Goal: Communication & Community: Participate in discussion

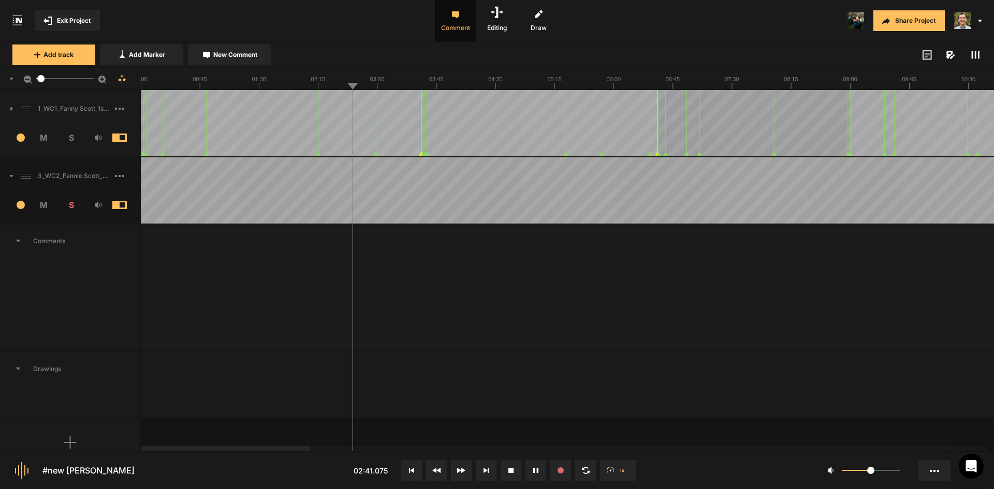
click at [486, 465] on button at bounding box center [486, 470] width 21 height 21
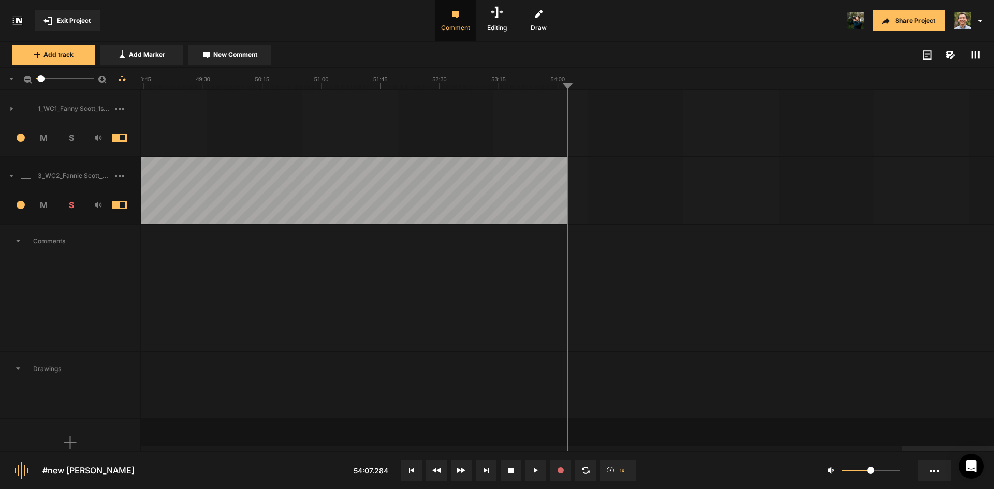
click at [410, 472] on icon at bounding box center [411, 470] width 5 height 5
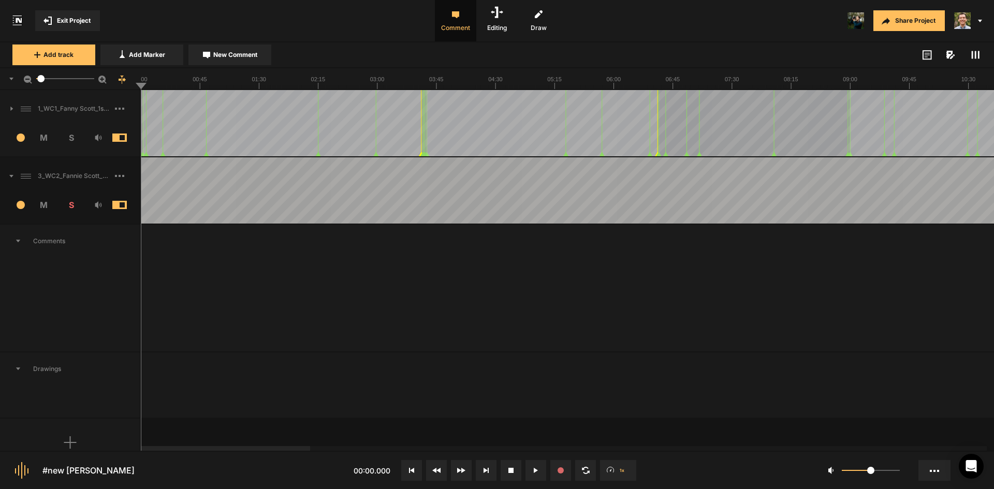
click at [221, 54] on span "New Comment" at bounding box center [235, 54] width 44 height 9
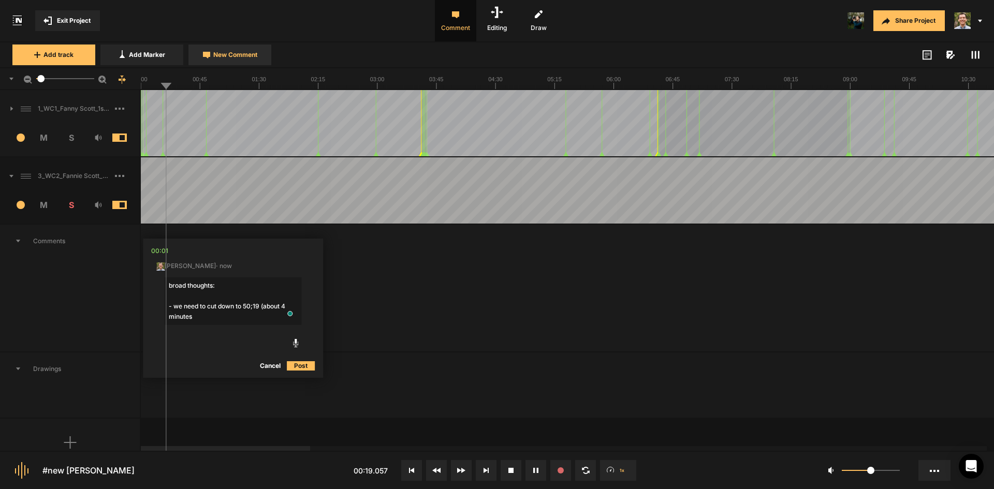
type textarea "broad thoughts: - we need to cut down to 50;19 (about 4 minutes)"
click at [234, 55] on span "New Comment" at bounding box center [235, 54] width 44 height 9
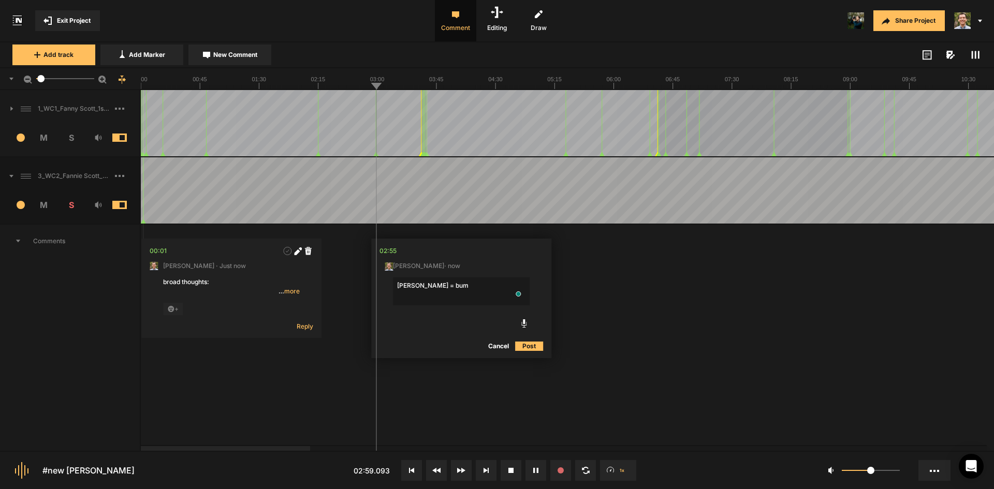
type textarea "[PERSON_NAME] = bump"
click at [249, 47] on button "New Comment" at bounding box center [229, 55] width 83 height 21
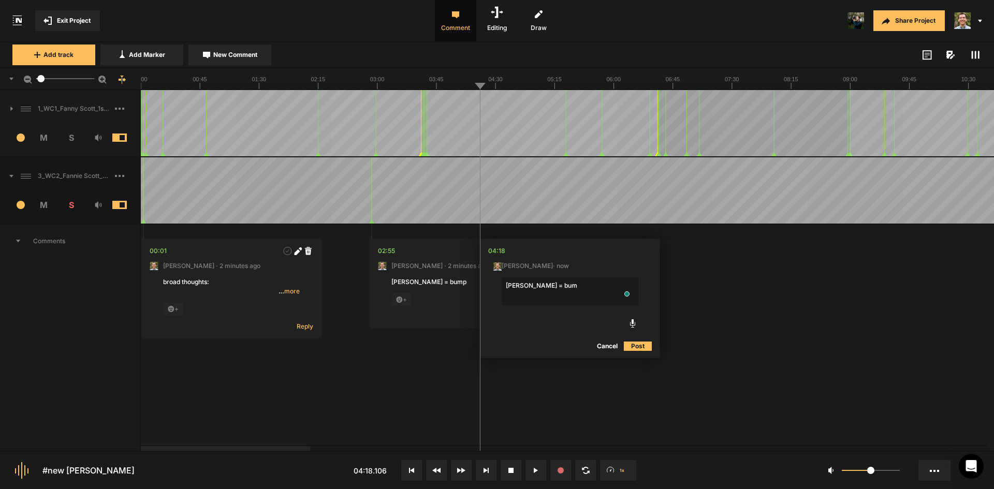
type textarea "[PERSON_NAME] = bump"
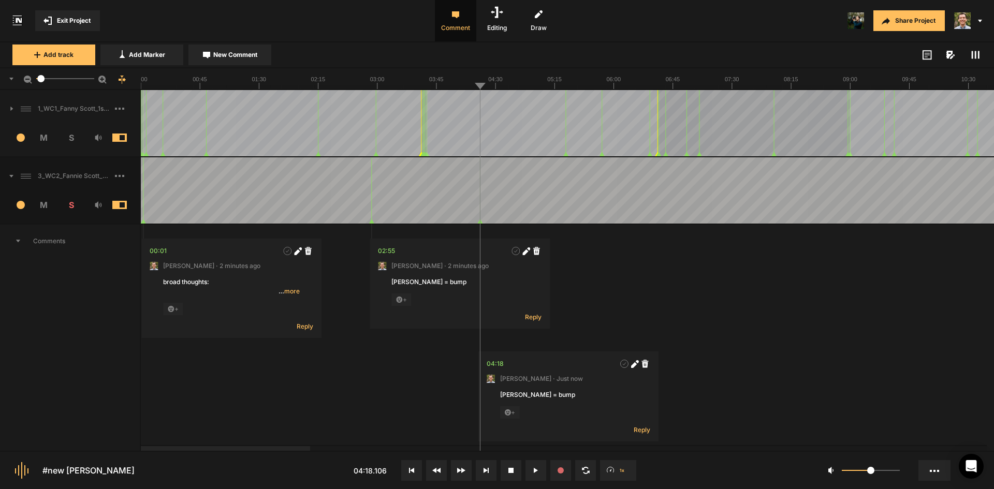
click at [206, 50] on button "New Comment" at bounding box center [229, 55] width 83 height 21
type textarea "t"
type textarea "[PERSON_NAME]= bump"
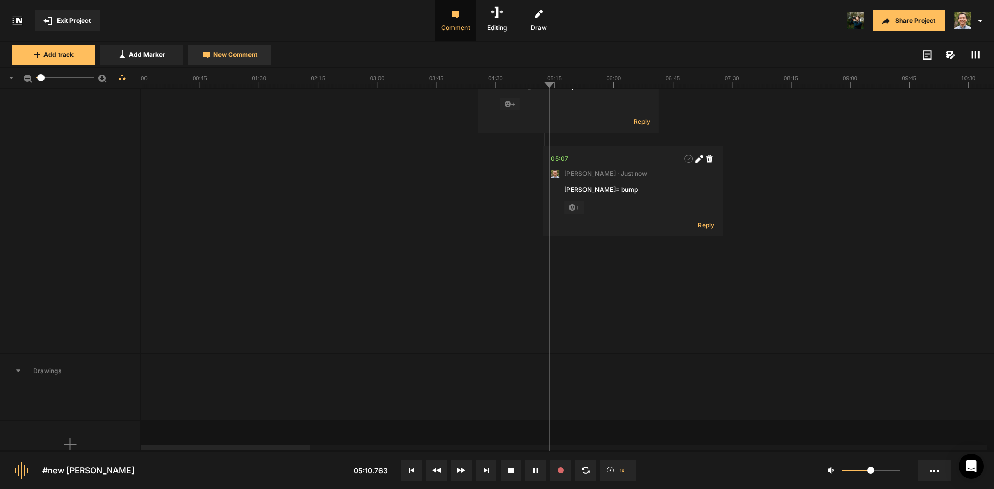
scroll to position [345, 0]
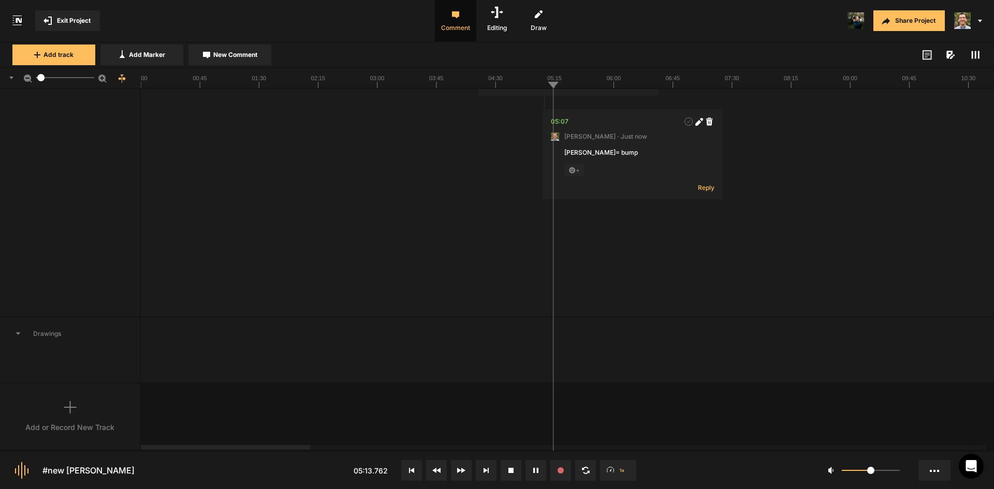
click at [976, 58] on rect at bounding box center [976, 55] width 2 height 8
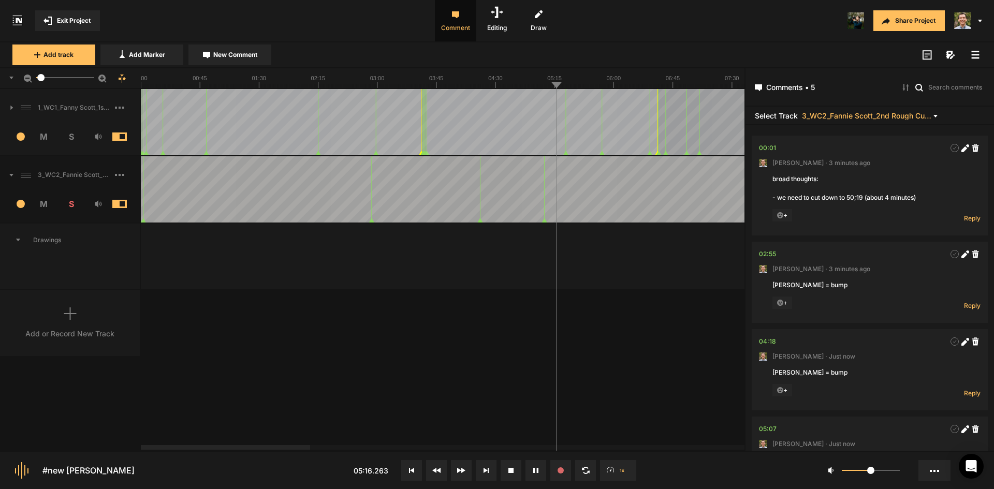
click at [250, 54] on span "New Comment" at bounding box center [235, 54] width 44 height 9
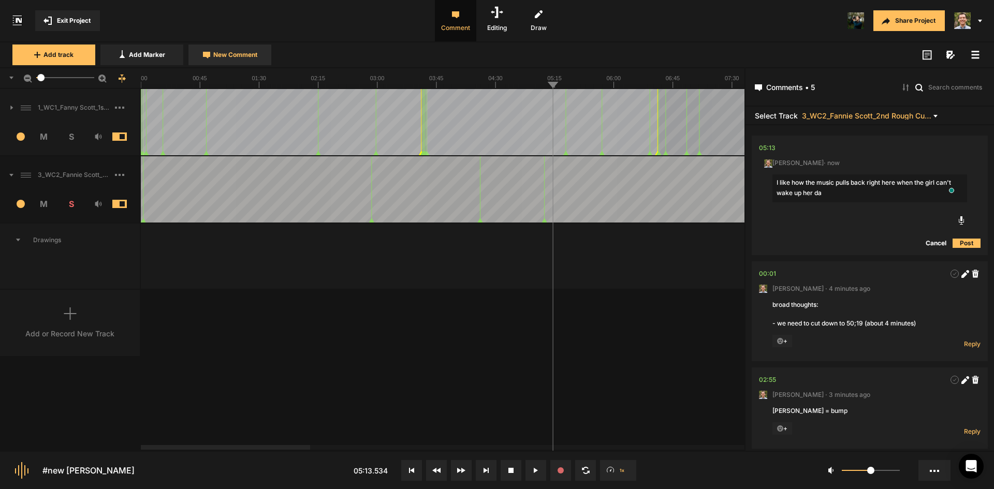
type textarea "I like how the music pulls back right here when the girl can't wake up her dad"
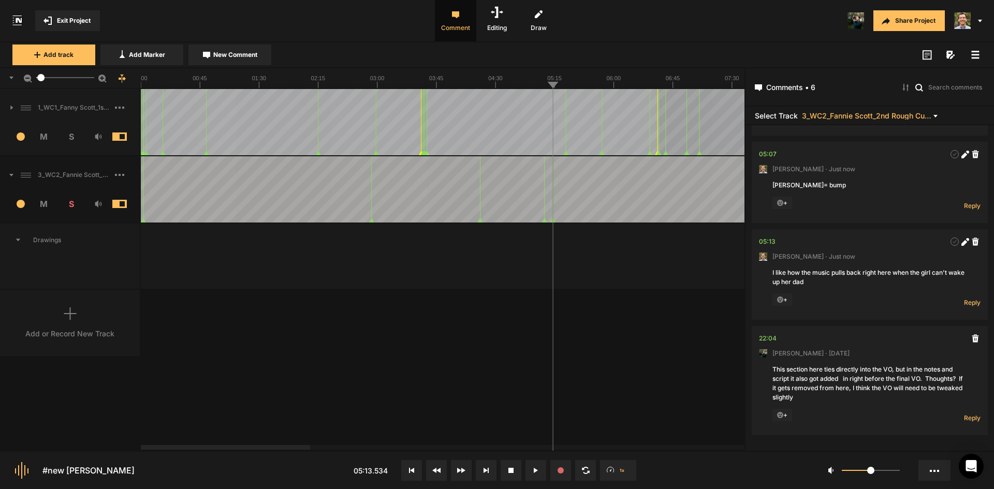
scroll to position [276, 0]
click at [633, 377] on div "1_WC1_Fanny Scott_1st Rough Cut_[DATE] 1 M S Comments 00:00 [PERSON_NAME] · [DA…" at bounding box center [372, 269] width 744 height 361
click at [238, 57] on span "New Comment" at bounding box center [235, 54] width 44 height 9
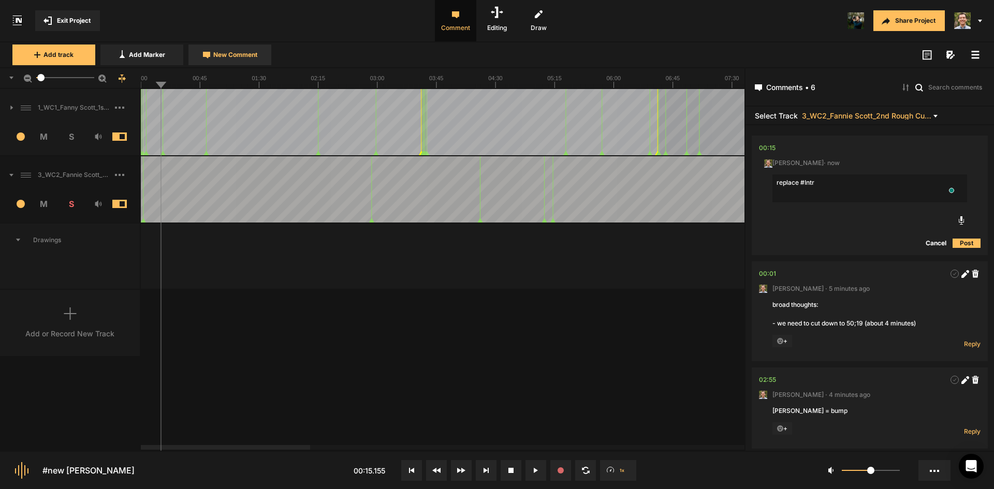
type textarea "replace #Intro"
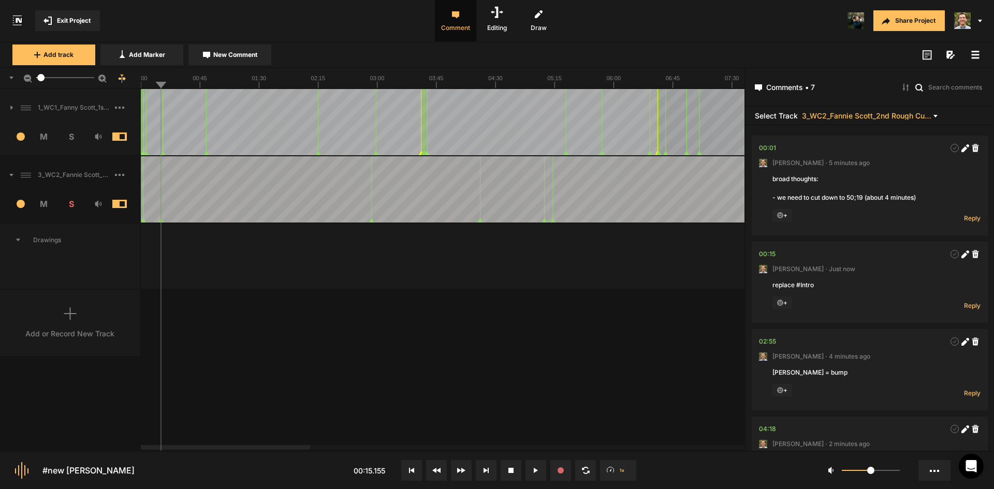
click at [237, 58] on span "New Comment" at bounding box center [235, 54] width 44 height 9
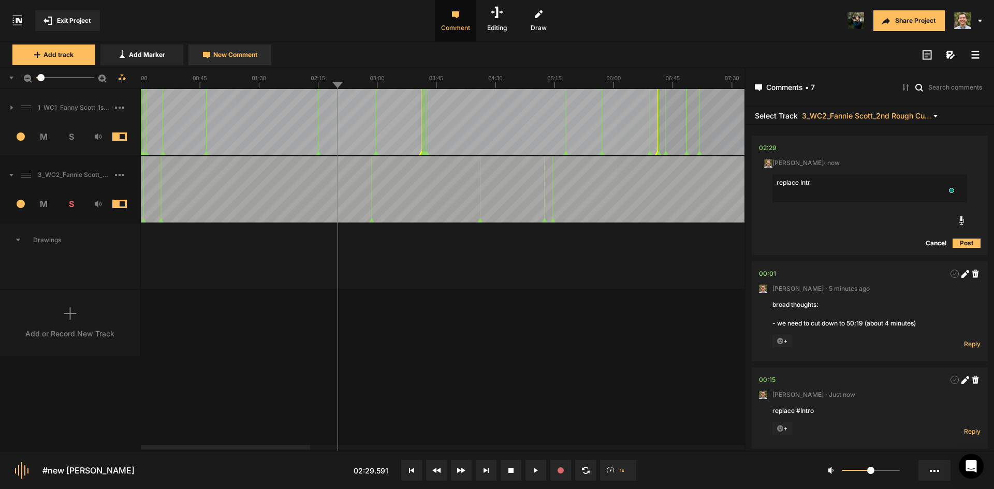
type textarea "replace Intro"
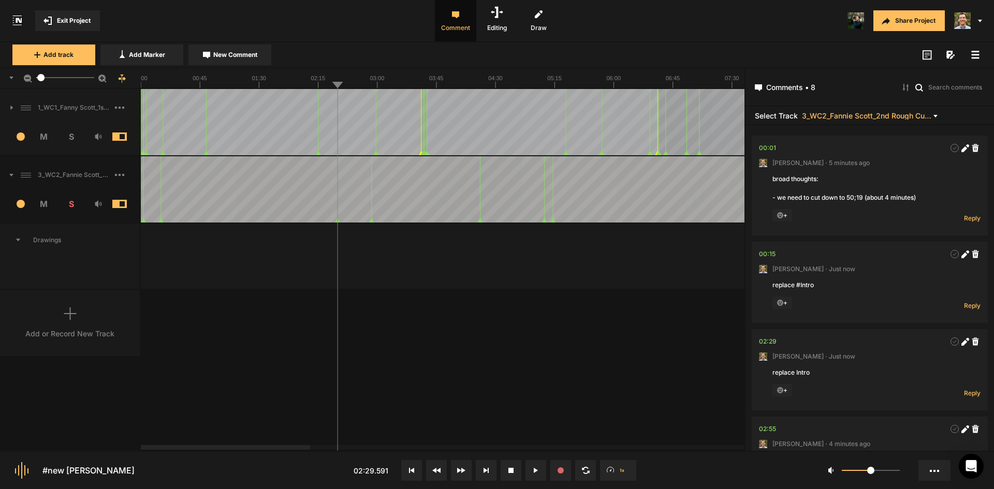
drag, startPoint x: 554, startPoint y: 195, endPoint x: 629, endPoint y: 190, distance: 74.7
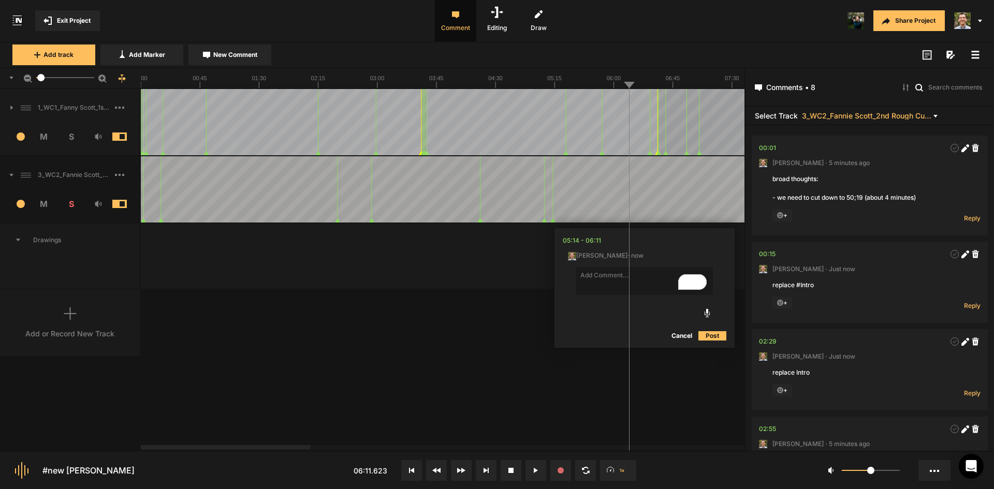
type textarea "#"
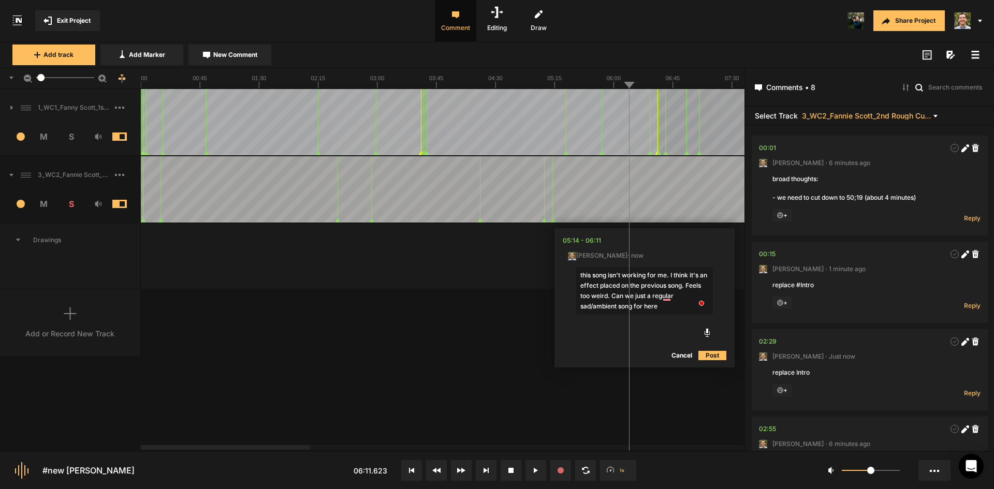
type textarea "this song isn't working for me. I think it's an effect placed on the previous s…"
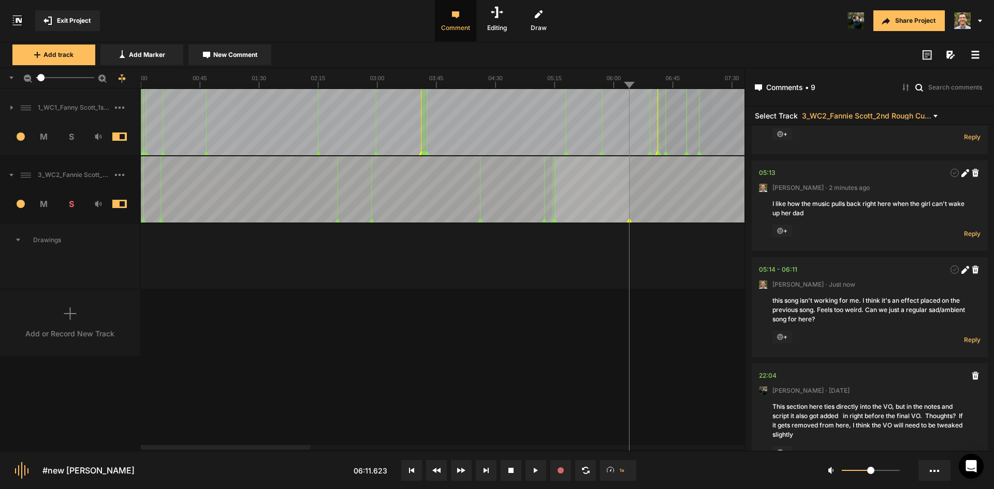
scroll to position [557, 0]
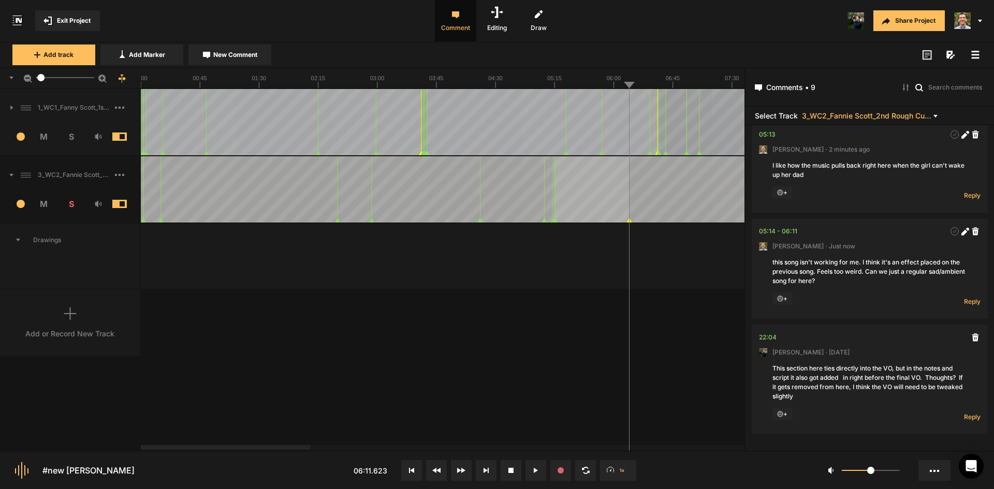
click at [610, 223] on nt-marker at bounding box center [610, 189] width 1 height 66
click at [718, 340] on div "1_WC1_Fanny Scott_1st Rough Cut_[DATE] 1 M S Comments 00:00 [PERSON_NAME] · [DA…" at bounding box center [372, 269] width 744 height 361
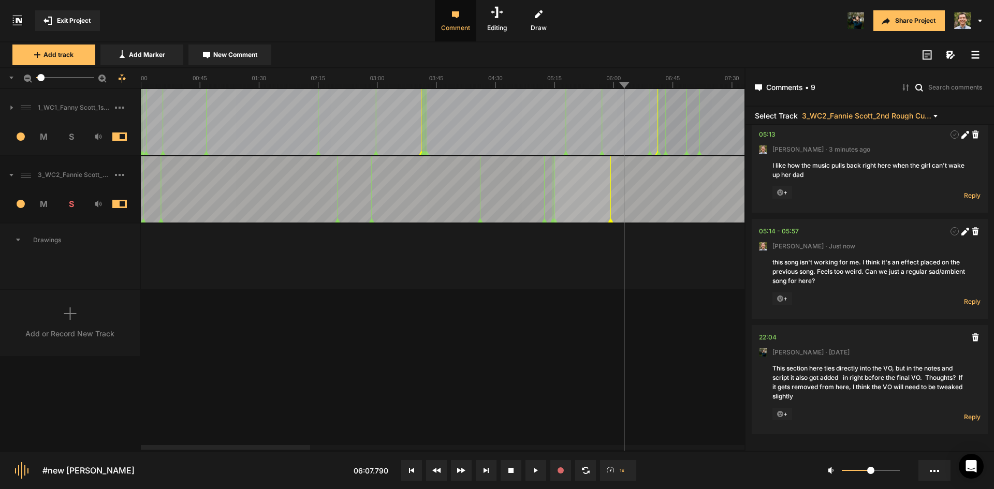
click at [649, 363] on div "1_WC1_Fanny Scott_1st Rough Cut_[DATE] 1 M S Comments 00:00 [PERSON_NAME] · [DA…" at bounding box center [372, 269] width 744 height 361
drag, startPoint x: 869, startPoint y: 469, endPoint x: 937, endPoint y: 472, distance: 68.9
click at [931, 468] on div "1" at bounding box center [828, 470] width 306 height 25
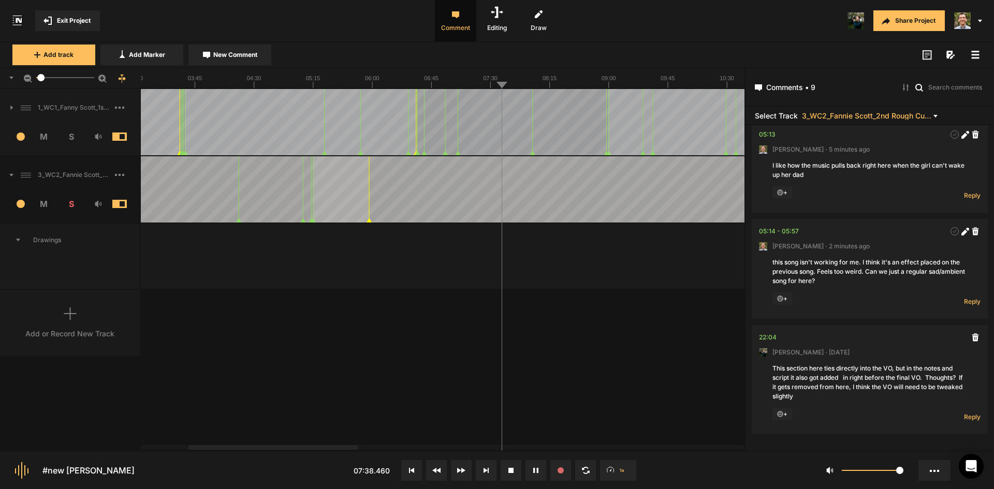
click at [245, 56] on span "New Comment" at bounding box center [235, 54] width 44 height 9
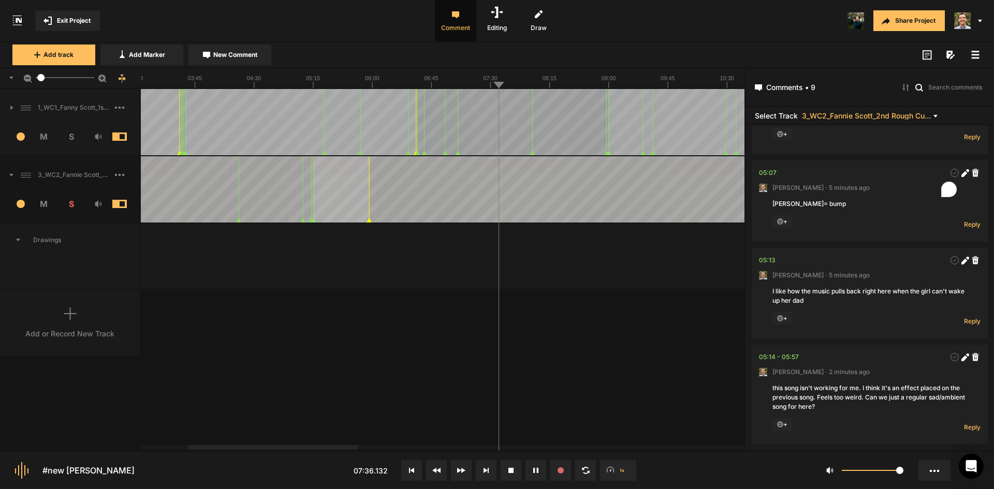
scroll to position [0, 0]
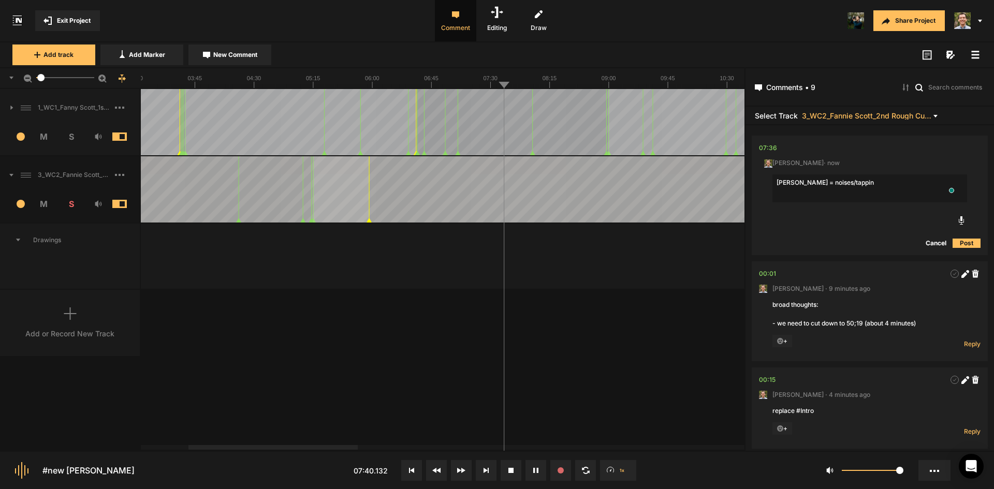
type textarea "[PERSON_NAME] = noises/tapping"
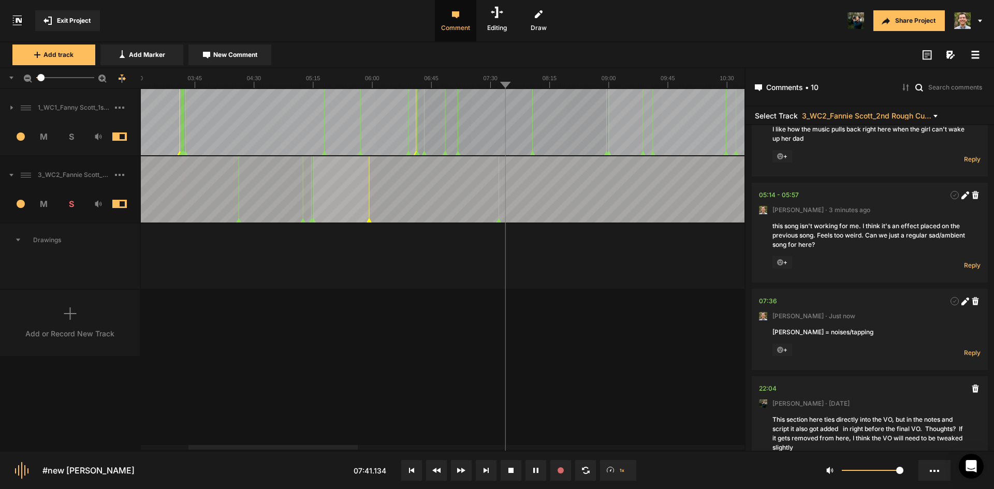
scroll to position [644, 0]
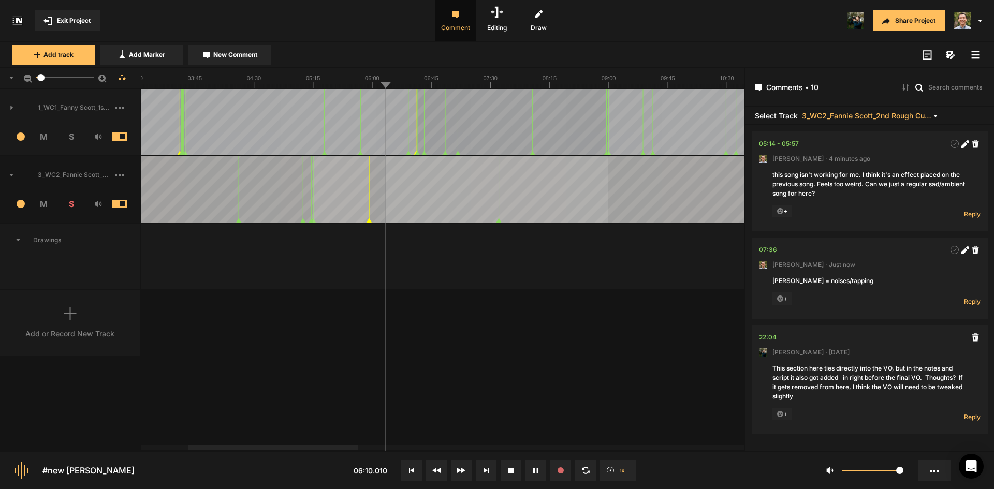
drag, startPoint x: 385, startPoint y: 184, endPoint x: 608, endPoint y: 182, distance: 222.6
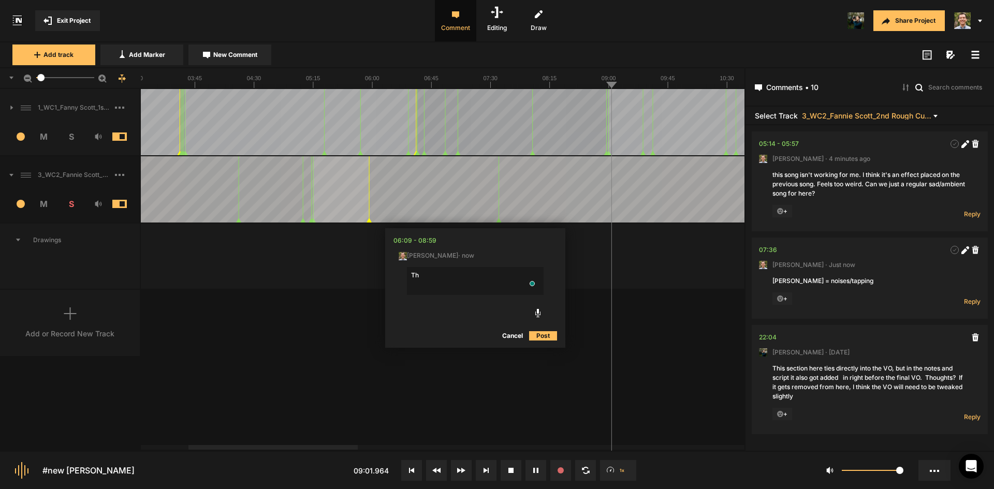
type textarea "T"
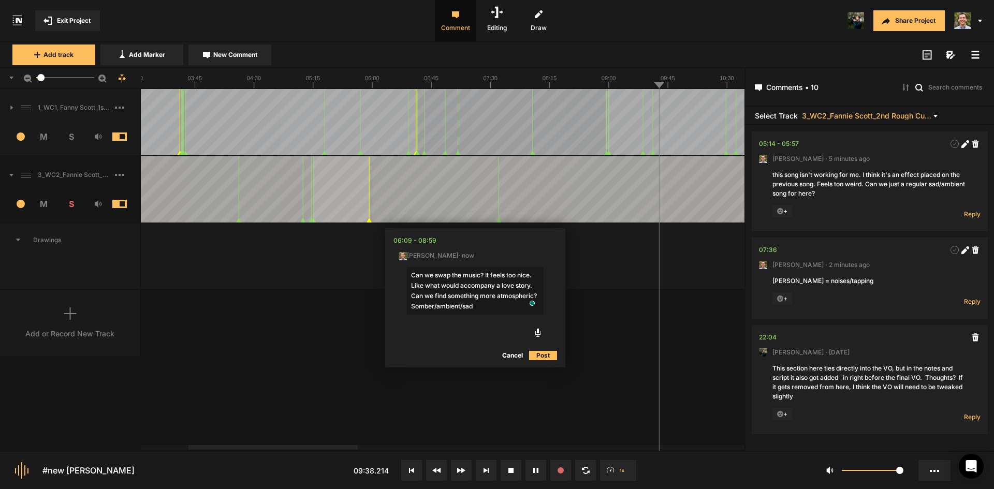
type textarea "Can we swap the music? It feels too nice. Like what would accompany a love stor…"
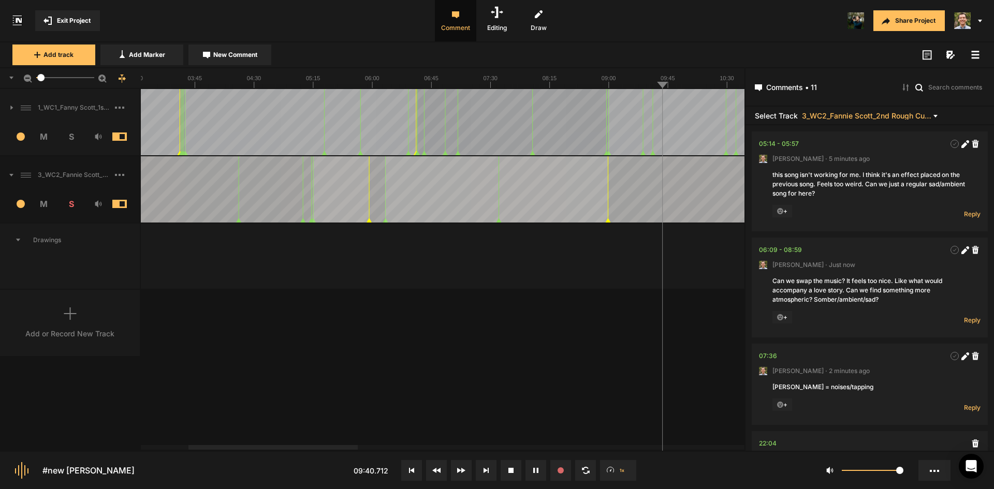
click at [620, 356] on div "1_WC1_Fanny Scott_1st Rough Cut_[DATE] 1 M S Comments 00:00 [PERSON_NAME] · [DA…" at bounding box center [372, 269] width 744 height 361
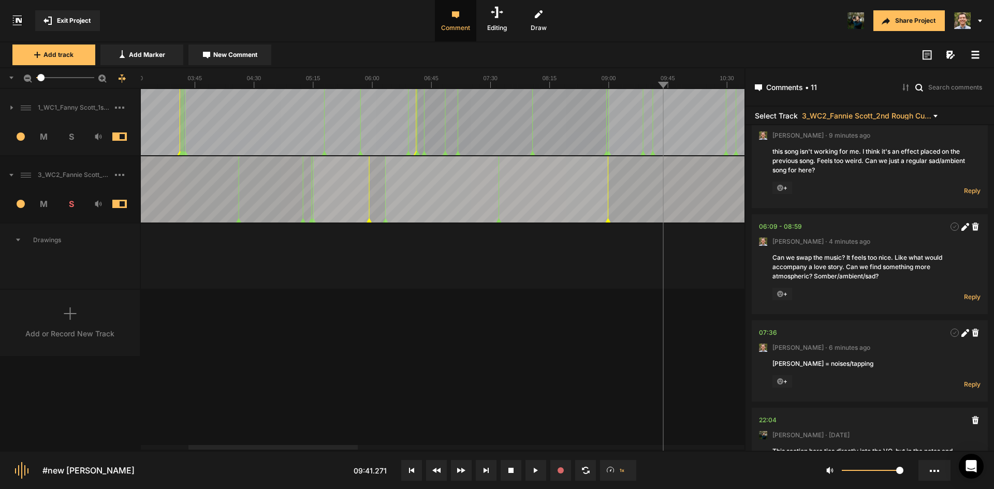
scroll to position [647, 0]
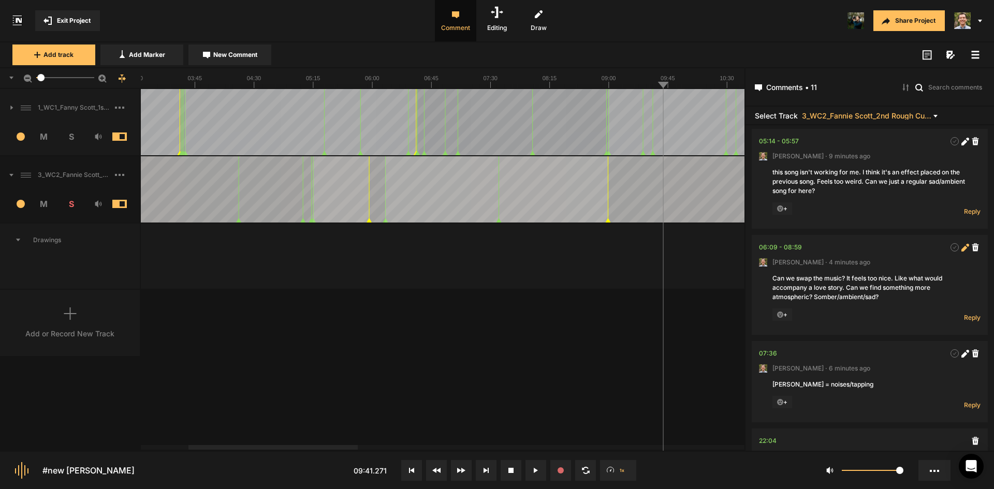
click at [961, 245] on icon at bounding box center [965, 248] width 8 height 8
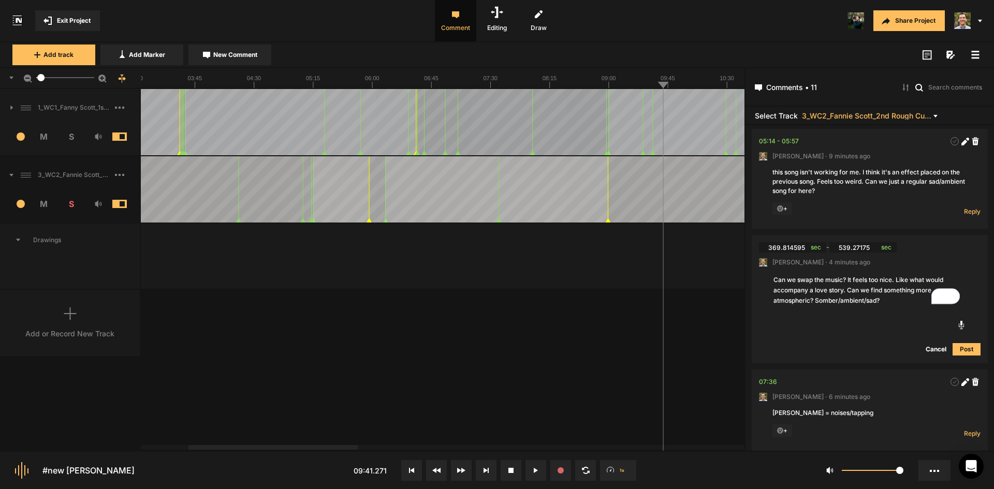
click at [897, 278] on textarea "Can we swap the music? It feels too nice. Like what would accompany a love stor…" at bounding box center [869, 290] width 195 height 33
click at [928, 348] on button "Cancel" at bounding box center [935, 349] width 33 height 12
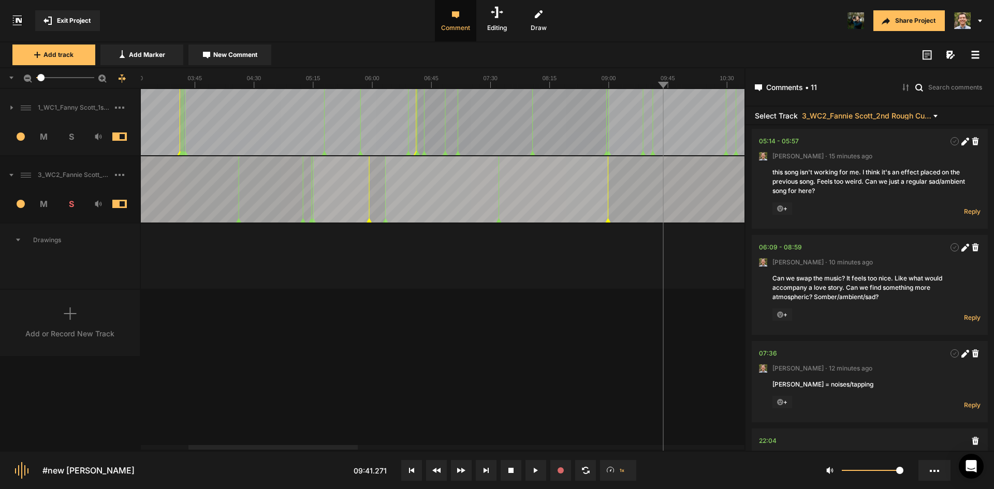
click at [538, 474] on button at bounding box center [535, 470] width 21 height 21
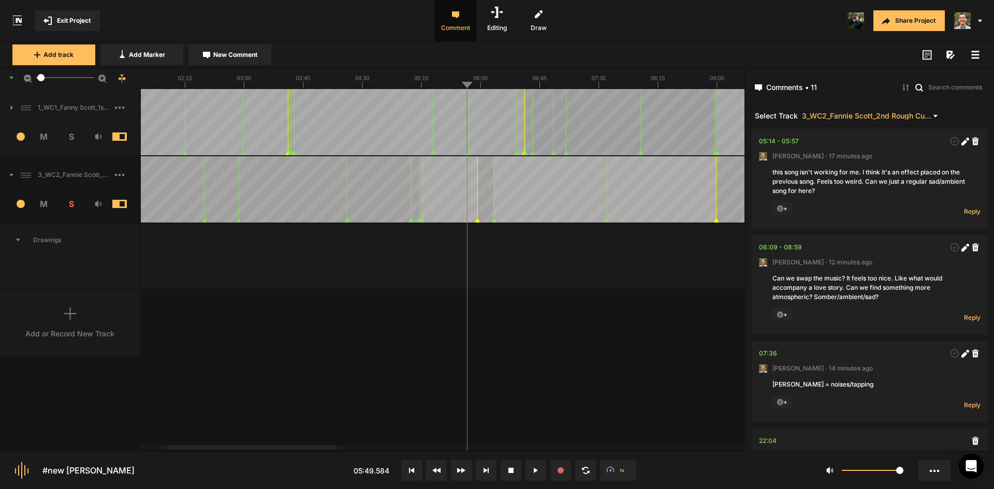
click at [239, 446] on div at bounding box center [251, 447] width 169 height 5
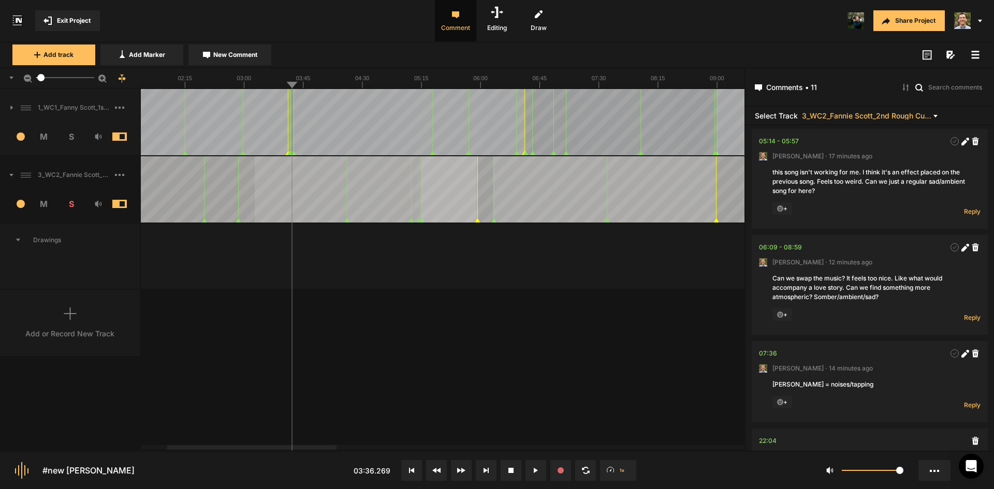
drag, startPoint x: 255, startPoint y: 190, endPoint x: 476, endPoint y: 191, distance: 221.5
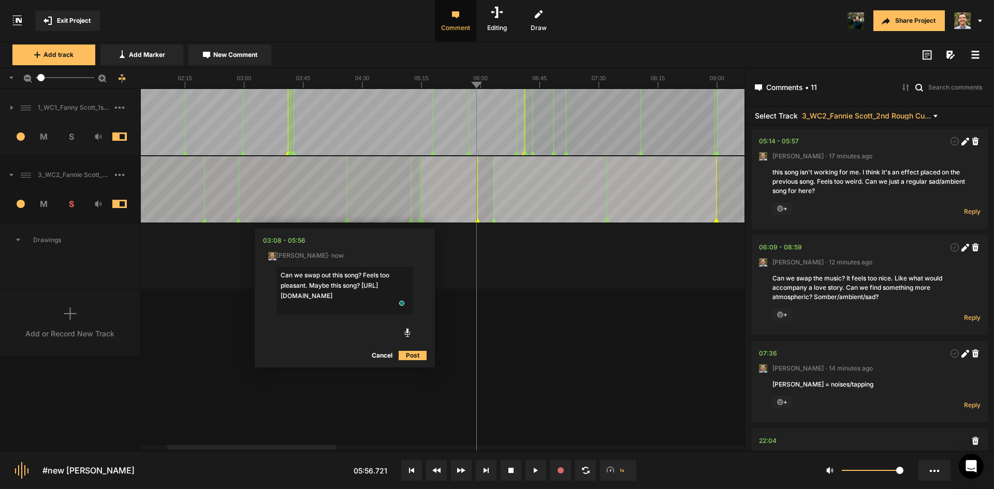
type textarea "Can we swap out this song? Feels too pleasant. Maybe this song? https://app.sou…"
click at [408, 353] on button "Post" at bounding box center [413, 355] width 28 height 12
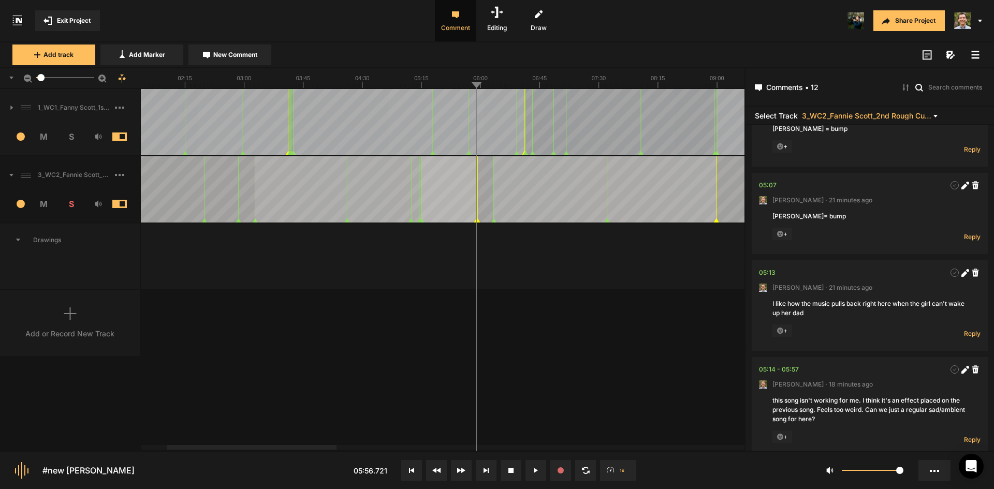
scroll to position [518, 0]
click at [972, 267] on icon at bounding box center [975, 271] width 7 height 8
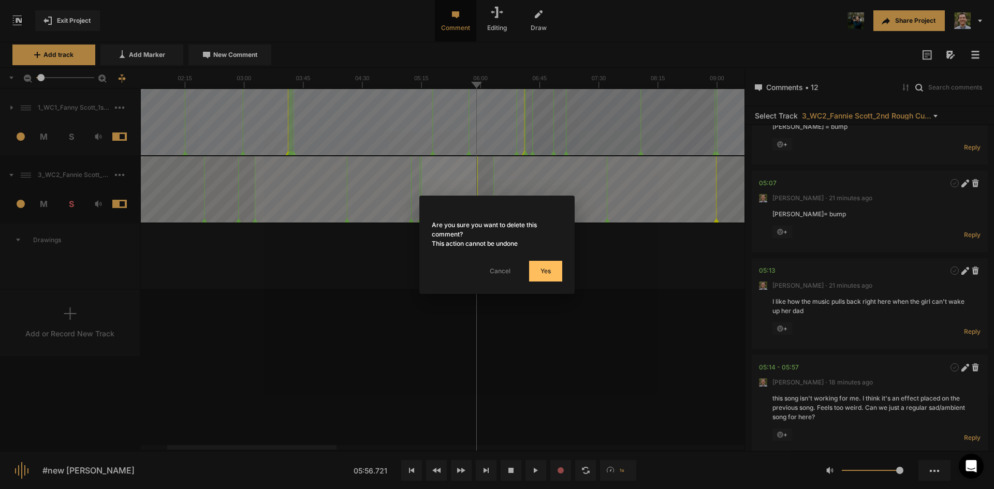
click at [552, 271] on button "Yes" at bounding box center [545, 271] width 33 height 21
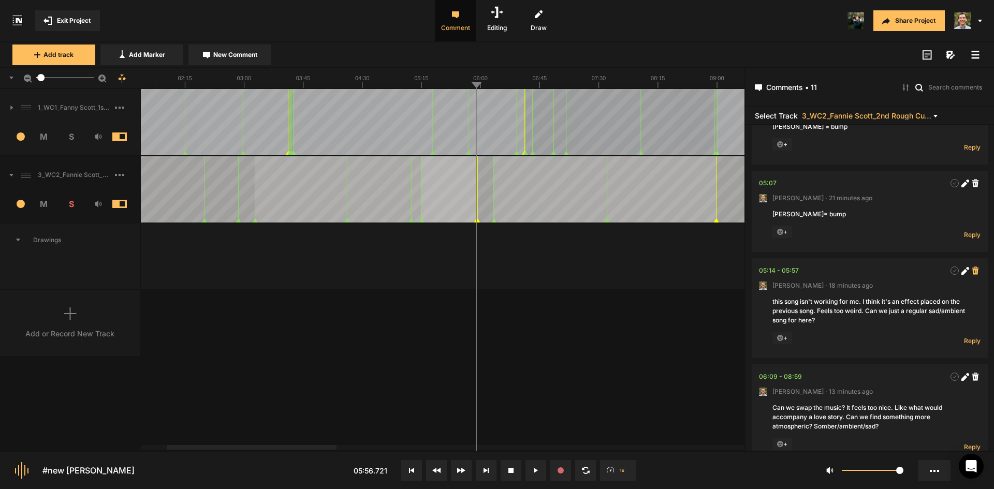
click at [972, 270] on icon at bounding box center [975, 271] width 7 height 8
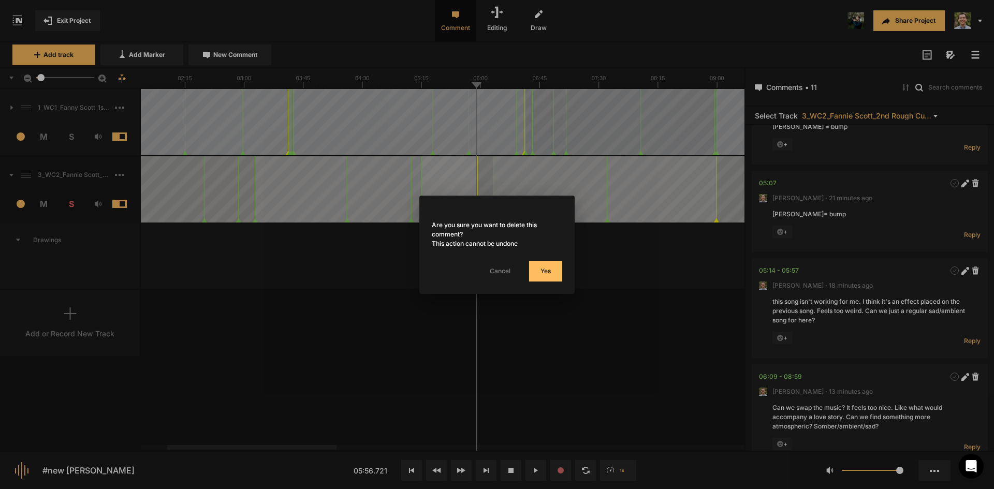
click at [540, 272] on button "Yes" at bounding box center [545, 271] width 33 height 21
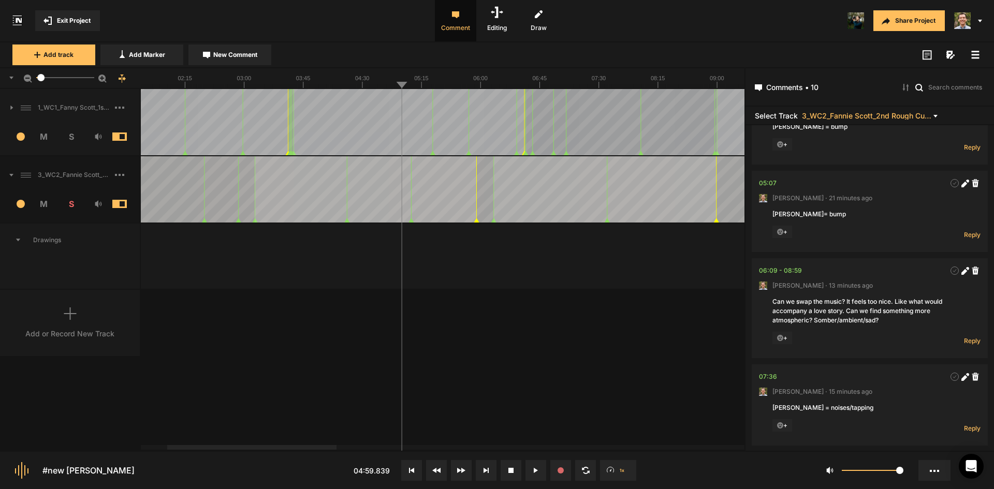
click at [380, 85] on line at bounding box center [380, 86] width 0 height 4
click at [227, 60] on button "New Comment" at bounding box center [229, 55] width 83 height 21
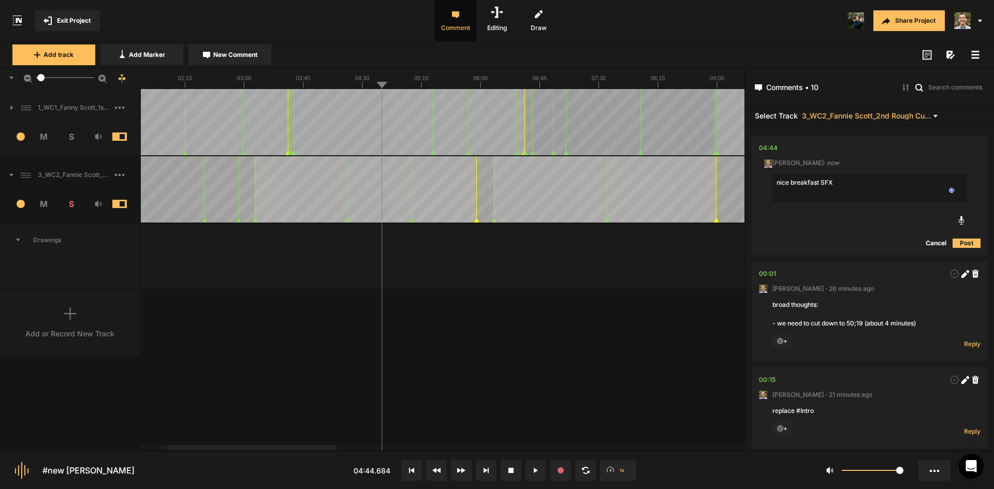
type textarea "nice breakfast SFX!"
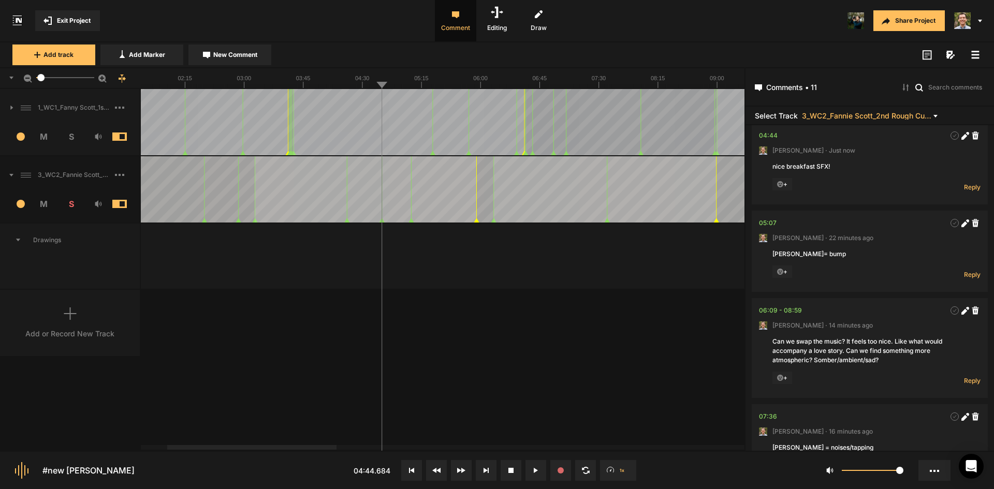
scroll to position [570, 0]
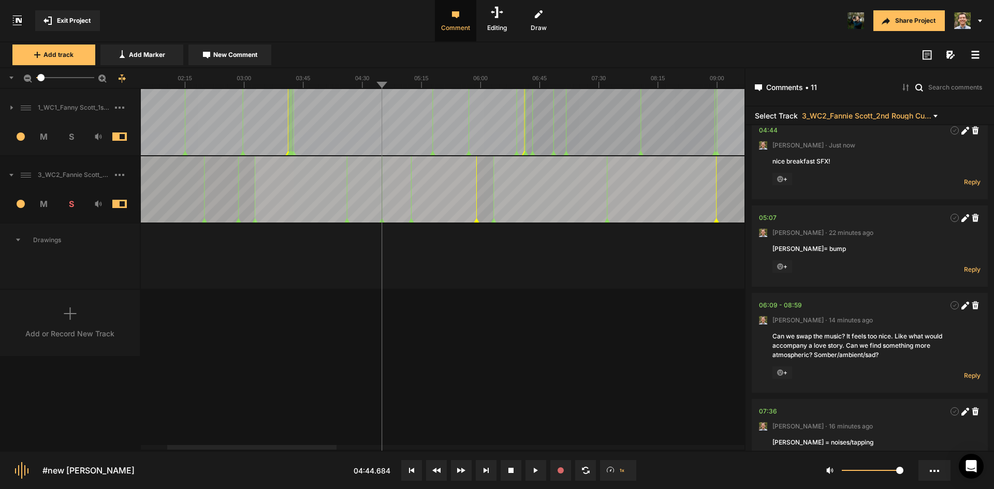
click at [540, 363] on div "1_WC1_Fanny Scott_1st Rough Cut_[DATE] 1 M S Comments 00:00 [PERSON_NAME] · [DA…" at bounding box center [372, 269] width 744 height 361
click at [631, 357] on div "1_WC1_Fanny Scott_1st Rough Cut_[DATE] 1 M S Comments 00:00 [PERSON_NAME] · [DA…" at bounding box center [372, 269] width 744 height 361
click at [645, 376] on div "1_WC1_Fanny Scott_1st Rough Cut_[DATE] 1 M S Comments 00:00 [PERSON_NAME] · [DA…" at bounding box center [372, 269] width 744 height 361
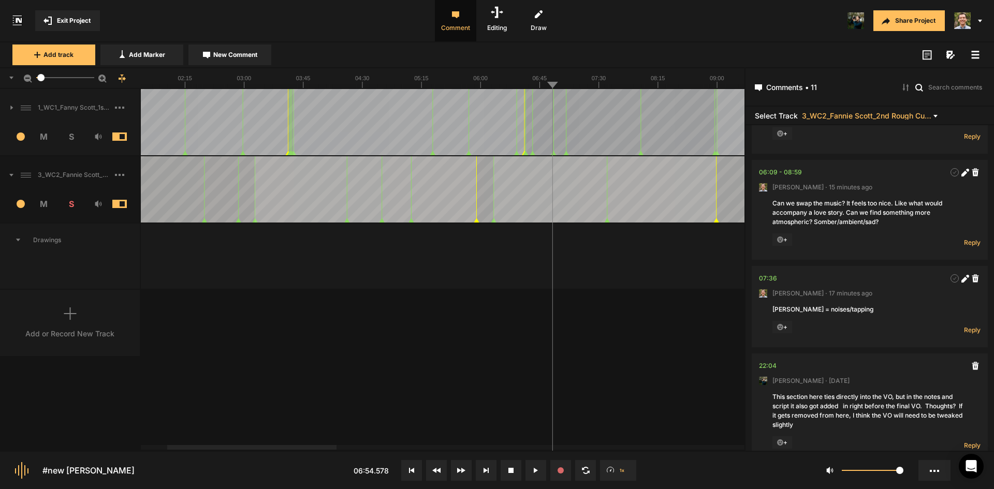
scroll to position [732, 0]
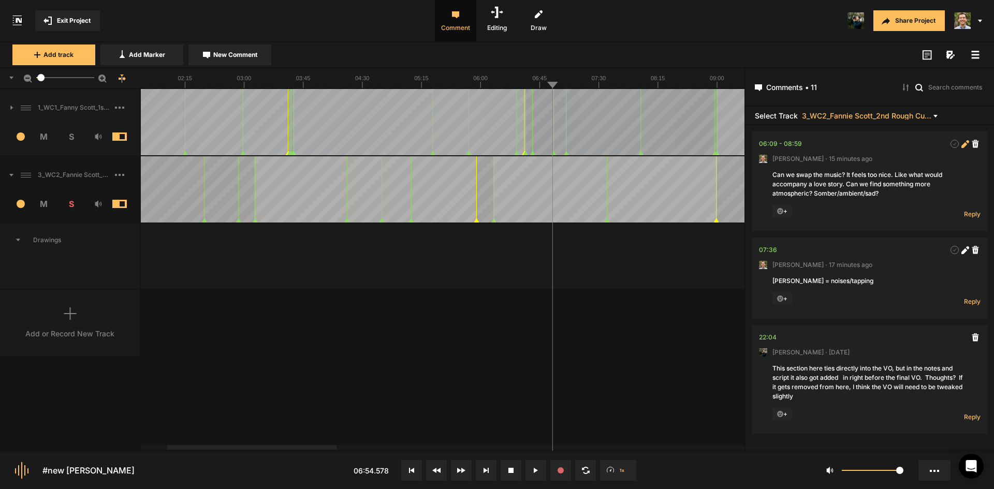
click at [961, 143] on icon at bounding box center [965, 144] width 8 height 8
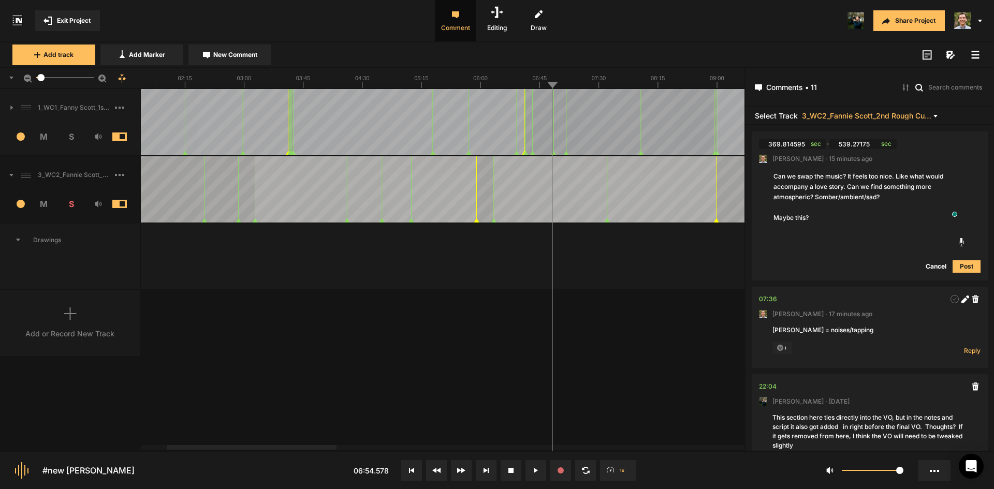
type textarea "Can we swap the music? It feels too nice. Like what would accompany a love stor…"
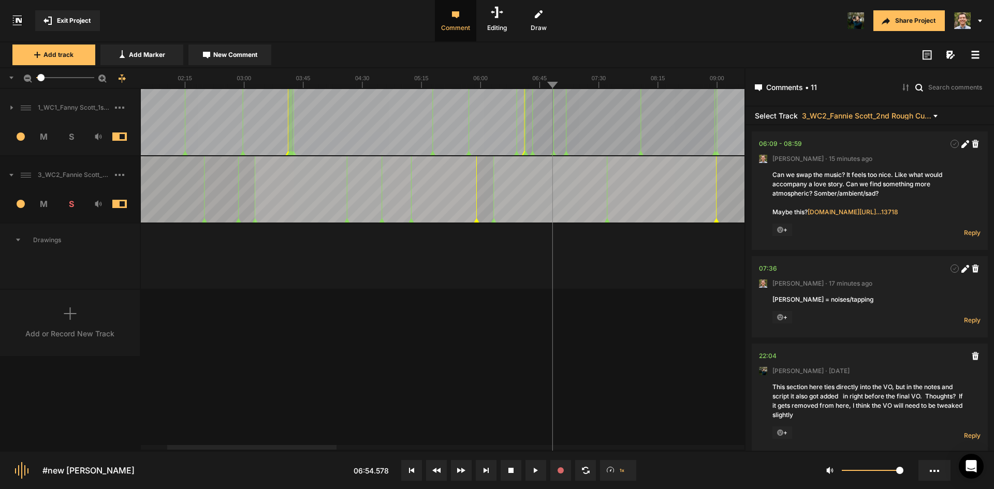
click at [645, 385] on div "1_WC1_Fanny Scott_1st Rough Cut_[DATE] 1 M S Comments 00:00 [PERSON_NAME] · [DA…" at bounding box center [372, 269] width 744 height 361
click at [650, 369] on div "1_WC1_Fanny Scott_1st Rough Cut_[DATE] 1 M S Comments 00:00 [PERSON_NAME] · [DA…" at bounding box center [372, 269] width 744 height 361
click at [632, 374] on div "1_WC1_Fanny Scott_1st Rough Cut_[DATE] 1 M S Comments 00:00 [PERSON_NAME] · [DA…" at bounding box center [372, 269] width 744 height 361
click at [599, 87] on line at bounding box center [599, 85] width 0 height 6
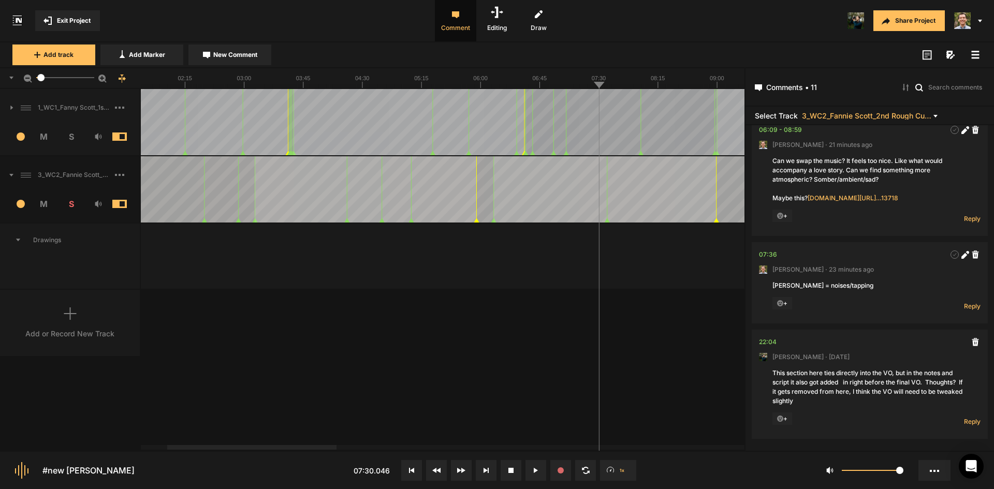
scroll to position [751, 0]
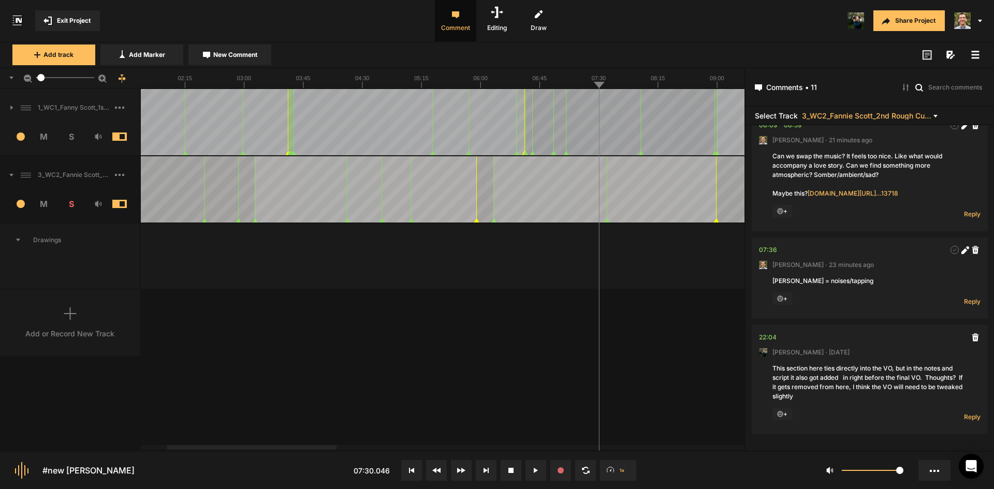
click at [249, 56] on span "New Comment" at bounding box center [235, 54] width 44 height 9
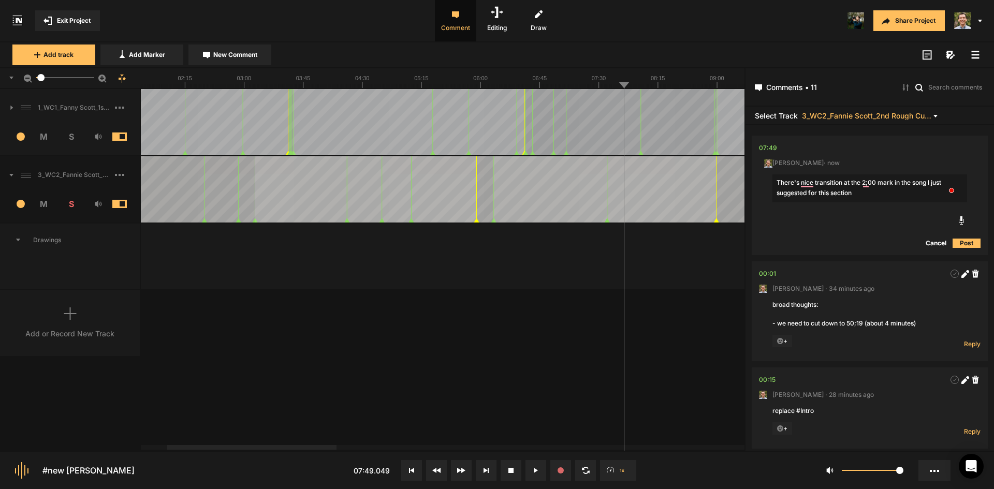
click at [803, 180] on textarea "There's nice transition at the 2;00 mark in the song I just suggested for this …" at bounding box center [869, 188] width 195 height 28
type textarea "There's a nice transition at the 2;00 mark in the song I just suggested for thi…"
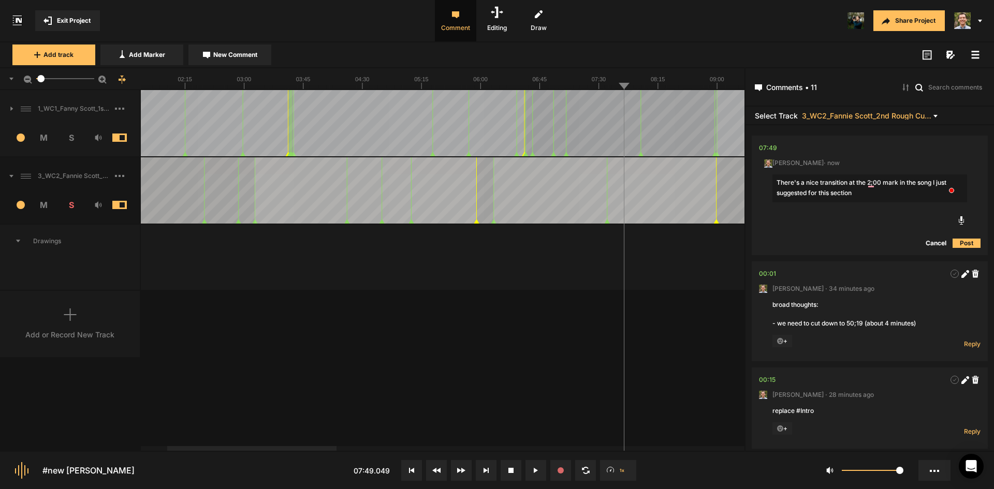
scroll to position [1, 0]
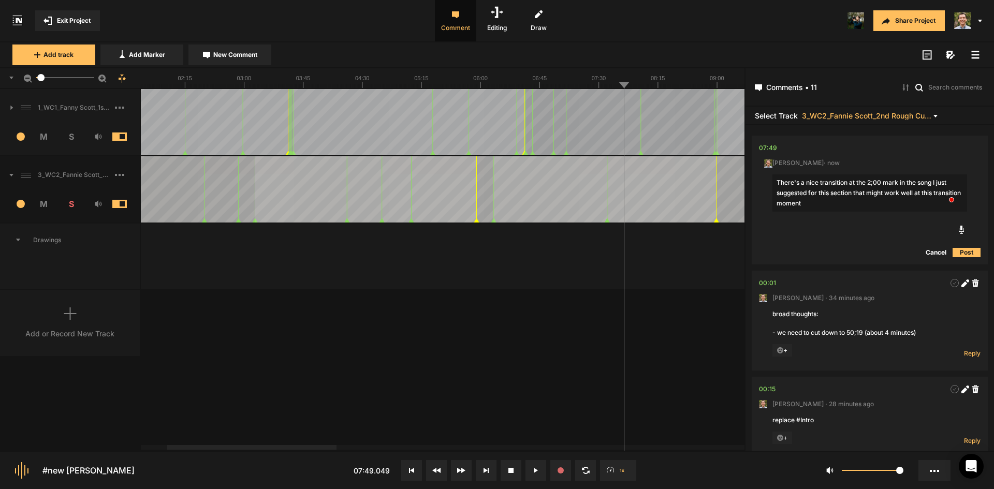
type textarea "There's a nice transition at the 2;00 mark in the song I just suggested for thi…"
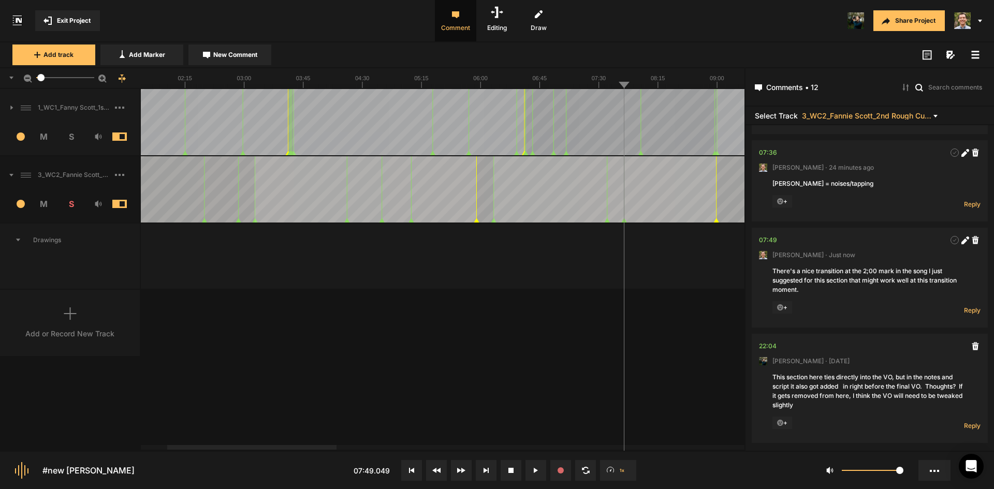
scroll to position [857, 0]
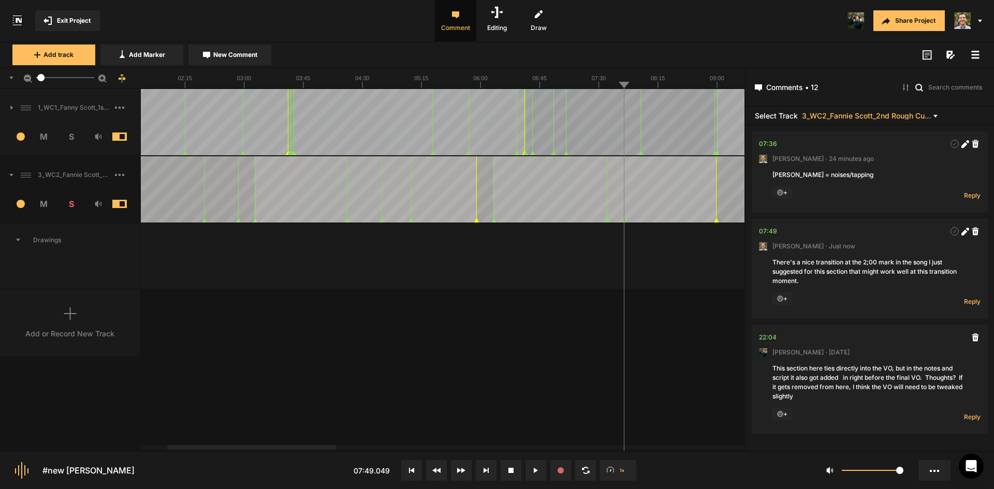
click at [697, 376] on div "1_WC1_Fanny Scott_1st Rough Cut_[DATE] 1 M S Comments 00:00 [PERSON_NAME] · [DA…" at bounding box center [372, 269] width 744 height 361
click at [717, 79] on text "09:00" at bounding box center [717, 78] width 14 height 6
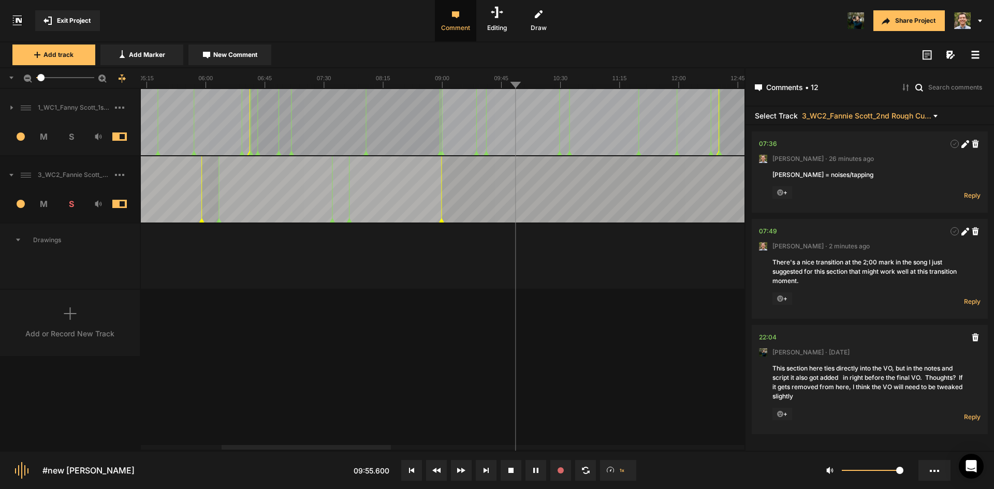
click at [673, 339] on div "1_WC1_Fanny Scott_1st Rough Cut_[DATE] 1 M S Comments 00:00 [PERSON_NAME] · [DA…" at bounding box center [372, 269] width 744 height 361
click at [493, 87] on line at bounding box center [493, 86] width 0 height 4
click at [491, 86] on line at bounding box center [491, 86] width 0 height 4
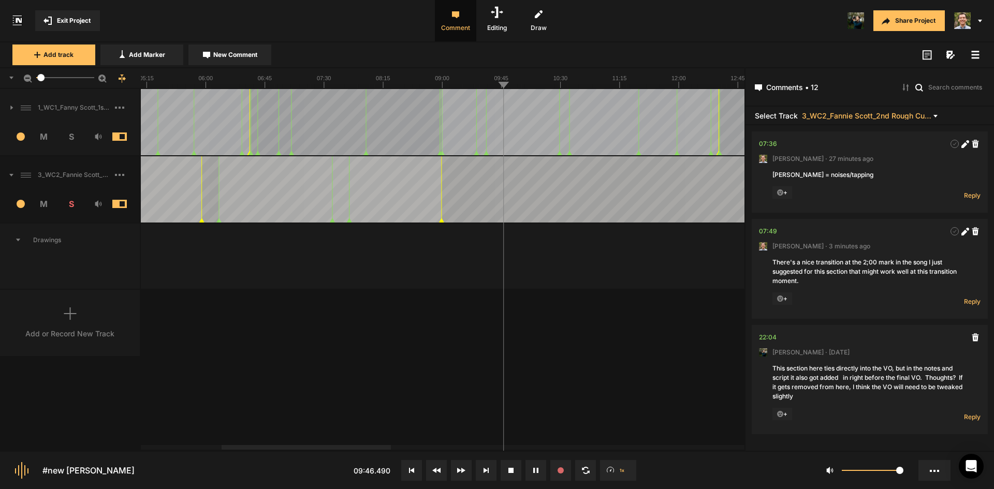
click at [603, 371] on div "1_WC1_Fanny Scott_1st Rough Cut_[DATE] 1 M S Comments 00:00 [PERSON_NAME] · [DA…" at bounding box center [372, 269] width 744 height 361
click at [236, 53] on span "New Comment" at bounding box center [235, 54] width 44 height 9
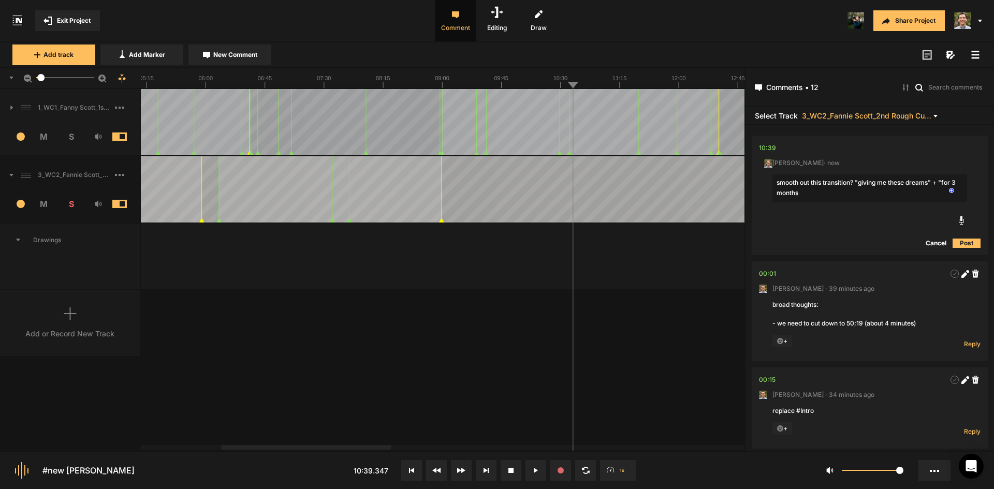
type textarea "smooth out this transition? "giving me these dreams" + "for 3 months""
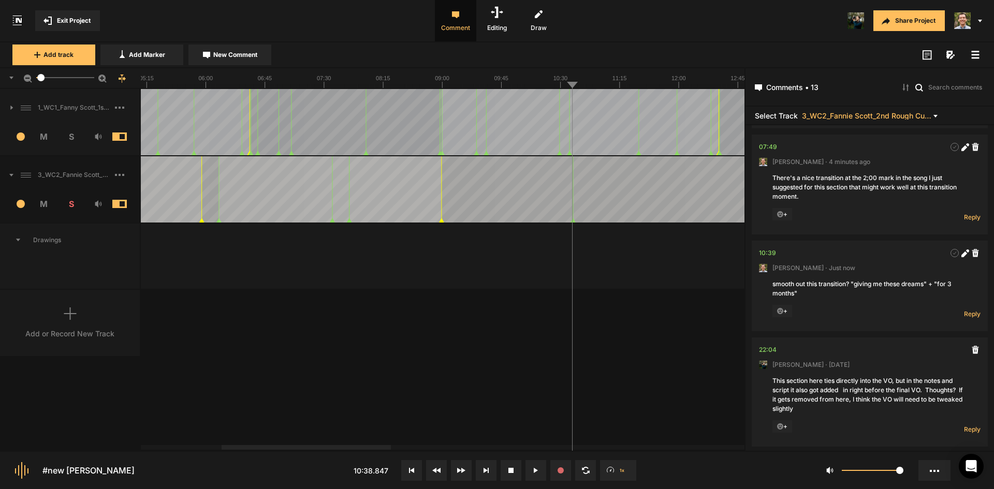
scroll to position [953, 0]
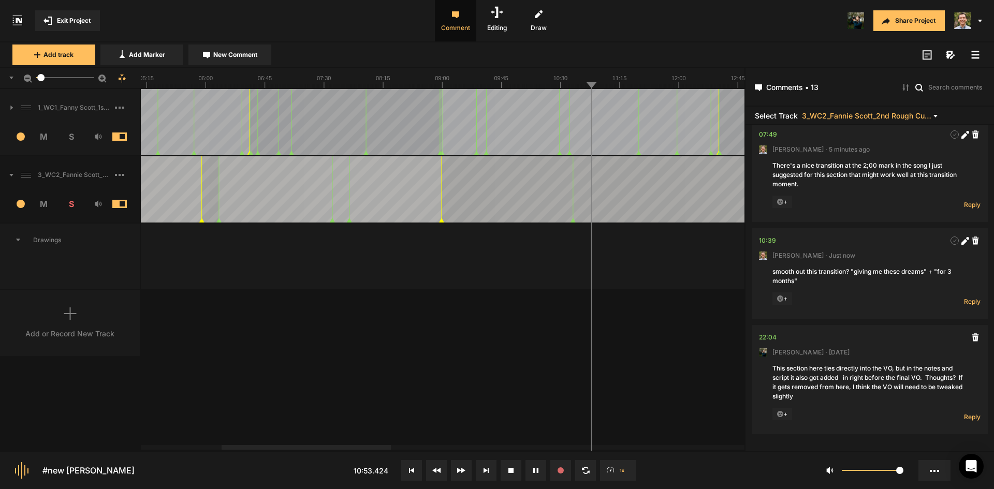
click at [648, 342] on div "1_WC1_Fanny Scott_1st Rough Cut_[DATE] 1 M S Comments 00:00 [PERSON_NAME] · [DA…" at bounding box center [372, 269] width 744 height 361
click at [247, 55] on span "New Comment" at bounding box center [235, 54] width 44 height 9
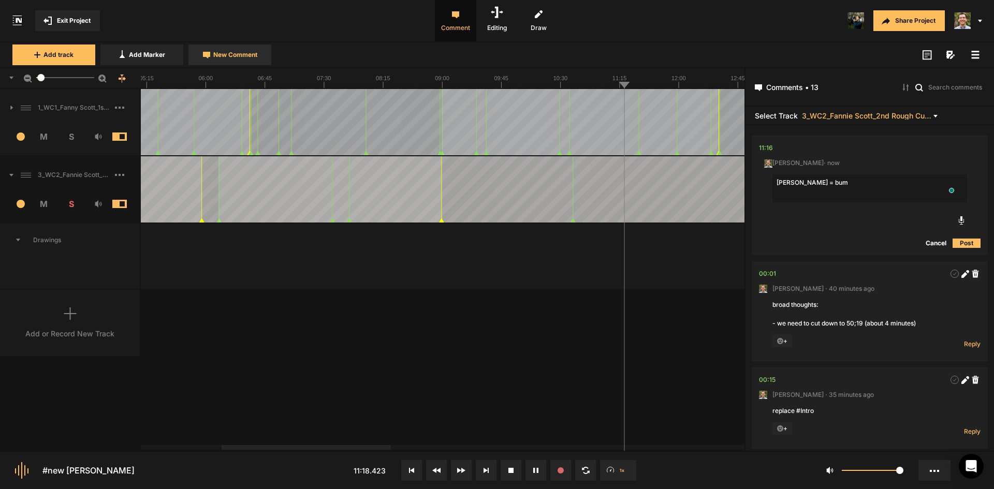
type textarea "[PERSON_NAME] = bump"
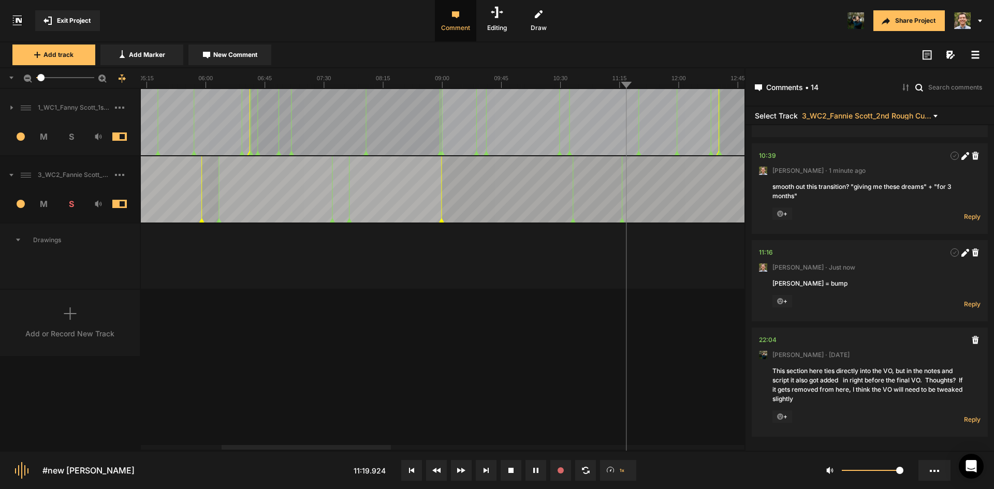
click at [496, 399] on div "1_WC1_Fanny Scott_1st Rough Cut_[DATE] 1 M S Comments 00:00 [PERSON_NAME] · [DA…" at bounding box center [372, 269] width 744 height 361
click at [227, 53] on span "New Comment" at bounding box center [235, 54] width 44 height 9
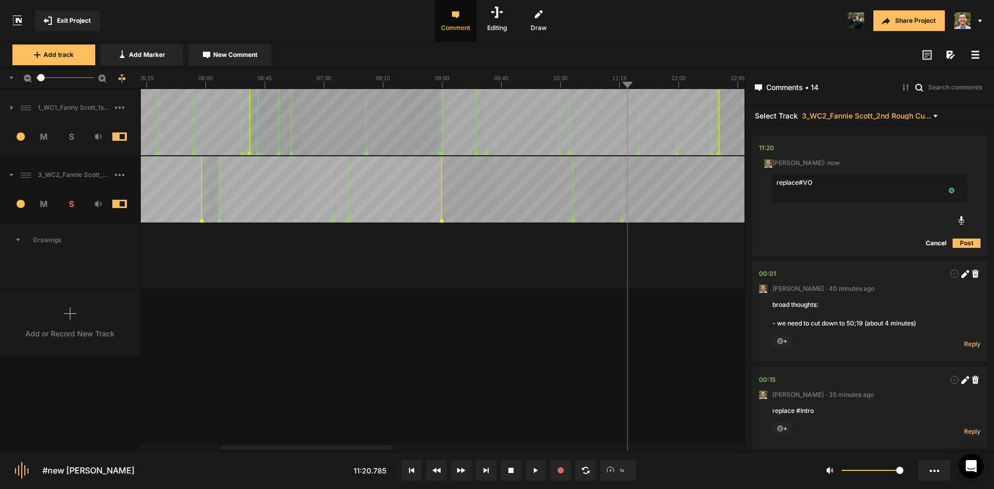
type textarea "replace #VO"
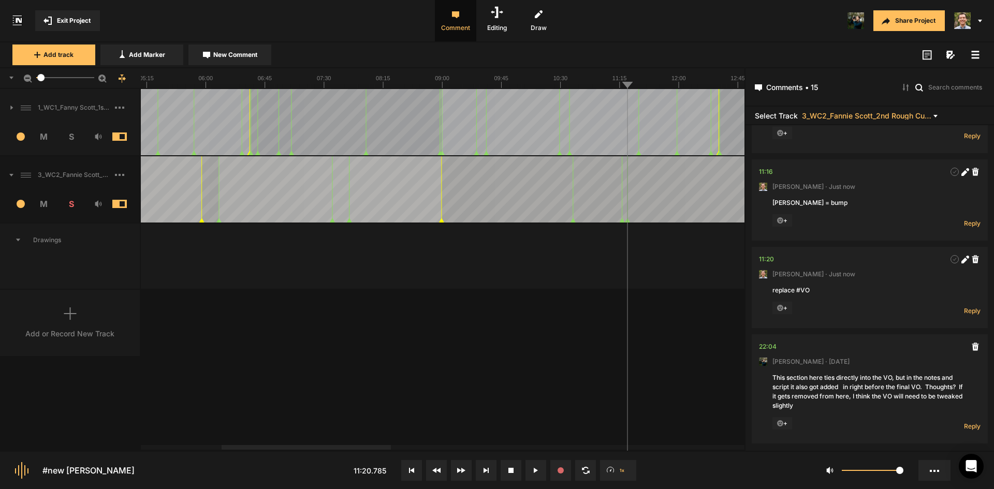
scroll to position [1128, 0]
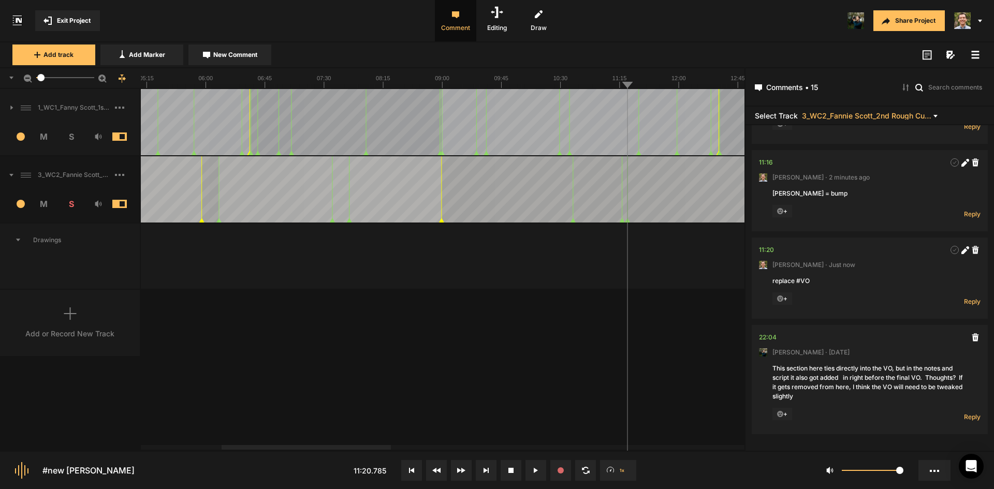
click at [463, 327] on div "1_WC1_Fanny Scott_1st Rough Cut_[DATE] 1 M S Comments 00:00 [PERSON_NAME] · [DA…" at bounding box center [372, 269] width 744 height 361
click at [659, 355] on div "1_WC1_Fanny Scott_1st Rough Cut_[DATE] 1 M S Comments 00:00 [PERSON_NAME] · [DA…" at bounding box center [372, 269] width 744 height 361
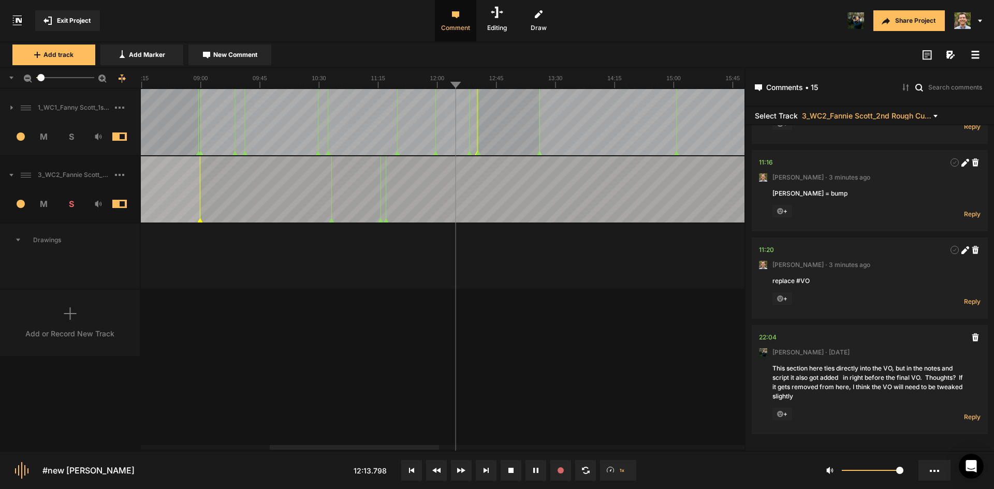
click at [243, 58] on span "New Comment" at bounding box center [235, 54] width 44 height 9
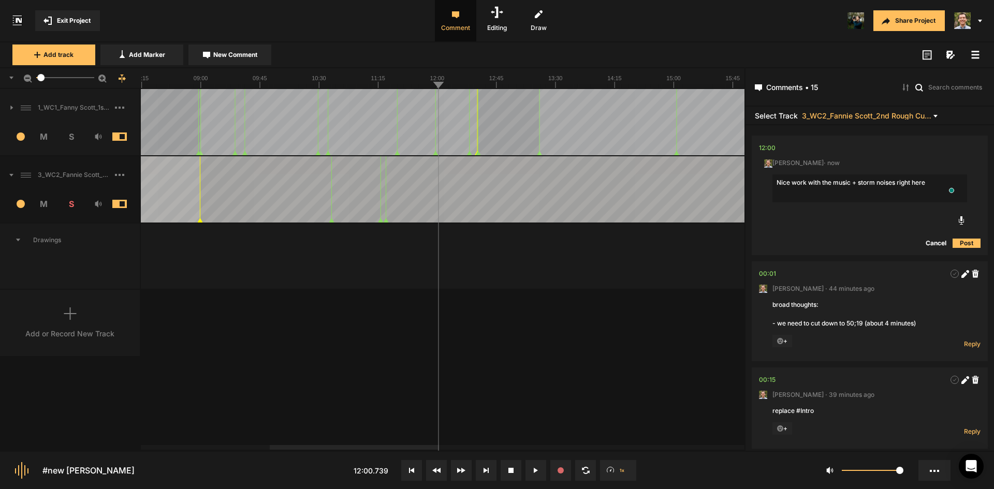
type textarea "Nice work with the music + storm noises right here!"
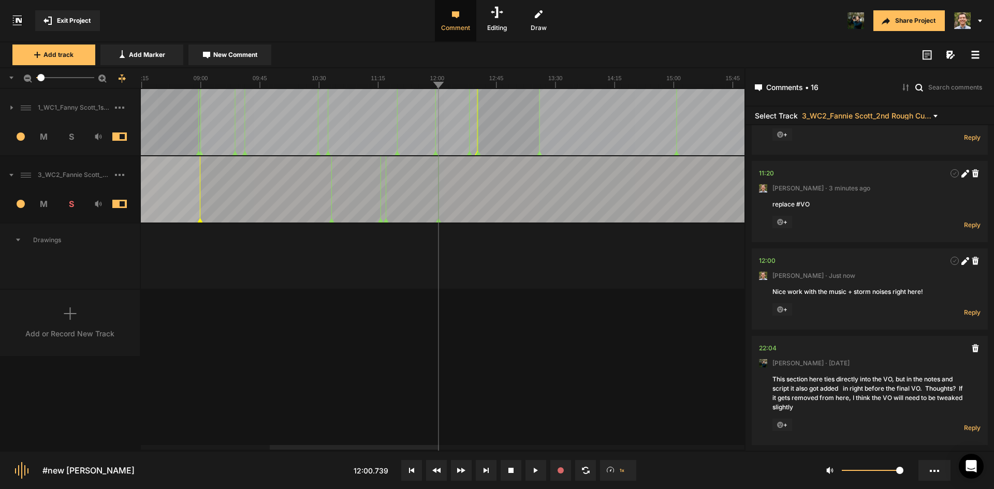
scroll to position [1216, 0]
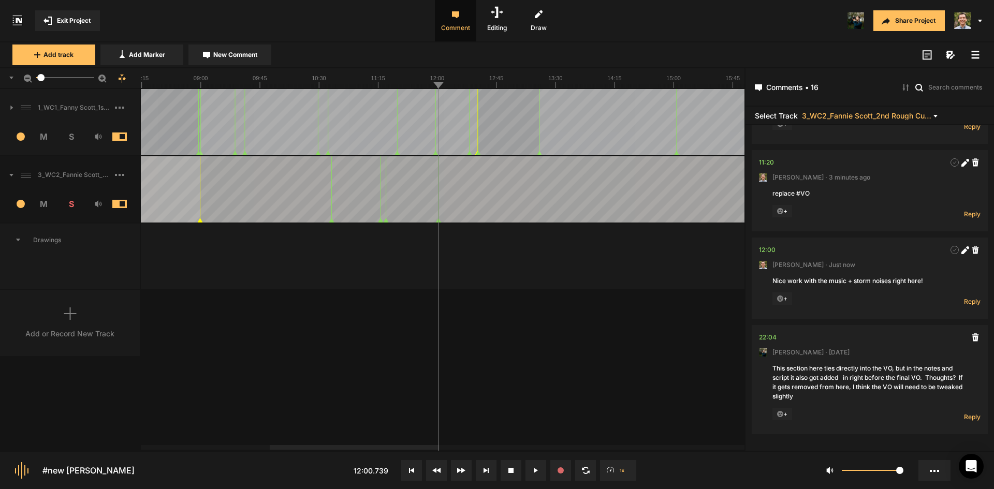
click at [430, 220] on nt-marker at bounding box center [430, 189] width 1 height 66
click at [427, 85] on line at bounding box center [427, 86] width 0 height 4
click at [433, 221] on nt-marker at bounding box center [432, 189] width 1 height 66
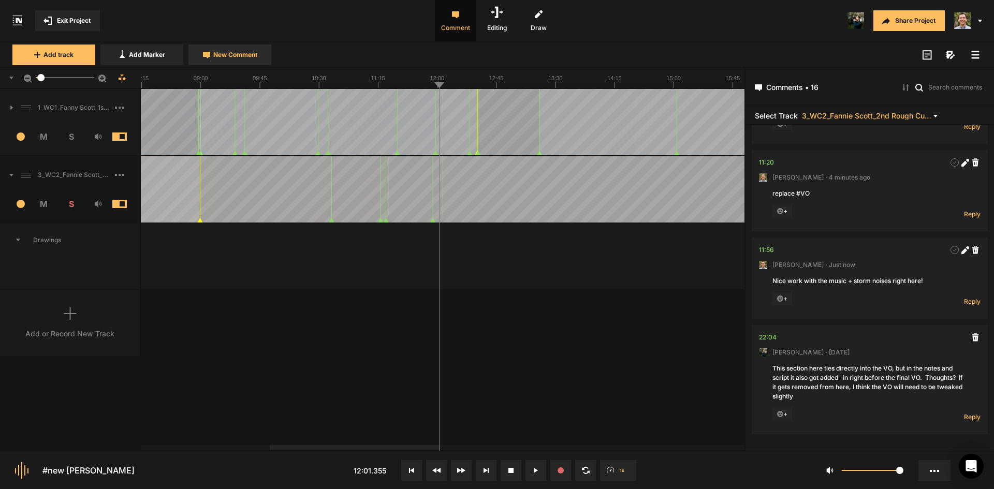
click at [246, 52] on span "New Comment" at bounding box center [235, 54] width 44 height 9
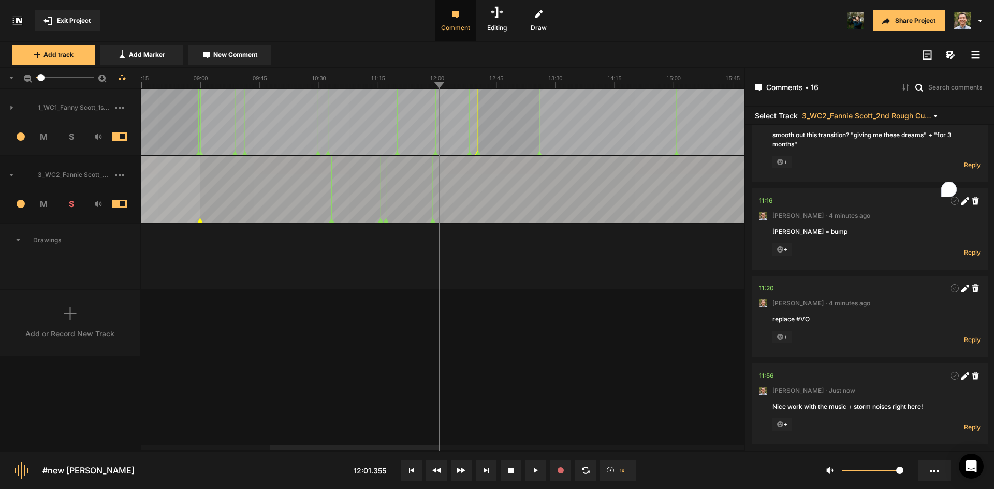
scroll to position [0, 0]
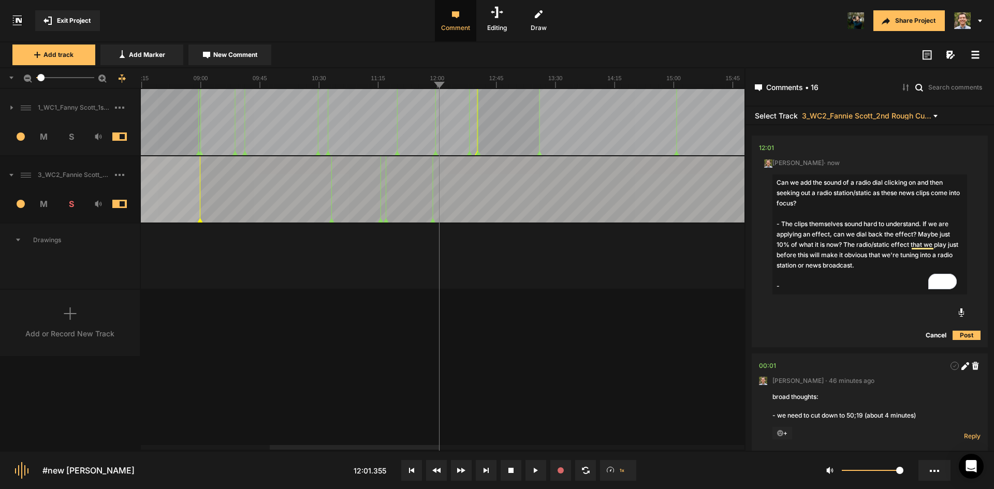
type textarea "Can we add the sound of a radio dial clicking on and then seeking out a radio s…"
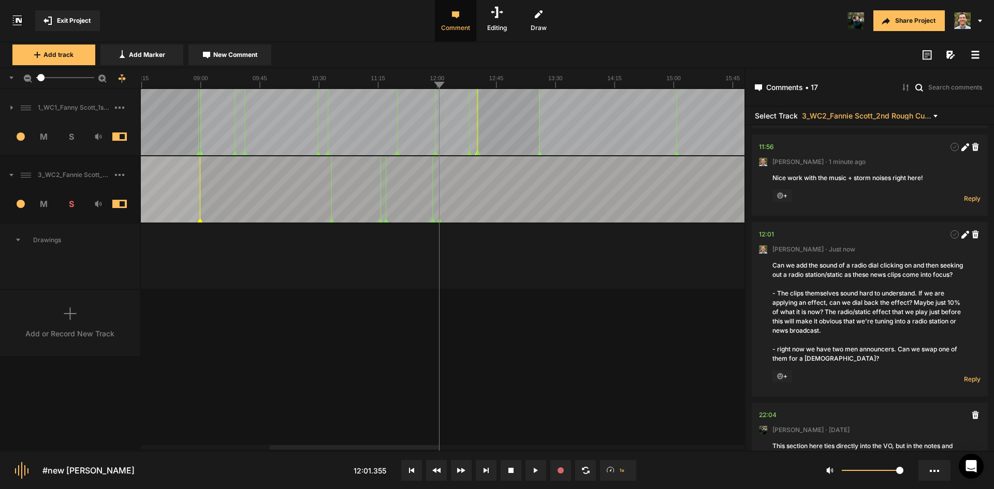
click at [594, 364] on div "1_WC1_Fanny Scott_1st Rough Cut_[DATE] 1 M S Comments 00:00 [PERSON_NAME] · [DA…" at bounding box center [372, 269] width 744 height 361
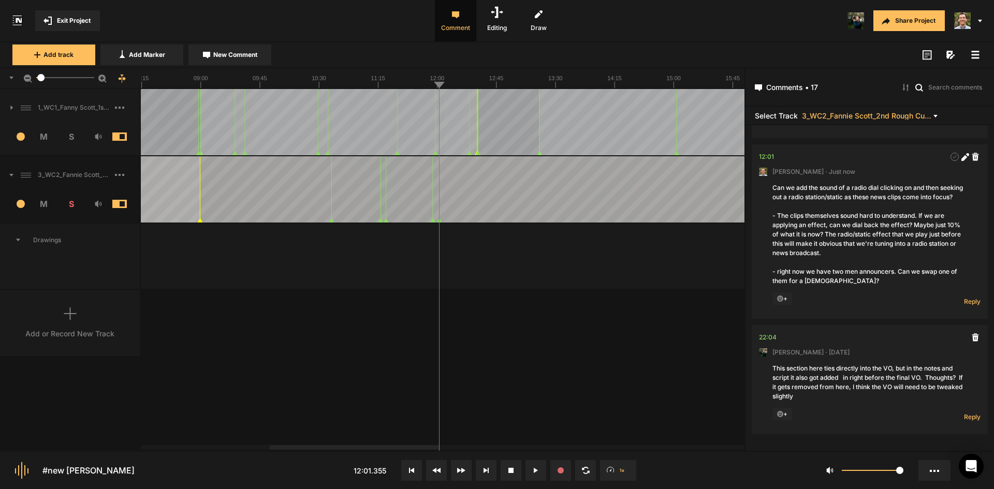
scroll to position [1406, 0]
click at [961, 155] on icon at bounding box center [964, 158] width 6 height 6
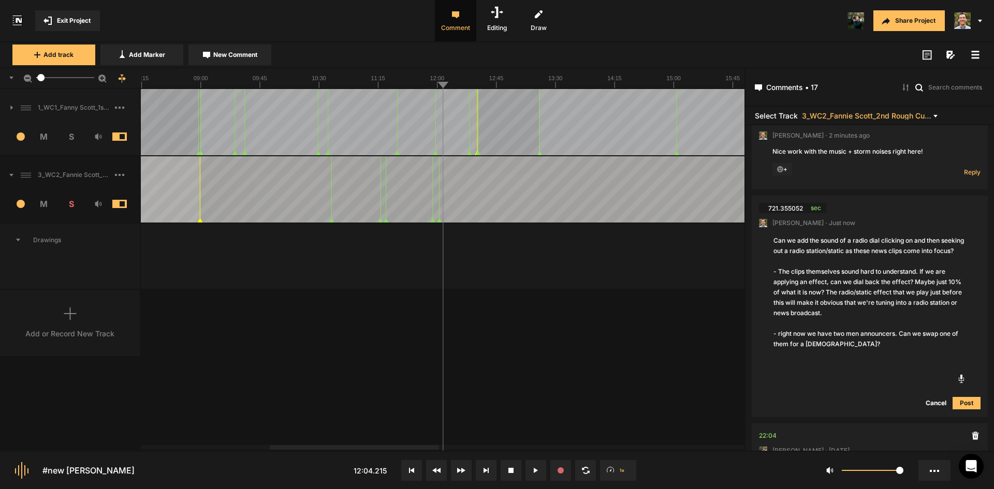
scroll to position [1345, 0]
drag, startPoint x: 846, startPoint y: 358, endPoint x: 775, endPoint y: 344, distance: 72.3
click at [775, 344] on textarea "Can we add the sound of a radio dial clicking on and then seeking out a radio s…" at bounding box center [869, 297] width 195 height 126
click at [869, 355] on textarea "Can we add the sound of a radio dial clicking on and then seeking out a radio s…" at bounding box center [869, 297] width 195 height 126
click at [858, 357] on textarea "Can we add the sound of a radio dial clicking on and then seeking out a radio s…" at bounding box center [869, 297] width 195 height 126
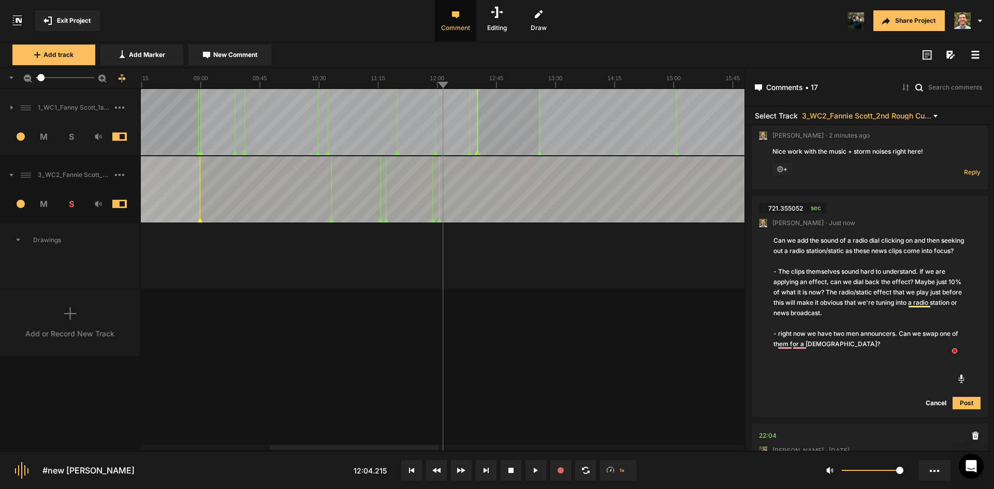
drag, startPoint x: 833, startPoint y: 352, endPoint x: 758, endPoint y: 344, distance: 75.5
click at [758, 344] on nt-comment-thread "721.355052 sec Paul Hastings · Just now Can we add the sound of a radio dial cl…" at bounding box center [870, 310] width 236 height 228
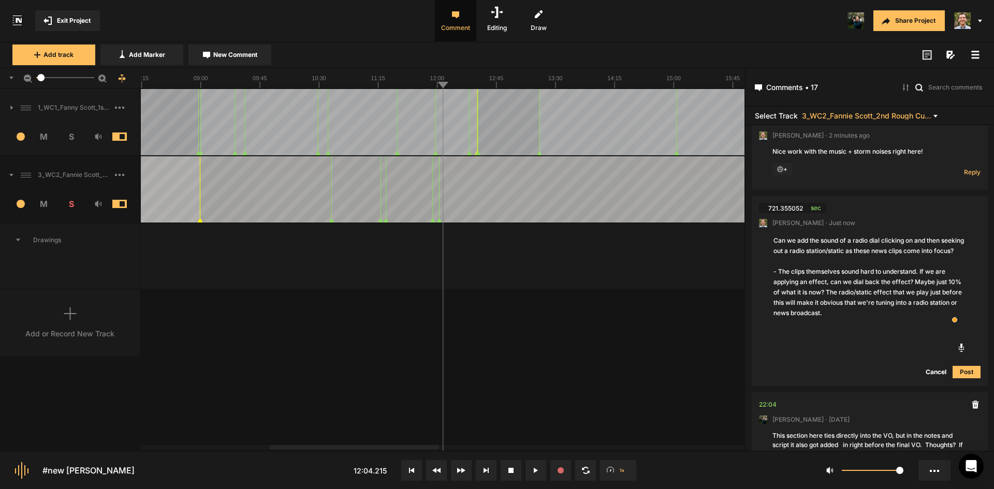
type textarea "Can we add the sound of a radio dial clicking on and then seeking out a radio s…"
click at [966, 371] on button "Post" at bounding box center [966, 372] width 28 height 12
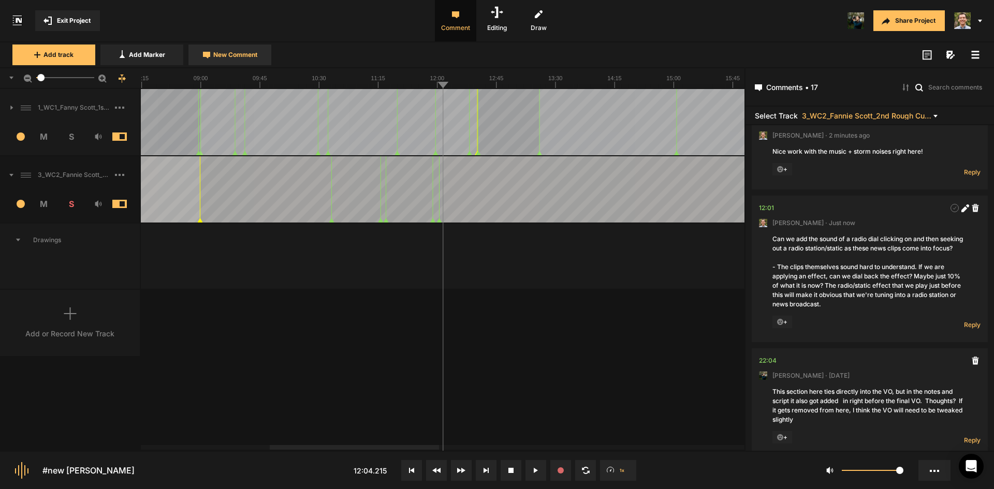
click at [232, 52] on span "New Comment" at bounding box center [235, 54] width 44 height 9
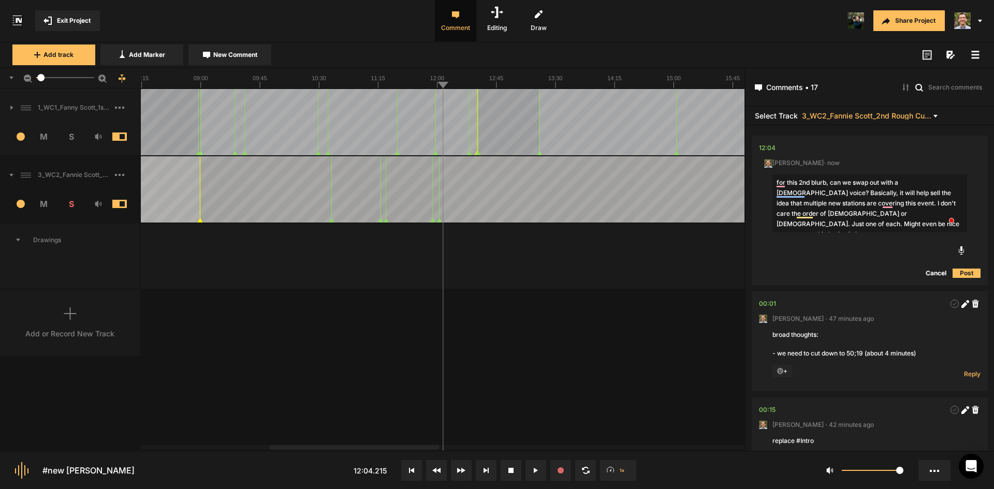
type textarea "for this 2nd blurb, can we swap out with a [DEMOGRAPHIC_DATA] voice? Basically,…"
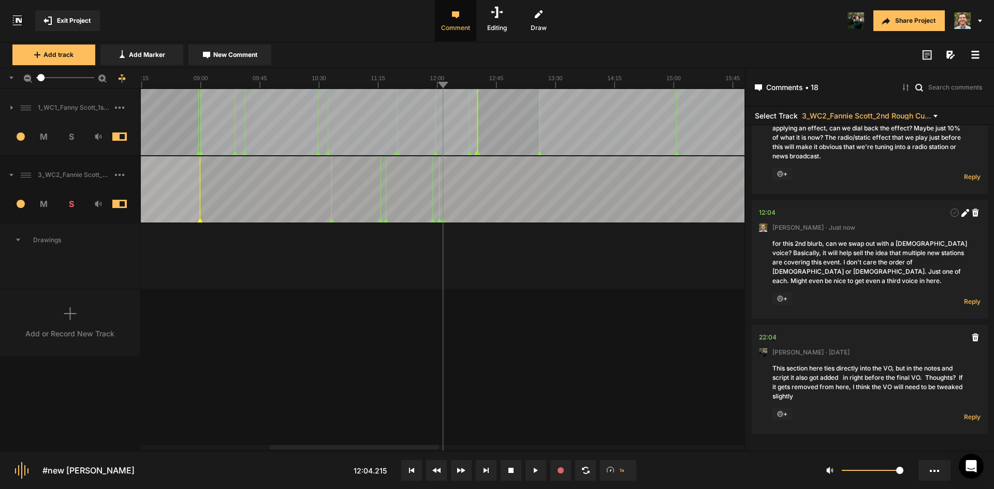
scroll to position [1503, 0]
click at [588, 305] on div "1_WC1_Fanny Scott_1st Rough Cut_[DATE] 1 M S Comments 00:00 [PERSON_NAME] · [DA…" at bounding box center [372, 269] width 744 height 361
click at [650, 358] on div "1_WC1_Fanny Scott_1st Rough Cut_[DATE] 1 M S Comments 00:00 [PERSON_NAME] · [DA…" at bounding box center [372, 269] width 744 height 361
click at [618, 343] on div "1_WC1_Fanny Scott_1st Rough Cut_[DATE] 1 M S Comments 00:00 [PERSON_NAME] · [DA…" at bounding box center [372, 269] width 744 height 361
click at [611, 335] on div "1_WC1_Fanny Scott_1st Rough Cut_[DATE] 1 M S Comments 00:00 [PERSON_NAME] · [DA…" at bounding box center [372, 269] width 744 height 361
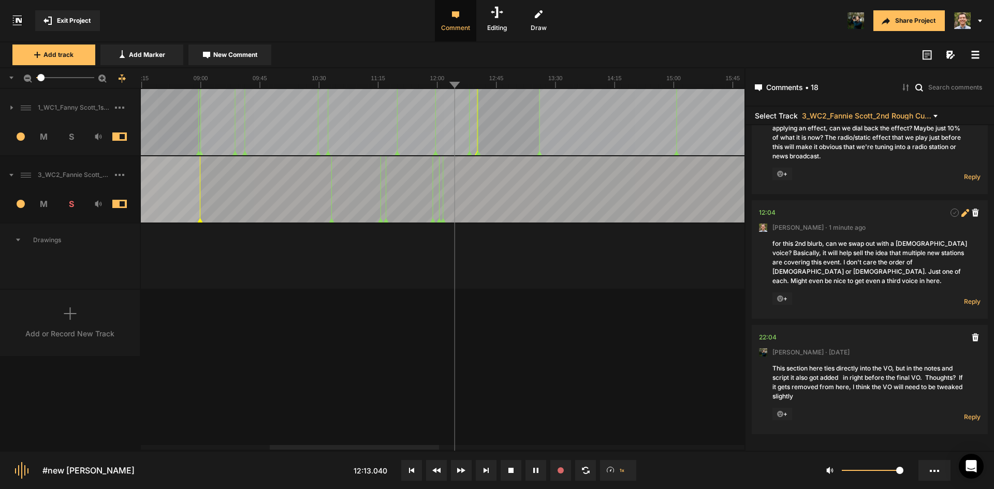
click at [961, 213] on icon at bounding box center [964, 214] width 6 height 6
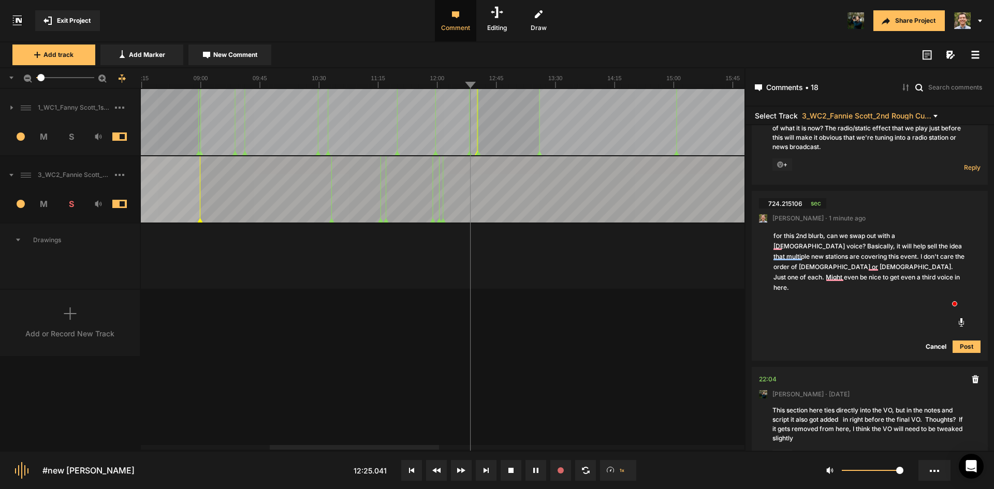
type textarea "for this 2nd blurb, can we swap out with a female voice? Basically, it will hel…"
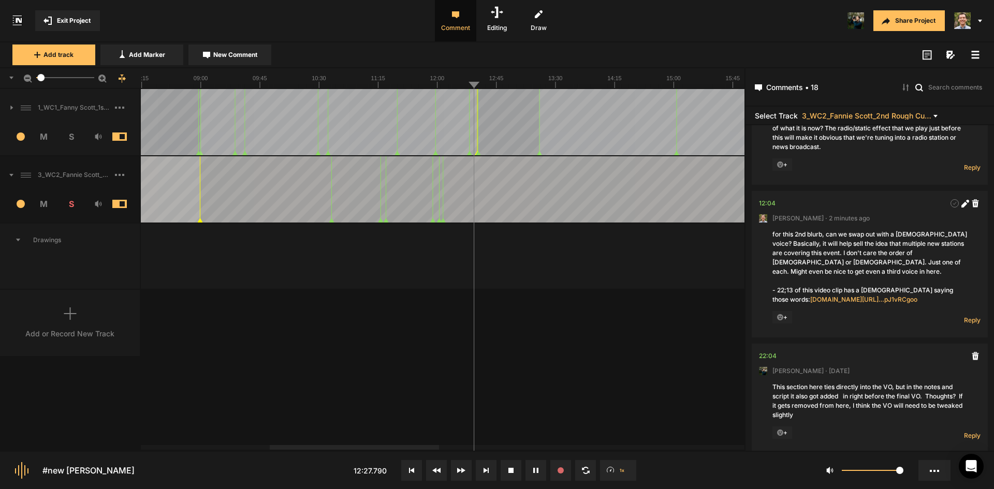
click at [629, 354] on div "1_WC1_Fanny Scott_1st Rough Cut_[DATE] 1 M S Comments 00:00 [PERSON_NAME] · [DA…" at bounding box center [372, 269] width 744 height 361
drag, startPoint x: 958, startPoint y: 212, endPoint x: 934, endPoint y: 237, distance: 34.8
click at [961, 208] on icon at bounding box center [965, 204] width 8 height 8
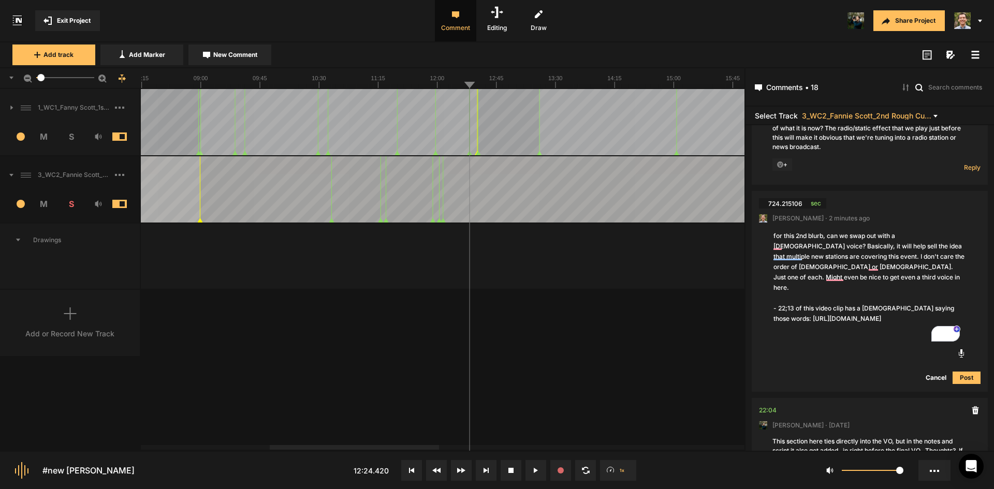
click at [923, 306] on textarea "for this 2nd blurb, can we swap out with a female voice? Basically, it will hel…" at bounding box center [869, 283] width 195 height 106
click at [903, 304] on textarea "for this 2nd blurb, can we swap out with a female voice? Basically, it will hel…" at bounding box center [869, 283] width 195 height 106
click at [944, 306] on textarea "for this 2nd blurb, can we swap out with a female voice? Basically, it will hel…" at bounding box center [869, 283] width 195 height 106
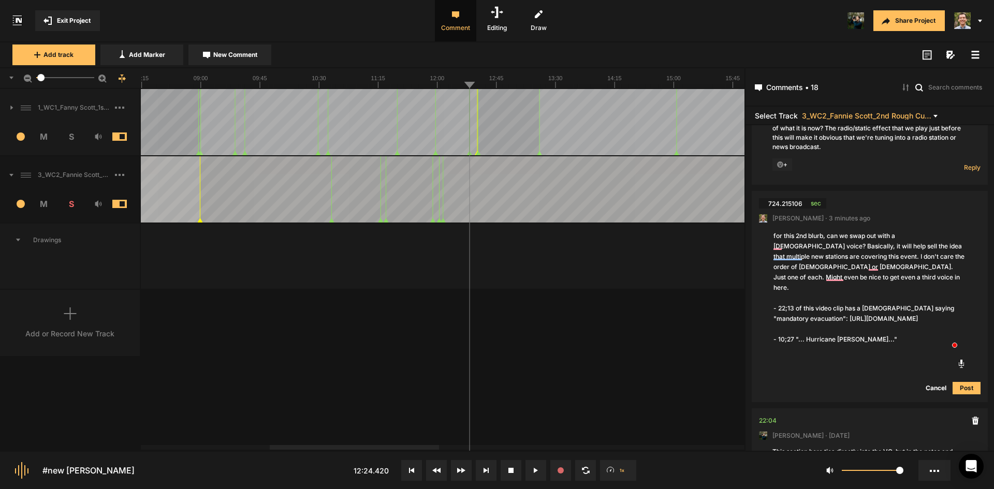
type textarea "for this 2nd blurb, can we swap out with a female voice? Basically, it will hel…"
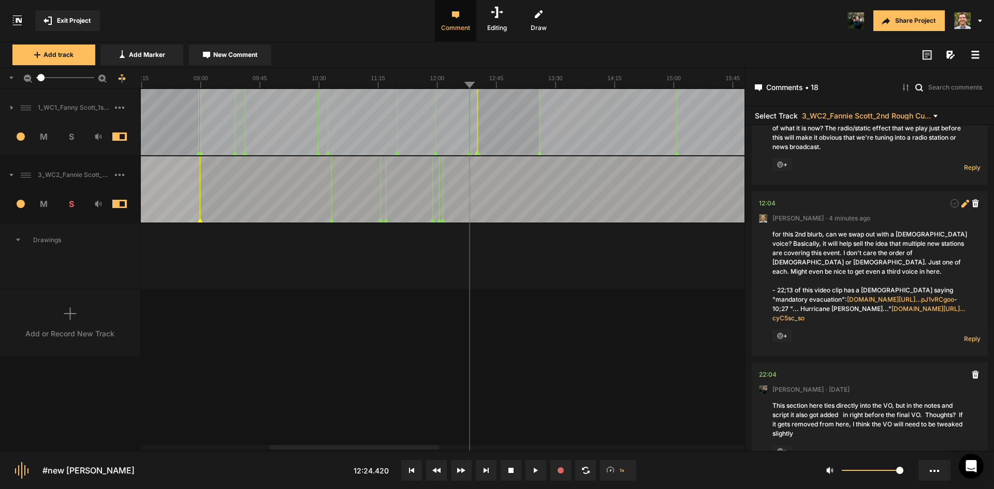
click at [961, 207] on icon at bounding box center [964, 204] width 6 height 6
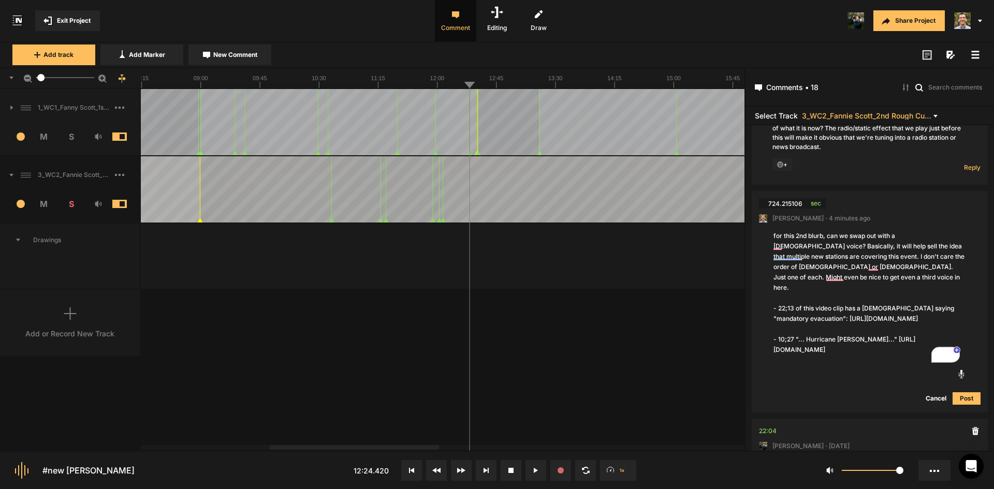
click at [878, 347] on textarea "for this 2nd blurb, can we swap out with a female voice? Basically, it will hel…" at bounding box center [869, 293] width 195 height 126
click at [909, 356] on textarea "for this 2nd blurb, can we swap out with a female voice? Basically, it will hel…" at bounding box center [869, 293] width 195 height 126
click at [922, 355] on textarea "for this 2nd blurb, can we swap out with a female voice? Basically, it will hel…" at bounding box center [869, 293] width 195 height 126
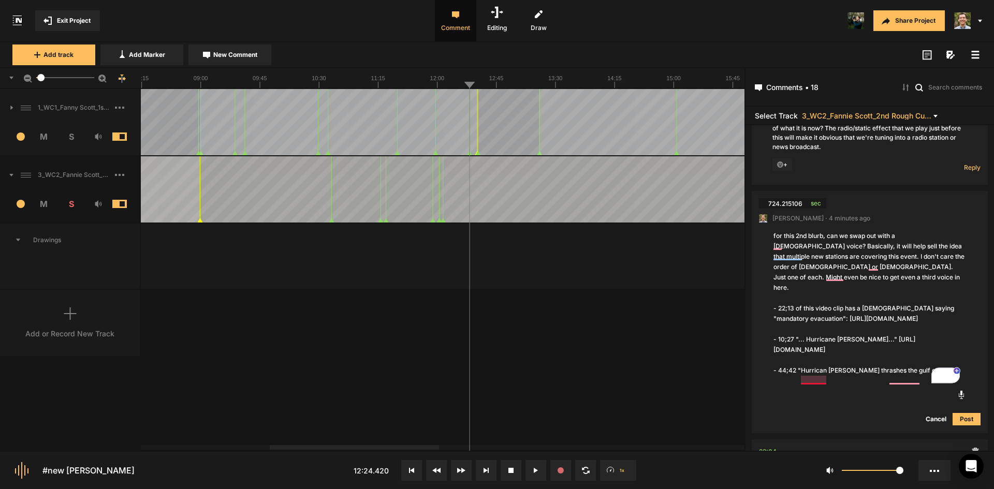
click at [826, 377] on textarea "for this 2nd blurb, can we swap out with a female voice? Basically, it will hel…" at bounding box center [869, 303] width 195 height 147
type textarea "for this 2nd blurb, can we swap out with a female voice? Basically, it will hel…"
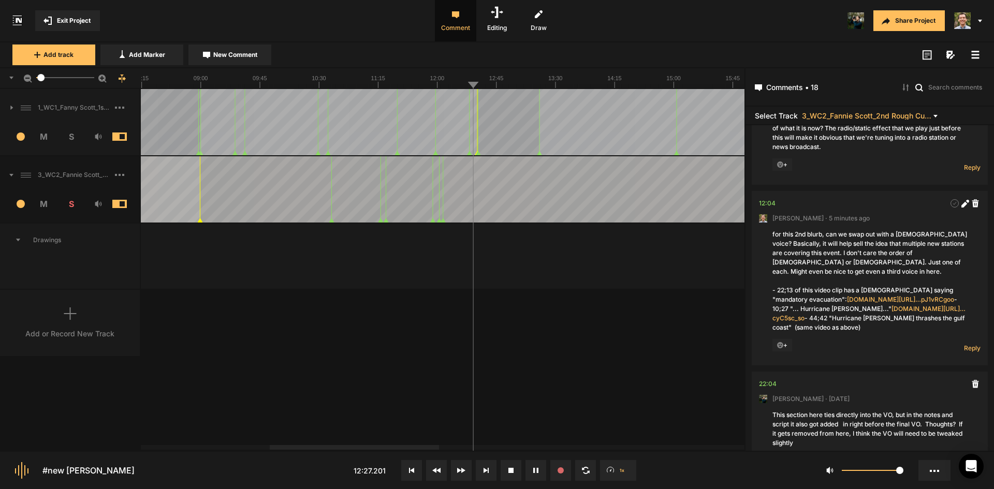
click at [612, 412] on div "1_WC1_Fanny Scott_1st Rough Cut_[DATE] 1 M S Comments 00:00 [PERSON_NAME] · [DA…" at bounding box center [372, 269] width 744 height 361
drag, startPoint x: 958, startPoint y: 216, endPoint x: 946, endPoint y: 228, distance: 16.9
click at [961, 207] on icon at bounding box center [964, 204] width 6 height 6
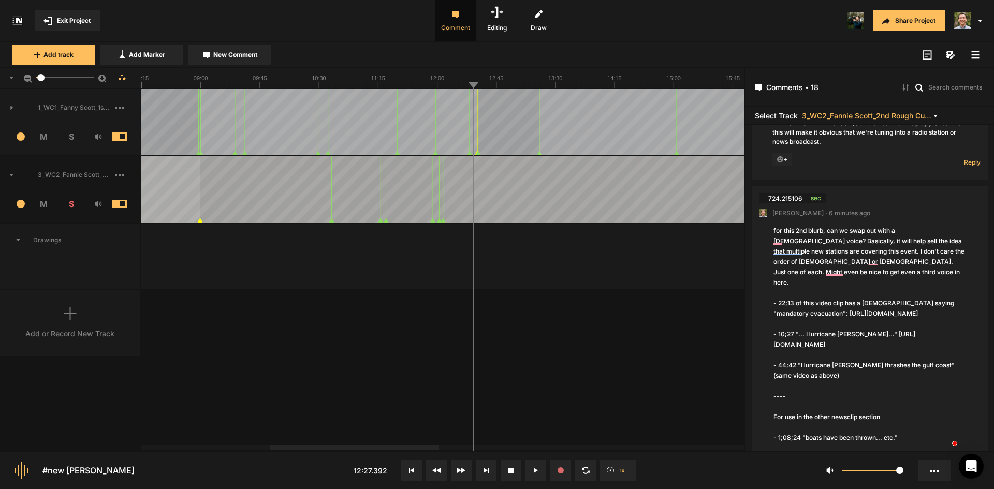
scroll to position [1511, 0]
type textarea "for this 2nd blurb, can we swap out with a female voice? Basically, it will hel…"
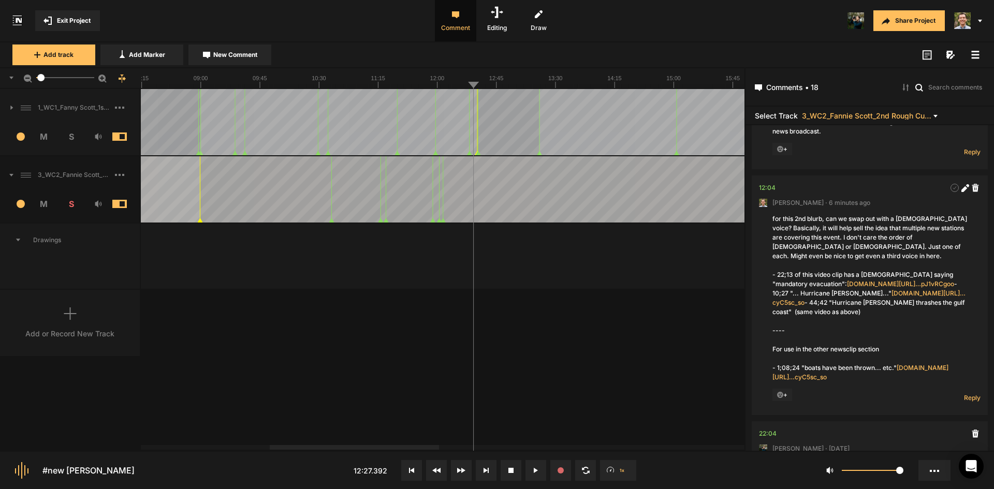
click at [963, 192] on icon at bounding box center [965, 188] width 8 height 8
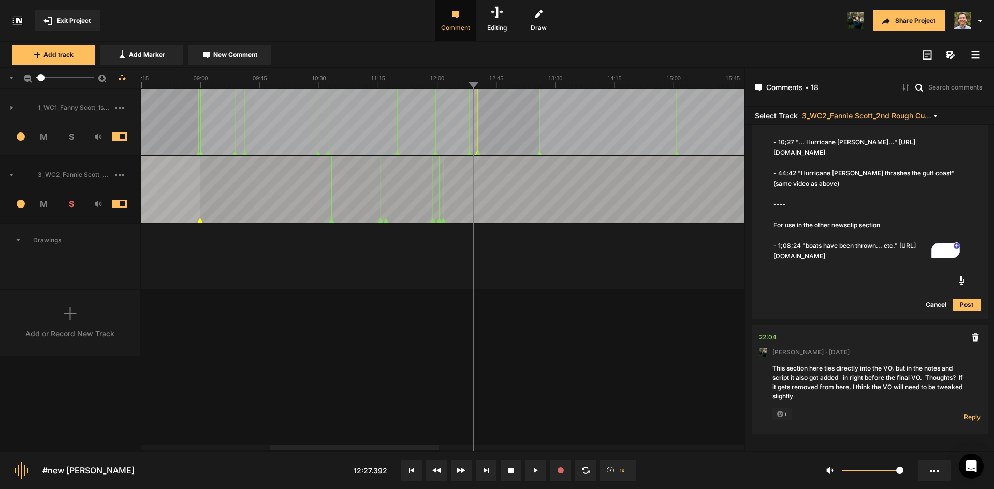
scroll to position [1711, 0]
click at [878, 246] on textarea "for this 2nd blurb, can we swap out with a female voice? Basically, it will hel…" at bounding box center [869, 148] width 195 height 230
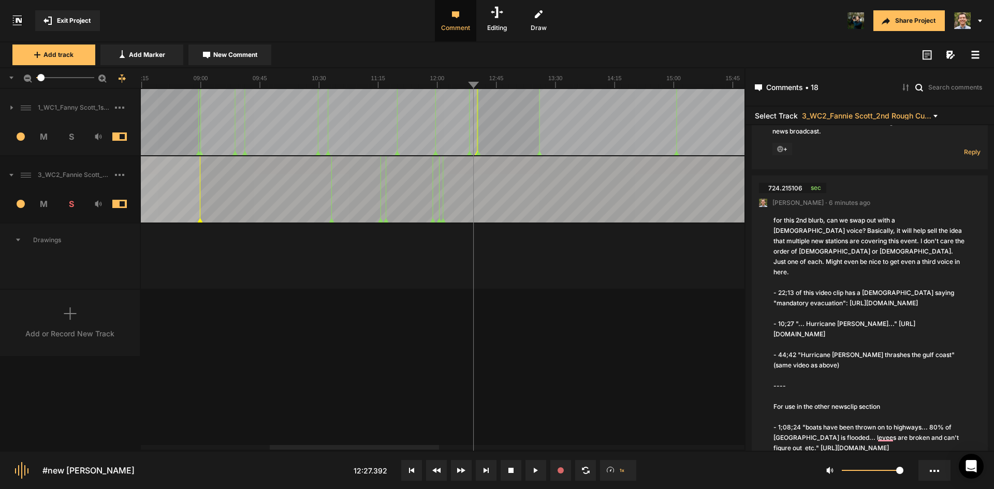
scroll to position [1529, 0]
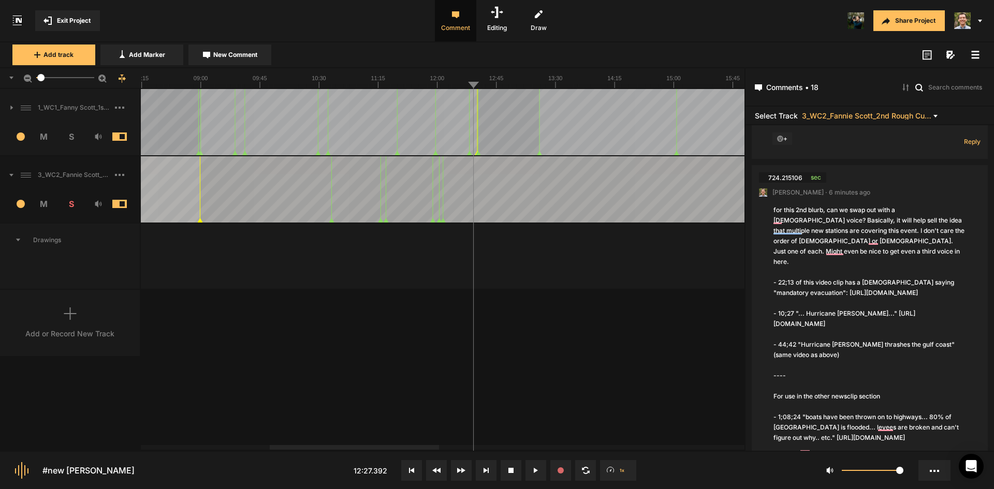
type textarea "for this 2nd blurb, can we swap out with a [DEMOGRAPHIC_DATA] voice? Basically,…"
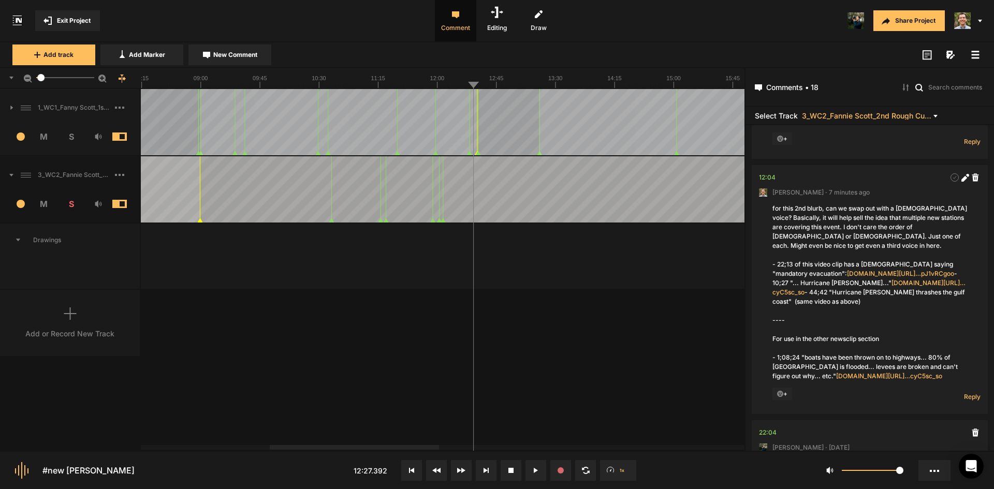
click at [615, 353] on div "1_WC1_Fanny Scott_1st Rough Cut_[DATE] 1 M S Comments 00:00 [PERSON_NAME] · [DA…" at bounding box center [372, 269] width 744 height 361
click at [232, 54] on span "New Comment" at bounding box center [235, 54] width 44 height 9
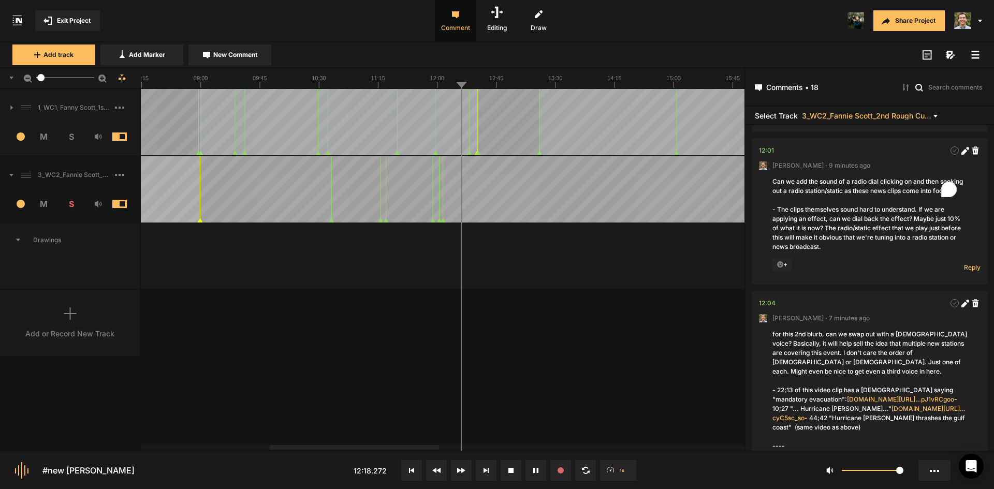
scroll to position [0, 0]
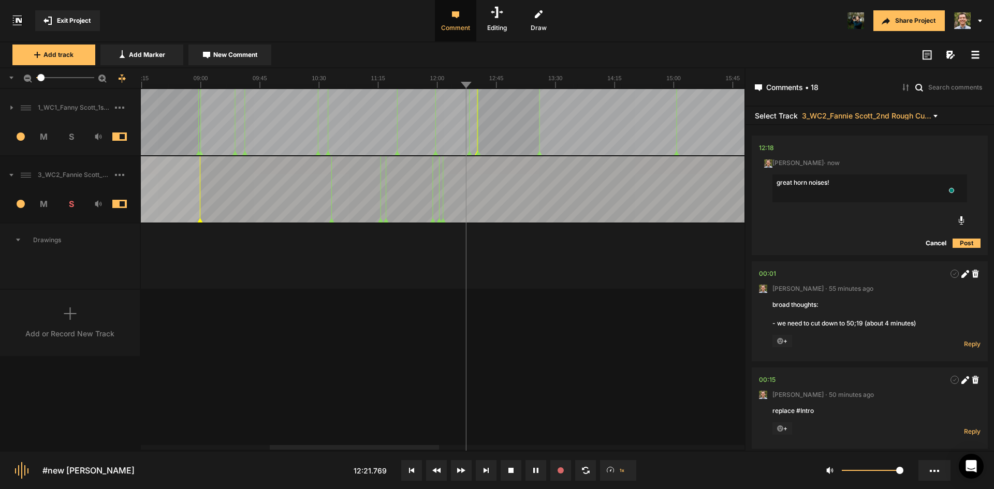
type textarea "great horn noises!"
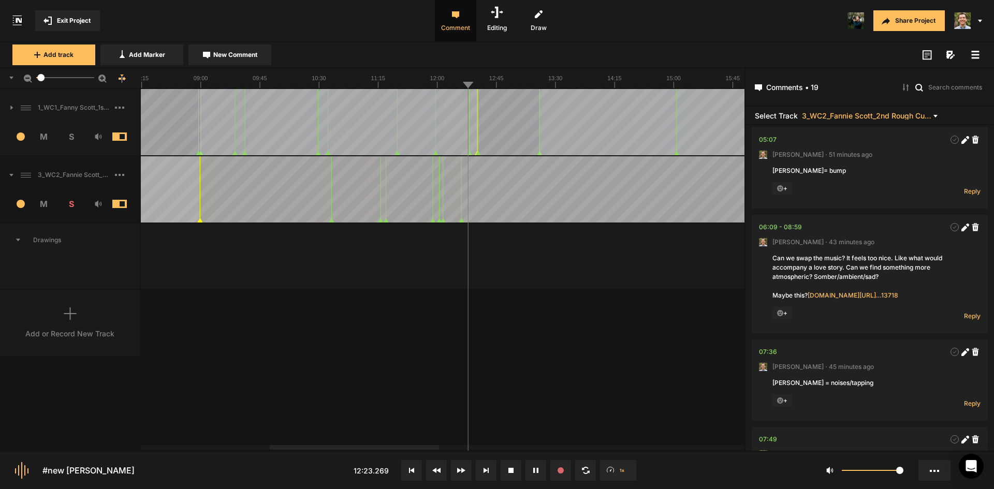
scroll to position [1480, 0]
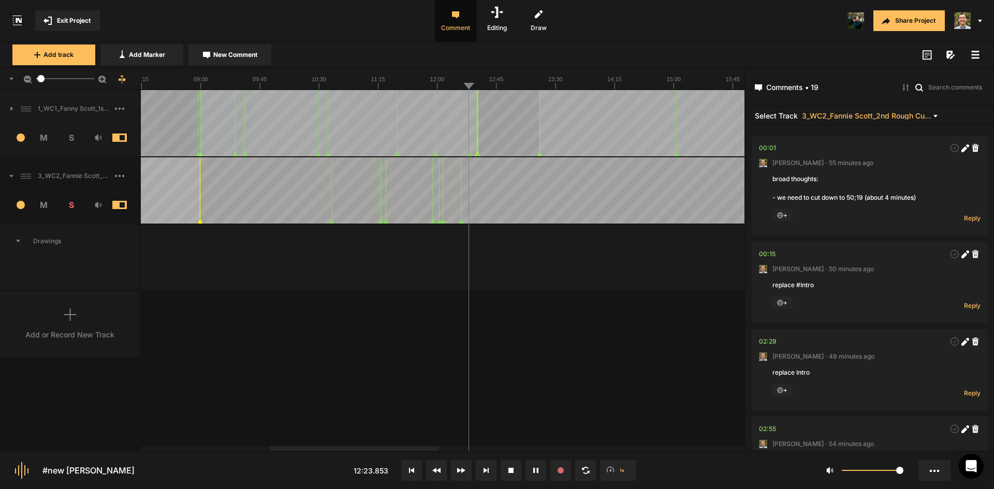
scroll to position [1, 0]
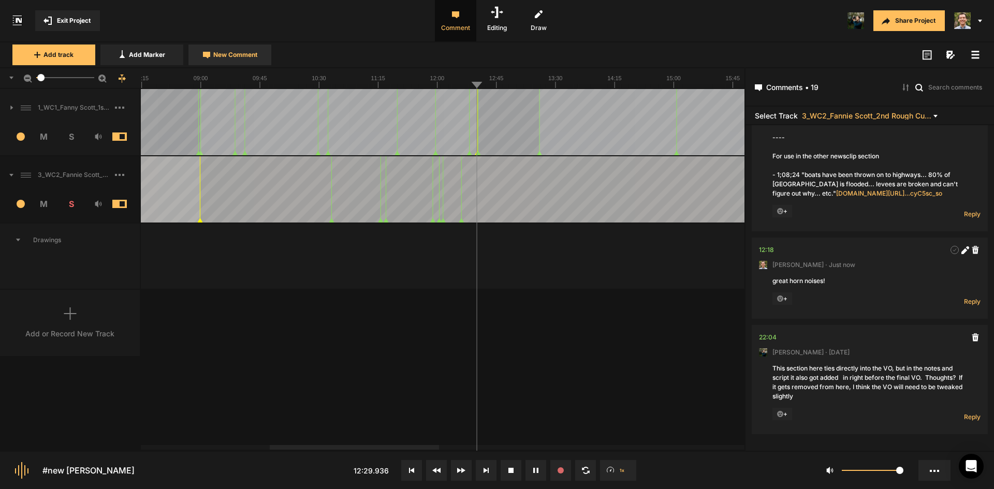
click at [243, 55] on span "New Comment" at bounding box center [235, 54] width 44 height 9
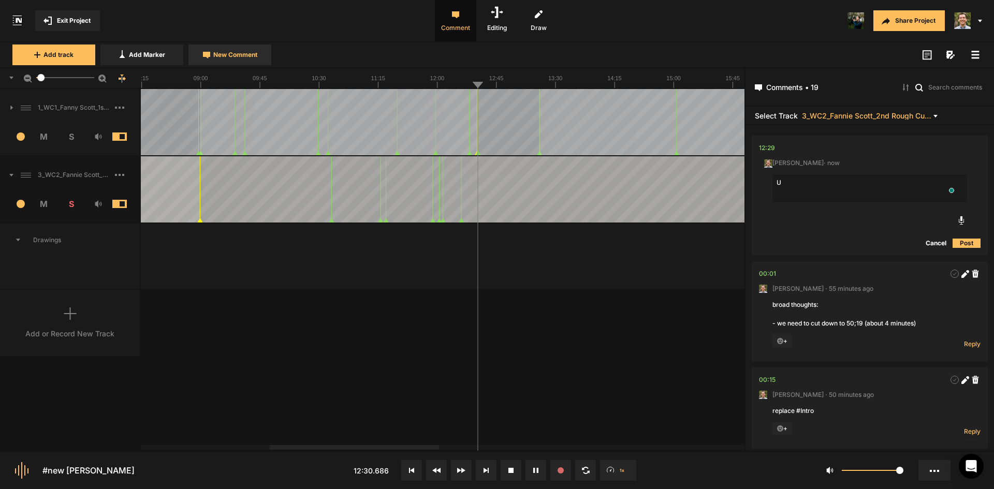
type textarea "U"
type textarea "i love the uneasy music here too."
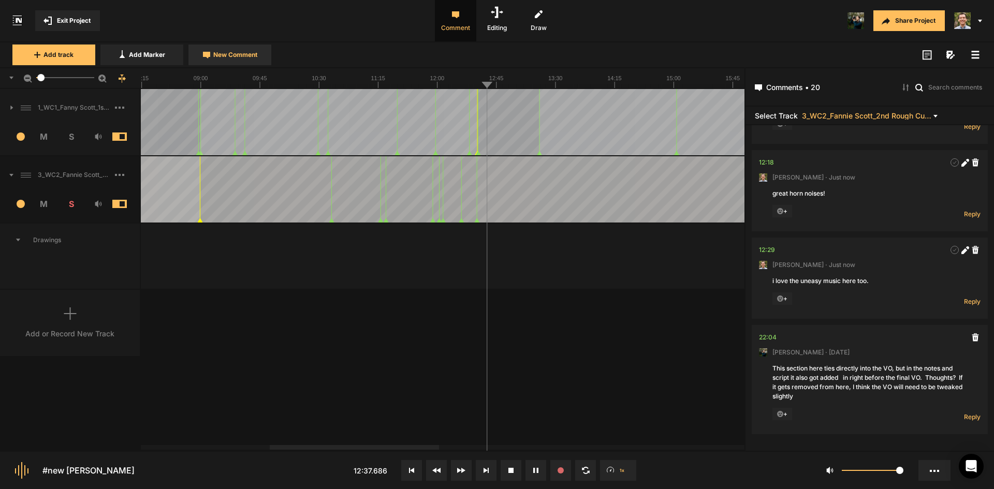
scroll to position [1836, 0]
click at [228, 53] on span "New Comment" at bounding box center [235, 54] width 44 height 9
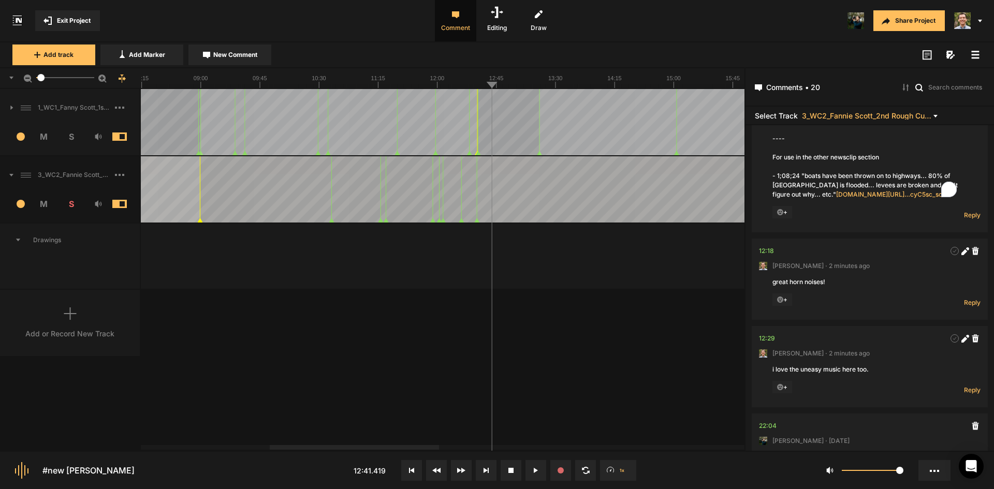
scroll to position [0, 0]
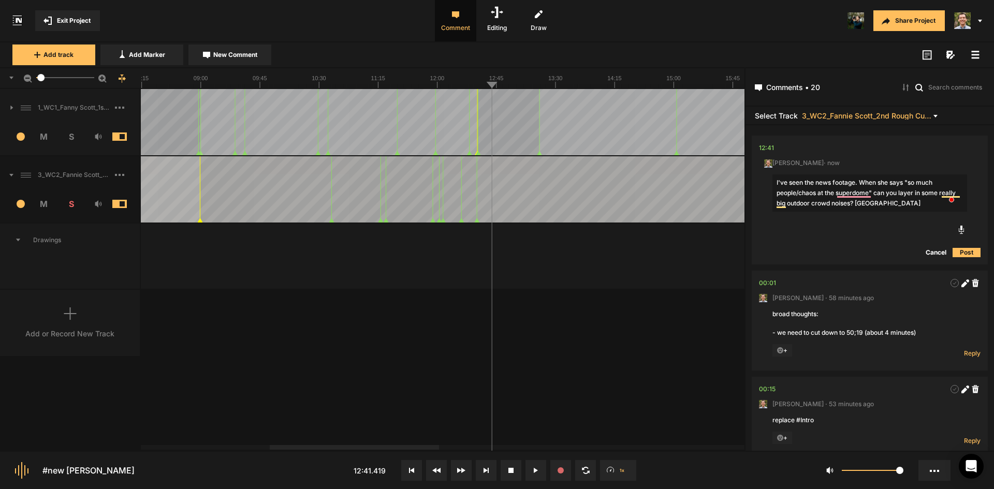
type textarea "I've seen the news footage. When she says "so much people/chaos at the superdom…"
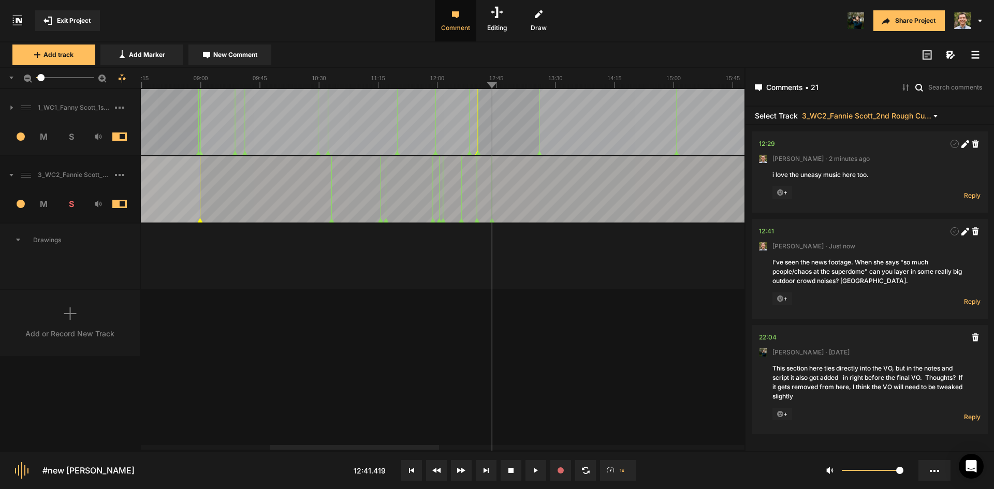
scroll to position [1942, 0]
click at [643, 354] on div "1_WC1_Fanny Scott_1st Rough Cut_[DATE] 1 M S Comments 00:00 [PERSON_NAME] · [DA…" at bounding box center [372, 269] width 744 height 361
click at [961, 233] on icon at bounding box center [964, 232] width 6 height 6
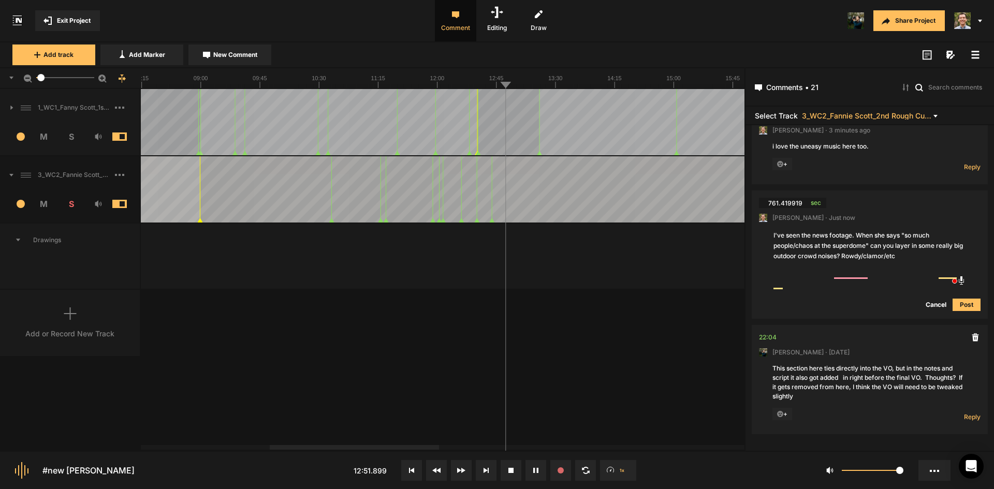
type textarea "I've seen the news footage. When she says "so much people/chaos at the superdom…"
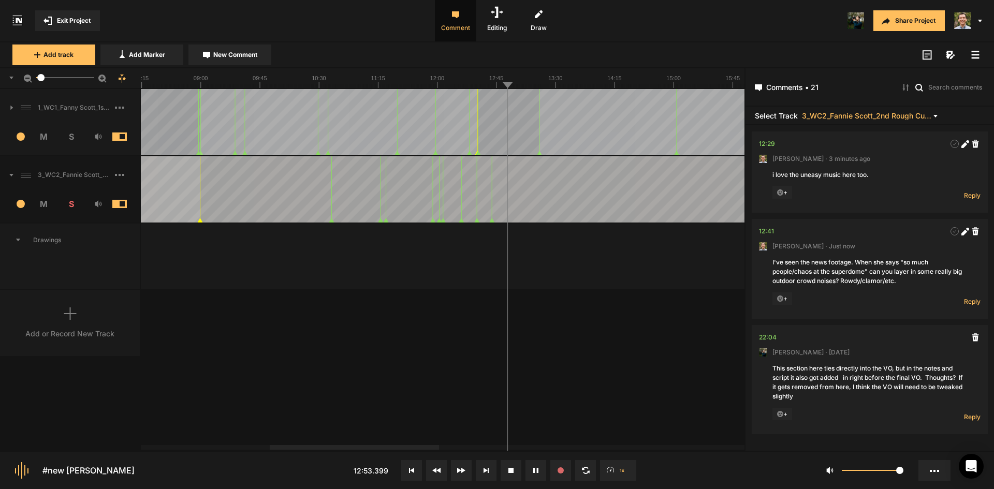
click at [634, 350] on div "1_WC1_Fanny Scott_1st Rough Cut_[DATE] 1 M S Comments 00:00 [PERSON_NAME] · [DA…" at bounding box center [372, 269] width 744 height 361
click at [231, 54] on span "New Comment" at bounding box center [235, 54] width 44 height 9
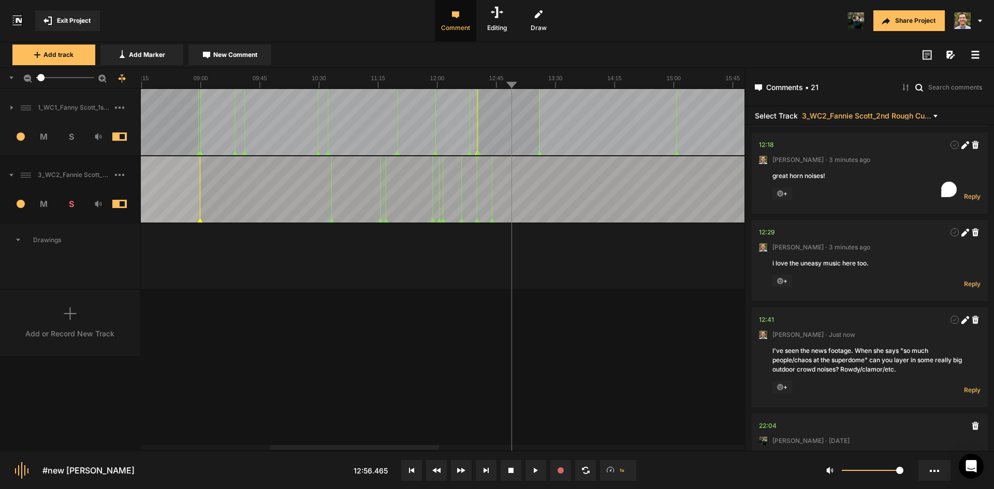
scroll to position [0, 0]
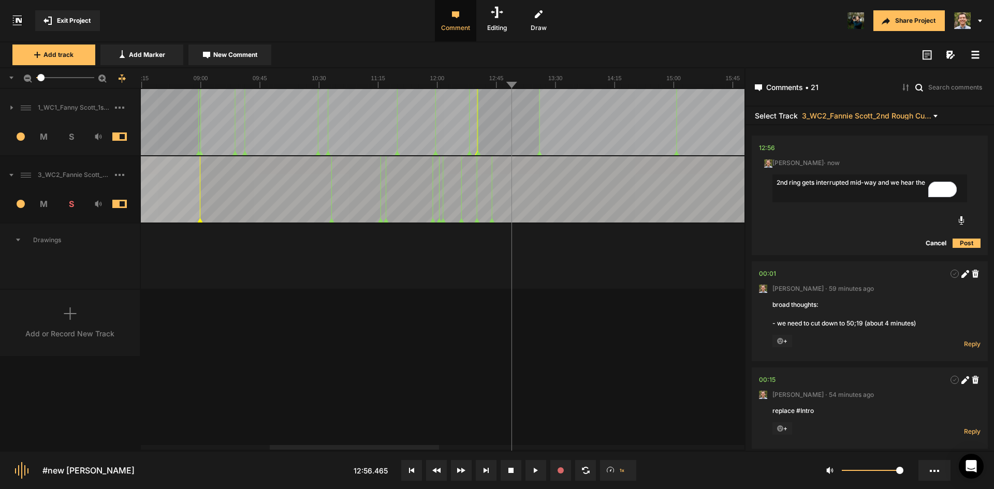
click at [907, 186] on textarea "2nd ring gets interrupted mid-way and we hear the" at bounding box center [869, 188] width 195 height 28
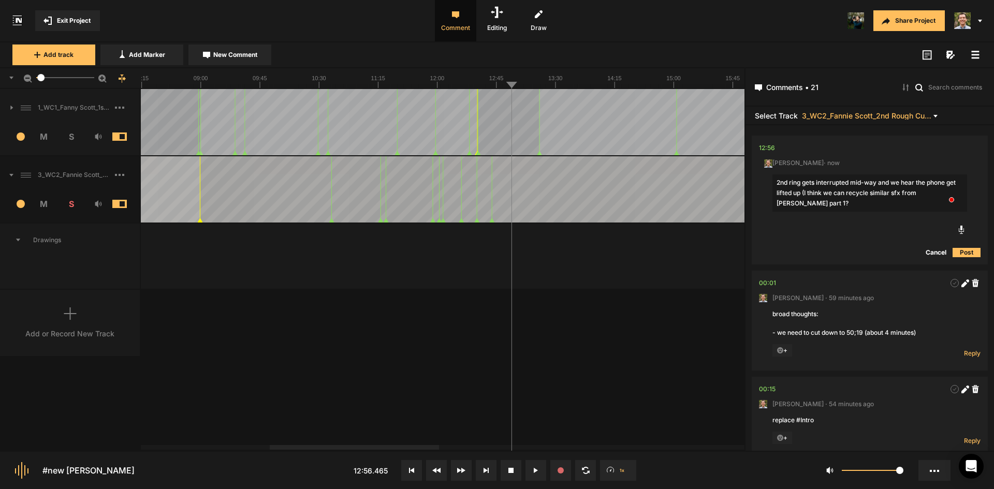
type textarea "2nd ring gets interrupted mid-way and we hear the phone get lifted up (I think …"
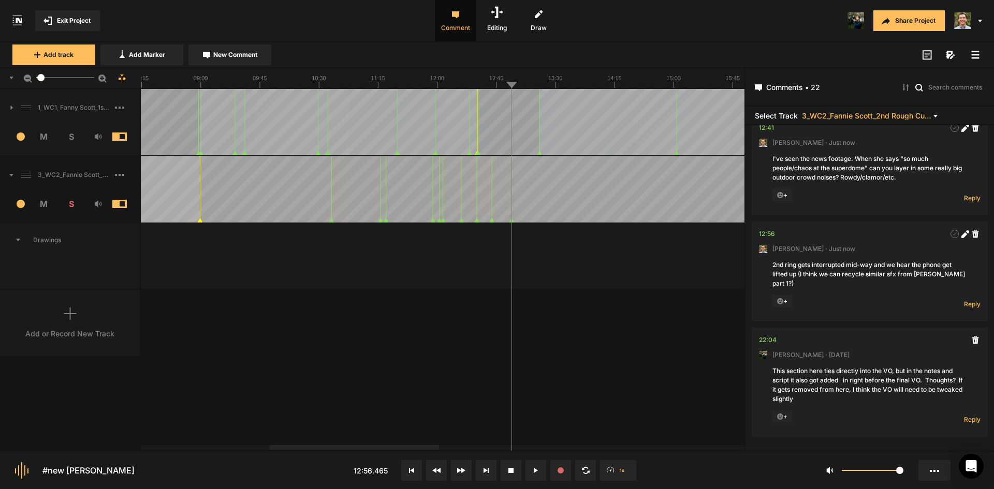
click at [618, 371] on div "1_WC1_Fanny Scott_1st Rough Cut_[DATE] 1 M S Comments 00:00 [PERSON_NAME] · [DA…" at bounding box center [372, 269] width 744 height 361
click at [241, 56] on span "New Comment" at bounding box center [235, 54] width 44 height 9
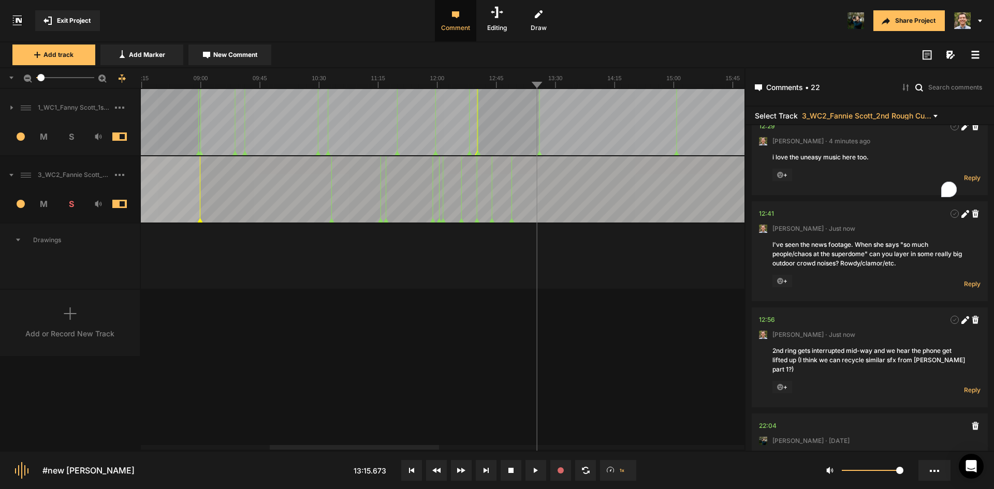
scroll to position [0, 0]
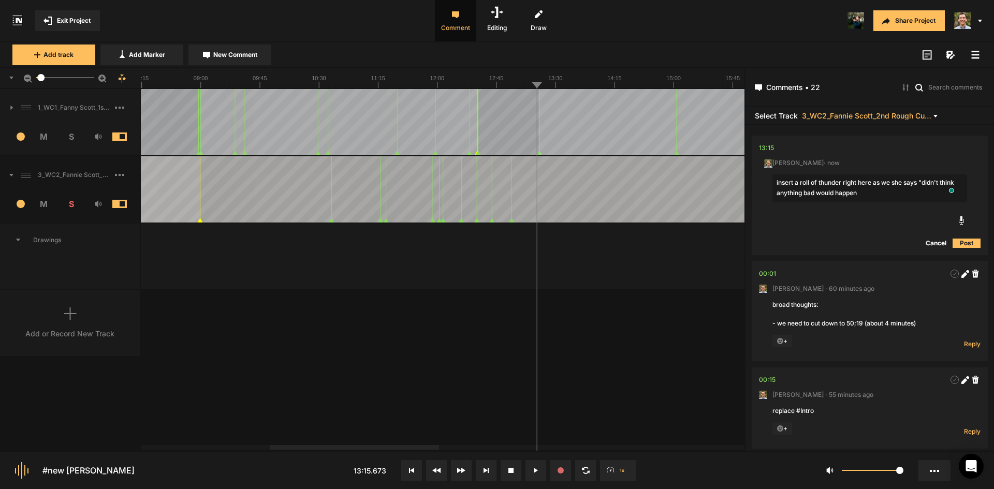
type textarea "insert a roll of thunder right here as we she says "didn't think anything bad w…"
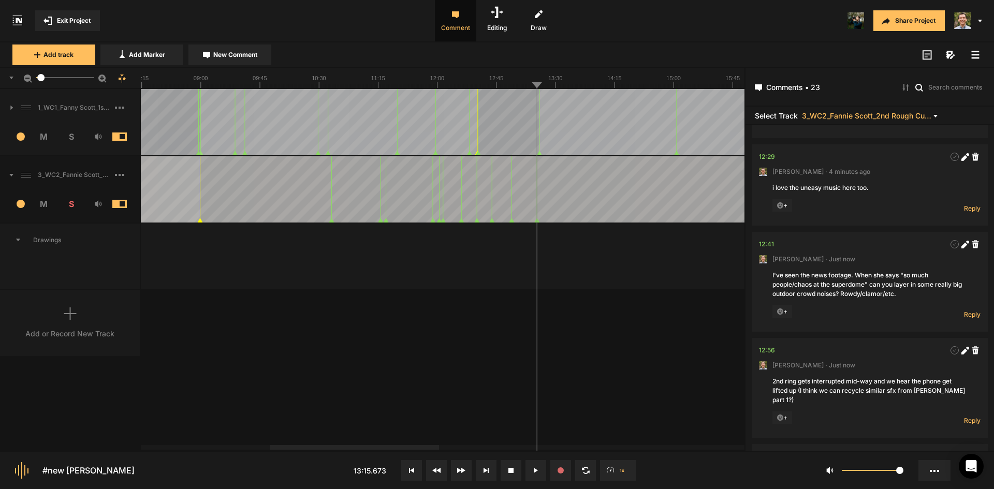
click at [601, 346] on div "1_WC1_Fanny Scott_1st Rough Cut_[DATE] 1 M S Comments 00:00 [PERSON_NAME] · [DA…" at bounding box center [372, 269] width 744 height 361
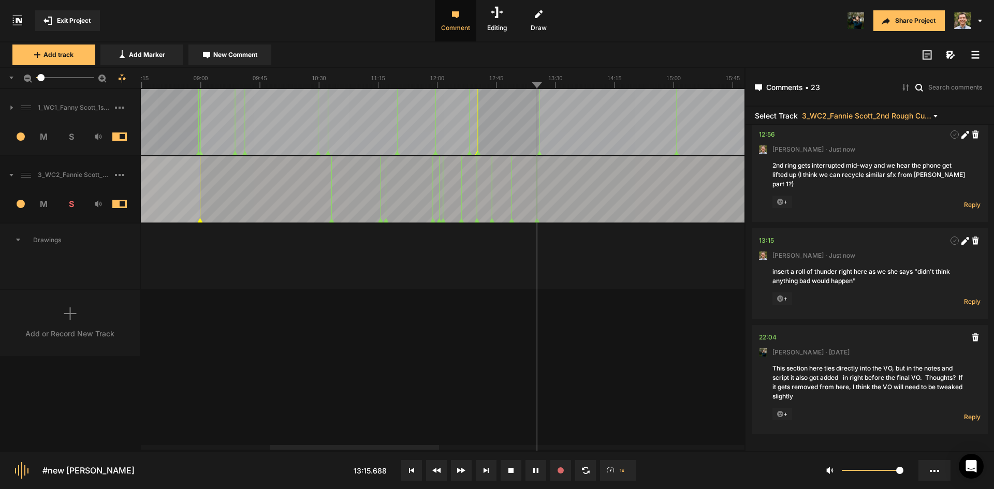
scroll to position [2145, 0]
click at [629, 337] on div "1_WC1_Fanny Scott_1st Rough Cut_[DATE] 1 M S Comments 00:00 [PERSON_NAME] · [DA…" at bounding box center [372, 269] width 744 height 361
drag, startPoint x: 561, startPoint y: 181, endPoint x: 537, endPoint y: 183, distance: 23.9
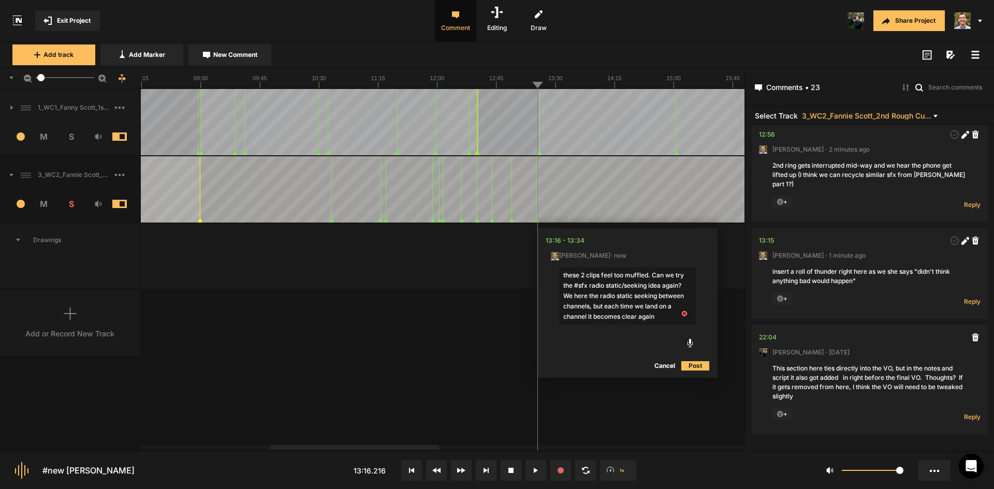
type textarea "these 2 clips feel too muffled. Can we try the #sfx radio static/seeking idea a…"
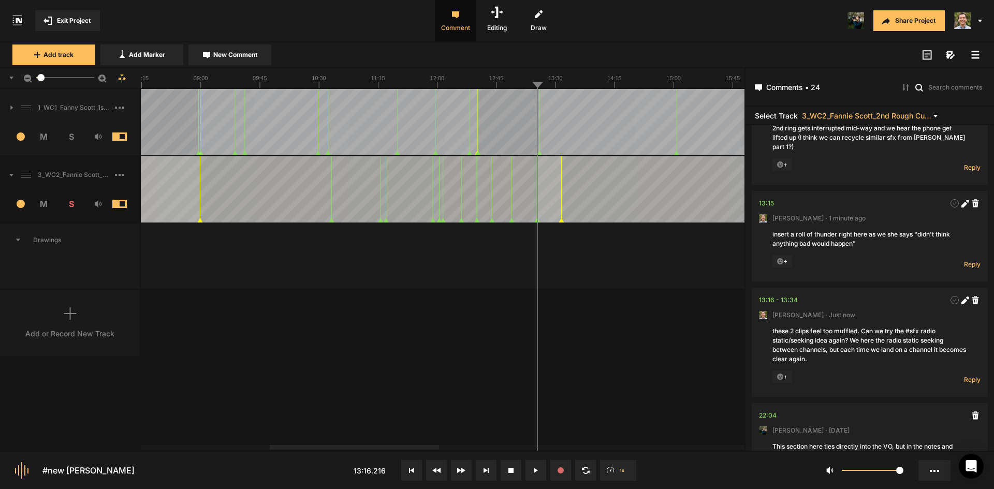
click at [643, 362] on div "1_WC1_Fanny Scott_1st Rough Cut_[DATE] 1 M S Comments 00:00 [PERSON_NAME] · [DA…" at bounding box center [372, 269] width 744 height 361
click at [228, 56] on span "New Comment" at bounding box center [235, 54] width 44 height 9
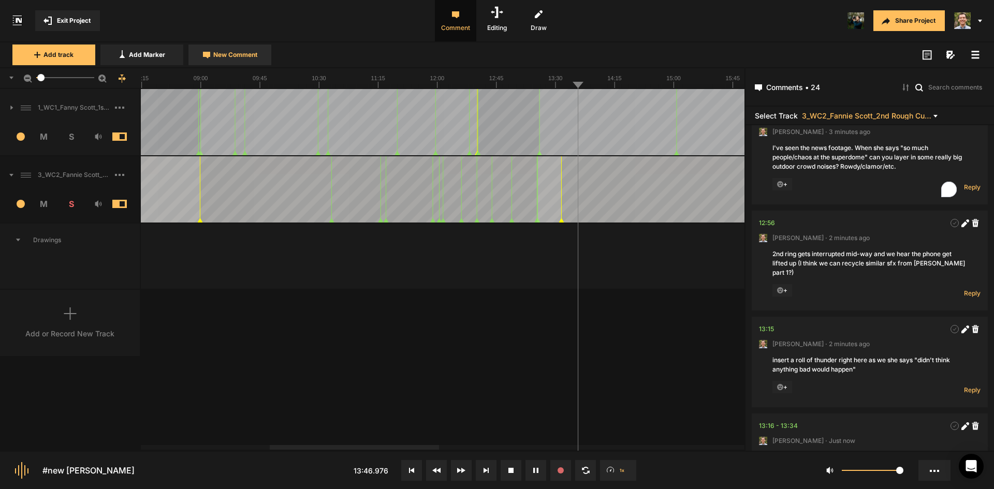
scroll to position [0, 0]
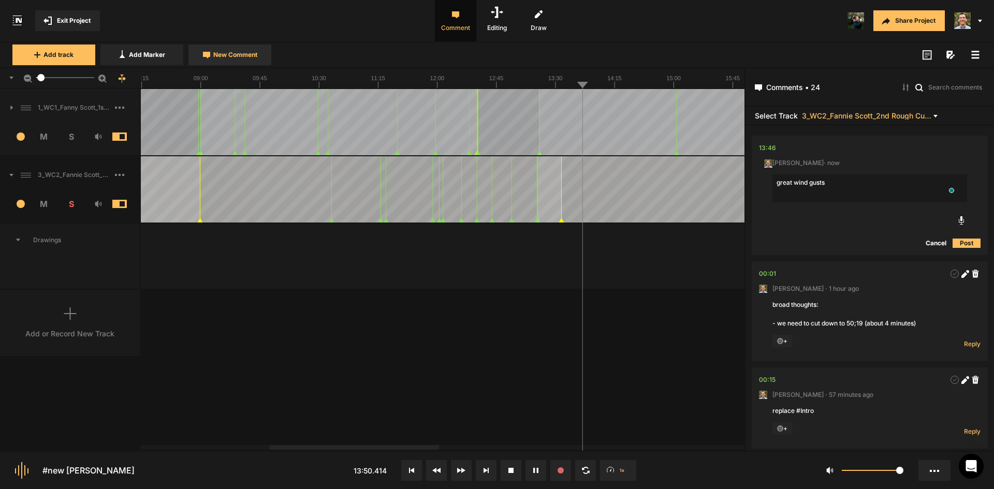
type textarea "great wind gusts!"
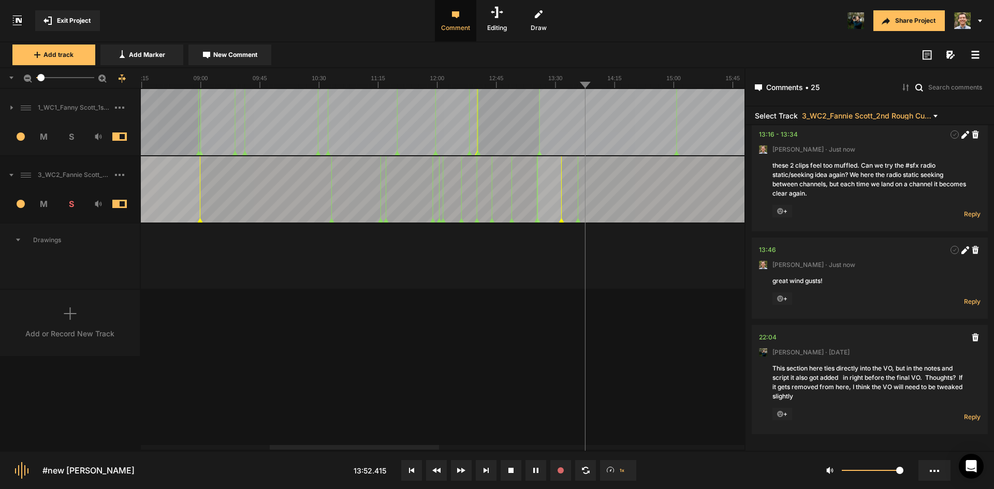
scroll to position [2348, 0]
click at [240, 52] on span "New Comment" at bounding box center [235, 54] width 44 height 9
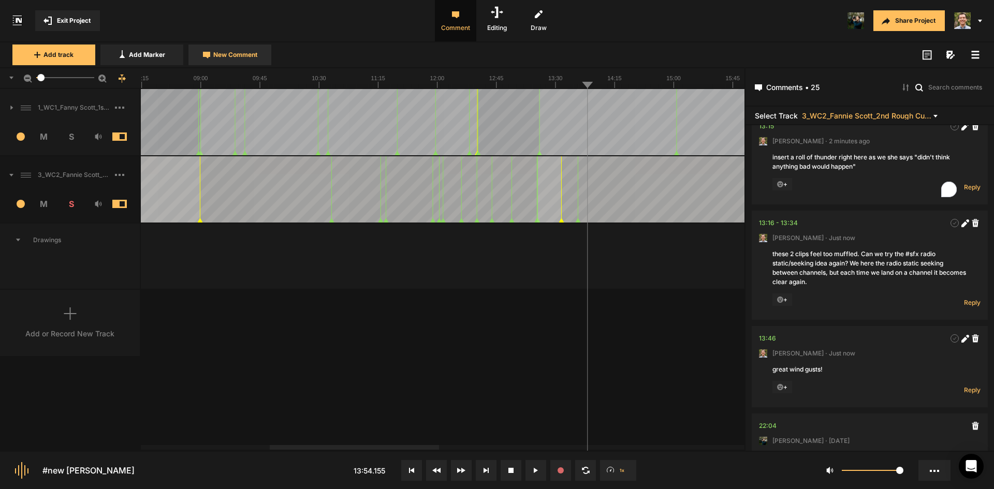
scroll to position [0, 0]
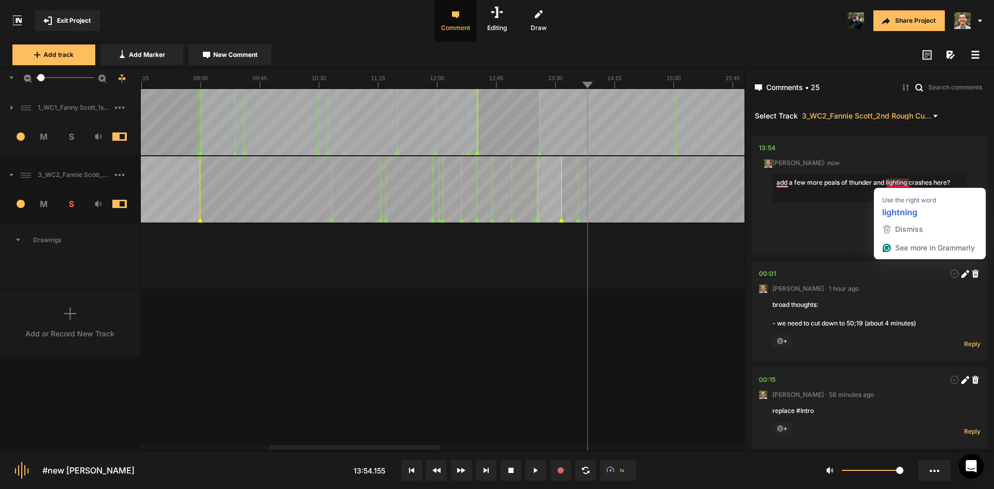
click at [902, 180] on textarea "add a few more peals of thunder and lighting crashes here?" at bounding box center [869, 188] width 195 height 28
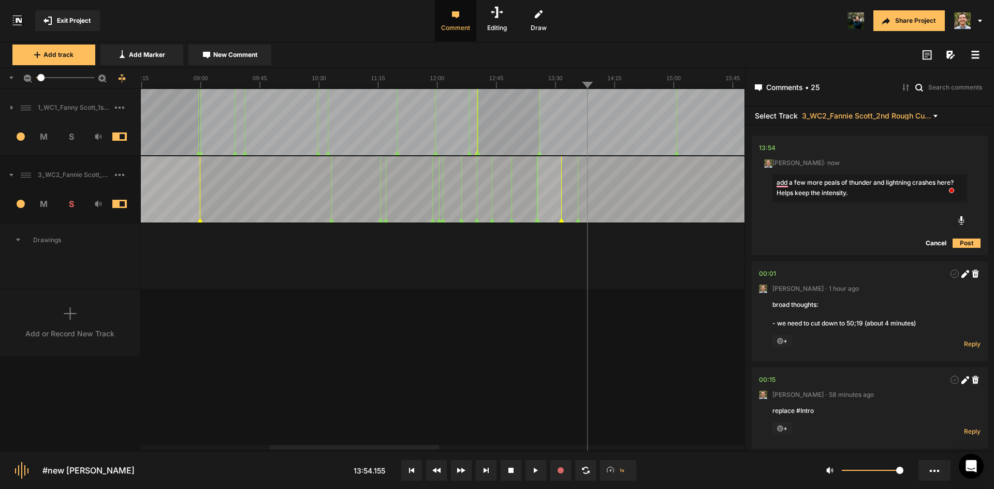
drag, startPoint x: 862, startPoint y: 196, endPoint x: 727, endPoint y: 187, distance: 135.4
click at [727, 187] on nt-project-view "Exit Project Comment Editing Draw Share Project Add track Add Marker New Commen…" at bounding box center [497, 244] width 994 height 489
type textarea "add a few more peals of thunder and lightning crashes here? These multiple layw…"
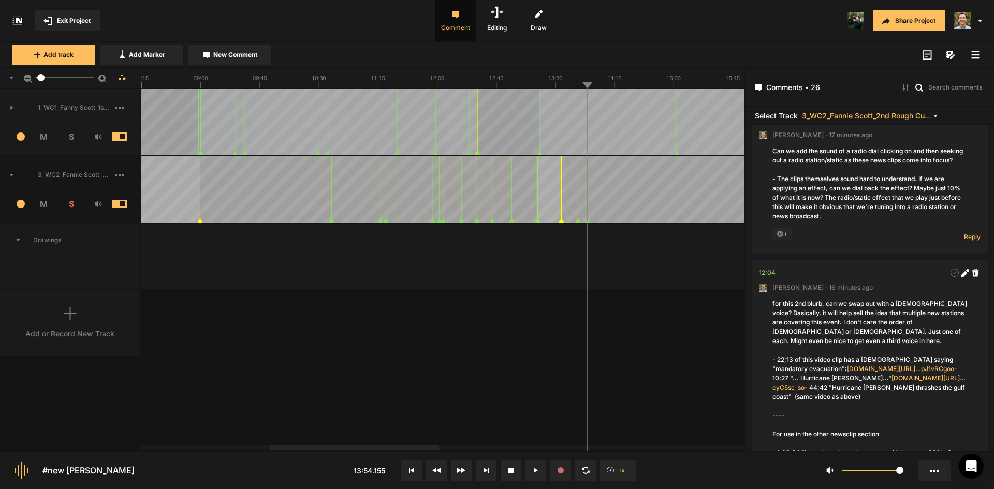
click at [665, 311] on div "1_WC1_Fanny Scott_1st Rough Cut_[DATE] 1 M S Comments 00:00 [PERSON_NAME] · [DA…" at bounding box center [372, 269] width 744 height 361
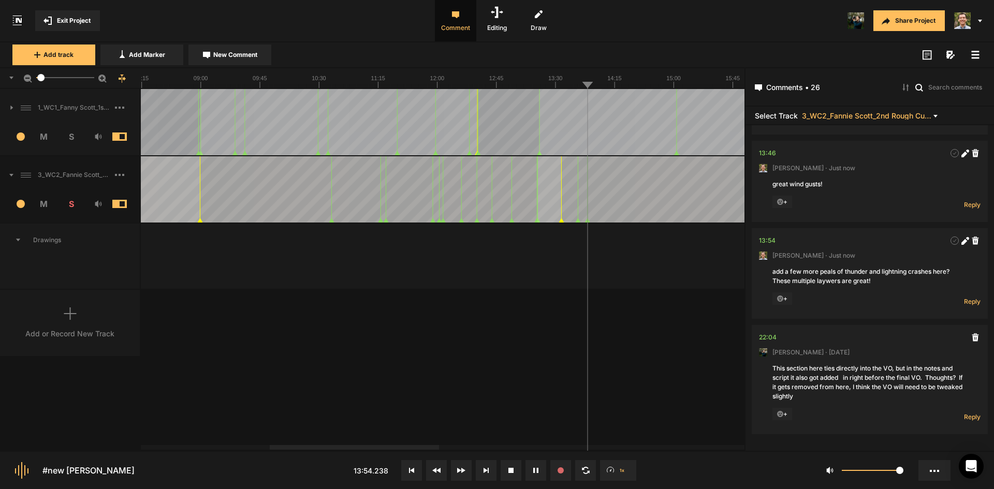
scroll to position [2445, 0]
click at [209, 58] on button "New Comment" at bounding box center [229, 55] width 83 height 21
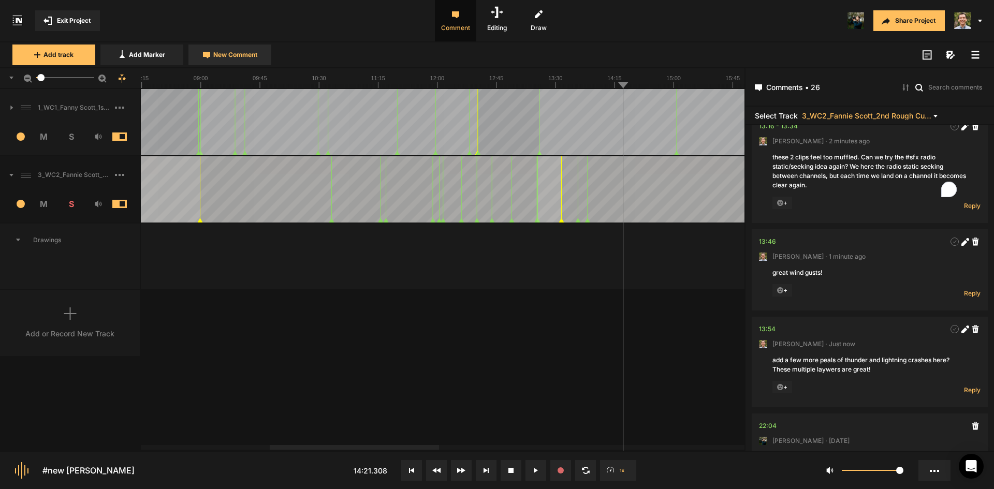
scroll to position [0, 0]
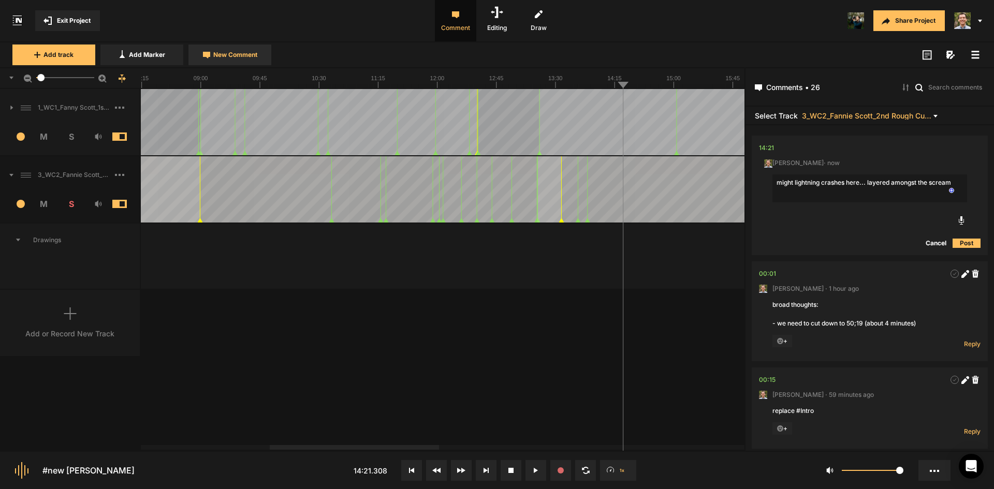
type textarea "might lightning crashes here... layered amongst the screams"
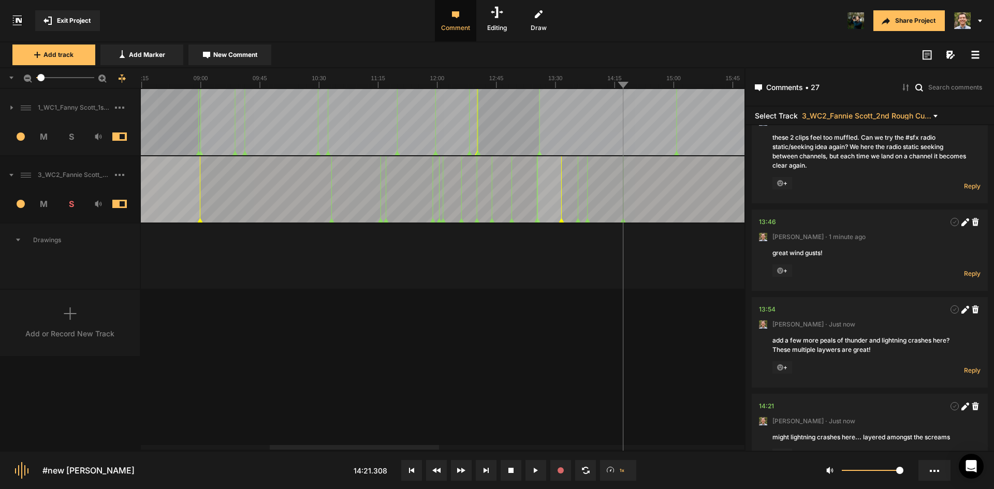
drag, startPoint x: 532, startPoint y: 418, endPoint x: 546, endPoint y: 405, distance: 19.0
click at [532, 416] on div "1_WC1_Fanny Scott_1st Rough Cut_[DATE] 1 M S Comments 00:00 [PERSON_NAME] · [DA…" at bounding box center [372, 269] width 744 height 361
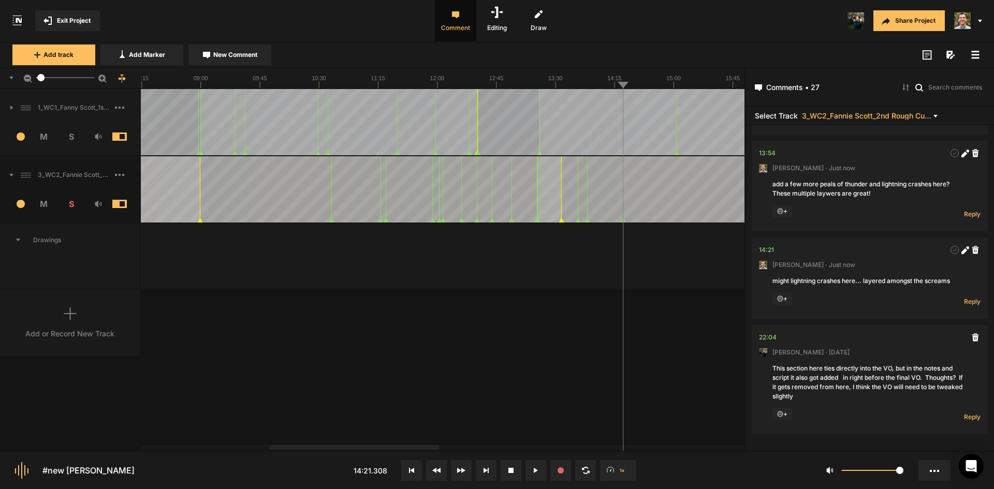
scroll to position [2532, 0]
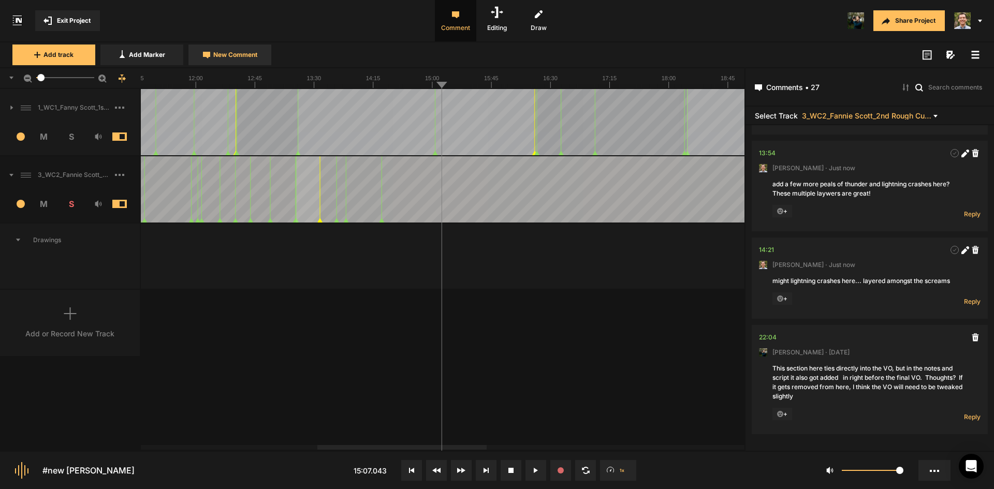
click at [252, 53] on span "New Comment" at bounding box center [235, 54] width 44 height 9
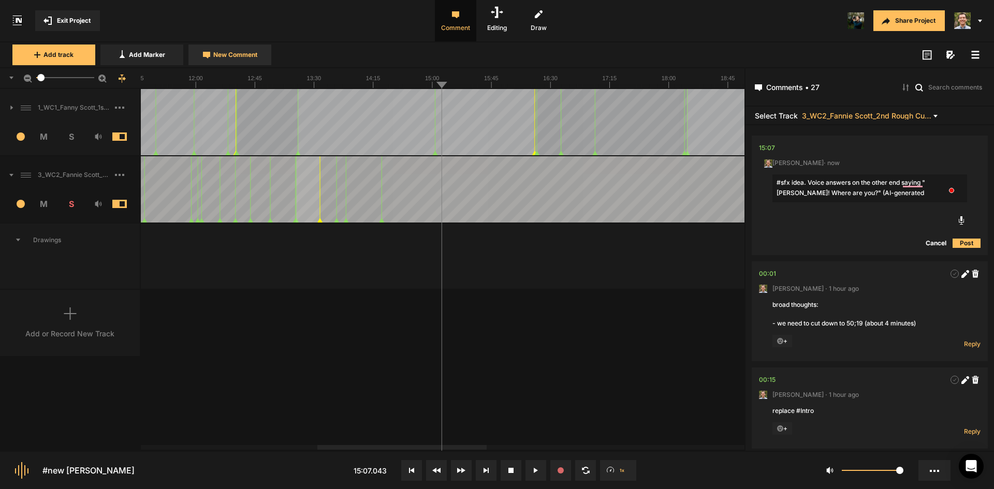
type textarea "#sfx idea. Voice answers on the other end saying "[PERSON_NAME]! Where are you?…"
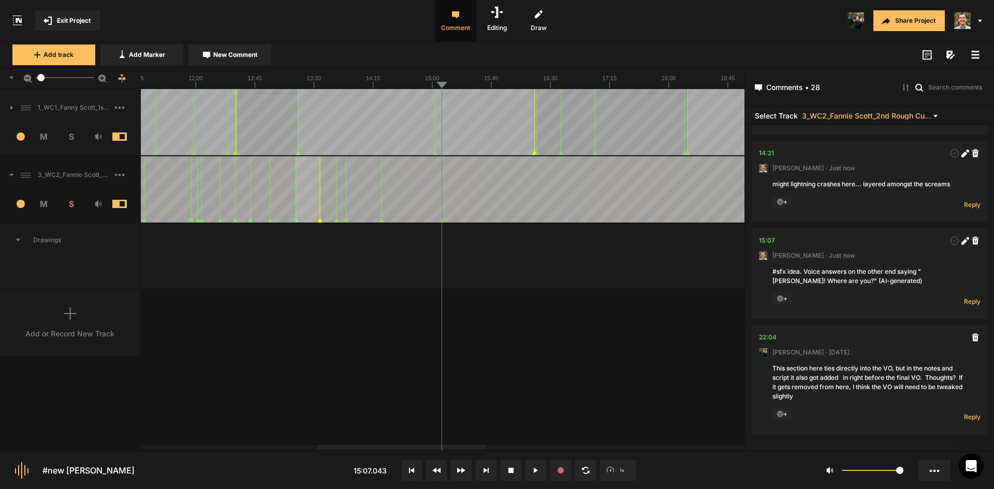
scroll to position [2629, 0]
click at [559, 310] on div "1_WC1_Fanny Scott_1st Rough Cut_[DATE] 1 M S Comments 00:00 [PERSON_NAME] · [DA…" at bounding box center [372, 269] width 744 height 361
click at [592, 359] on div "1_WC1_Fanny Scott_1st Rough Cut_[DATE] 1 M S Comments 00:00 [PERSON_NAME] · [DA…" at bounding box center [372, 269] width 744 height 361
click at [228, 52] on span "New Comment" at bounding box center [235, 54] width 44 height 9
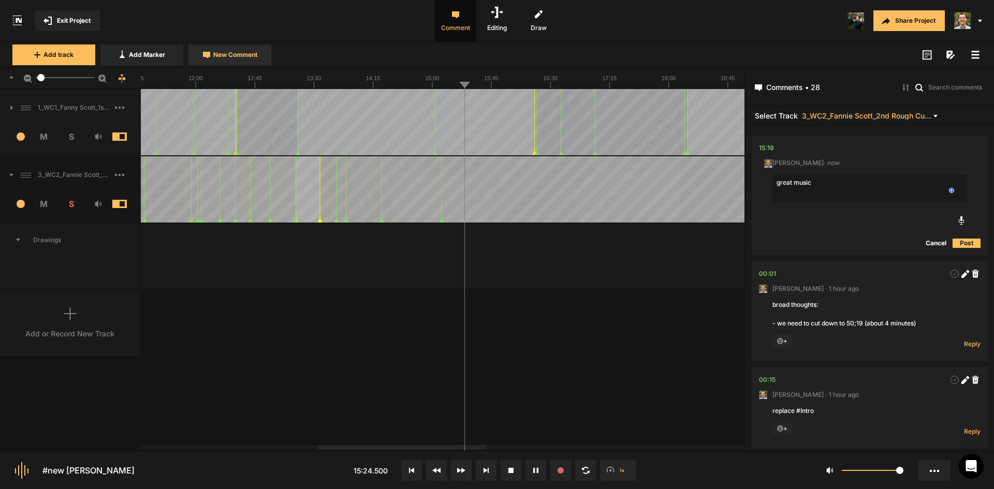
type textarea "great music!"
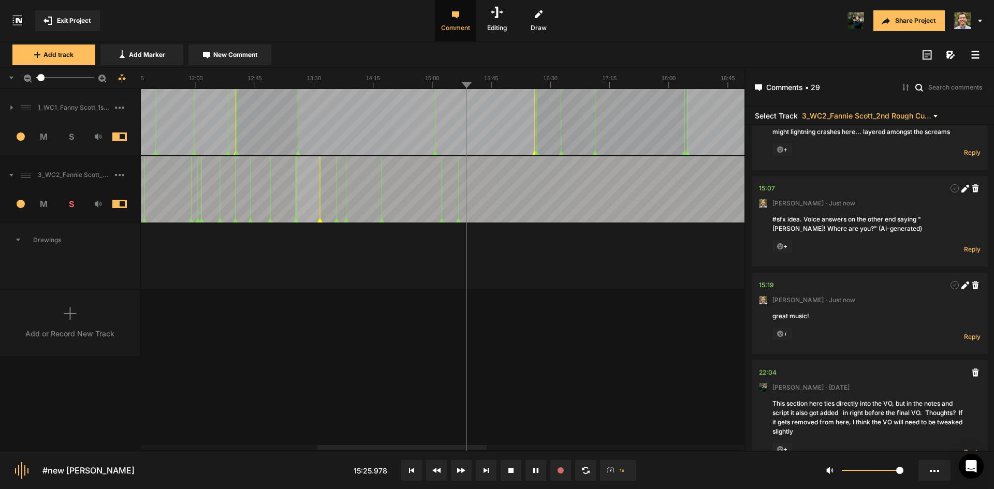
click at [557, 364] on div "1_WC1_Fanny Scott_1st Rough Cut_[DATE] 1 M S Comments 00:00 [PERSON_NAME] · [DA…" at bounding box center [372, 269] width 744 height 361
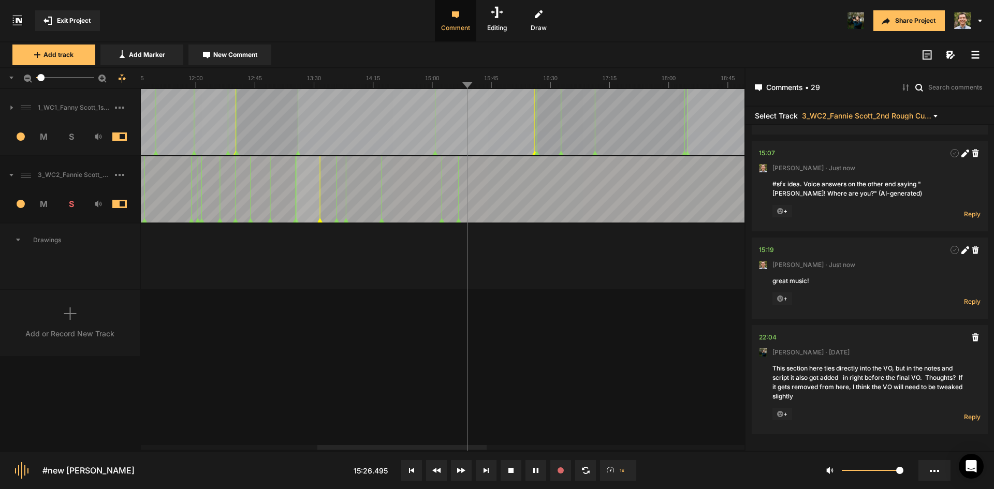
scroll to position [2717, 0]
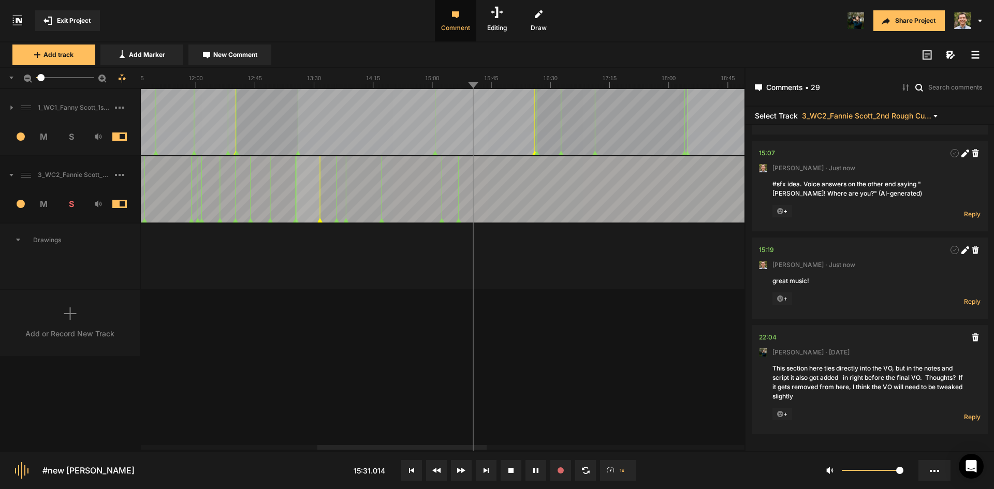
click at [210, 53] on button "New Comment" at bounding box center [229, 55] width 83 height 21
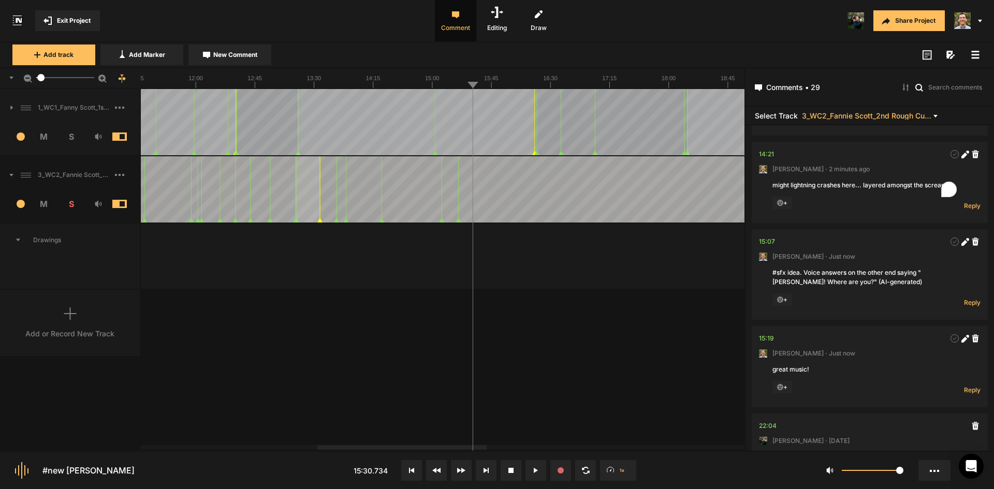
scroll to position [0, 0]
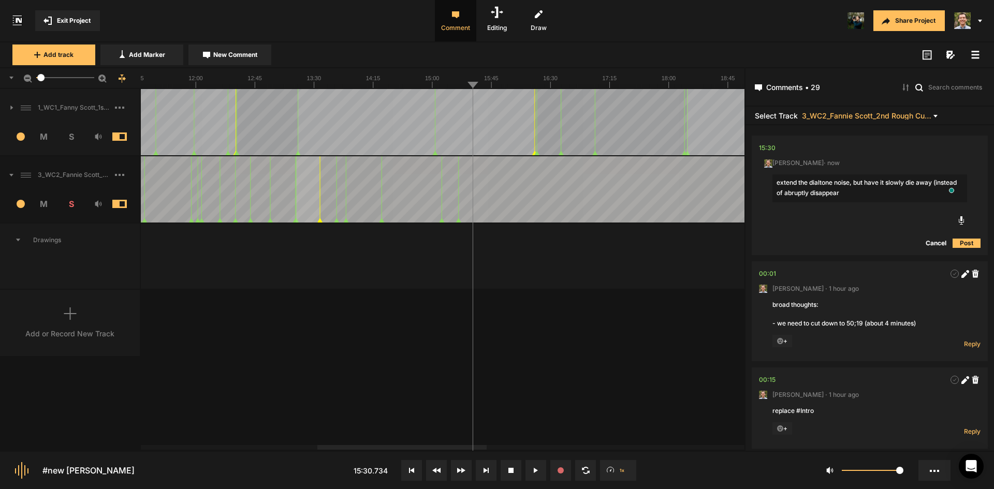
type textarea "extend the dialtone noise, but have it slowly die away (instead of abruptly dis…"
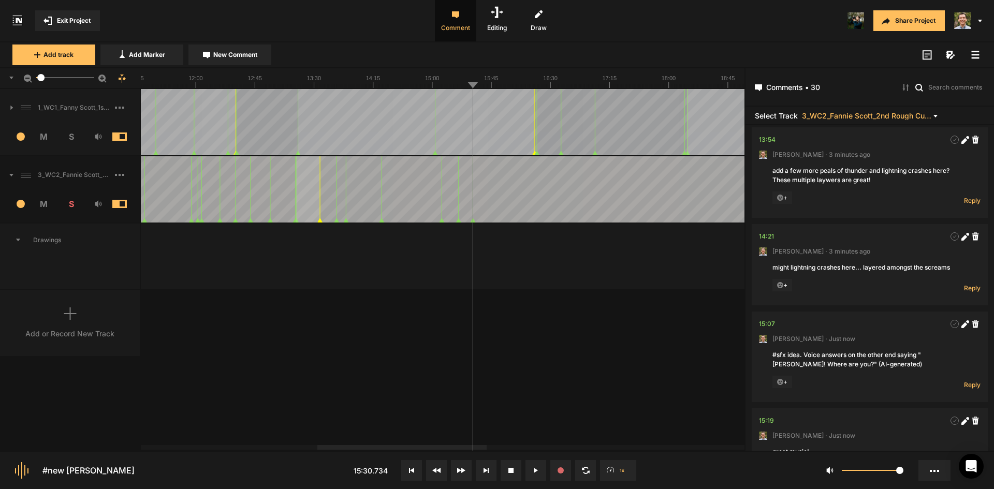
click at [536, 334] on div "1_WC1_Fanny Scott_1st Rough Cut_[DATE] 1 M S Comments 00:00 [PERSON_NAME] · [DA…" at bounding box center [372, 269] width 744 height 361
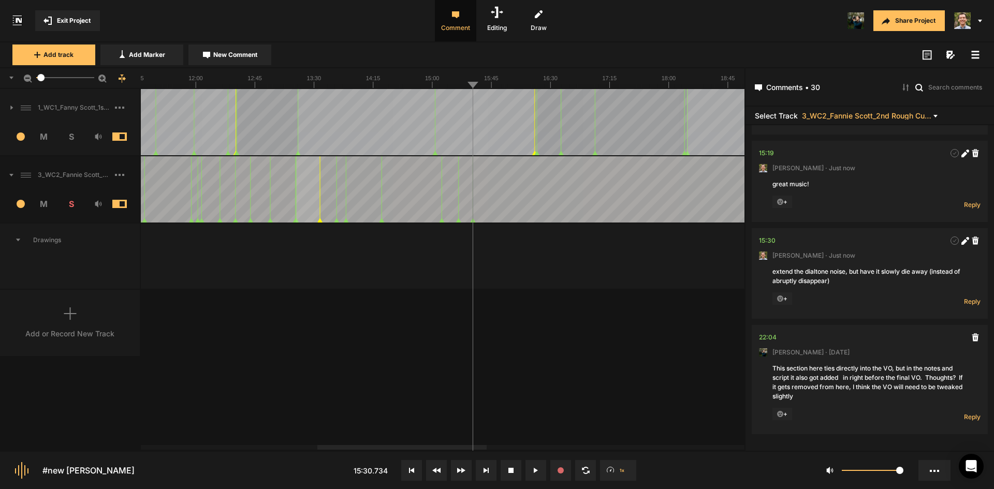
scroll to position [2813, 0]
drag, startPoint x: 960, startPoint y: 240, endPoint x: 903, endPoint y: 242, distance: 57.0
click at [961, 238] on icon at bounding box center [965, 241] width 8 height 8
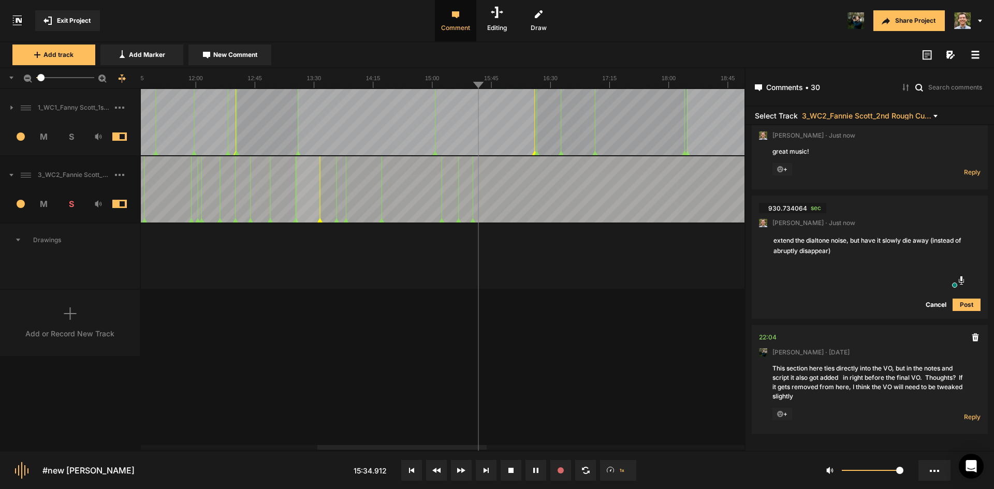
drag, startPoint x: 823, startPoint y: 275, endPoint x: 829, endPoint y: 272, distance: 6.5
click at [824, 262] on textarea "extend the dialtone noise, but have it slowly die away (instead of abruptly dis…" at bounding box center [869, 248] width 195 height 28
type textarea "extend the dialtone/busy noise, but have it slowly die away (instead of abruptl…"
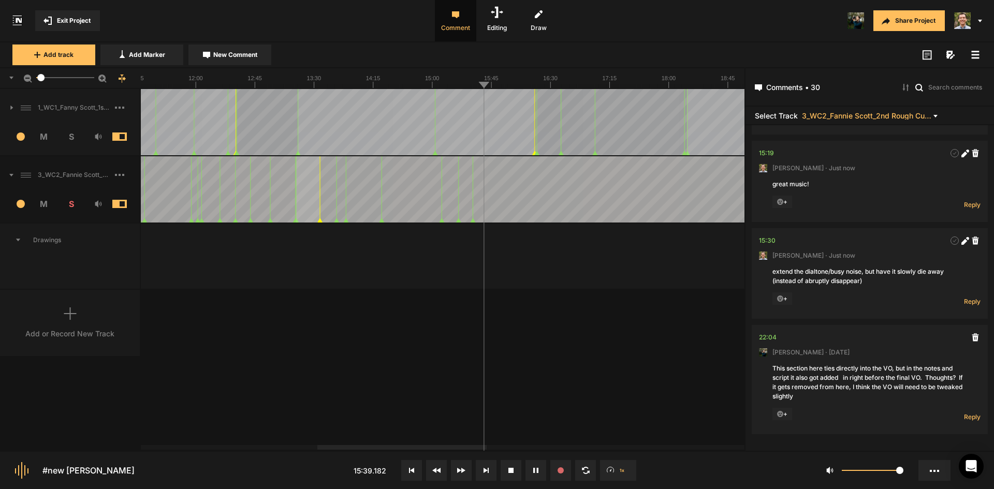
click at [961, 240] on icon at bounding box center [964, 242] width 6 height 6
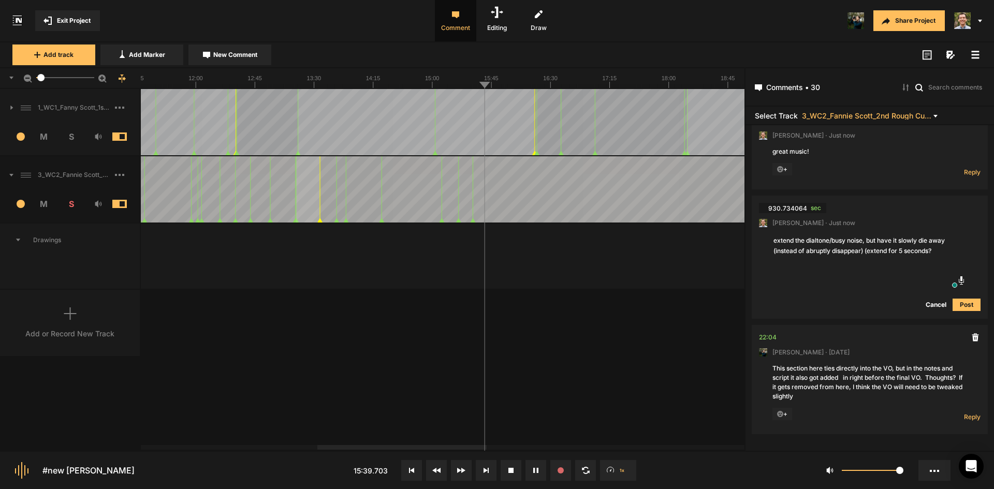
type textarea "extend the dialtone/busy noise, but have it slowly die away (instead of abruptl…"
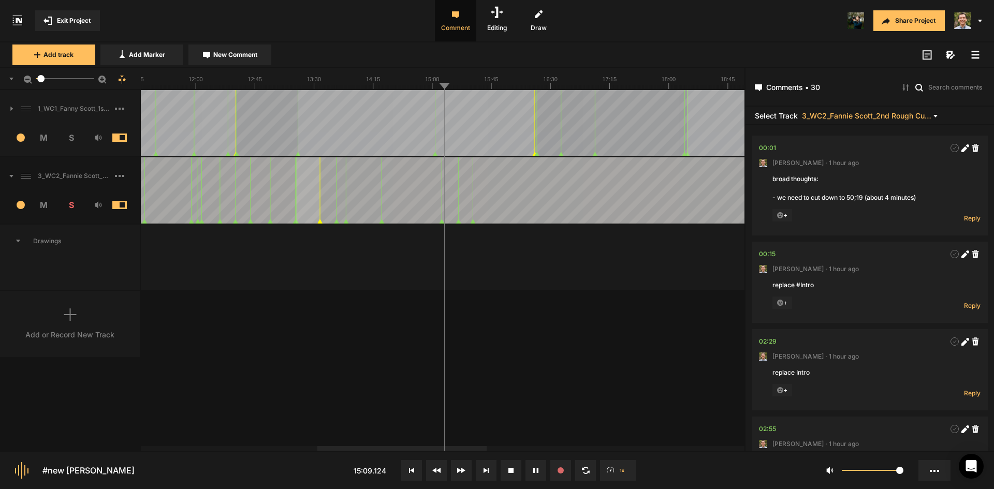
scroll to position [2813, 0]
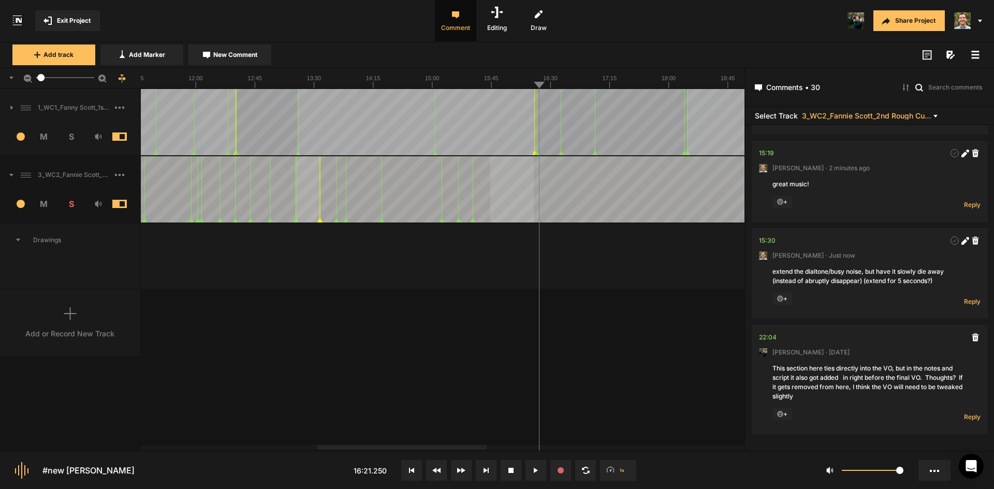
drag, startPoint x: 490, startPoint y: 177, endPoint x: 534, endPoint y: 183, distance: 43.9
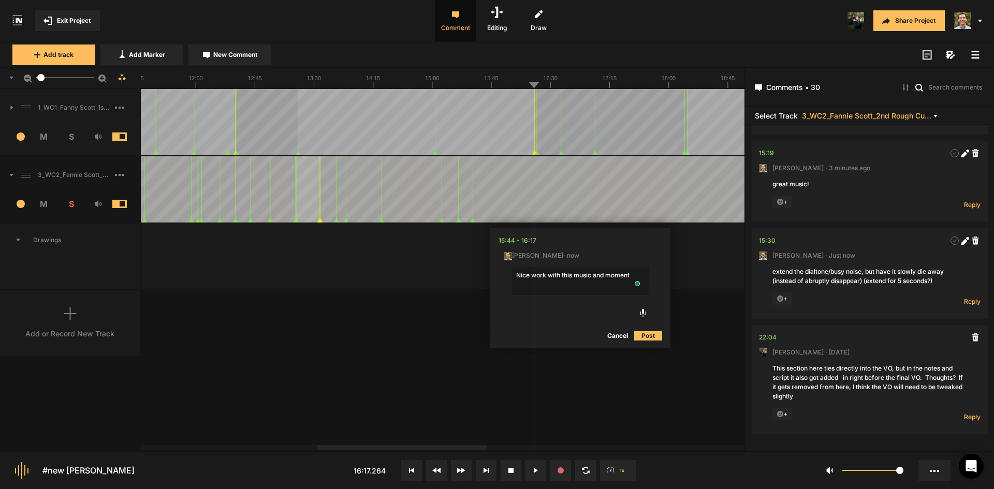
type textarea "Nice work with this music and moment!"
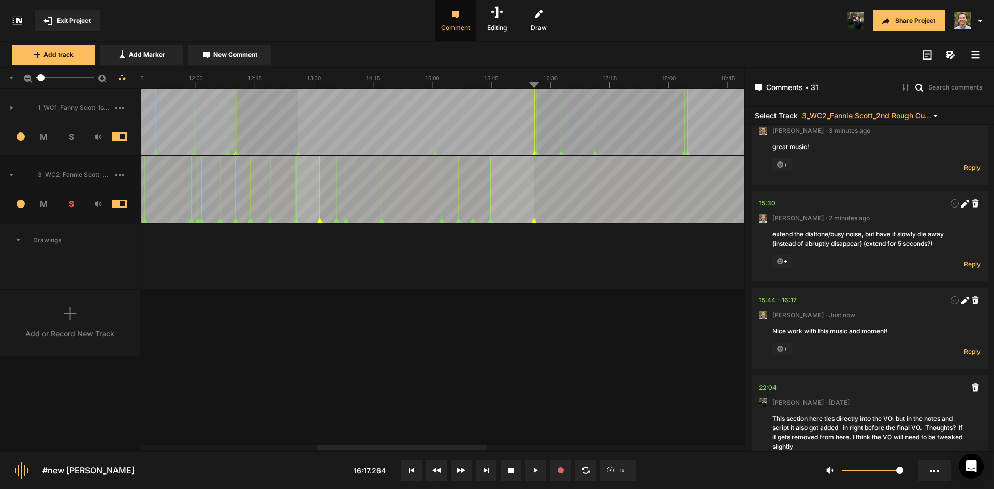
click at [961, 304] on icon at bounding box center [965, 301] width 8 height 8
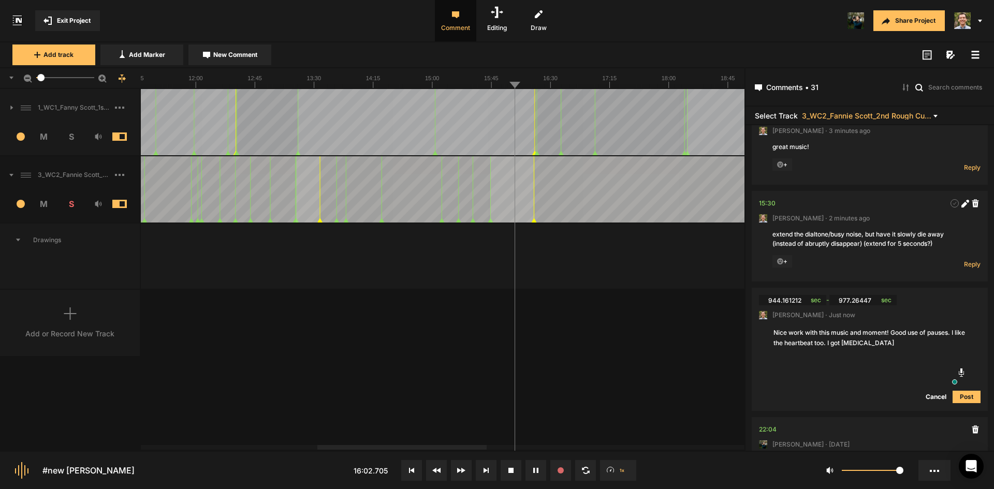
type textarea "Nice work with this music and moment! Good use of pauses. I like the heartbeat …"
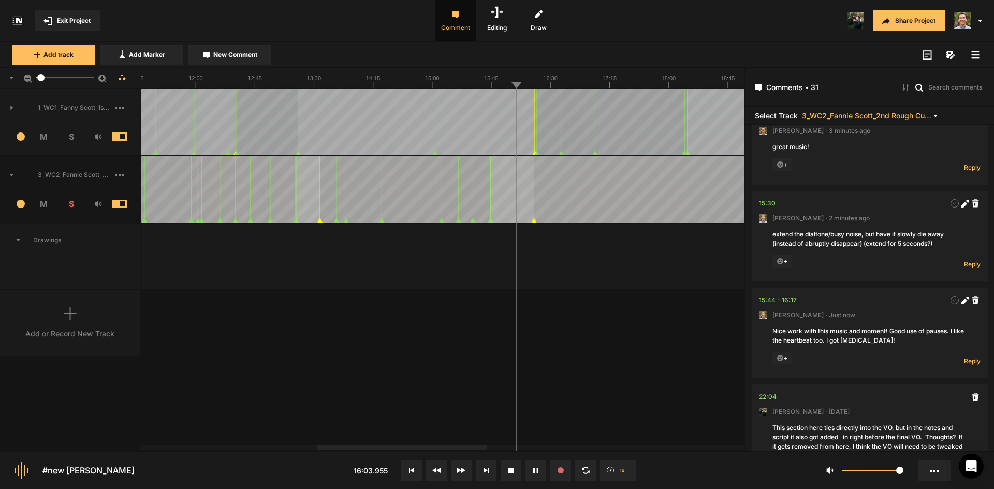
click at [667, 389] on div "1_WC1_Fanny Scott_1st Rough Cut_[DATE] 1 M S Comments 00:00 [PERSON_NAME] · [DA…" at bounding box center [372, 269] width 744 height 361
drag, startPoint x: 535, startPoint y: 186, endPoint x: 557, endPoint y: 187, distance: 22.8
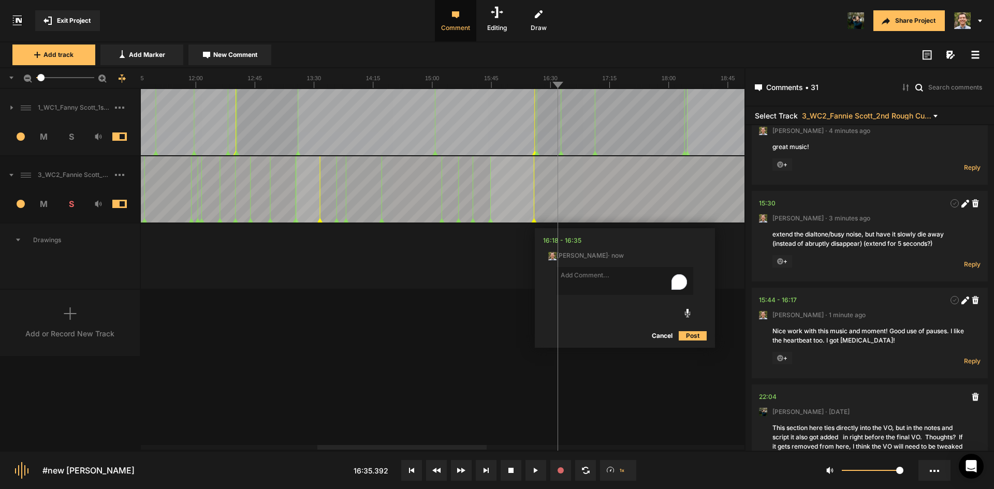
type textarea "news footage is muffled. De-muffle. See prior notes."
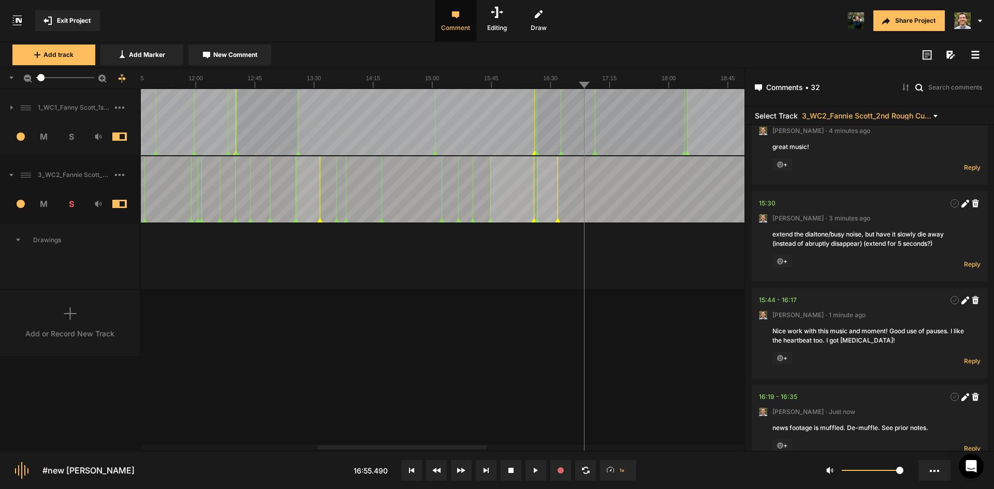
click at [537, 222] on nt-marker at bounding box center [537, 189] width 1 height 66
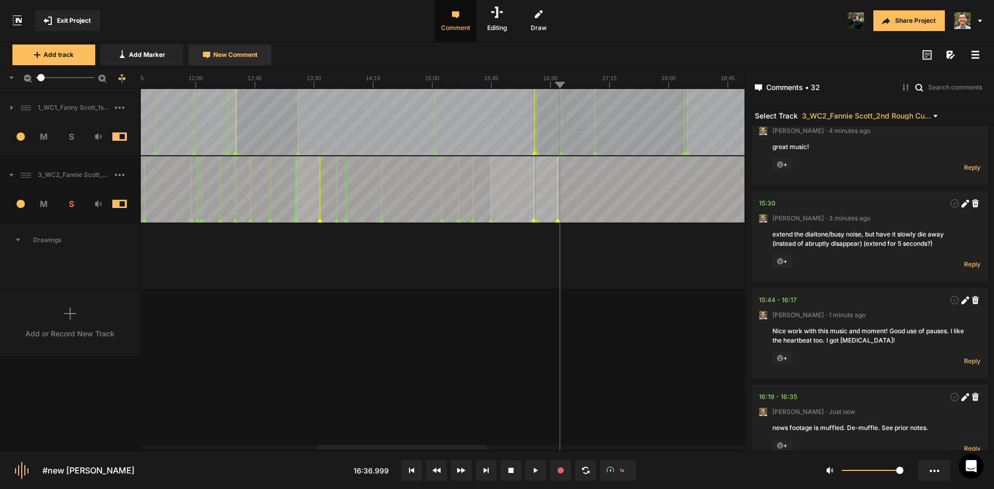
click at [245, 52] on span "New Comment" at bounding box center [235, 54] width 44 height 9
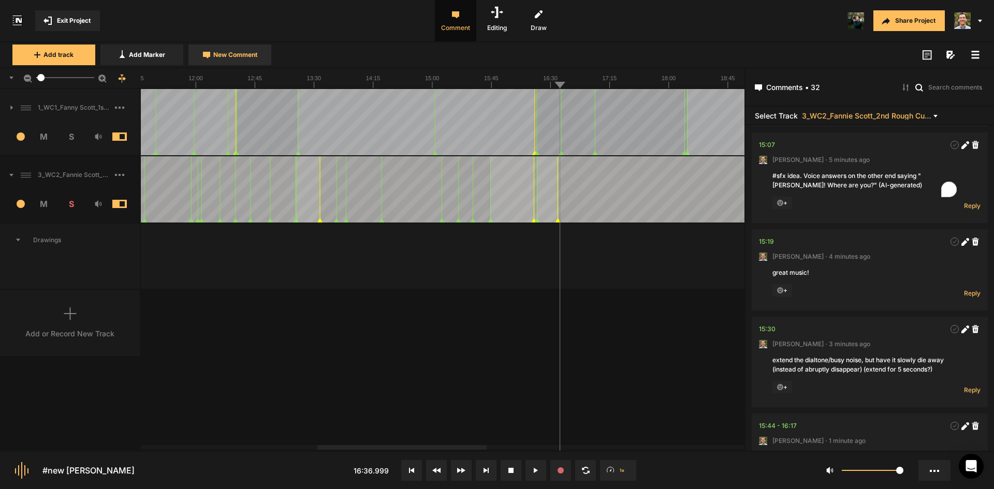
scroll to position [0, 0]
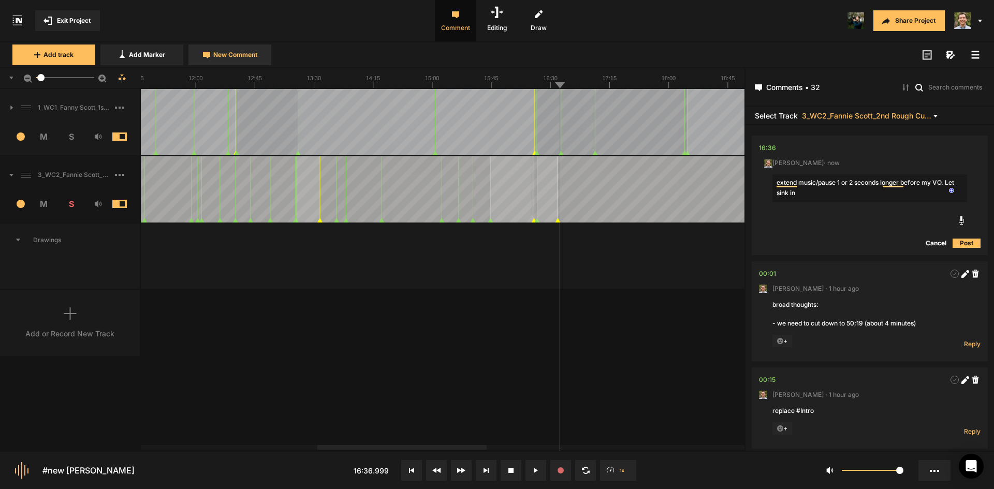
type textarea "extend music/pause 1 or 2 seconds longer before my VO. Let sink in."
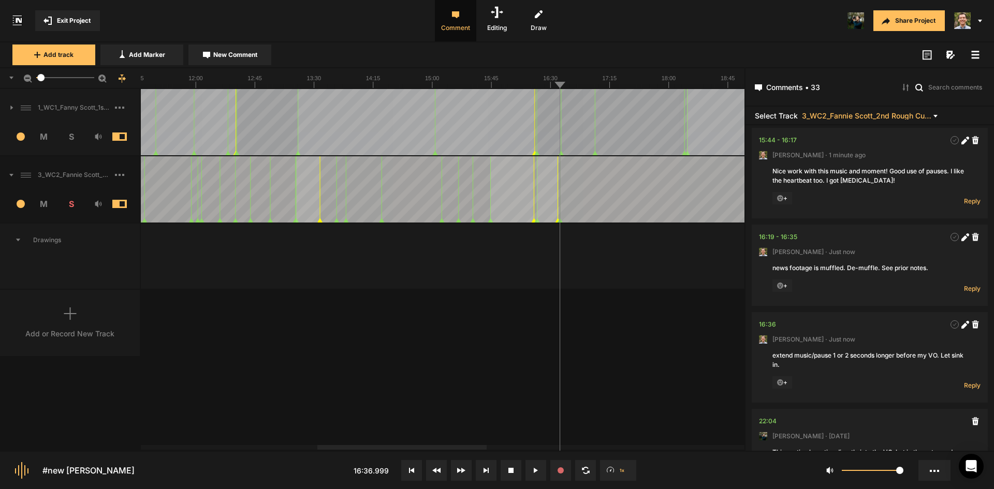
click at [680, 377] on div "1_WC1_Fanny Scott_1st Rough Cut_[DATE] 1 M S Comments 00:00 [PERSON_NAME] · [DA…" at bounding box center [372, 269] width 744 height 361
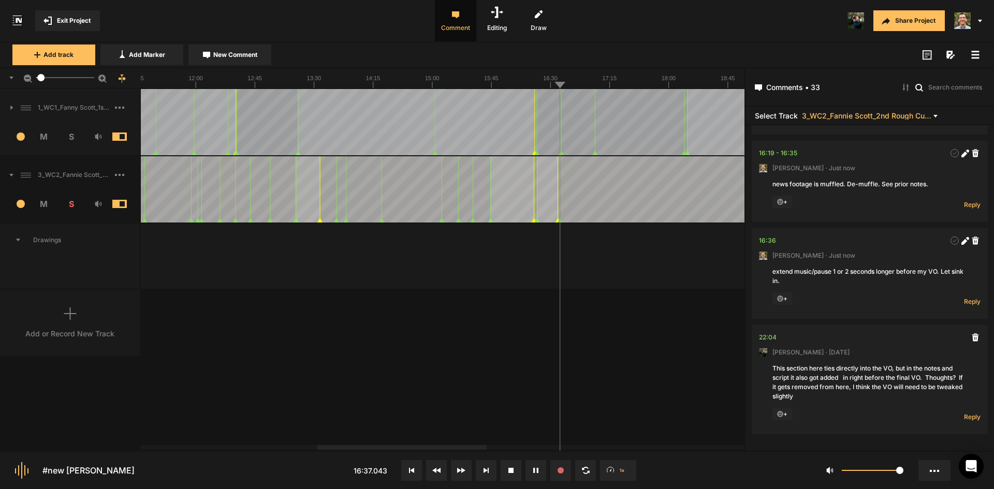
scroll to position [3094, 0]
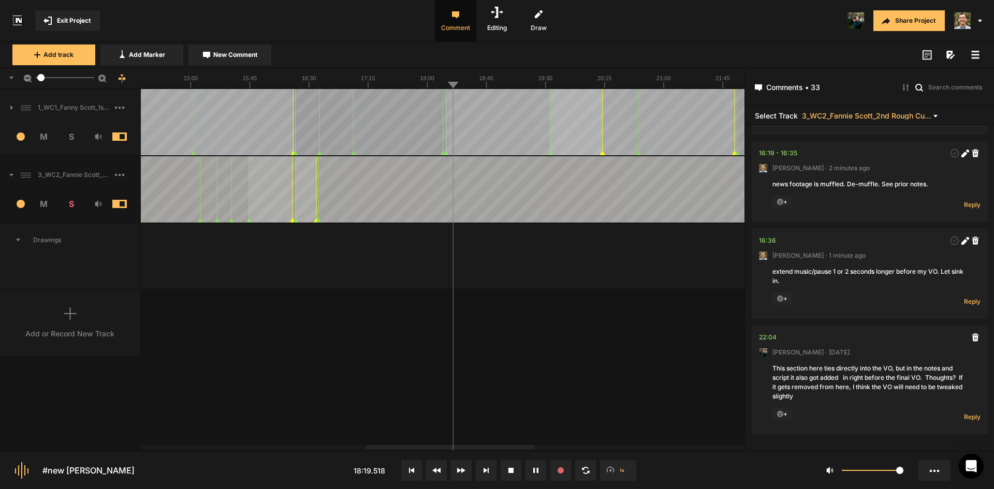
click at [432, 84] on line at bounding box center [432, 86] width 0 height 4
click at [232, 52] on span "New Comment" at bounding box center [235, 54] width 44 height 9
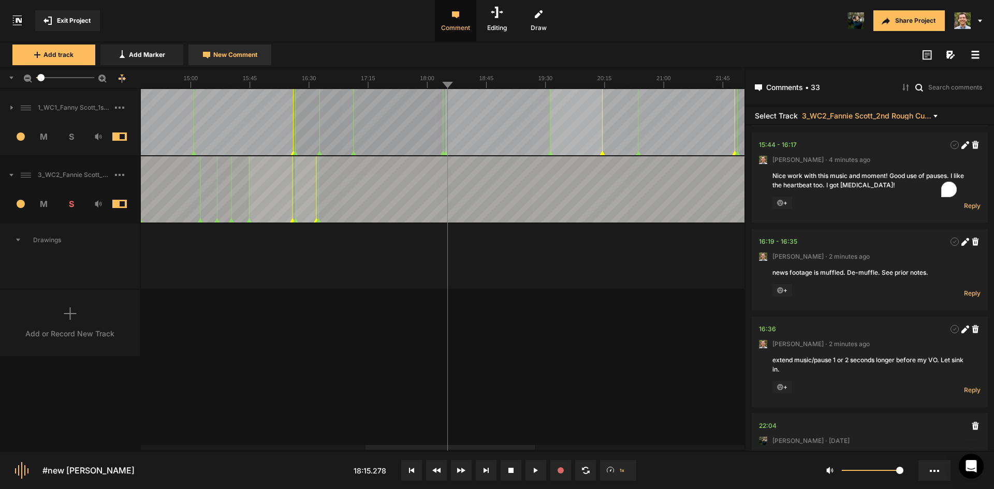
scroll to position [0, 0]
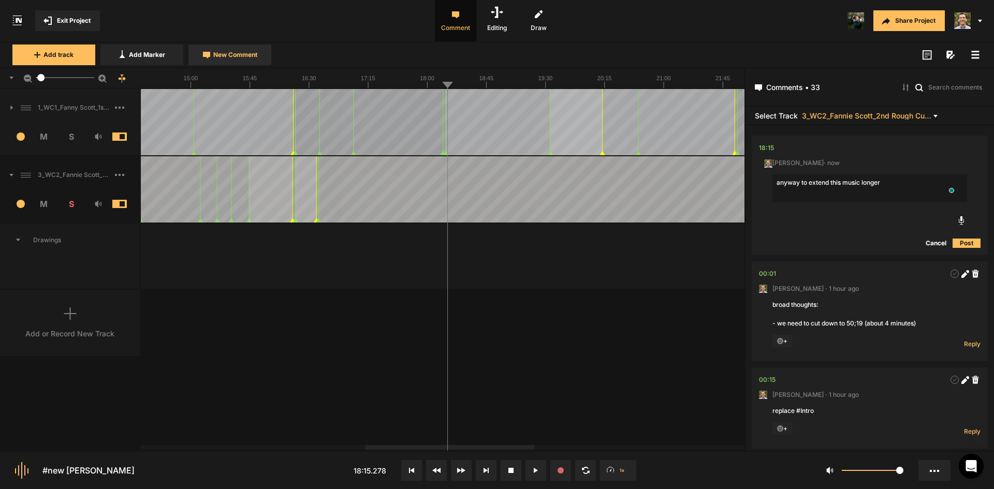
type textarea "anyway to extend this music longer?"
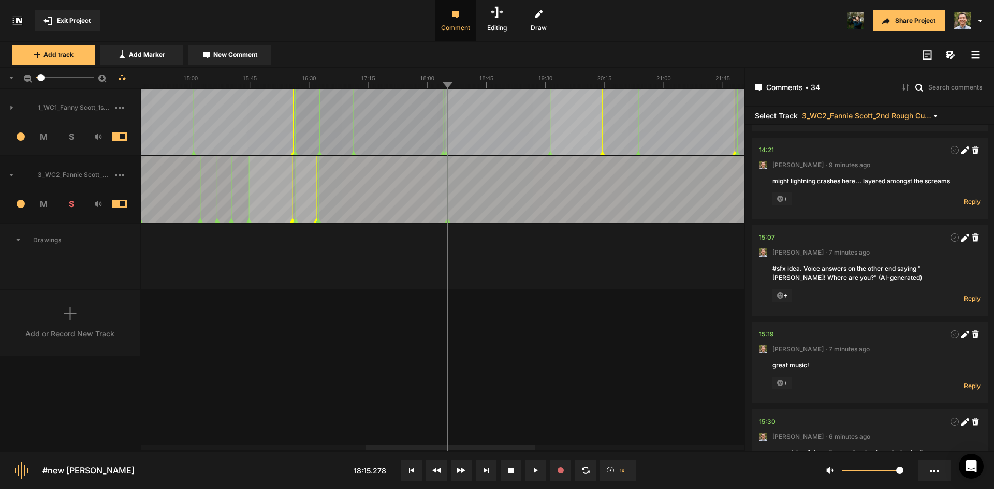
click at [590, 299] on div "1_WC1_Fanny Scott_1st Rough Cut_[DATE] 1 M S Comments 00:00 [PERSON_NAME] · [DA…" at bounding box center [372, 269] width 744 height 361
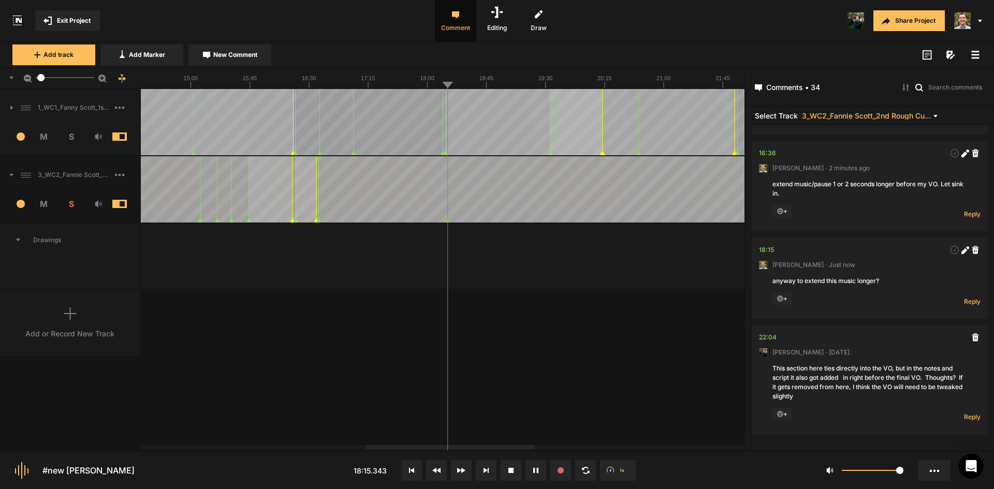
scroll to position [3182, 0]
click at [961, 251] on icon at bounding box center [964, 251] width 6 height 6
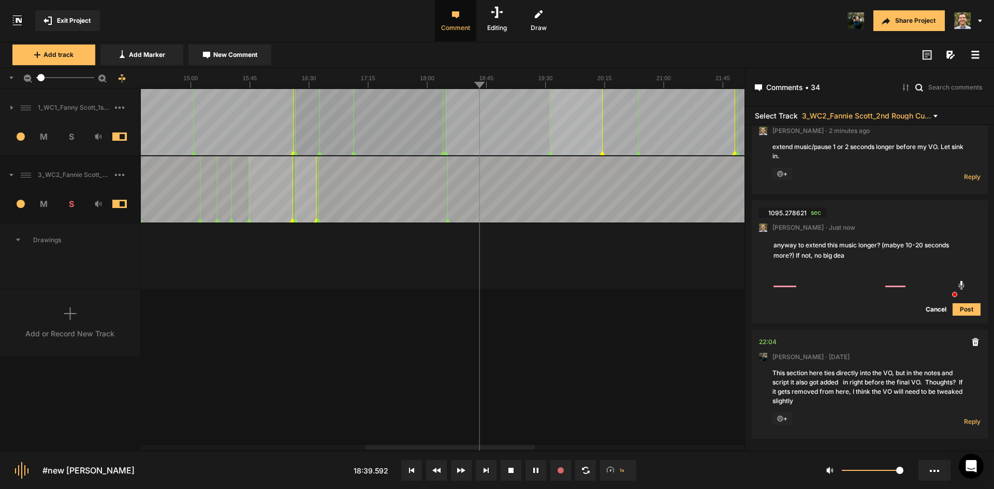
type textarea "anyway to extend this music longer? (mabye 10-20 seconds more?) If not, no big …"
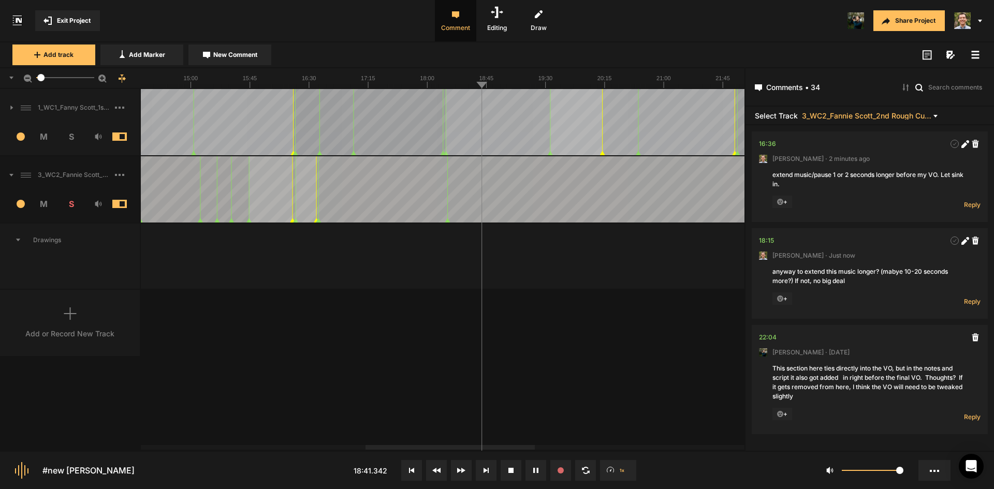
click at [961, 244] on icon at bounding box center [964, 242] width 6 height 6
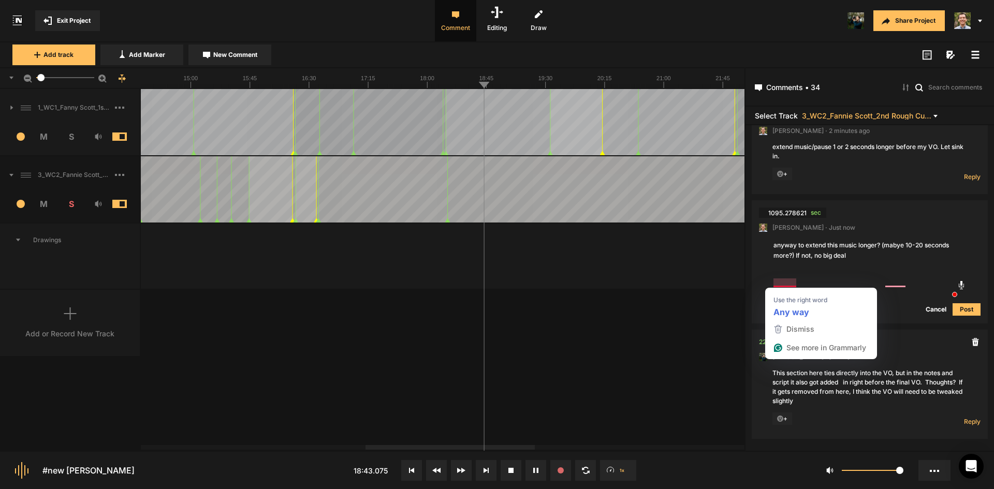
click at [862, 232] on div "[PERSON_NAME] · Just now" at bounding box center [870, 227] width 222 height 9
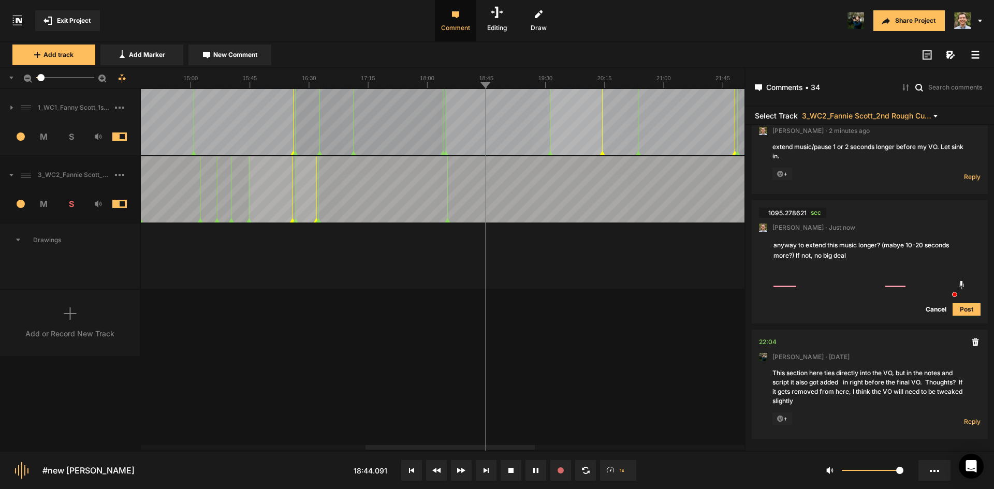
click at [796, 267] on textarea "anyway to extend this music longer? (mabye 10-20 seconds more?) If not, no big …" at bounding box center [869, 253] width 195 height 28
type textarea "anyway to extend this music longer? (mabye 10-20 seconds more? or the entire VO…"
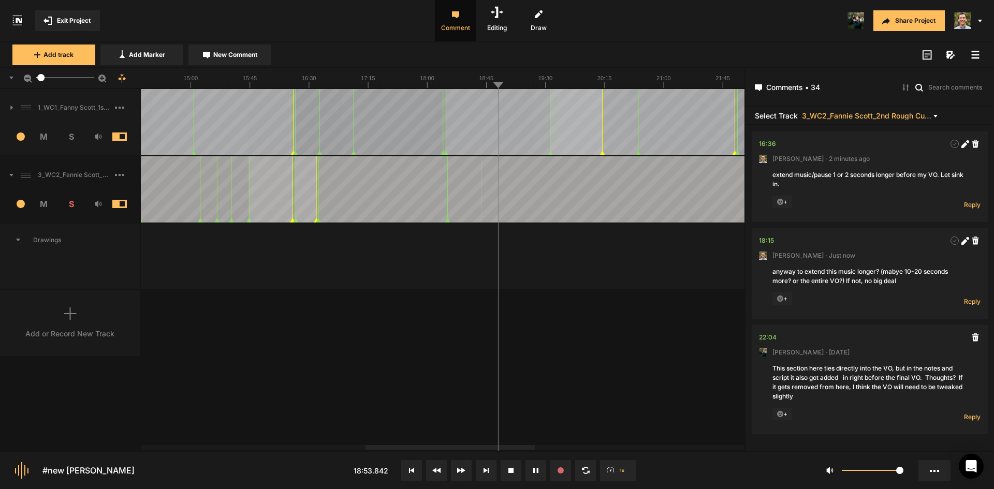
click at [215, 49] on button "New Comment" at bounding box center [229, 55] width 83 height 21
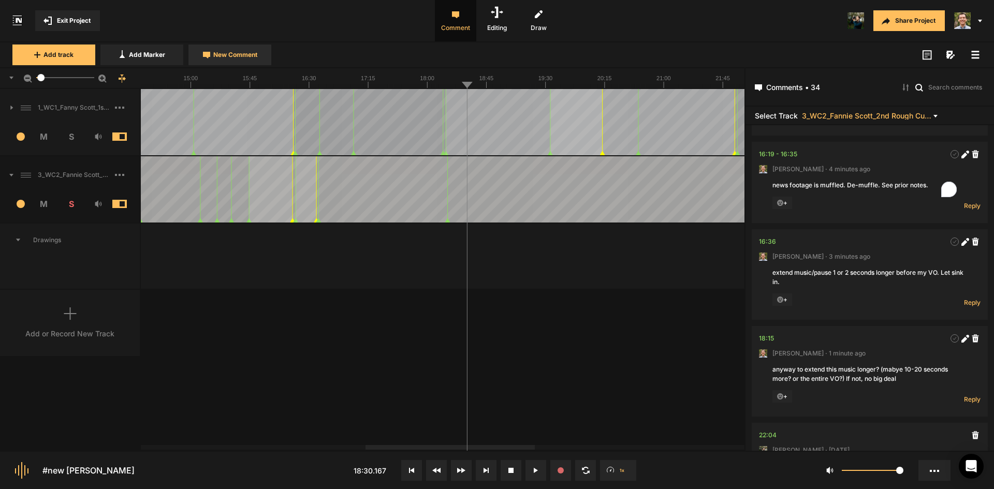
scroll to position [0, 0]
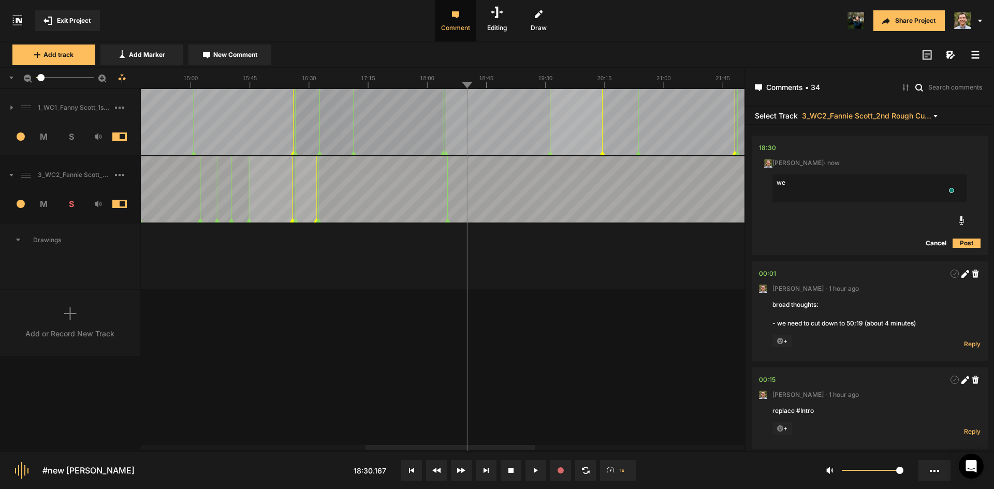
type textarea "w"
type textarea "[PERSON_NAME] = weird buzzing noise on my word "stranded""
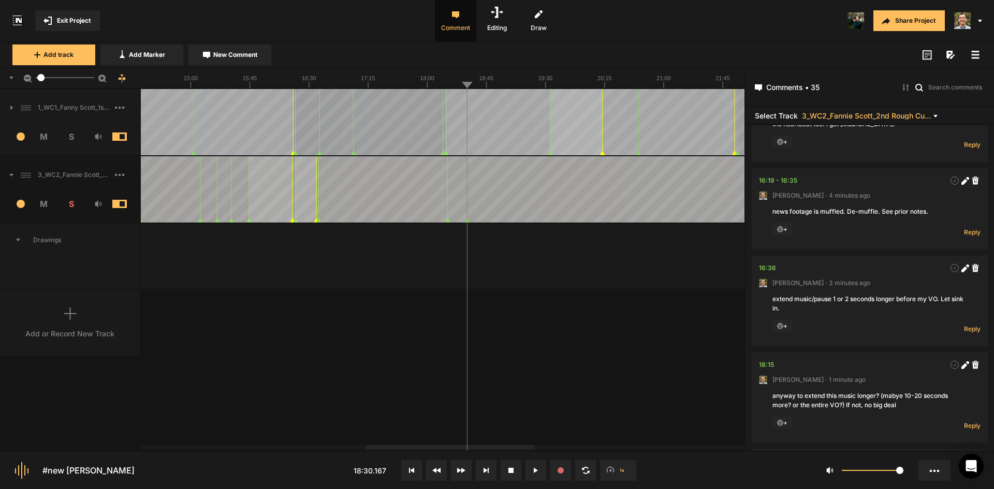
drag, startPoint x: 641, startPoint y: 367, endPoint x: 649, endPoint y: 369, distance: 7.9
click at [642, 366] on div "1_WC1_Fanny Scott_1st Rough Cut_[DATE] 1 M S Comments 00:00 [PERSON_NAME] · [DA…" at bounding box center [372, 269] width 744 height 361
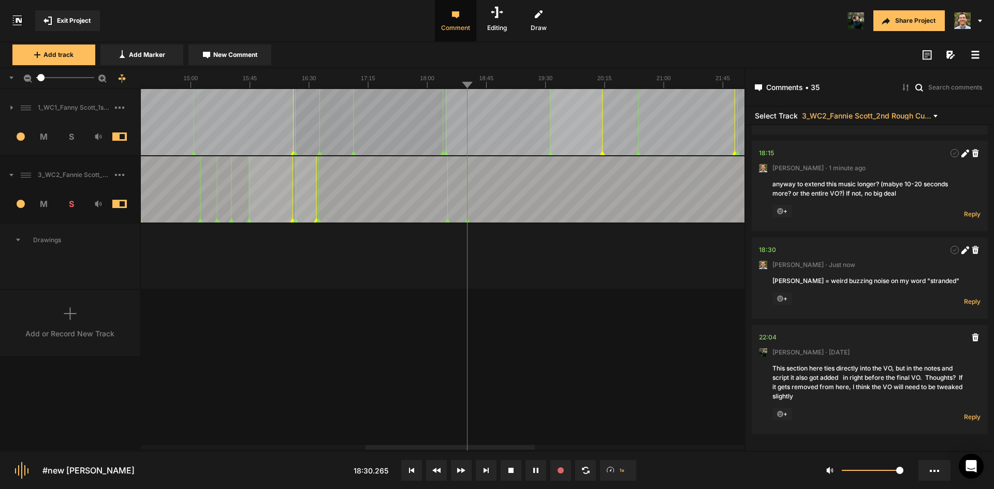
scroll to position [3279, 0]
click at [674, 311] on div "1_WC1_Fanny Scott_1st Rough Cut_[DATE] 1 M S Comments 00:00 [PERSON_NAME] · [DA…" at bounding box center [372, 269] width 744 height 361
click at [232, 52] on span "New Comment" at bounding box center [235, 54] width 44 height 9
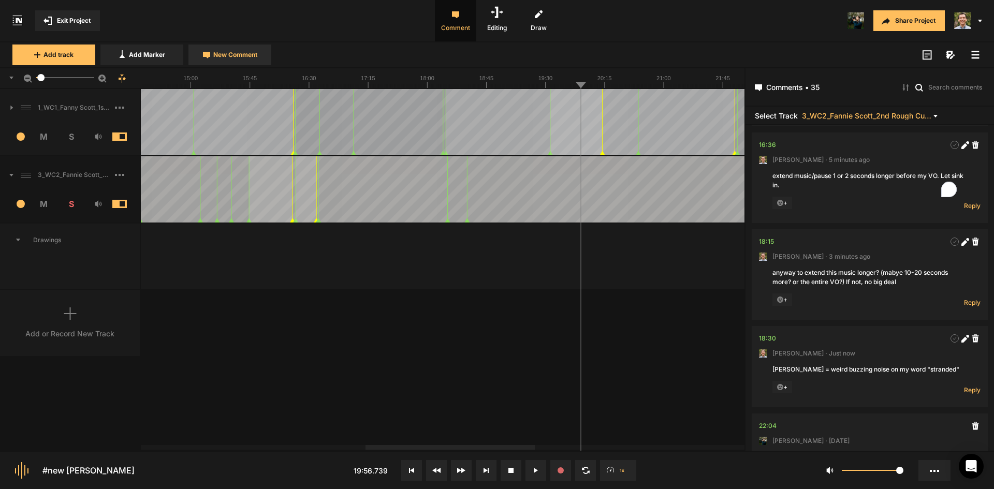
scroll to position [0, 0]
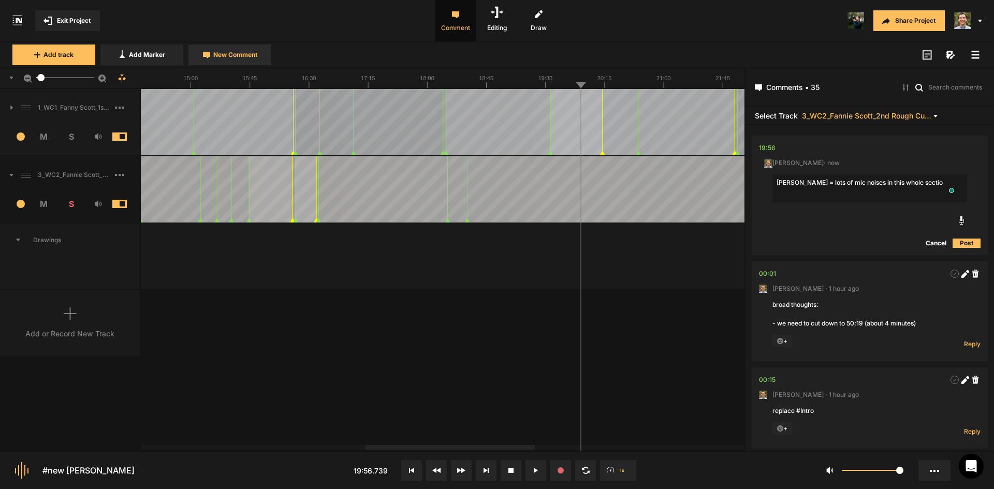
type textarea "[PERSON_NAME] = lots of mic noises in this whole section"
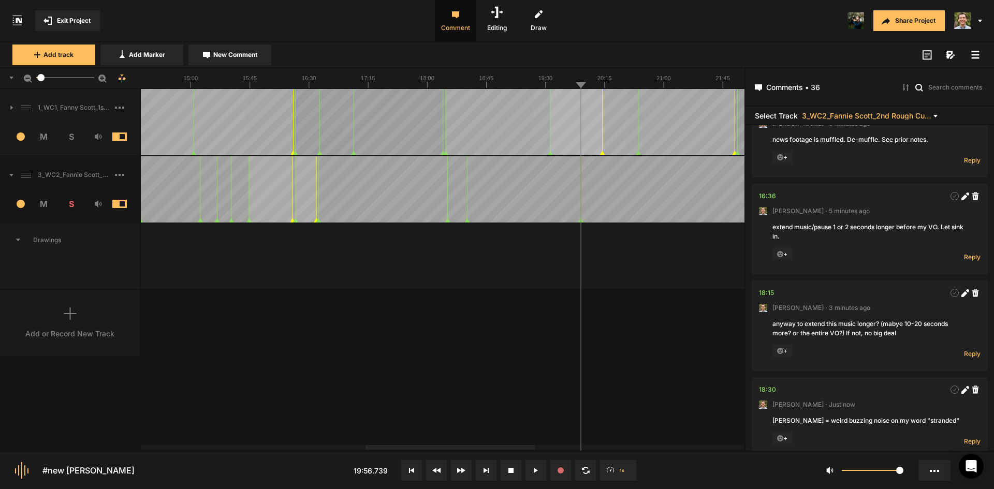
click at [654, 390] on div "1_WC1_Fanny Scott_1st Rough Cut_[DATE] 1 M S Comments 00:00 [PERSON_NAME] · [DA…" at bounding box center [372, 269] width 744 height 361
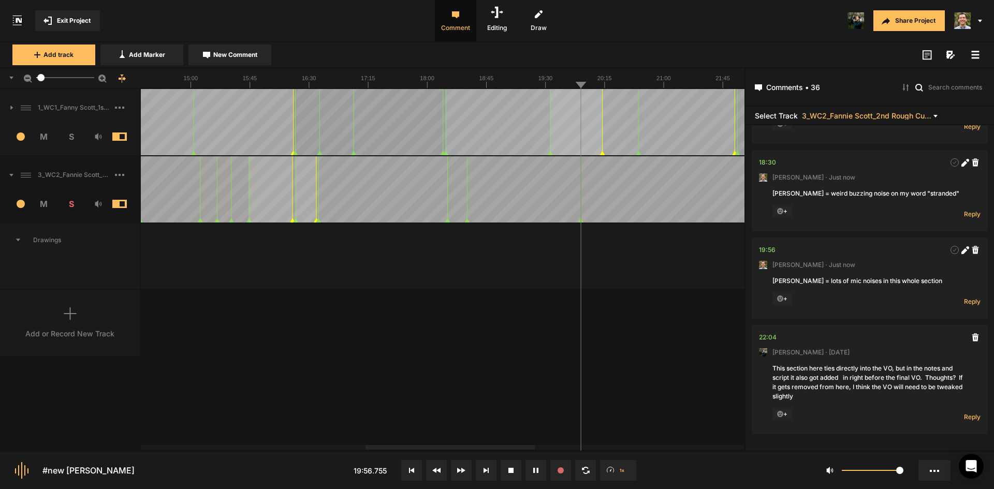
scroll to position [3366, 0]
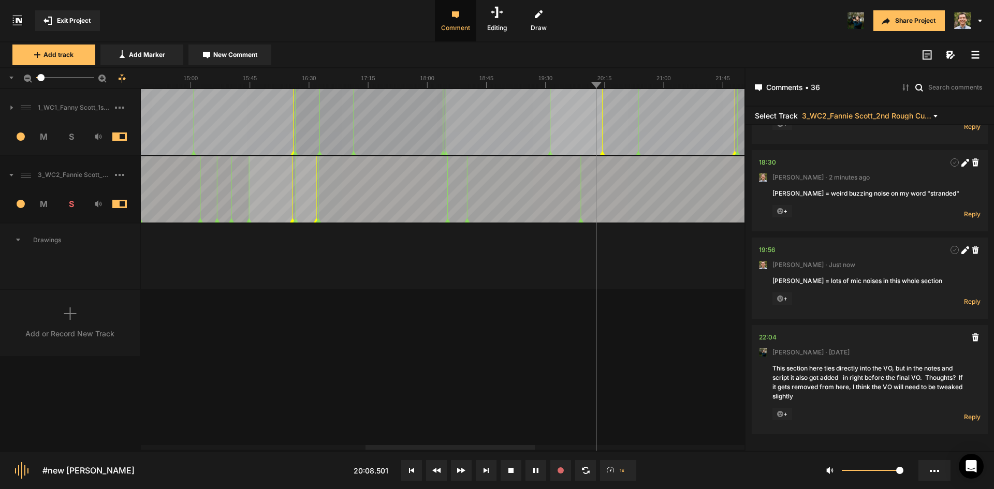
click at [557, 368] on div "1_WC1_Fanny Scott_1st Rough Cut_[DATE] 1 M S Comments 00:00 [PERSON_NAME] · [DA…" at bounding box center [372, 269] width 744 height 361
click at [223, 51] on span "New Comment" at bounding box center [235, 54] width 44 height 9
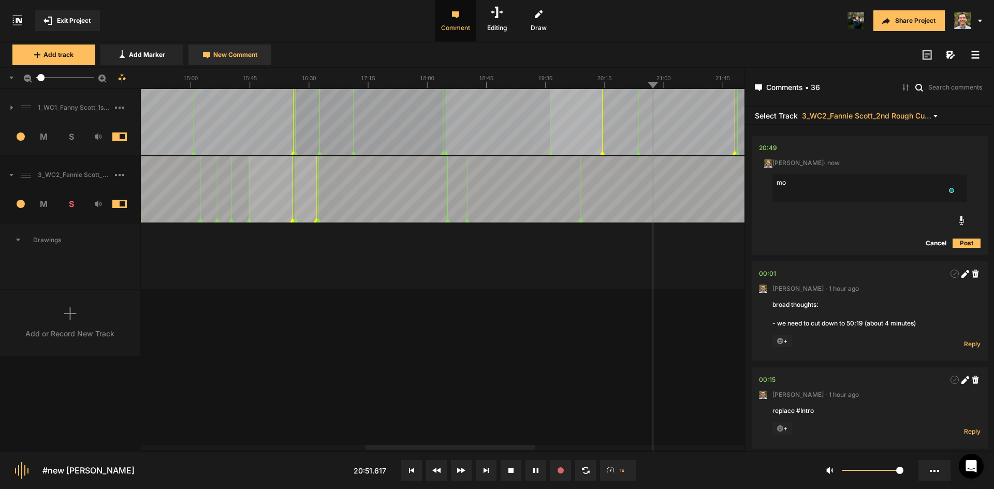
type textarea "m"
type textarea "[PERSON_NAME] = more mic noises"
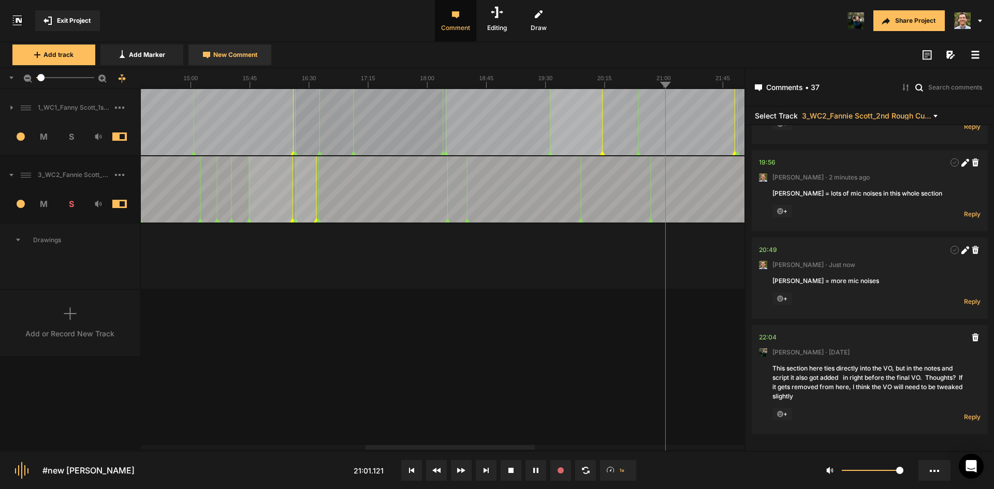
scroll to position [3454, 0]
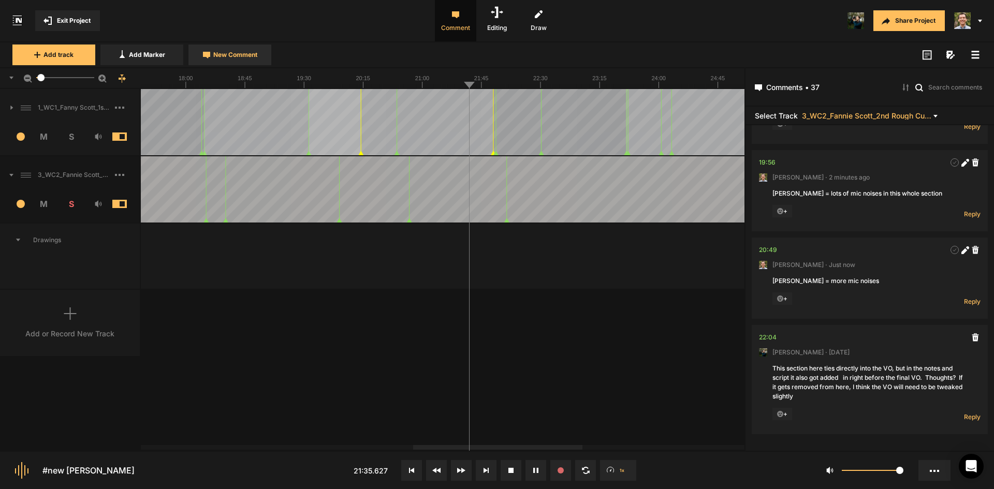
click at [225, 55] on span "New Comment" at bounding box center [235, 54] width 44 height 9
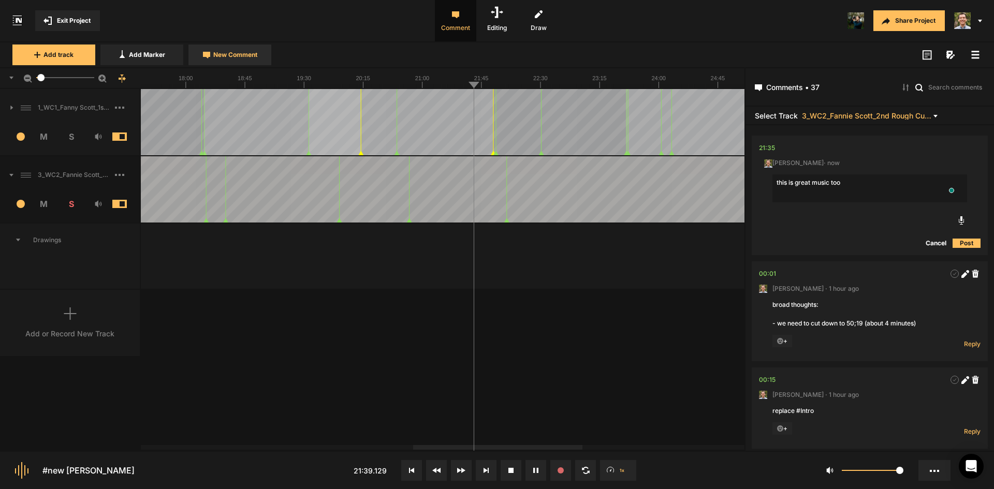
type textarea "this is great music too!"
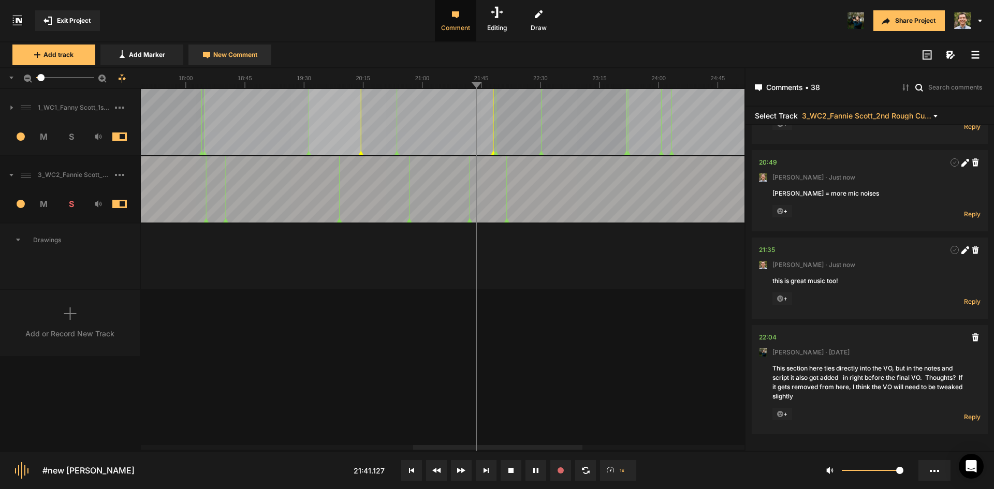
scroll to position [3541, 0]
click at [606, 110] on div at bounding box center [899, 122] width 4265 height 66
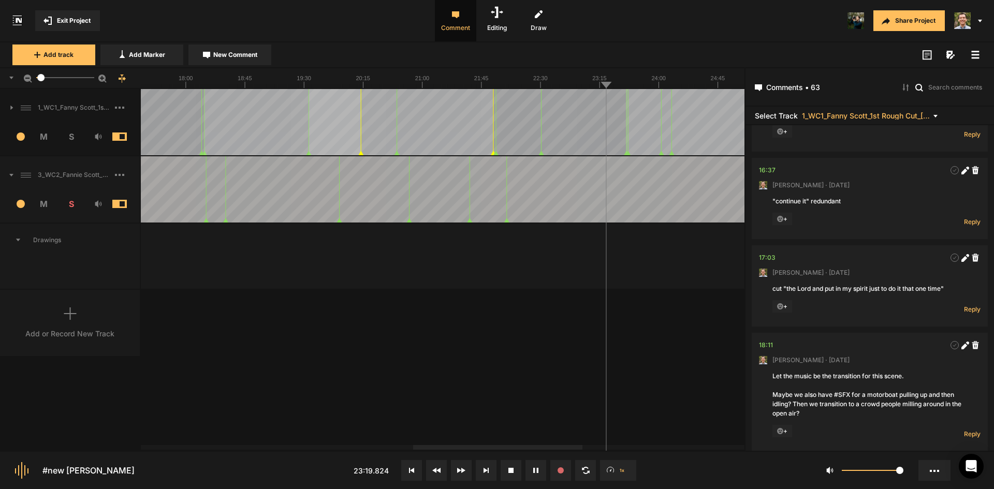
scroll to position [0, 0]
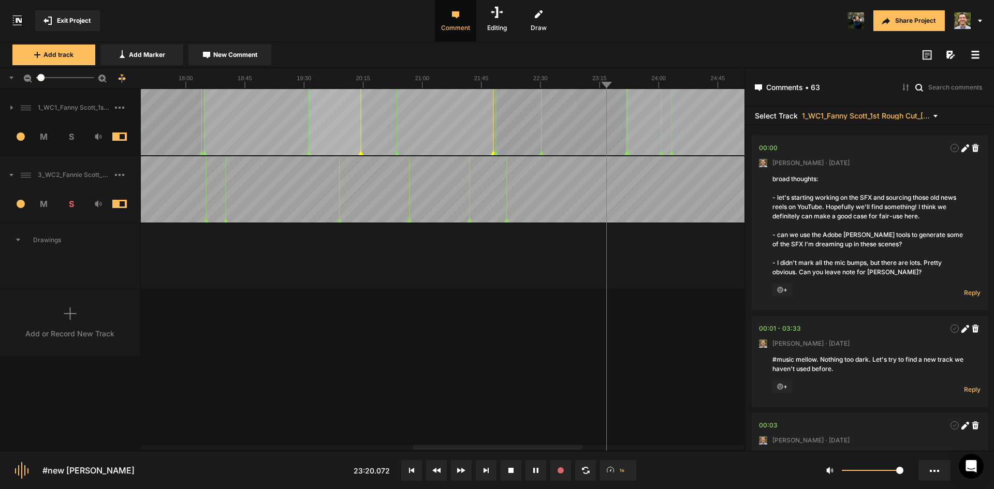
click at [597, 114] on div at bounding box center [899, 122] width 4265 height 66
click at [585, 111] on div at bounding box center [899, 122] width 4265 height 66
click at [660, 393] on div "1_WC1_Fanny Scott_1st Rough Cut_[DATE] 1 M S Comments 00:00 [PERSON_NAME] · [DA…" at bounding box center [372, 269] width 744 height 361
click at [438, 338] on div "1_WC1_Fanny Scott_1st Rough Cut_[DATE] 1 M S Comments 00:00 [PERSON_NAME] · [DA…" at bounding box center [372, 269] width 744 height 361
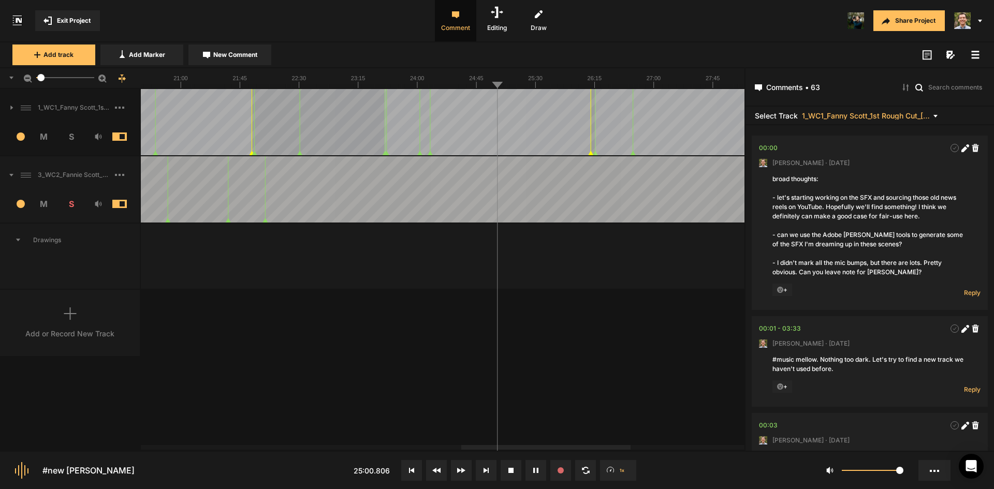
click at [342, 346] on div "1_WC1_Fanny Scott_1st Rough Cut_[DATE] 1 M S Comments 00:00 [PERSON_NAME] · [DA…" at bounding box center [372, 269] width 744 height 361
click at [611, 346] on div "1_WC1_Fanny Scott_1st Rough Cut_[DATE] 1 M S Comments 00:00 [PERSON_NAME] · [DA…" at bounding box center [372, 269] width 744 height 361
click at [480, 191] on div at bounding box center [658, 189] width 4265 height 66
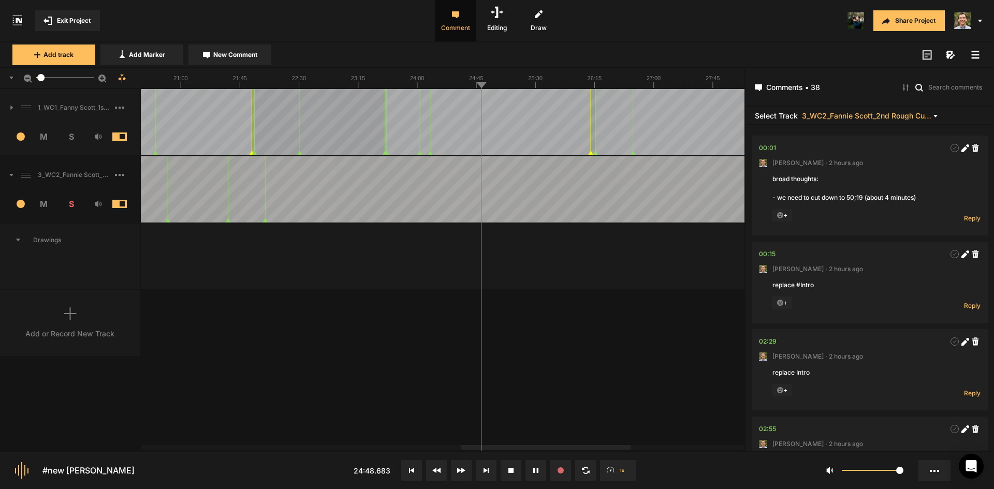
click at [464, 188] on div at bounding box center [658, 189] width 4265 height 66
click at [683, 409] on div "1_WC1_Fanny Scott_1st Rough Cut_[DATE] 1 M S Comments 00:00 [PERSON_NAME] · [DA…" at bounding box center [372, 269] width 744 height 361
click at [221, 52] on span "New Comment" at bounding box center [235, 54] width 44 height 9
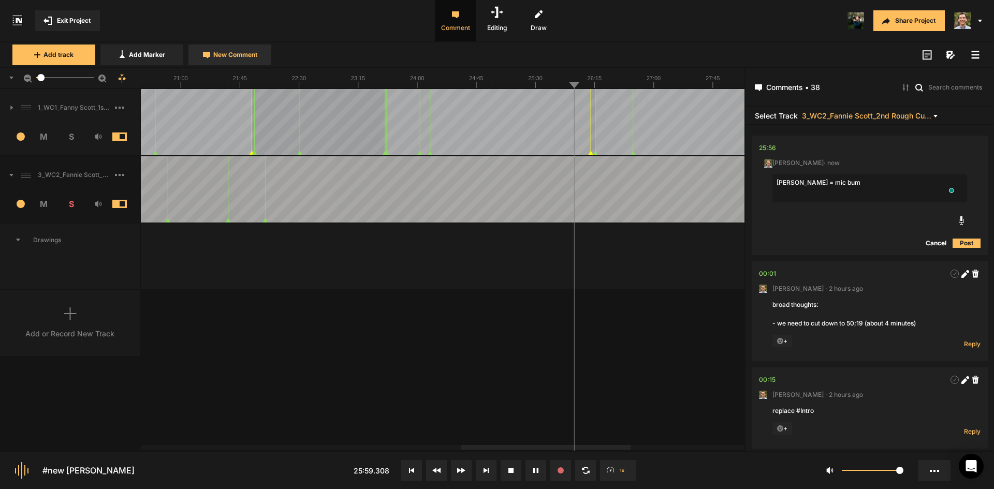
type textarea "[PERSON_NAME] = mic bump"
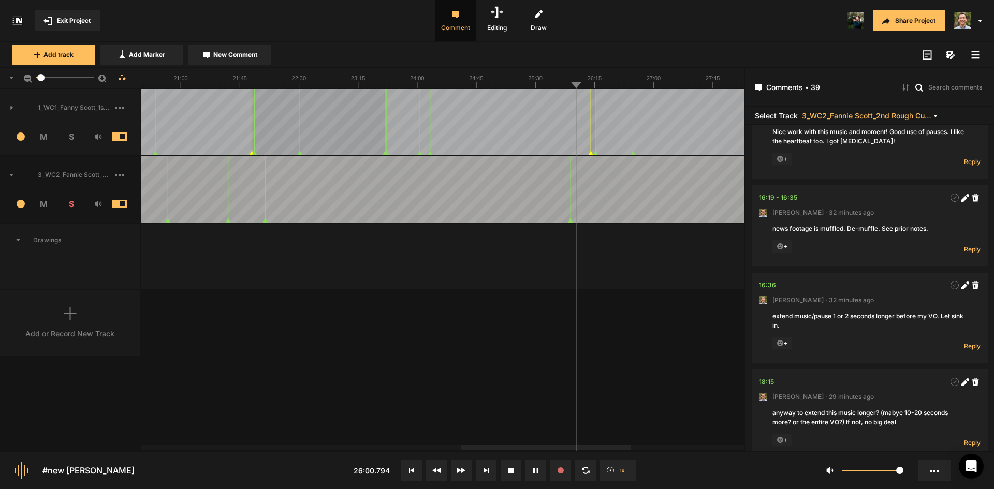
click at [596, 350] on div "1_WC1_Fanny Scott_1st Rough Cut_[DATE] 1 M S Comments 00:00 [PERSON_NAME] · [DA…" at bounding box center [372, 269] width 744 height 361
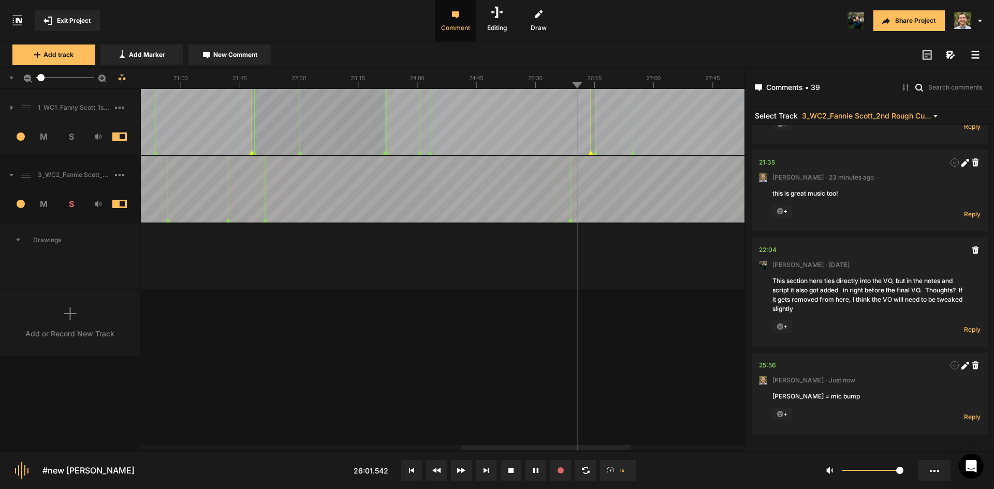
scroll to position [3629, 0]
click at [634, 187] on div at bounding box center [658, 189] width 4265 height 66
click at [632, 181] on div at bounding box center [658, 189] width 4265 height 66
click at [218, 53] on span "New Comment" at bounding box center [235, 54] width 44 height 9
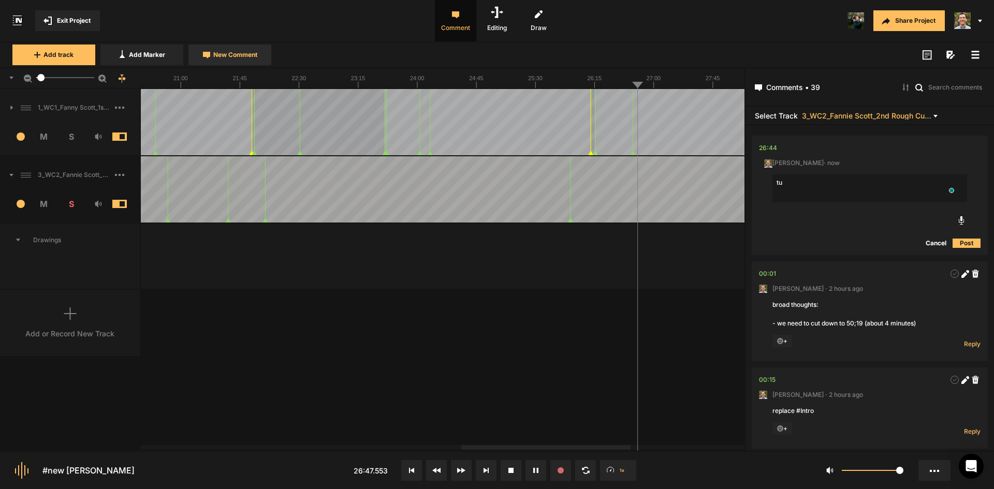
type textarea "t"
type textarea "slightly turn down volume of the lapping water"
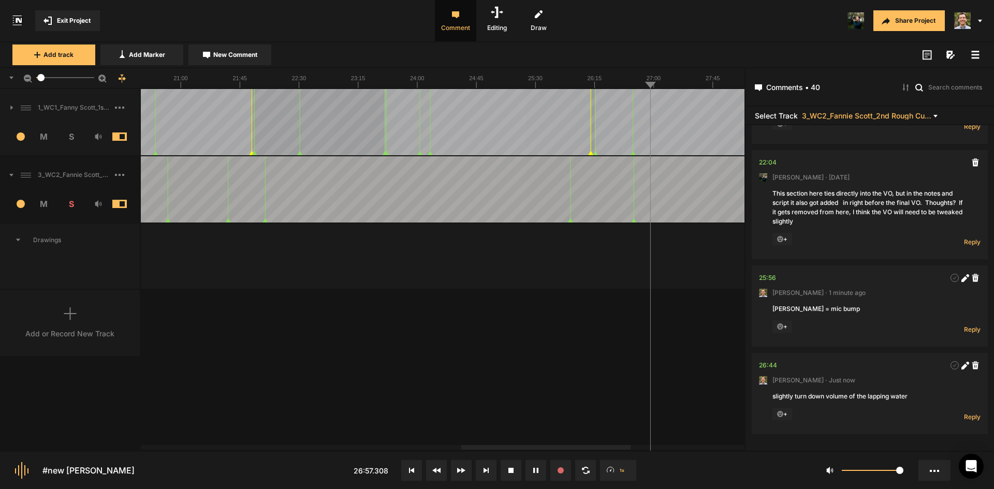
scroll to position [3716, 0]
click at [642, 178] on div at bounding box center [658, 189] width 4265 height 66
click at [638, 179] on div at bounding box center [658, 189] width 4265 height 66
click at [632, 179] on div at bounding box center [658, 189] width 4265 height 66
click at [245, 53] on span "New Comment" at bounding box center [235, 54] width 44 height 9
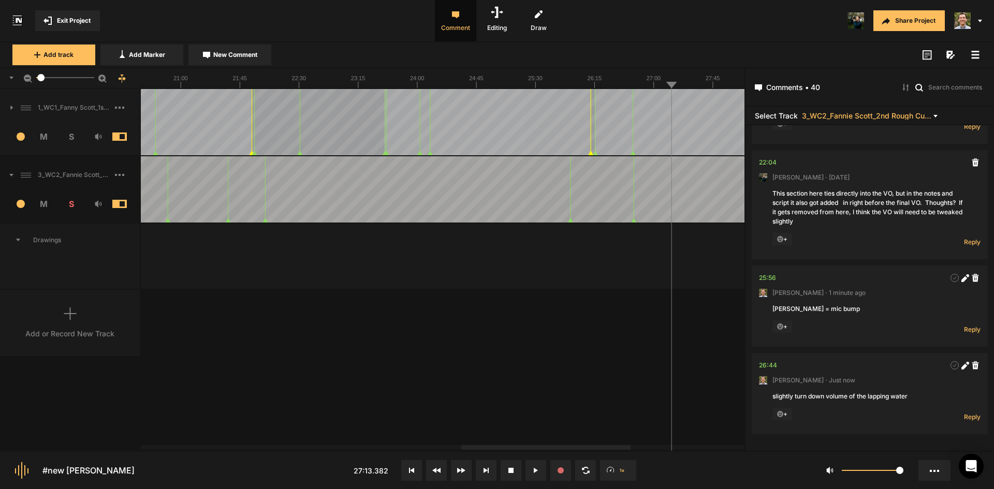
scroll to position [0, 0]
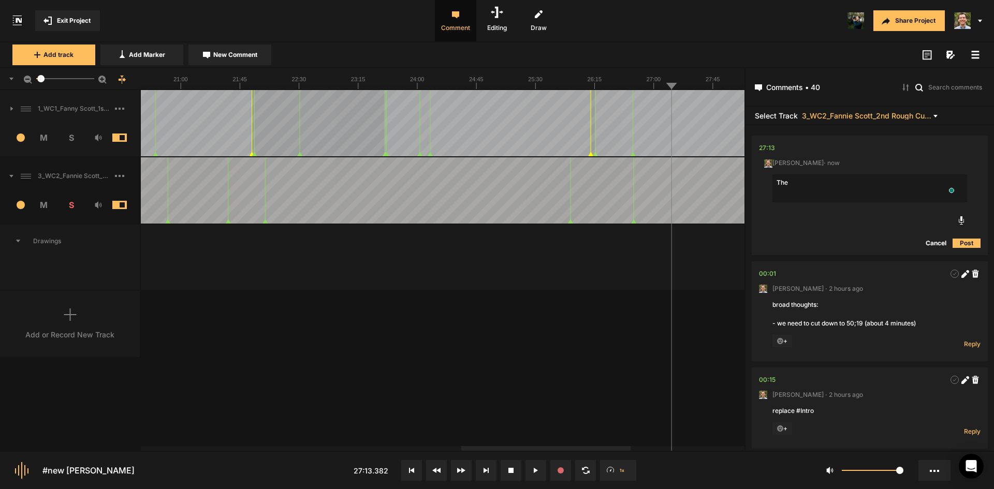
scroll to position [1, 0]
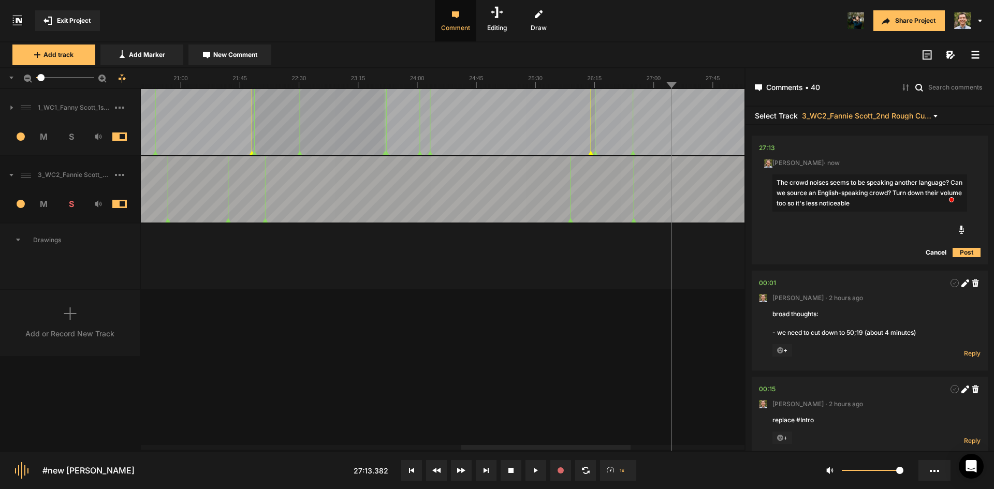
type textarea "The crowd noises seems to be speaking another language? Can we source an Englis…"
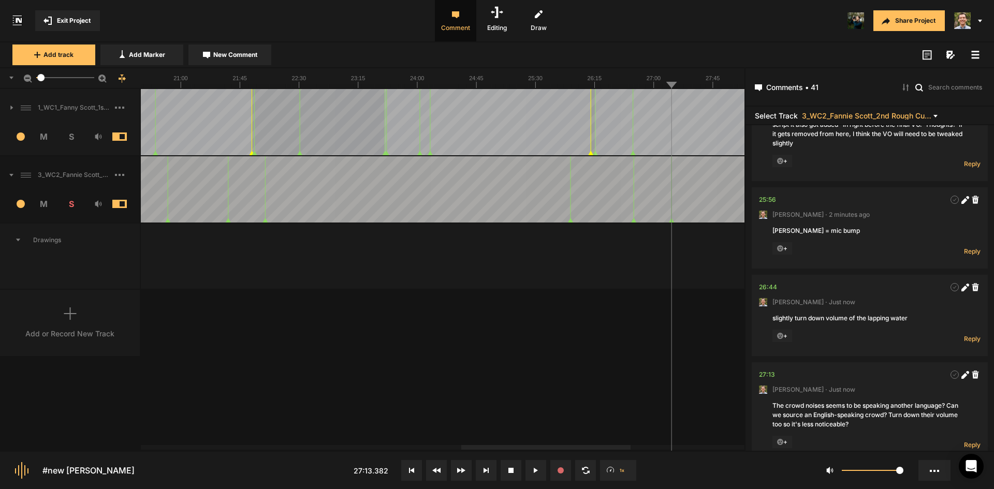
click at [663, 184] on div at bounding box center [658, 189] width 4265 height 66
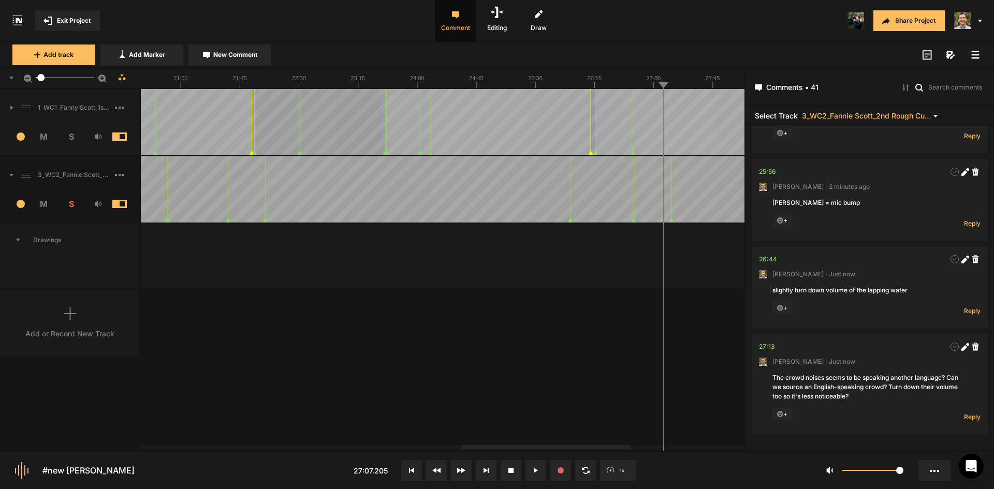
scroll to position [3822, 0]
click at [661, 220] on nt-marker at bounding box center [661, 189] width 1 height 66
click at [656, 165] on div at bounding box center [658, 189] width 4265 height 66
click at [644, 170] on div at bounding box center [658, 189] width 4265 height 66
click at [649, 223] on nt-marker at bounding box center [648, 189] width 1 height 66
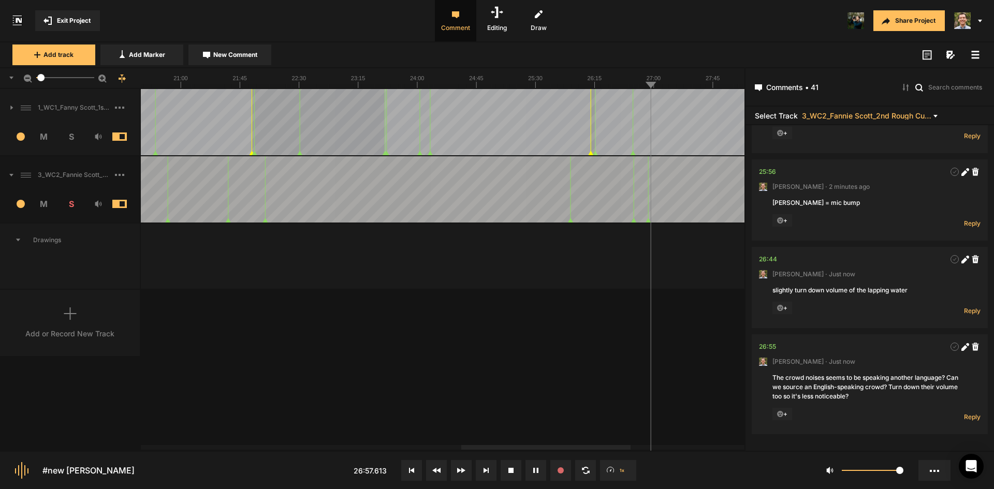
click at [641, 170] on div at bounding box center [658, 189] width 4265 height 66
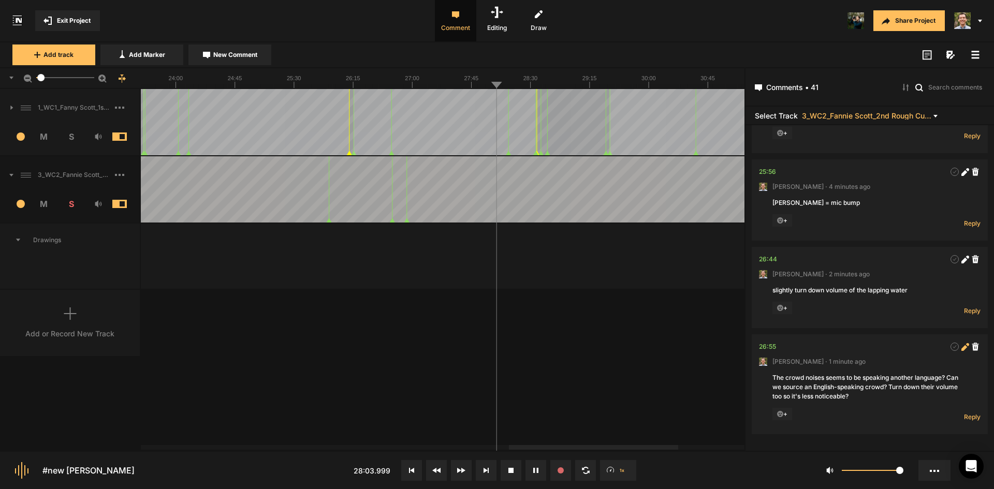
click at [961, 346] on icon at bounding box center [964, 348] width 6 height 6
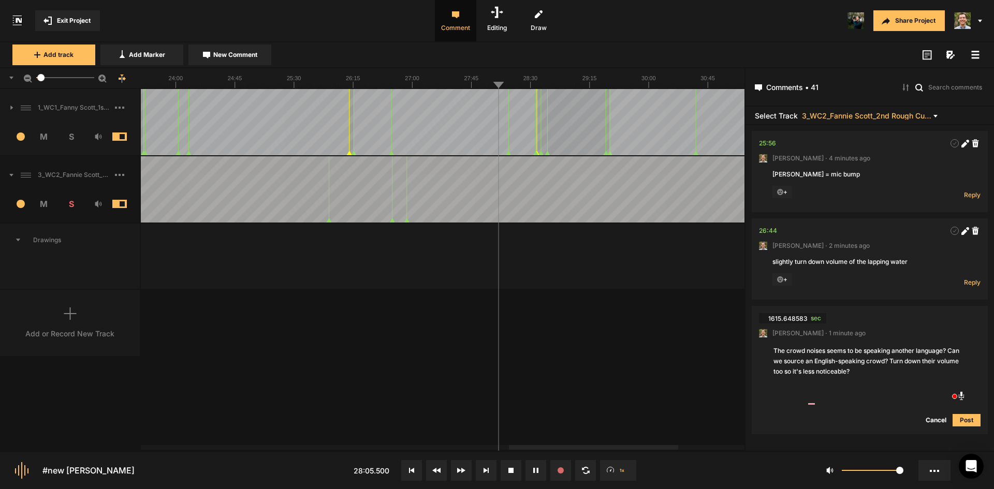
drag, startPoint x: 888, startPoint y: 402, endPoint x: 905, endPoint y: 386, distance: 23.1
click at [905, 378] on textarea "The crowd noises seems to be speaking another language? Can we source an Englis…" at bounding box center [869, 361] width 195 height 33
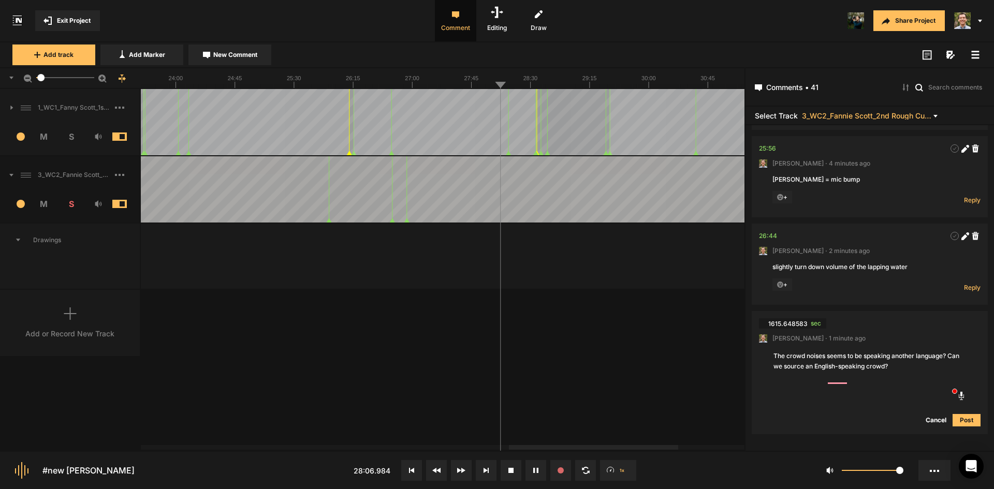
type textarea "The crowd noises seems to be speaking another language? Can we source an Englis…"
click at [963, 427] on button "Post" at bounding box center [966, 420] width 28 height 12
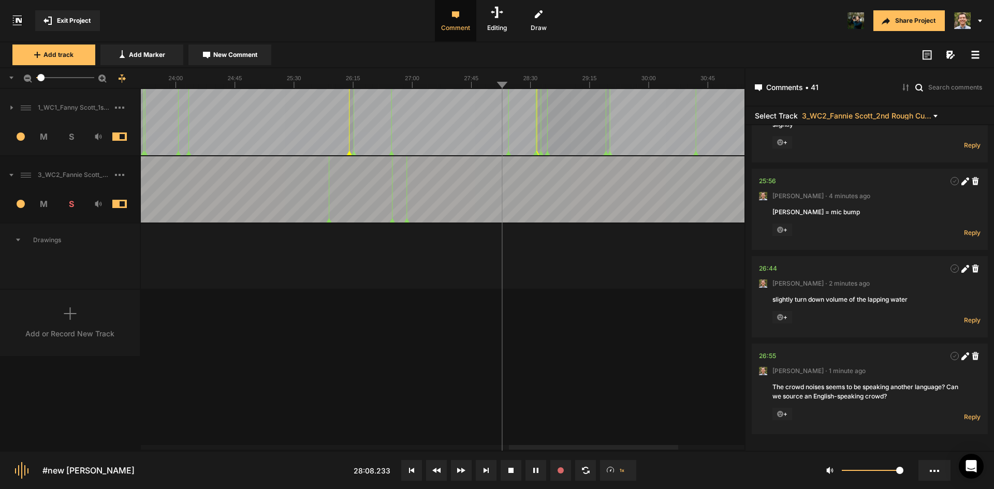
click at [487, 188] on div at bounding box center [417, 189] width 4265 height 66
click at [225, 46] on button "New Comment" at bounding box center [229, 55] width 83 height 21
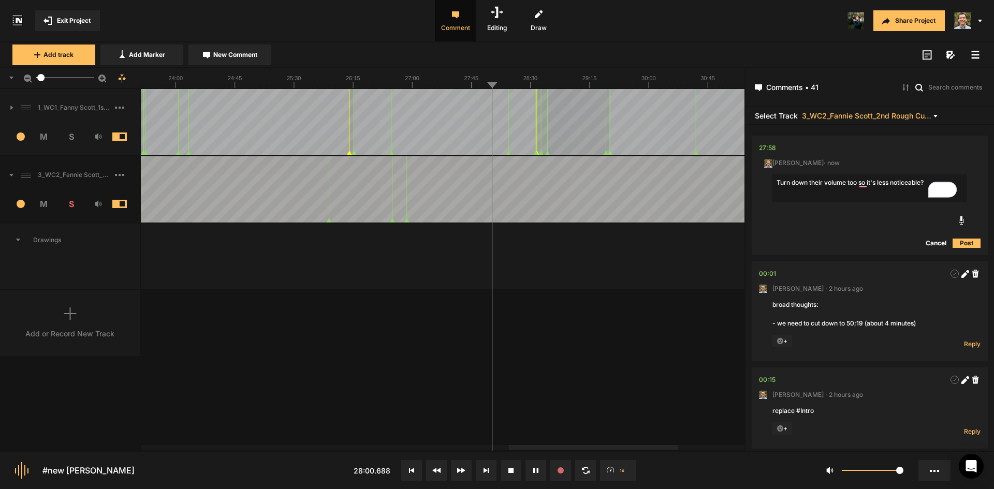
click at [848, 178] on textarea "Turn down their volume too so it's less noticeable?" at bounding box center [869, 188] width 195 height 28
click at [890, 183] on textarea "Turn down their volume of the crowd so it's less noticeable?" at bounding box center [869, 188] width 195 height 28
type textarea "Turn down their volume of the crowd slightly"
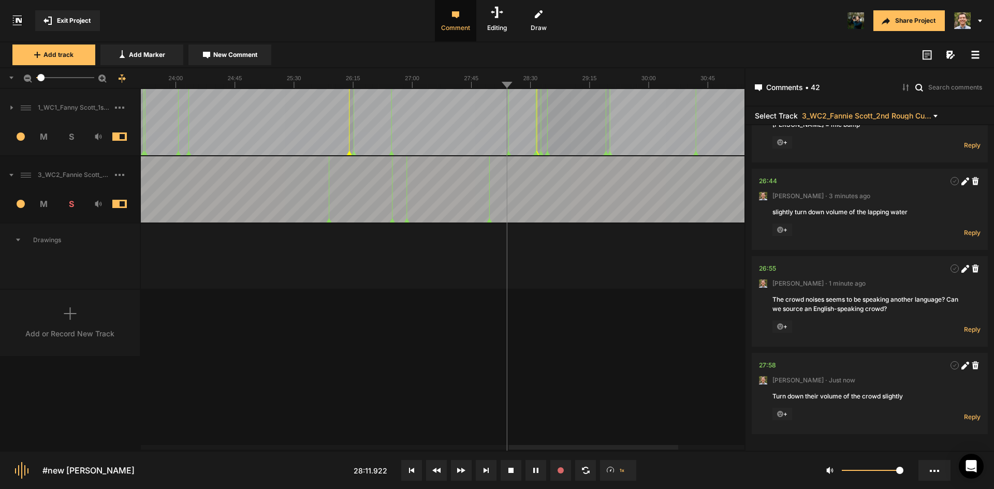
scroll to position [3900, 0]
drag, startPoint x: 964, startPoint y: 363, endPoint x: 957, endPoint y: 366, distance: 7.2
click at [965, 363] on icon at bounding box center [966, 363] width 3 height 3
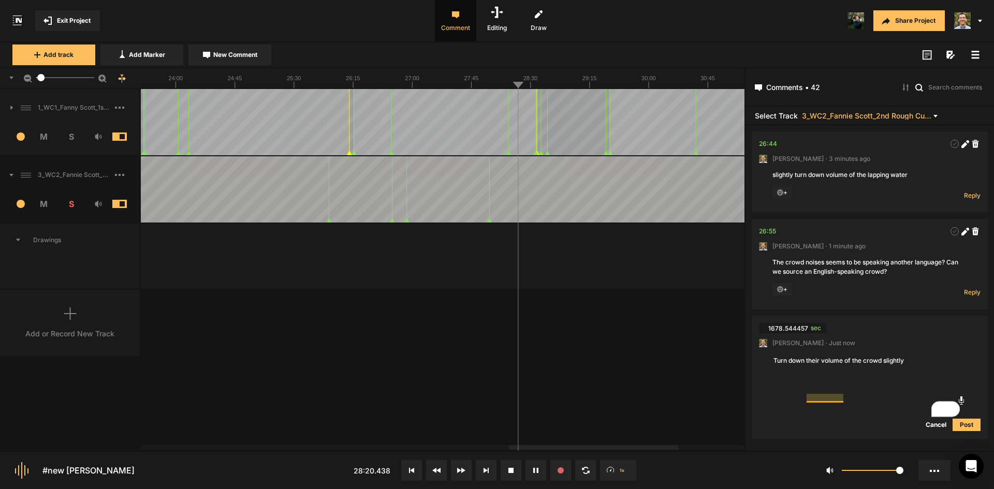
click at [818, 383] on textarea "Turn down their volume of the crowd slightly" at bounding box center [869, 369] width 195 height 28
type textarea "Turn down the volume of the crowd slightly"
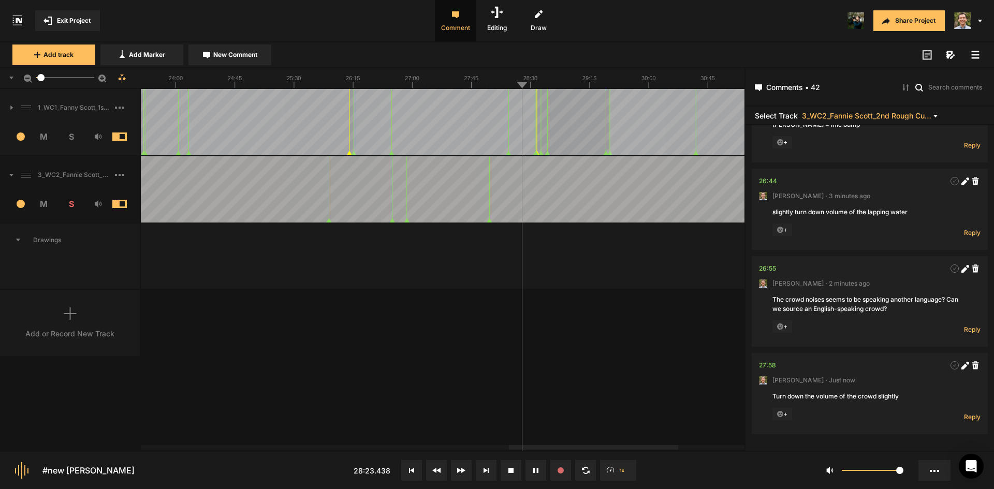
drag, startPoint x: 623, startPoint y: 341, endPoint x: 580, endPoint y: 276, distance: 77.7
click at [622, 337] on div "1_WC1_Fanny Scott_1st Rough Cut_[DATE] 1 M S Comments 00:00 [PERSON_NAME] · [DA…" at bounding box center [372, 269] width 744 height 361
click at [249, 54] on span "New Comment" at bounding box center [235, 54] width 44 height 9
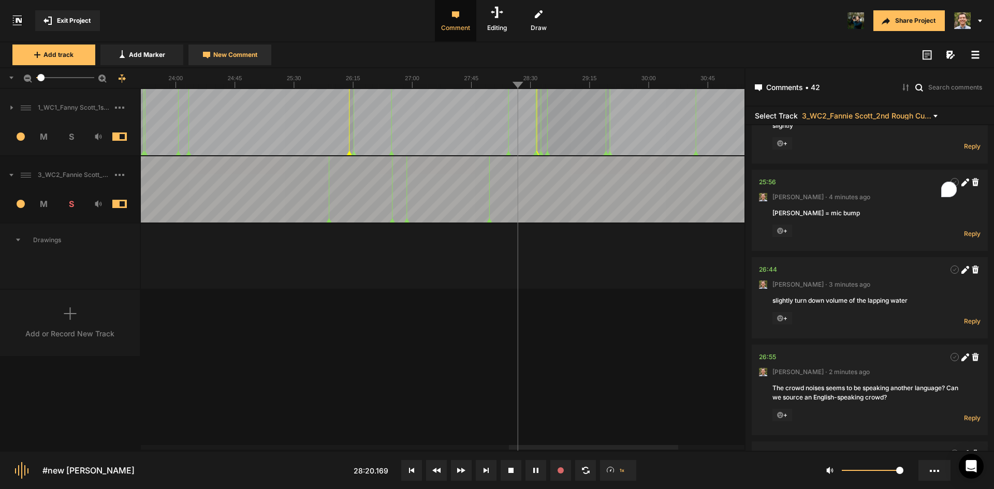
scroll to position [0, 0]
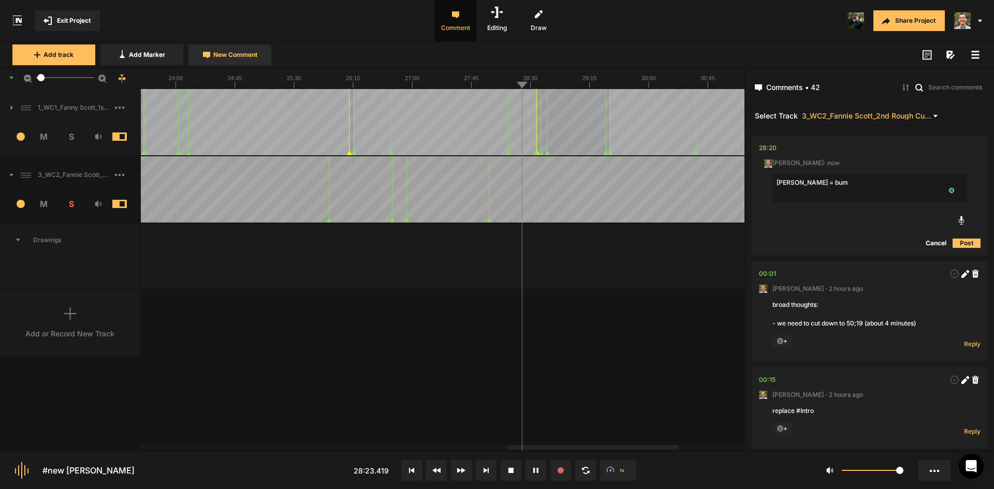
type textarea "[PERSON_NAME] = bump"
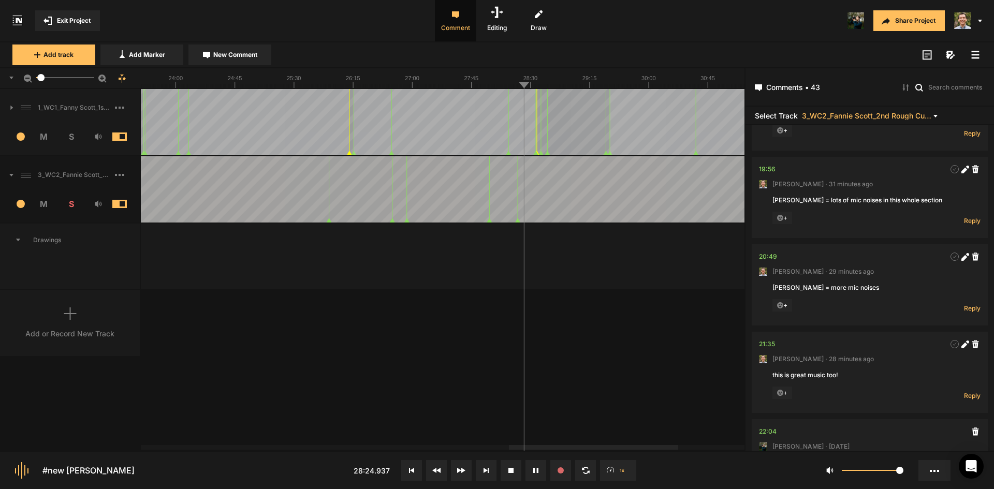
click at [633, 361] on div "1_WC1_Fanny Scott_1st Rough Cut_[DATE] 1 M S Comments 00:00 [PERSON_NAME] · [DA…" at bounding box center [372, 269] width 744 height 361
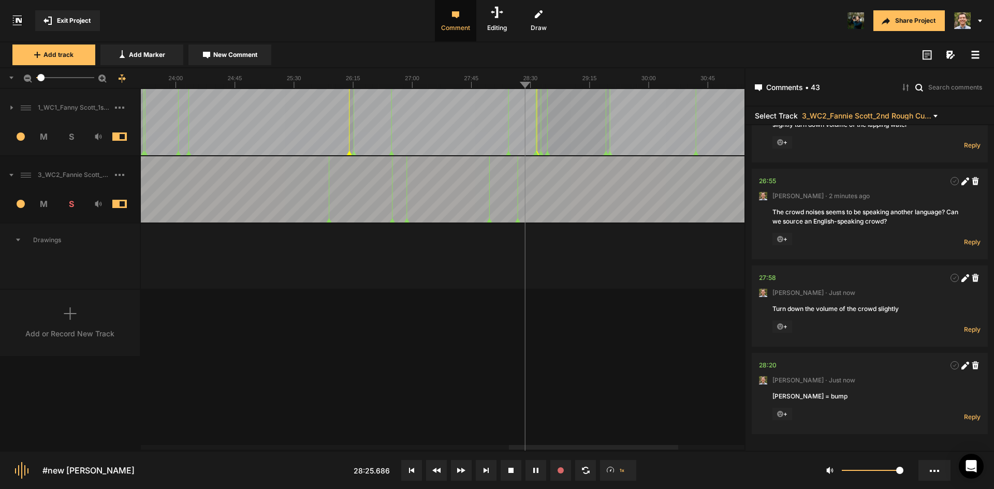
scroll to position [3988, 0]
click at [258, 50] on button "New Comment" at bounding box center [229, 55] width 83 height 21
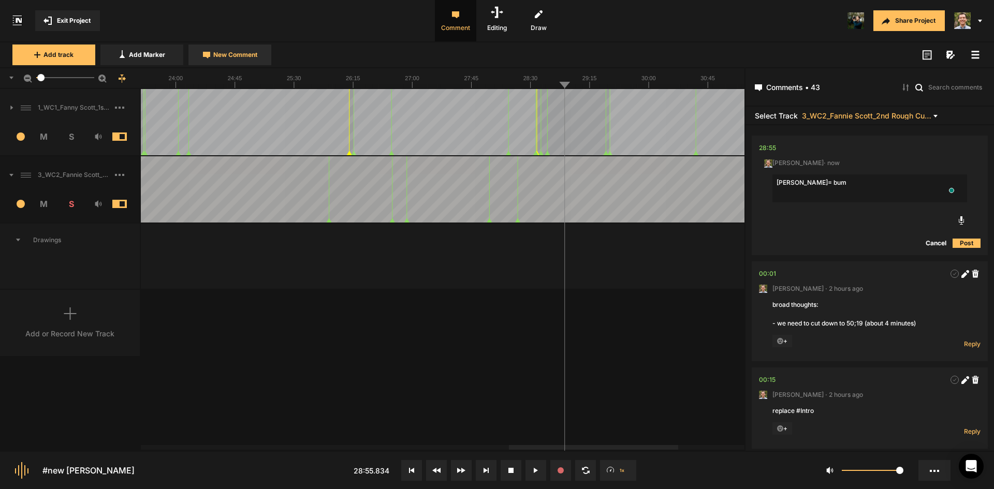
type textarea "[PERSON_NAME]= bump"
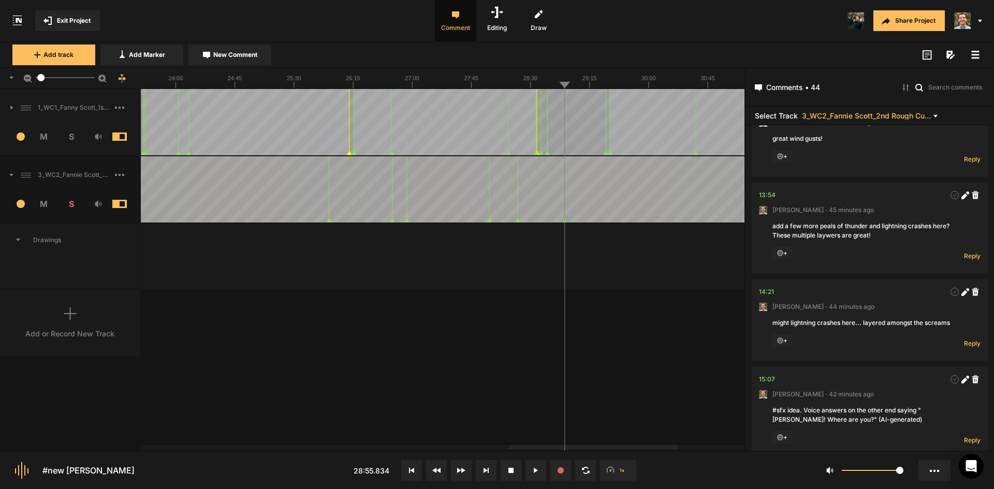
click at [654, 326] on div "1_WC1_Fanny Scott_1st Rough Cut_[DATE] 1 M S Comments 00:00 [PERSON_NAME] · [DA…" at bounding box center [372, 269] width 744 height 361
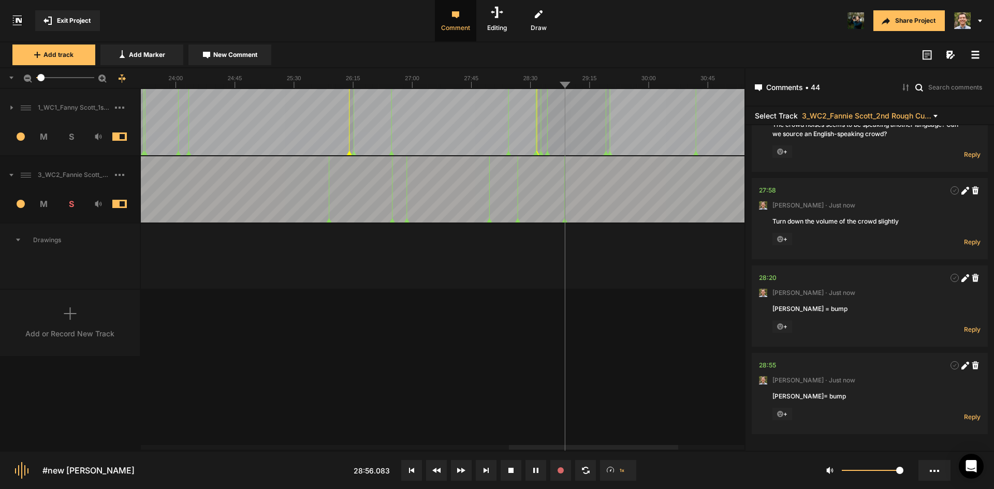
scroll to position [4075, 0]
click at [616, 213] on div at bounding box center [417, 189] width 4265 height 66
click at [261, 48] on button "New Comment" at bounding box center [229, 55] width 83 height 21
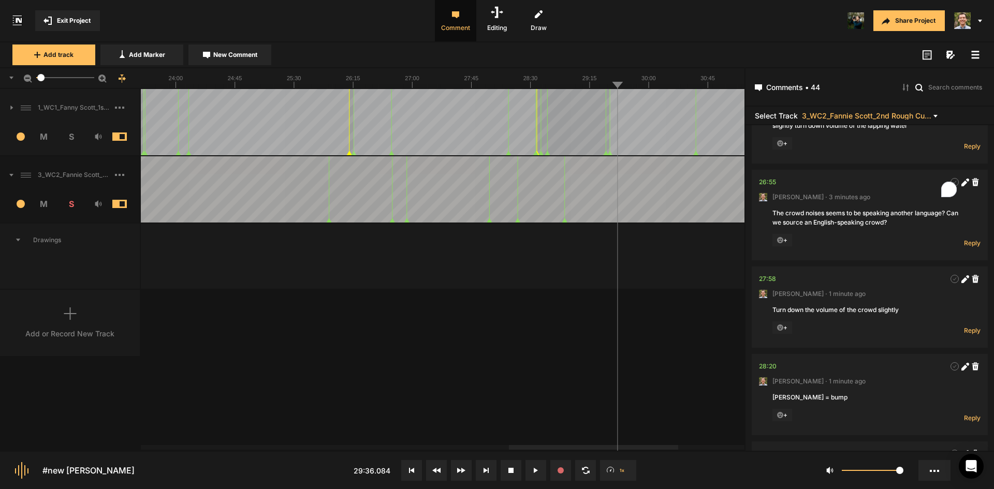
scroll to position [0, 0]
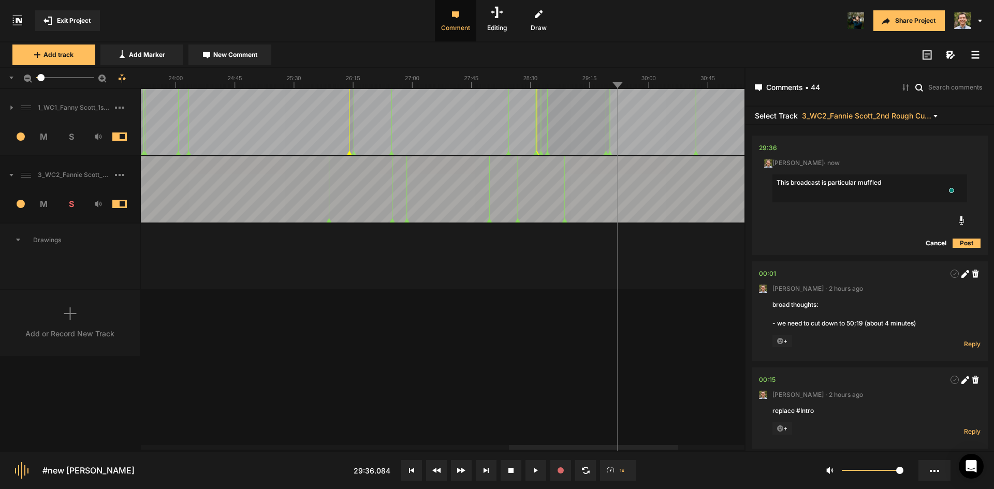
type textarea "This broadcast is particular muffled?"
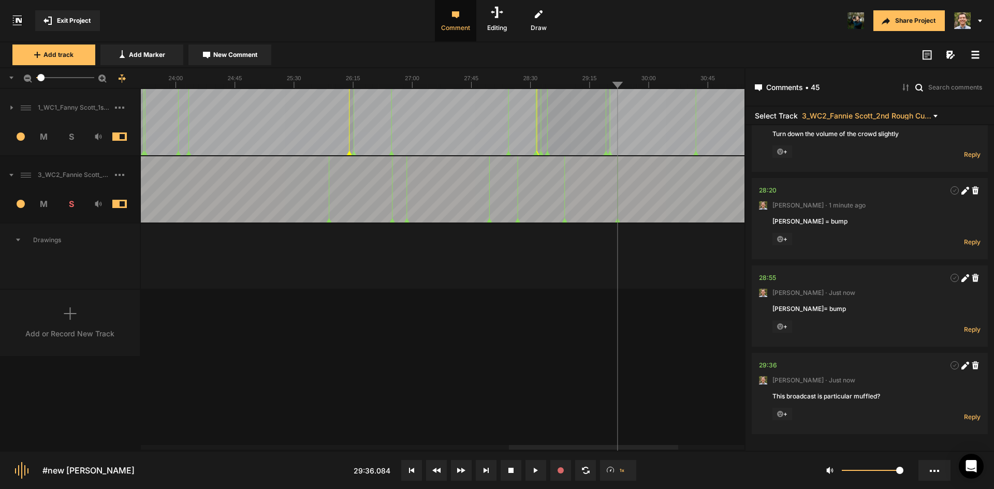
scroll to position [4163, 0]
click at [611, 198] on div at bounding box center [417, 189] width 4265 height 66
click at [607, 182] on div at bounding box center [417, 189] width 4265 height 66
click at [605, 176] on div at bounding box center [417, 189] width 4265 height 66
click at [600, 169] on div at bounding box center [417, 189] width 4265 height 66
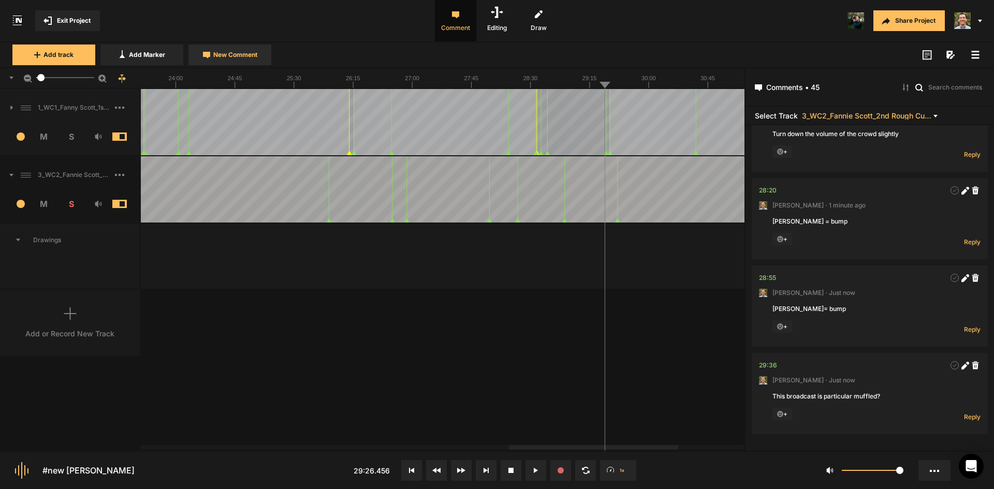
click at [240, 57] on span "New Comment" at bounding box center [235, 54] width 44 height 9
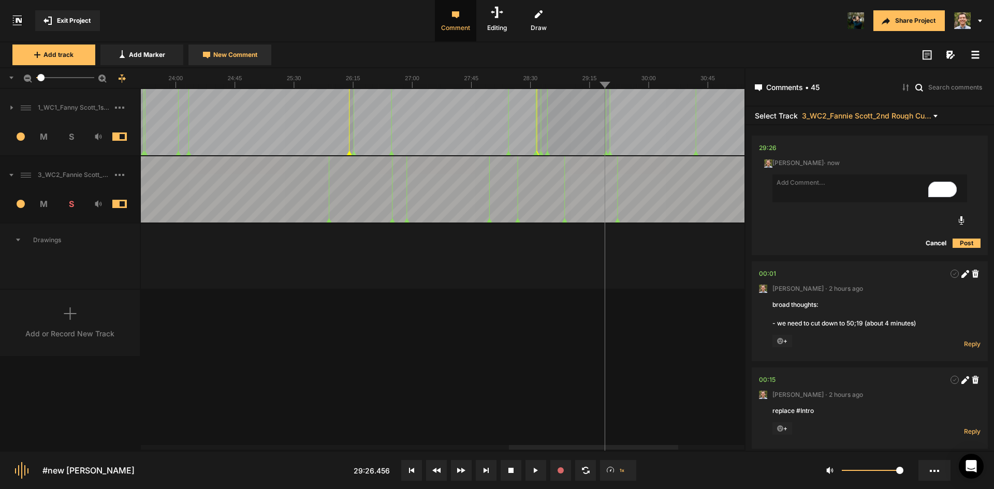
type textarea "m"
type textarea "perhaps replace the whoosh effect here with the radio/seeking effect instead?"
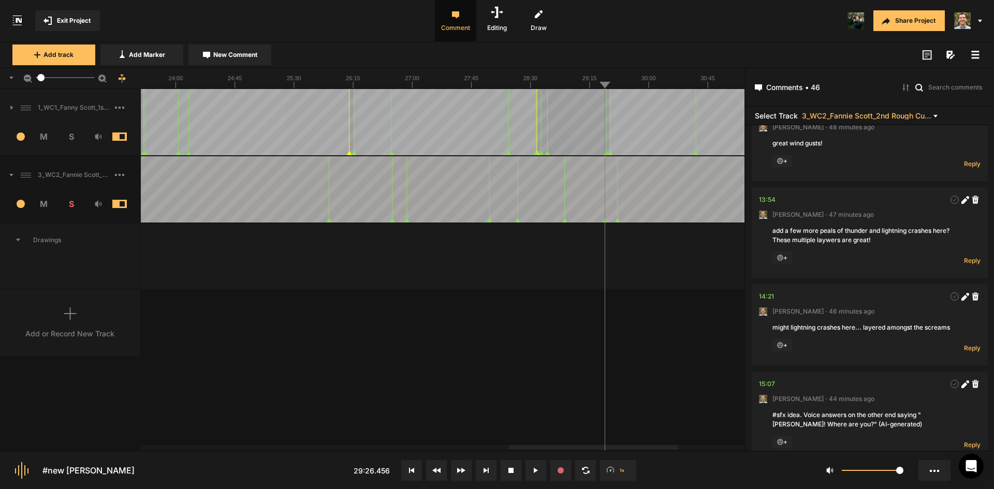
scroll to position [2241, 0]
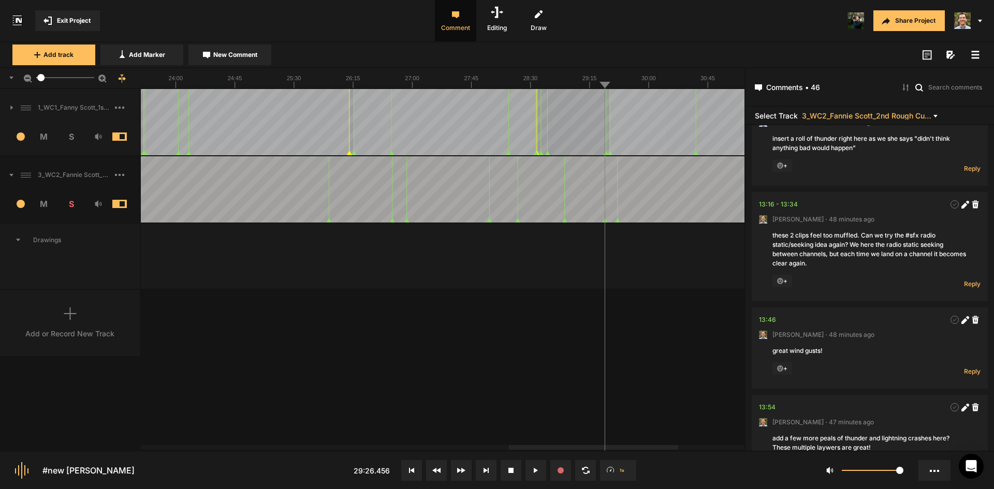
drag, startPoint x: 664, startPoint y: 343, endPoint x: 666, endPoint y: 337, distance: 6.1
click at [664, 341] on div "1_WC1_Fanny Scott_1st Rough Cut_[DATE] 1 M S Comments 00:00 [PERSON_NAME] · [DA…" at bounding box center [372, 269] width 744 height 361
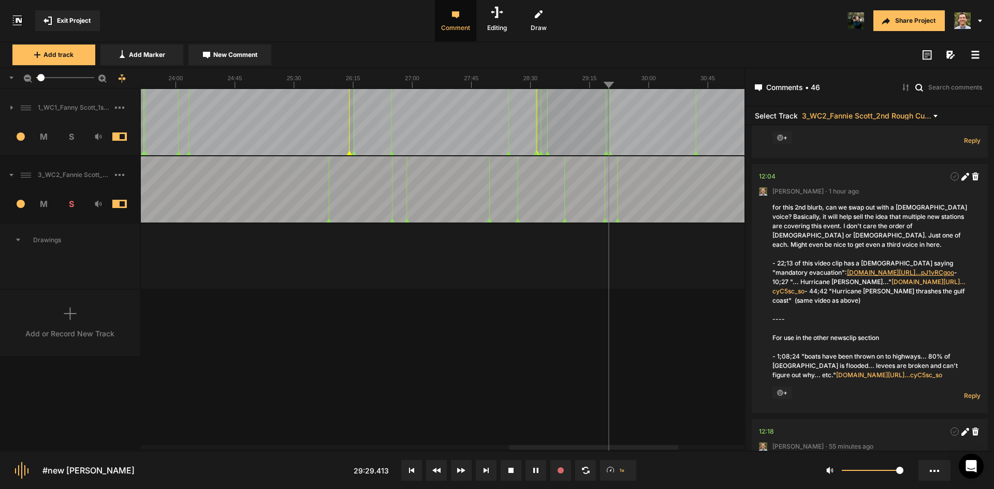
scroll to position [1568, 0]
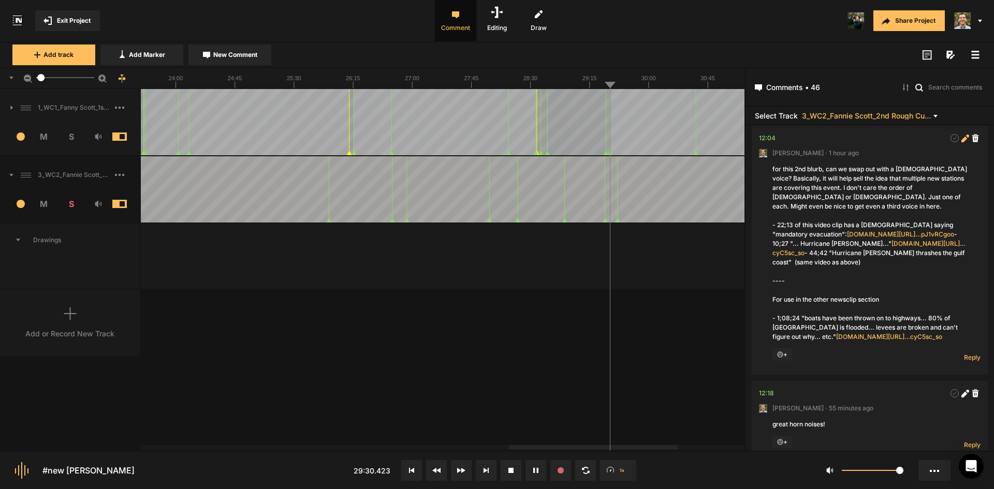
click at [961, 142] on icon at bounding box center [964, 139] width 6 height 6
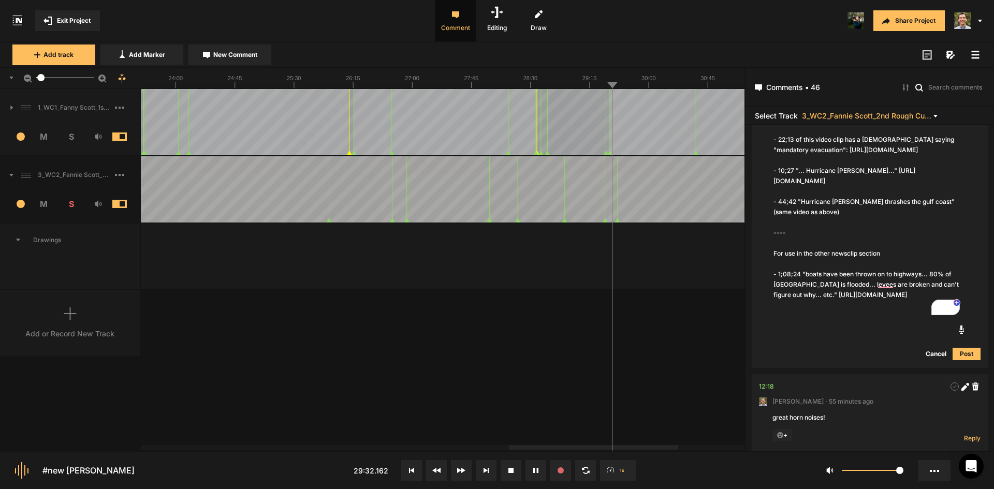
scroll to position [1674, 0]
drag, startPoint x: 833, startPoint y: 317, endPoint x: 762, endPoint y: 284, distance: 77.6
click at [762, 284] on nt-comment "724.215106 sec Paul Hastings · 1 hour ago for this 2nd blurb, can we swap out w…" at bounding box center [870, 195] width 222 height 346
click at [773, 261] on textarea "for this 2nd blurb, can we swap out with a female voice? Basically, it will hel…" at bounding box center [869, 186] width 195 height 251
click at [669, 358] on div "1_WC1_Fanny Scott_1st Rough Cut_[DATE] 1 M S Comments 00:00 [PERSON_NAME] · [DA…" at bounding box center [372, 269] width 744 height 361
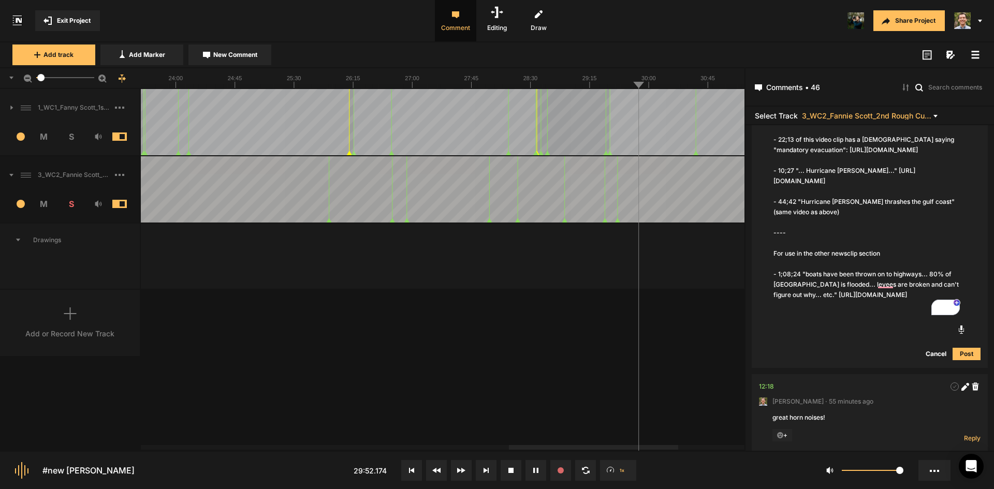
click at [678, 340] on div "1_WC1_Fanny Scott_1st Rough Cut_[DATE] 1 M S Comments 00:00 [PERSON_NAME] · [DA…" at bounding box center [372, 269] width 744 height 361
click at [678, 341] on div "1_WC1_Fanny Scott_1st Rough Cut_[DATE] 1 M S Comments 00:00 [PERSON_NAME] · [DA…" at bounding box center [372, 269] width 744 height 361
click at [621, 222] on div at bounding box center [417, 189] width 4265 height 66
click at [615, 221] on icon at bounding box center [617, 220] width 5 height 4
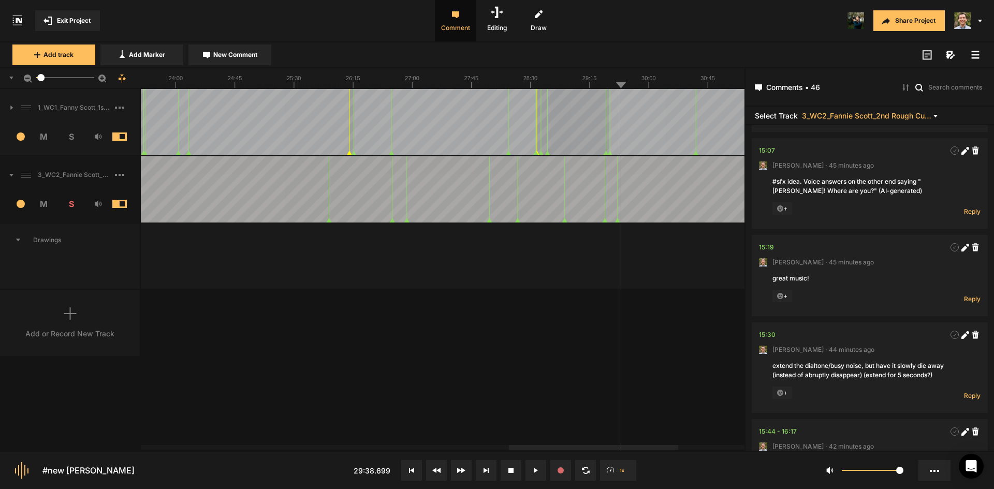
scroll to position [0, 0]
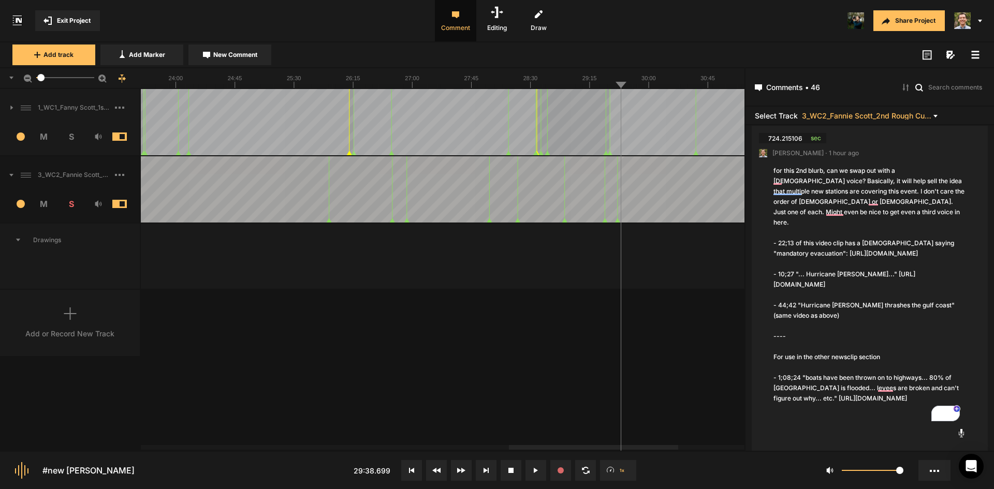
click at [895, 364] on textarea "for this 2nd blurb, can we swap out with a female voice? Basically, it will hel…" at bounding box center [869, 290] width 195 height 251
click at [905, 369] on textarea "for this 2nd blurb, can we swap out with a female voice? Basically, it will hel…" at bounding box center [869, 290] width 195 height 251
click at [814, 369] on textarea "for this 2nd blurb, can we swap out with a female voice? Basically, it will hel…" at bounding box center [869, 290] width 195 height 251
click at [882, 368] on textarea "for this 2nd blurb, can we swap out with a female voice? Basically, it will hel…" at bounding box center [869, 290] width 195 height 251
click at [815, 365] on textarea "for this 2nd blurb, can we swap out with a female voice? Basically, it will hel…" at bounding box center [869, 290] width 195 height 251
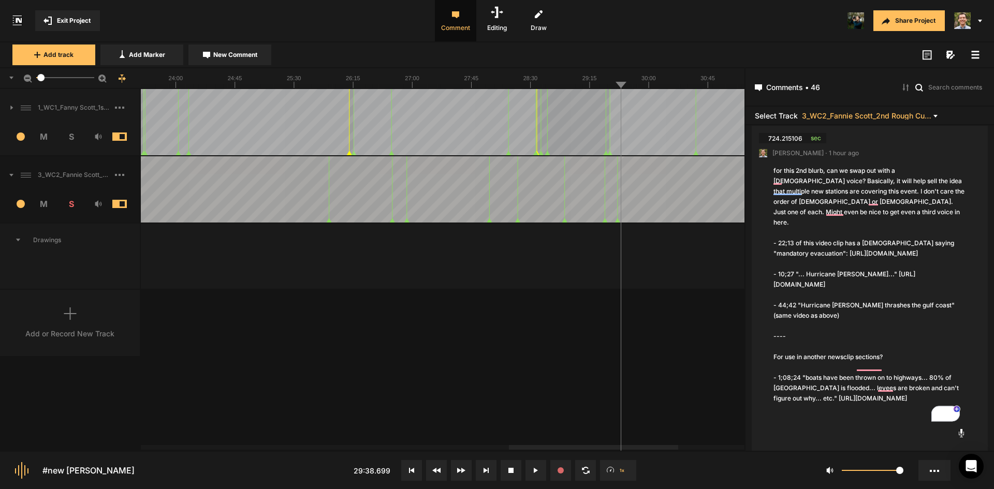
click at [892, 368] on textarea "for this 2nd blurb, can we swap out with a female voice? Basically, it will hel…" at bounding box center [869, 290] width 195 height 251
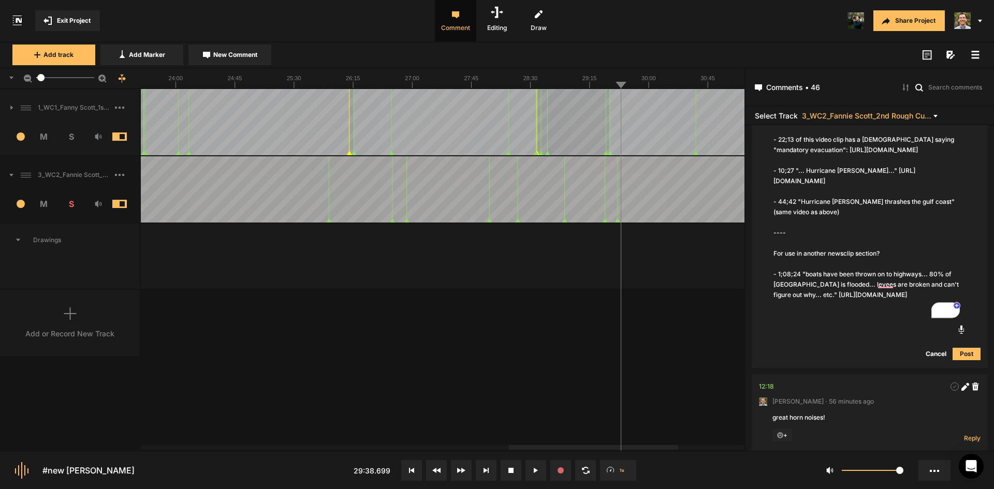
type textarea "for this 2nd blurb, can we swap out with a female voice? Basically, it will hel…"
click at [965, 360] on button "Post" at bounding box center [966, 354] width 28 height 12
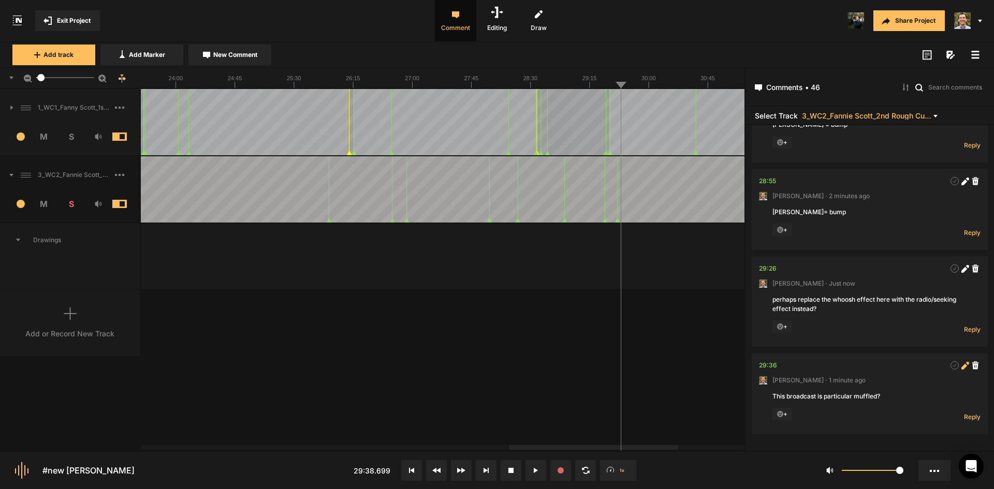
click at [961, 365] on icon at bounding box center [964, 366] width 6 height 6
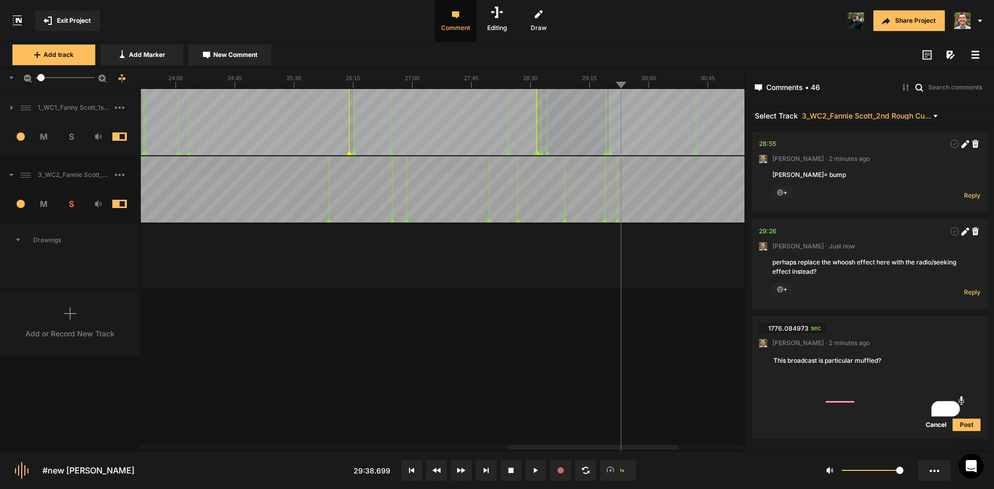
drag, startPoint x: 900, startPoint y: 398, endPoint x: 770, endPoint y: 399, distance: 129.4
click at [770, 399] on nt-comment "1776.084973 sec Paul Hastings · 2 minutes ago This broadcast is particular muff…" at bounding box center [870, 377] width 222 height 123
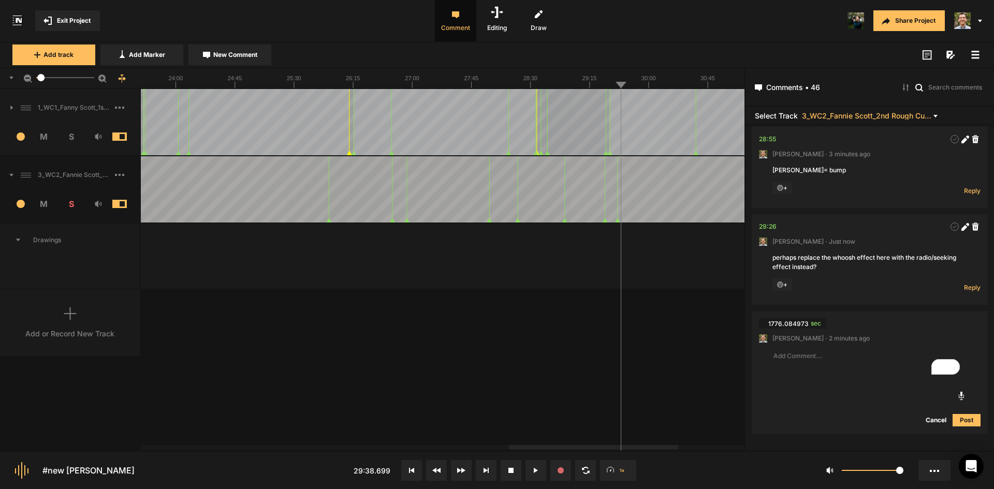
click at [935, 421] on button "Cancel" at bounding box center [935, 420] width 33 height 12
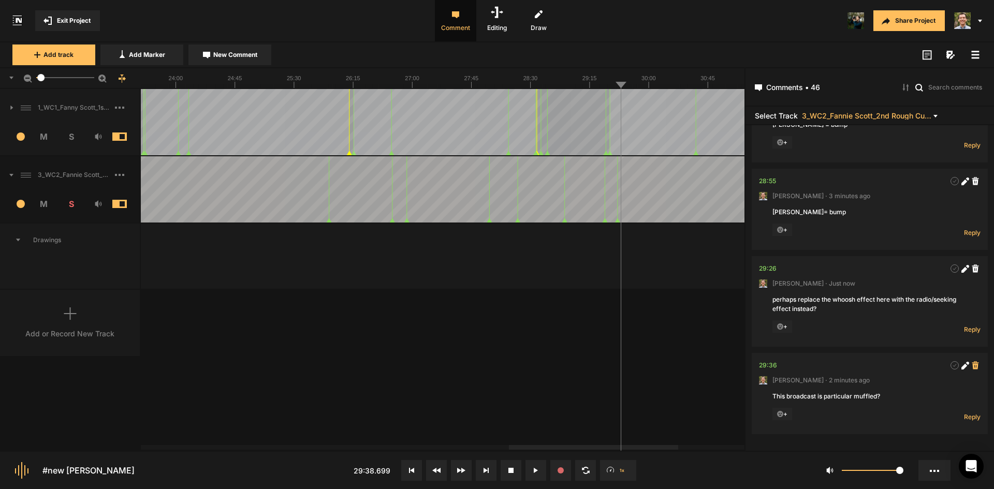
click at [973, 362] on icon at bounding box center [975, 365] width 7 height 8
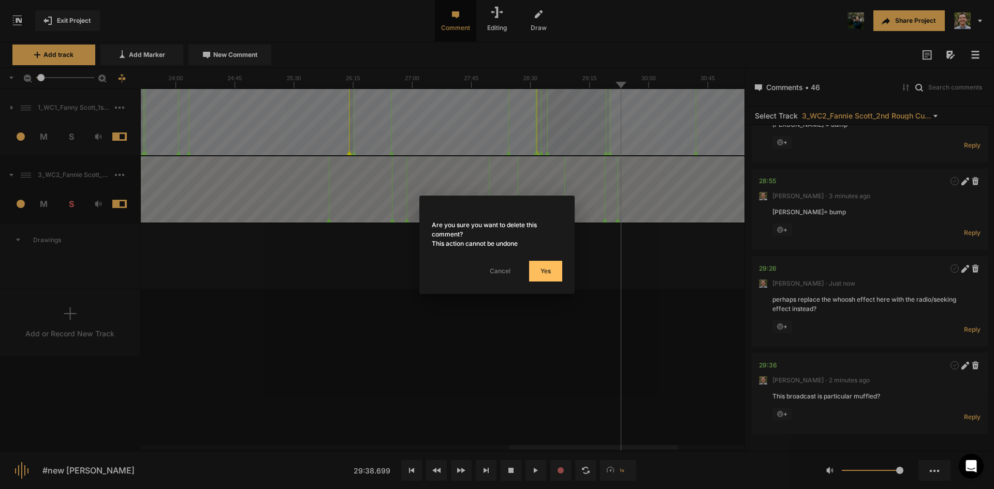
click at [540, 267] on button "Yes" at bounding box center [545, 271] width 33 height 21
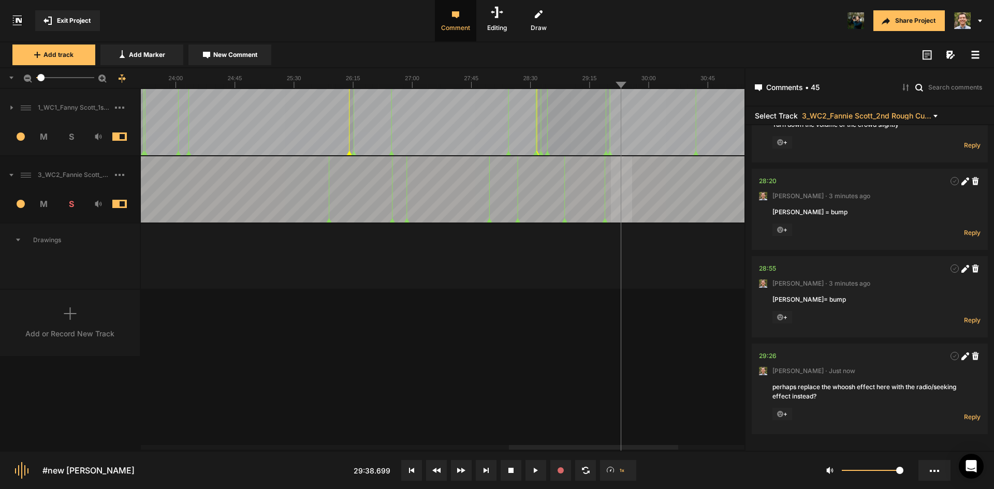
drag, startPoint x: 611, startPoint y: 205, endPoint x: 640, endPoint y: 202, distance: 29.2
click at [640, 202] on div at bounding box center [417, 189] width 4265 height 66
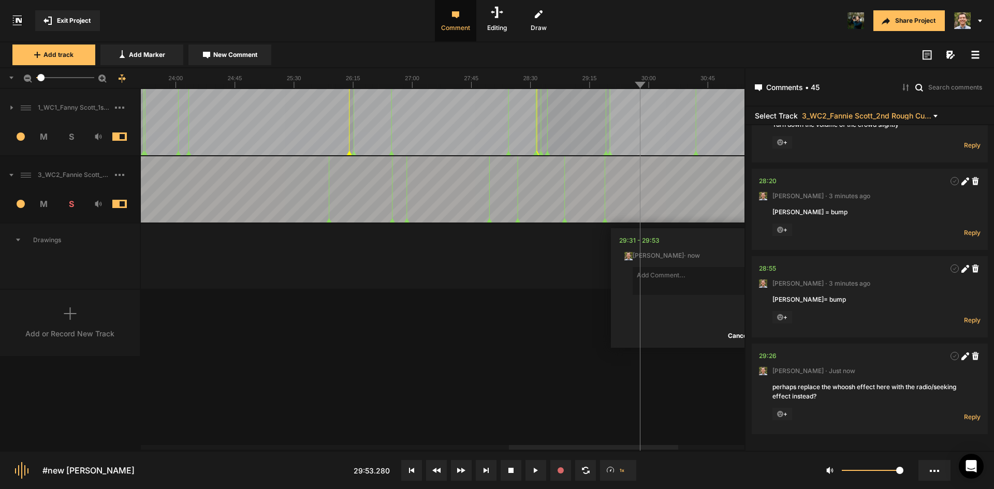
click at [652, 208] on div at bounding box center [417, 189] width 4265 height 66
click at [645, 207] on div at bounding box center [417, 189] width 4265 height 66
click at [679, 277] on textarea "To enrich screen reader interactions, please activate Accessibility in Grammarl…" at bounding box center [701, 281] width 137 height 28
paste textarea "This broadcast is particular muffled?"
type textarea "muffled noise?"
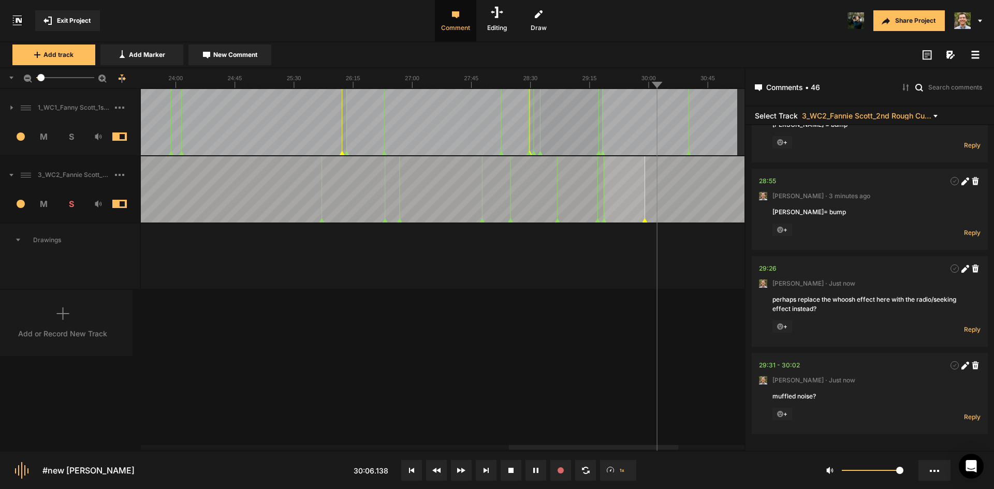
click at [645, 219] on nt-marker at bounding box center [644, 189] width 1 height 66
click at [961, 364] on icon at bounding box center [965, 366] width 8 height 8
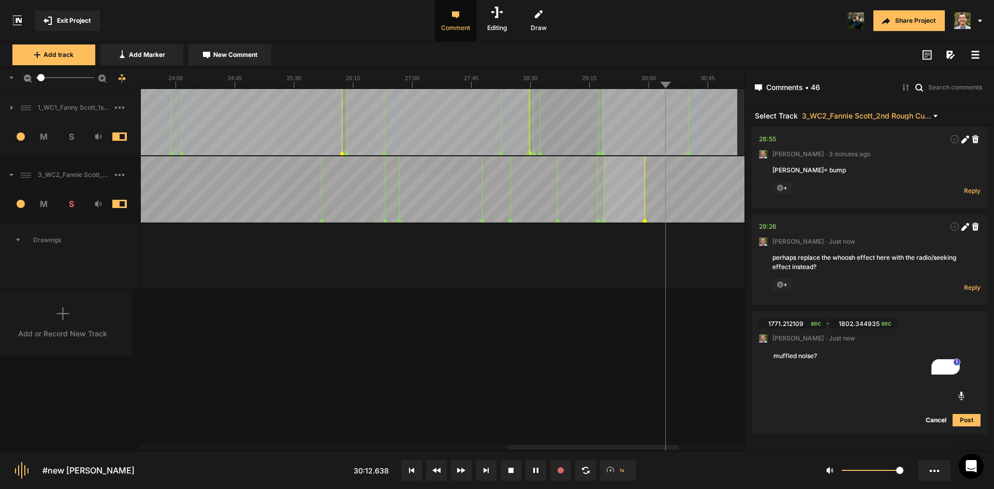
click at [781, 357] on textarea "muffled noise?" at bounding box center [869, 364] width 195 height 28
type textarea "news broadcasts muffled"
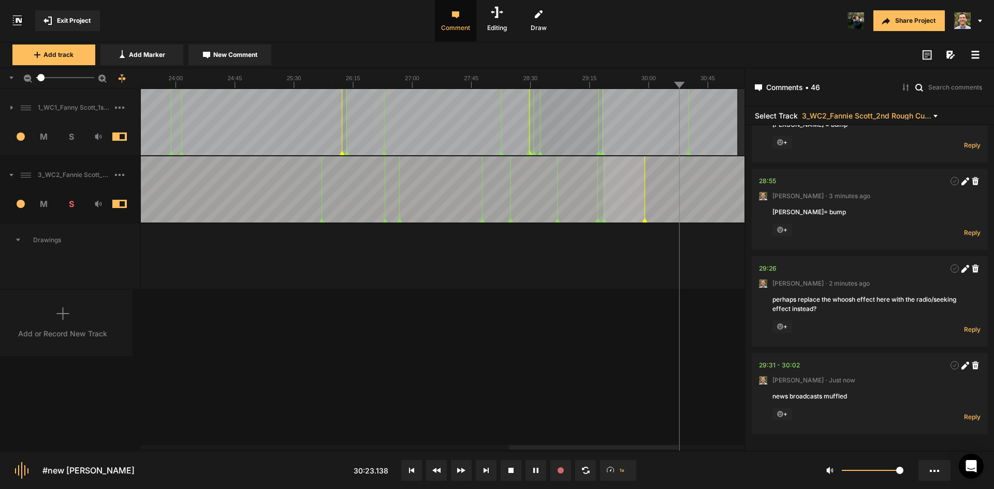
scroll to position [4260, 0]
click at [636, 177] on div at bounding box center [409, 189] width 4265 height 66
click at [609, 174] on div at bounding box center [409, 189] width 4265 height 66
click at [241, 53] on span "New Comment" at bounding box center [235, 54] width 44 height 9
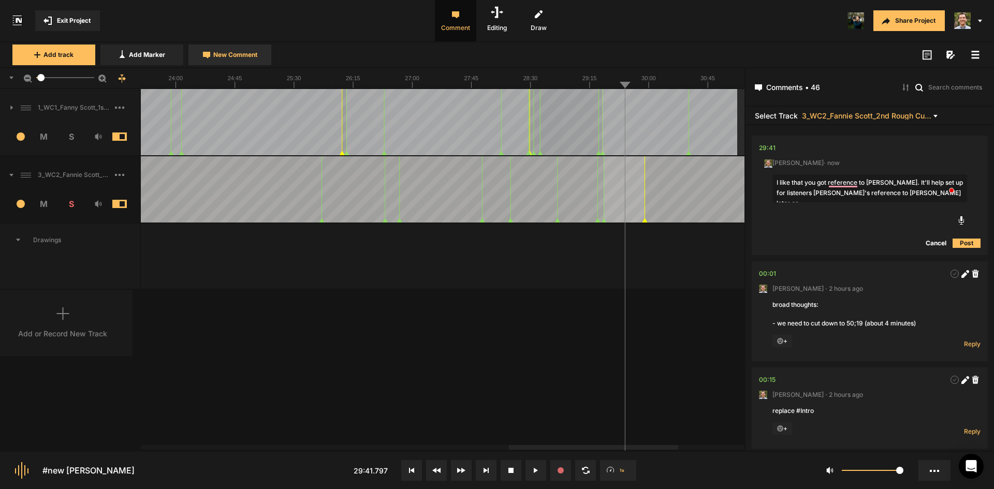
type textarea "I like that you got reference to [PERSON_NAME]. It'll help set up for listeners…"
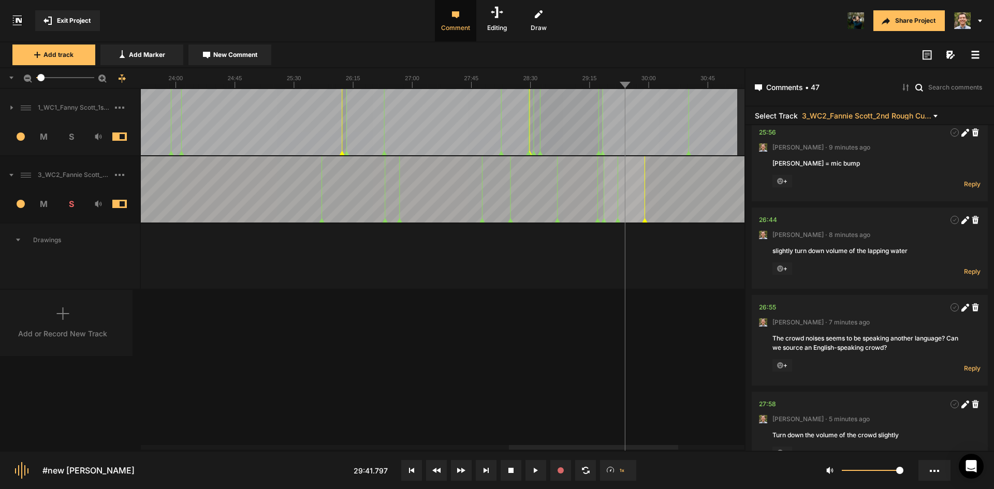
click at [678, 347] on div "1_WC1_Fanny Scott_1st Rough Cut_[DATE] 1 M S Comments 00:00 [PERSON_NAME] · [DA…" at bounding box center [372, 269] width 744 height 361
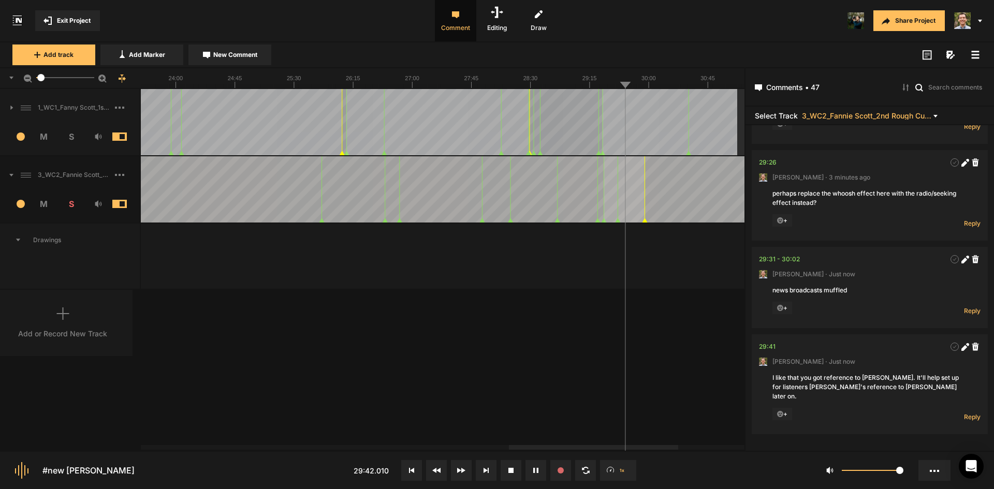
scroll to position [4356, 0]
click at [623, 223] on nt-marker at bounding box center [623, 189] width 1 height 66
click at [568, 369] on div "1_WC1_Fanny Scott_1st Rough Cut_[DATE] 1 M S Comments 00:00 [PERSON_NAME] · [DA…" at bounding box center [372, 269] width 744 height 361
click at [653, 223] on nt-marker at bounding box center [653, 189] width 1 height 66
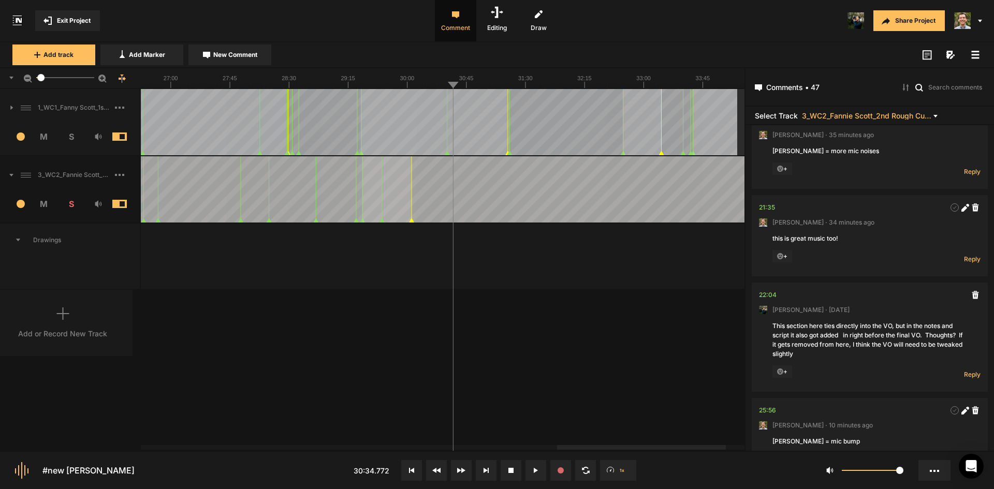
scroll to position [3476, 0]
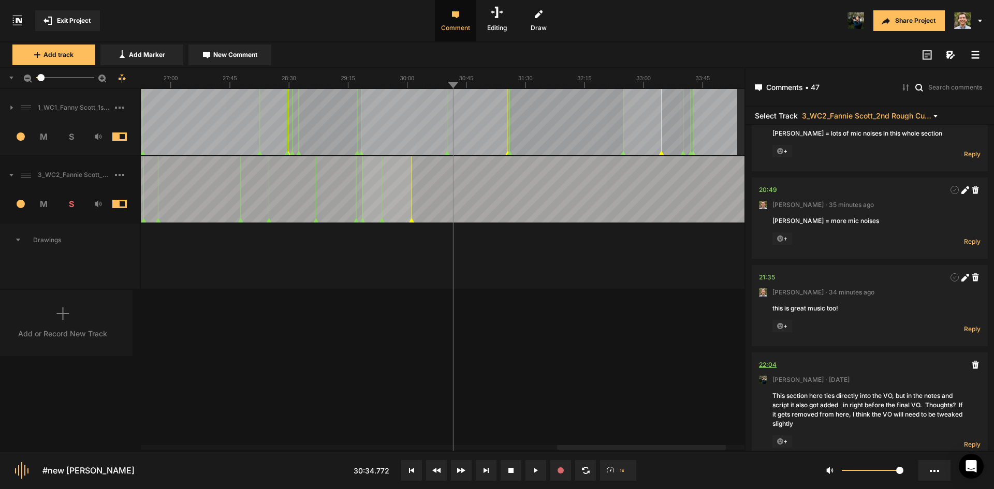
click at [761, 370] on div "22:04" at bounding box center [768, 365] width 18 height 10
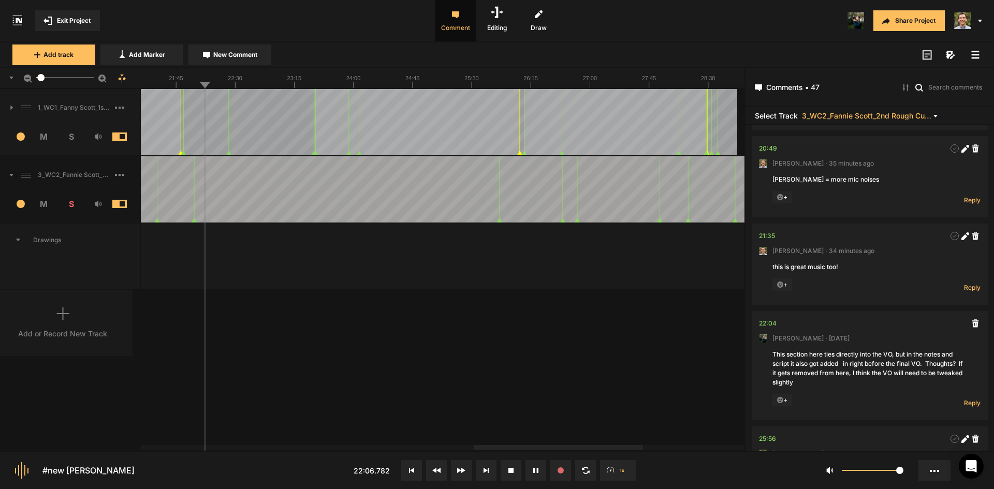
scroll to position [3528, 0]
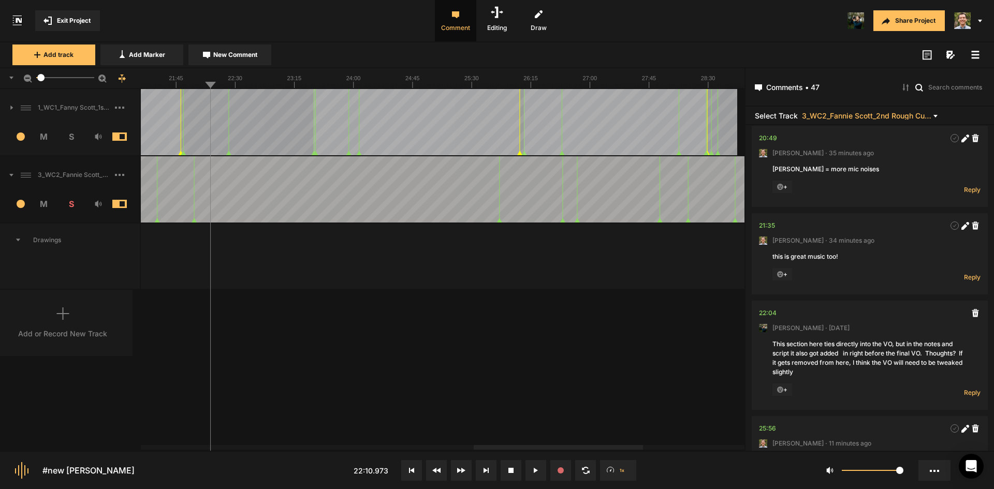
click at [186, 191] on div at bounding box center [587, 189] width 4265 height 66
click at [179, 198] on div at bounding box center [587, 189] width 4265 height 66
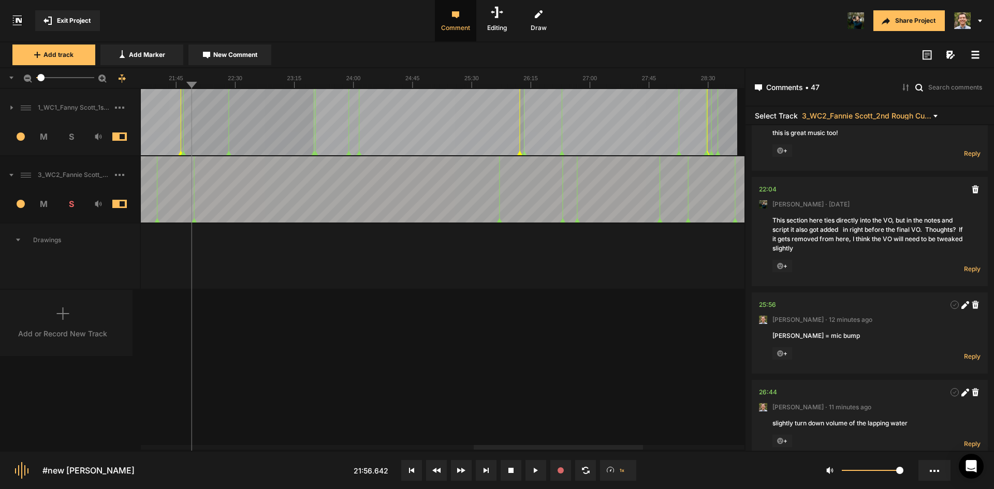
scroll to position [3580, 0]
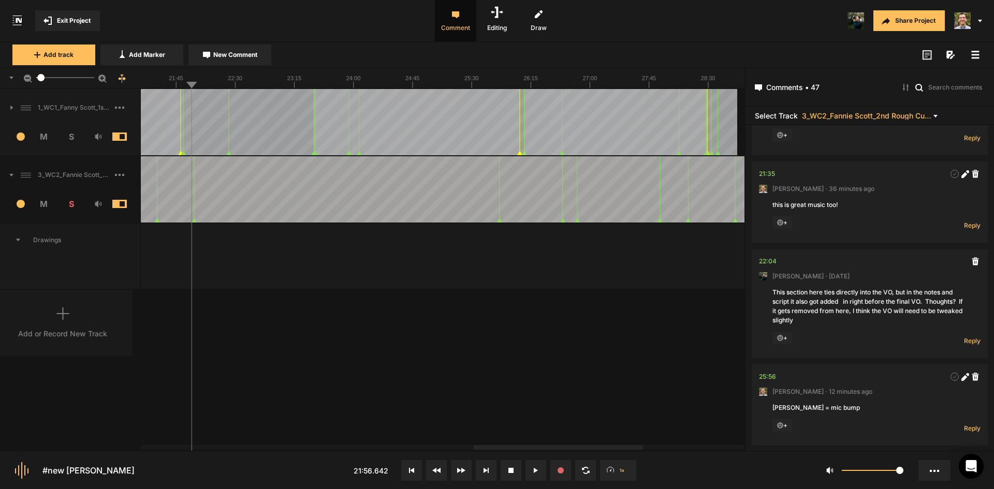
click at [527, 388] on div "1_WC1_Fanny Scott_1st Rough Cut_[DATE] 1 M S Comments 00:00 [PERSON_NAME] · [DA…" at bounding box center [372, 269] width 744 height 361
click at [163, 196] on div at bounding box center [587, 189] width 4265 height 66
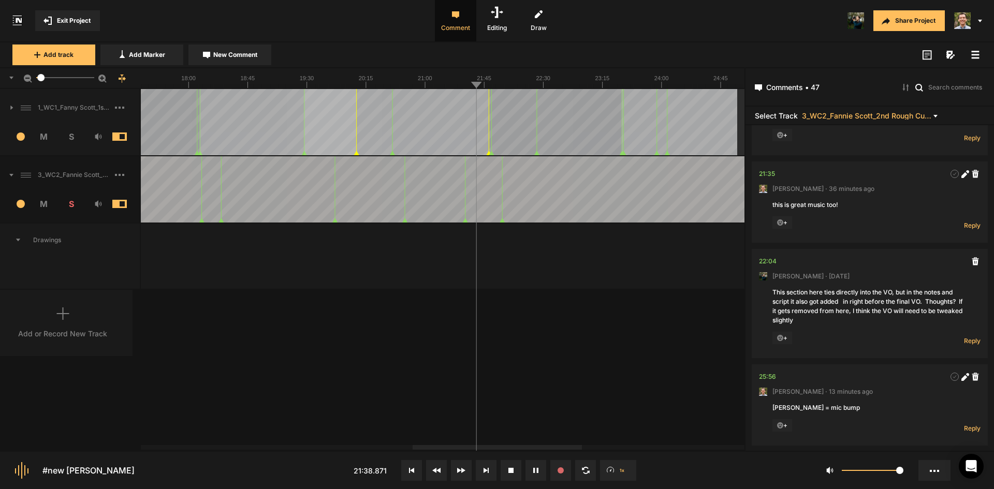
click at [523, 445] on div at bounding box center [497, 447] width 169 height 5
click at [453, 199] on div at bounding box center [895, 189] width 4265 height 66
click at [644, 361] on div "1_WC1_Fanny Scott_1st Rough Cut_[DATE] 1 M S Comments 00:00 [PERSON_NAME] · [DA…" at bounding box center [372, 269] width 744 height 361
click at [600, 366] on div "1_WC1_Fanny Scott_1st Rough Cut_[DATE] 1 M S Comments 00:00 [PERSON_NAME] · [DA…" at bounding box center [372, 269] width 744 height 361
click at [595, 333] on div "1_WC1_Fanny Scott_1st Rough Cut_[DATE] 1 M S Comments 00:00 [PERSON_NAME] · [DA…" at bounding box center [372, 269] width 744 height 361
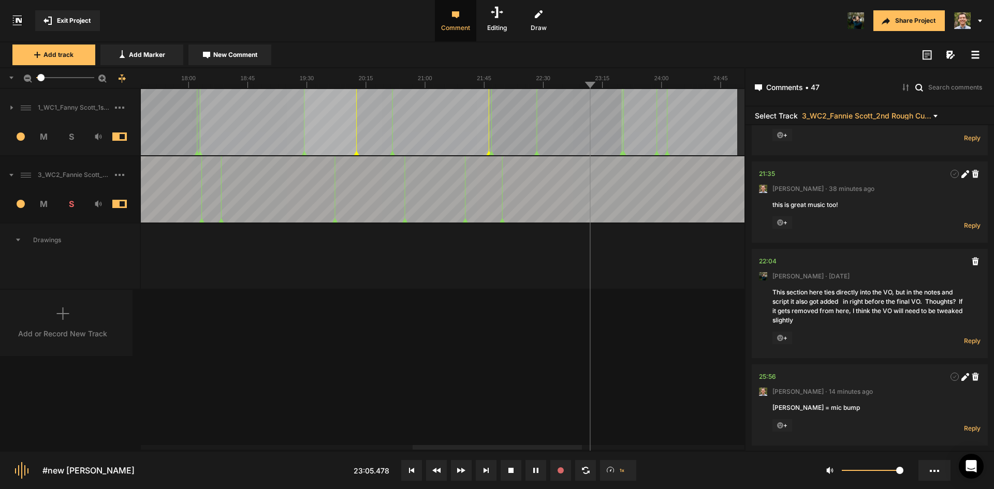
click at [683, 355] on div "1_WC1_Fanny Scott_1st Rough Cut_[DATE] 1 M S Comments 00:00 [PERSON_NAME] · [DA…" at bounding box center [372, 269] width 744 height 361
click at [679, 82] on rect at bounding box center [902, 77] width 4265 height 21
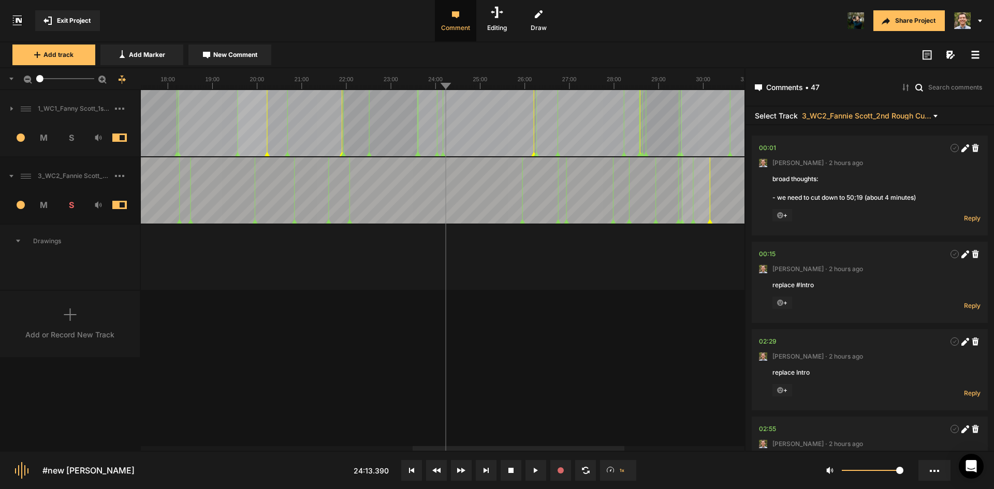
scroll to position [3580, 0]
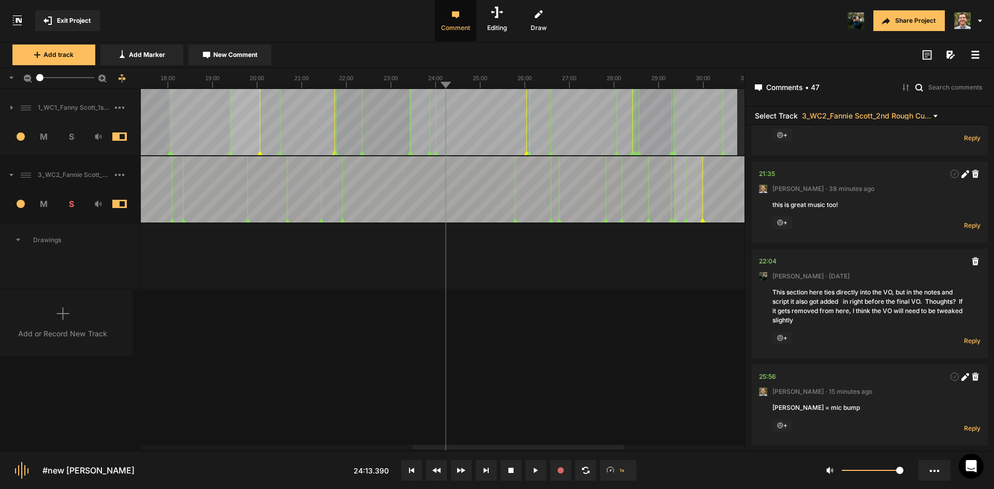
drag, startPoint x: 545, startPoint y: 450, endPoint x: 584, endPoint y: 448, distance: 39.4
click at [584, 448] on nt-sequencer "4" at bounding box center [372, 259] width 744 height 383
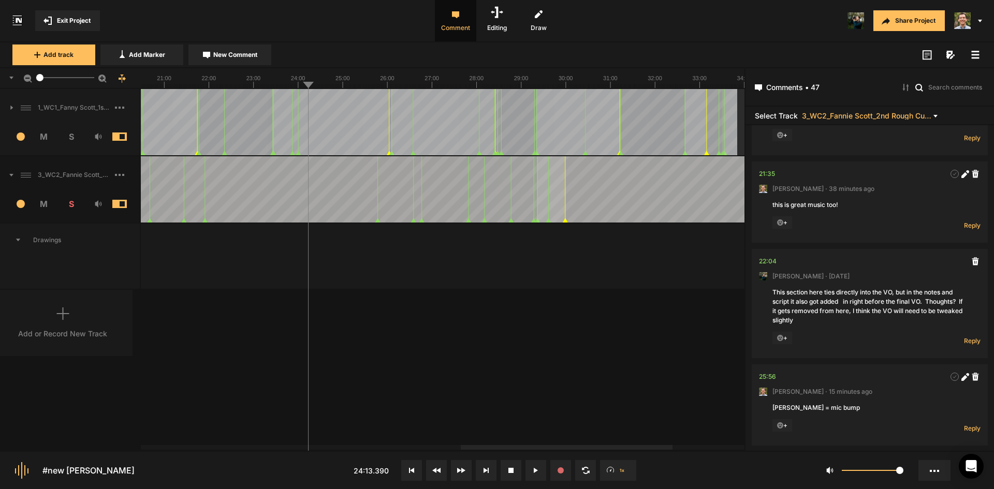
click at [672, 447] on div at bounding box center [567, 447] width 212 height 5
click at [562, 80] on text "30:00" at bounding box center [566, 78] width 14 height 6
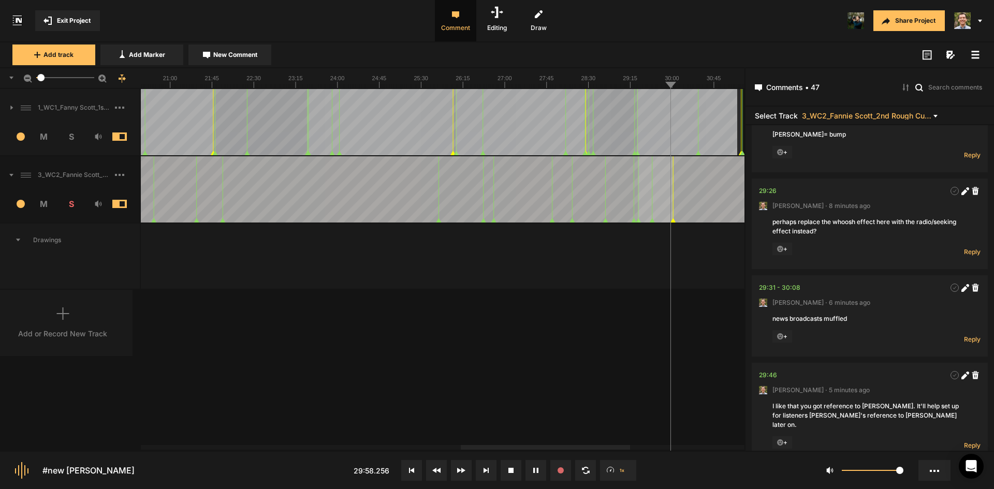
scroll to position [4356, 0]
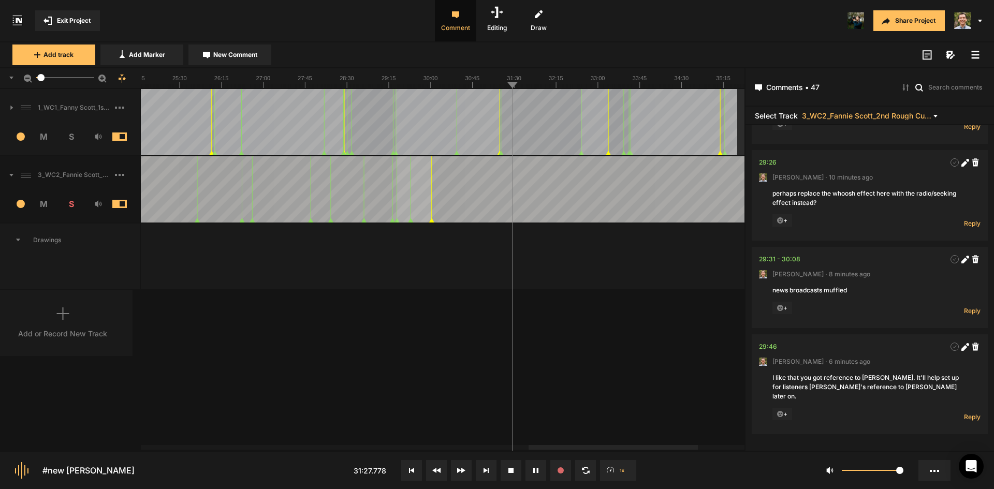
click at [508, 167] on div at bounding box center [259, 189] width 3018 height 66
click at [234, 50] on button "New Comment" at bounding box center [229, 55] width 83 height 21
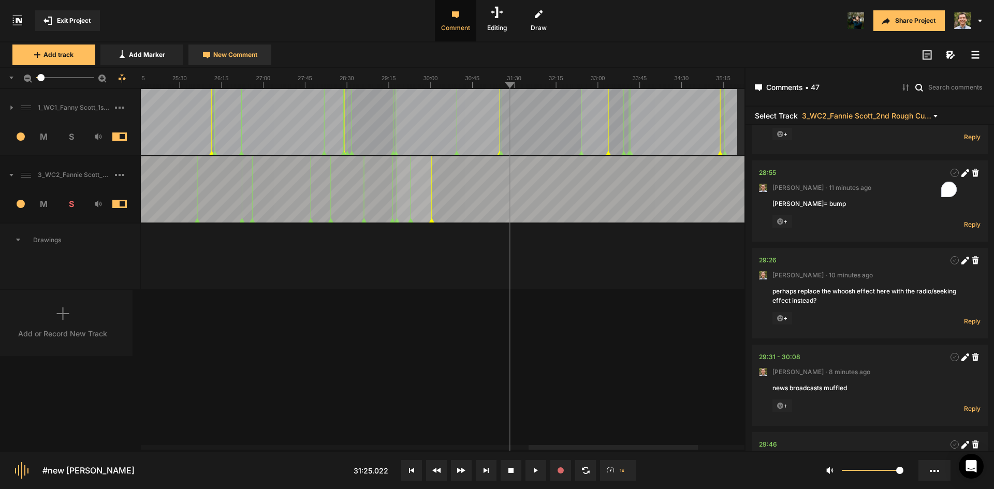
scroll to position [0, 0]
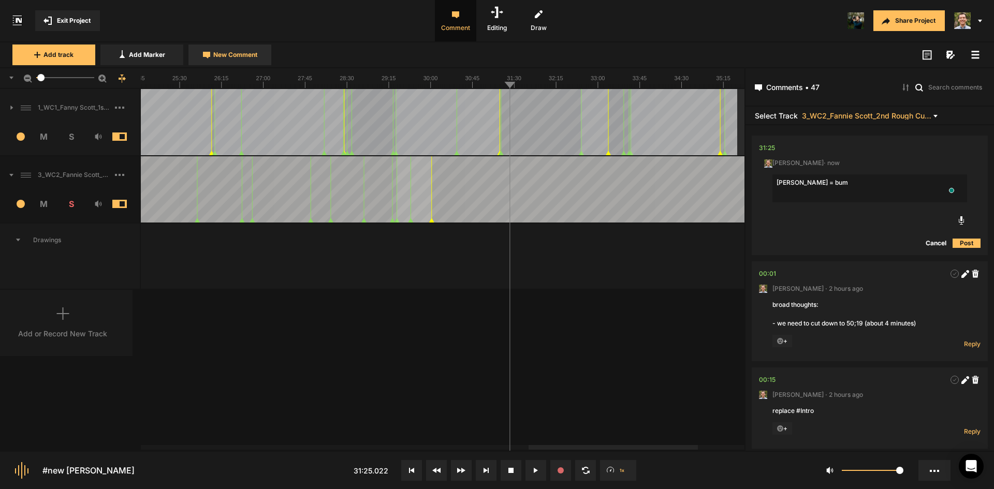
type textarea "[PERSON_NAME] = bump"
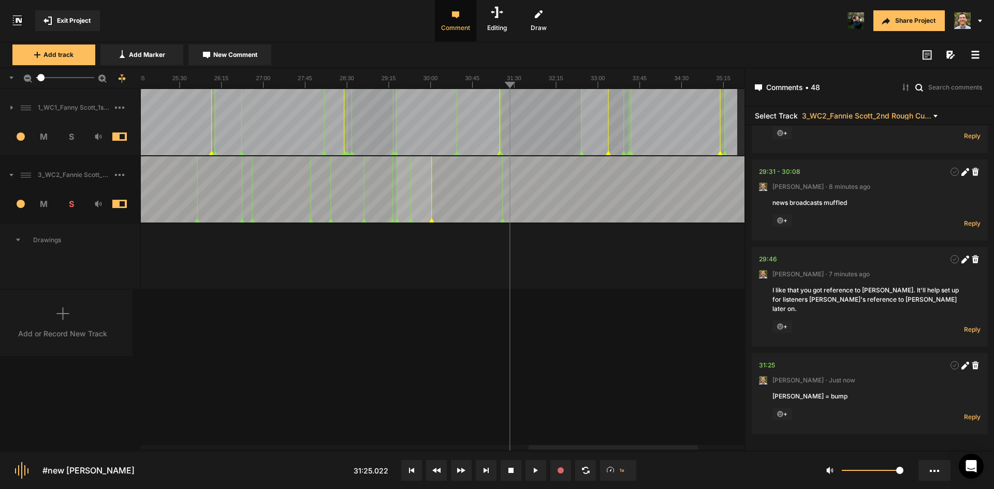
scroll to position [4444, 0]
click at [507, 223] on nt-marker at bounding box center [506, 189] width 1 height 66
click at [658, 408] on div "1_WC1_Fanny Scott_1st Rough Cut_[DATE] 1 M S Comments 00:00 [PERSON_NAME] · [DA…" at bounding box center [372, 269] width 744 height 361
click at [446, 81] on rect at bounding box center [267, 77] width 3018 height 21
click at [364, 79] on rect at bounding box center [267, 77] width 3018 height 21
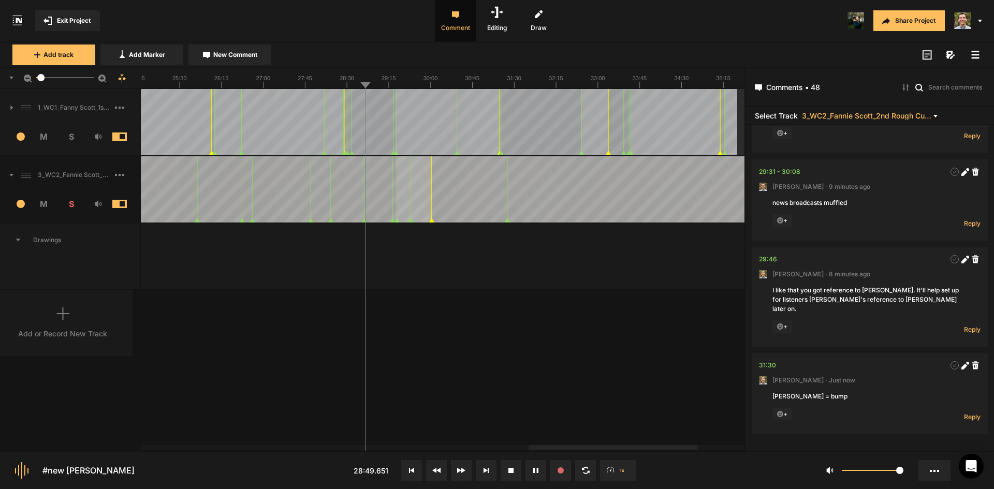
click at [300, 76] on text "27:45" at bounding box center [305, 78] width 14 height 6
click at [280, 79] on rect at bounding box center [267, 77] width 3018 height 21
click at [263, 81] on rect at bounding box center [267, 77] width 3018 height 21
click at [237, 87] on line at bounding box center [237, 86] width 0 height 4
click at [217, 88] on div at bounding box center [443, 78] width 604 height 22
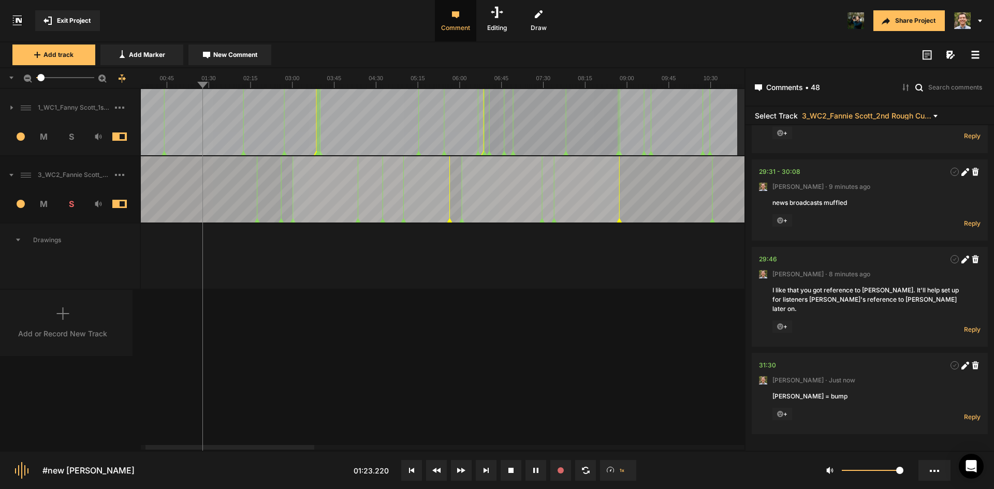
click at [544, 447] on nt-scroll at bounding box center [564, 447] width 846 height 6
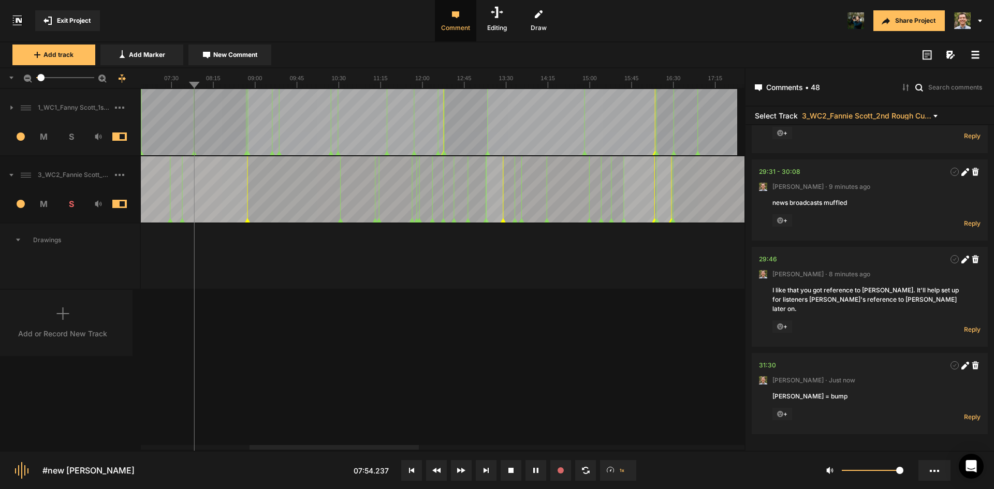
click at [419, 450] on div at bounding box center [333, 447] width 169 height 5
click at [120, 78] on icon at bounding box center [120, 79] width 3 height 2
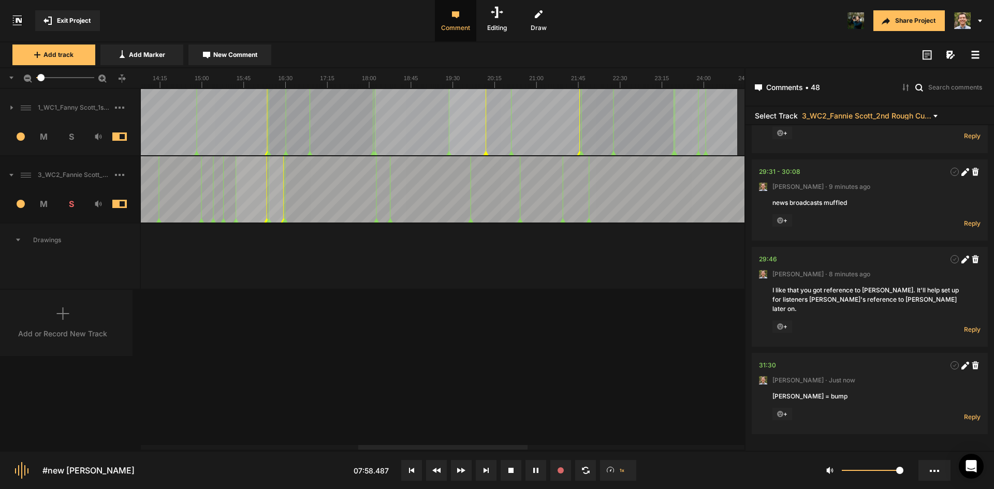
click at [459, 445] on div at bounding box center [442, 447] width 169 height 5
click at [500, 82] on rect at bounding box center [874, 77] width 3018 height 21
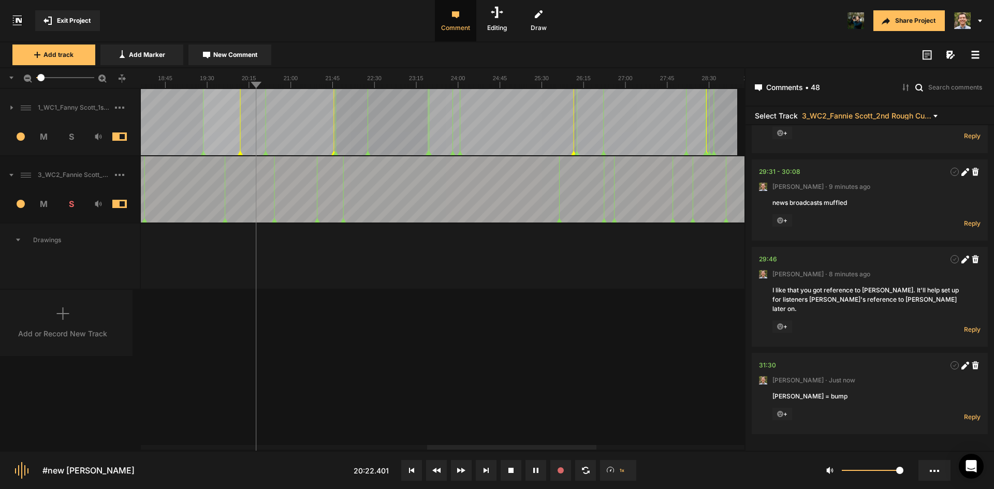
click at [536, 445] on div at bounding box center [511, 447] width 169 height 5
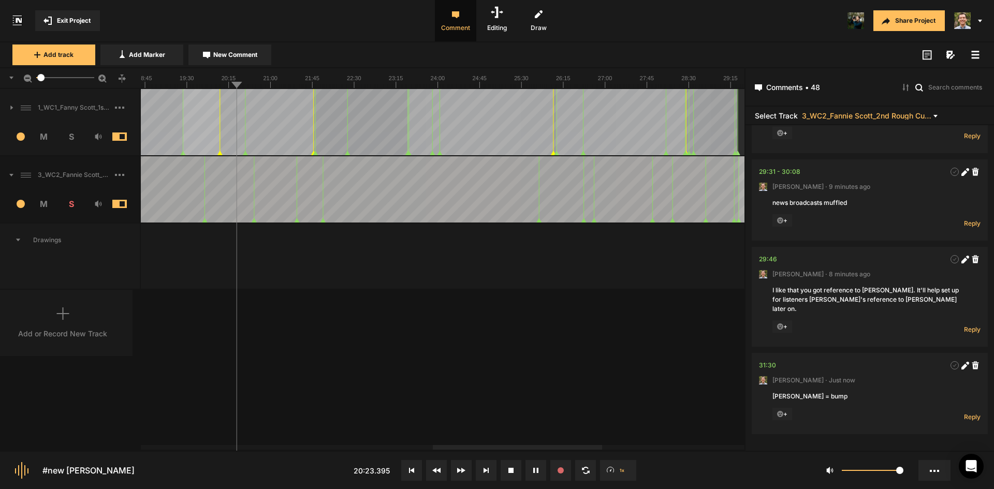
click at [557, 79] on text "26:15" at bounding box center [563, 78] width 14 height 6
click at [588, 88] on div at bounding box center [443, 78] width 604 height 22
click at [621, 85] on line at bounding box center [621, 86] width 0 height 4
click at [597, 84] on line at bounding box center [597, 86] width 0 height 4
click at [587, 86] on rect at bounding box center [608, 77] width 3018 height 21
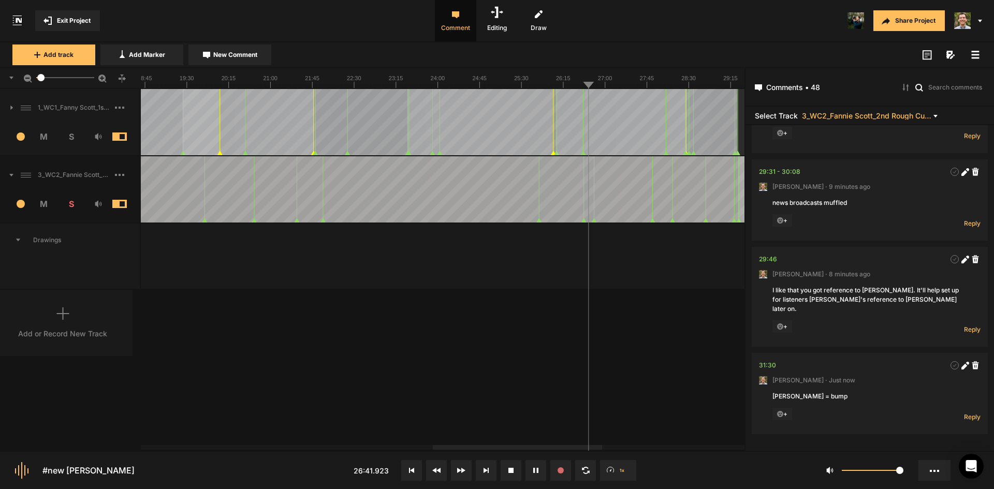
click at [581, 86] on line at bounding box center [581, 86] width 0 height 4
click at [575, 86] on line at bounding box center [575, 86] width 0 height 4
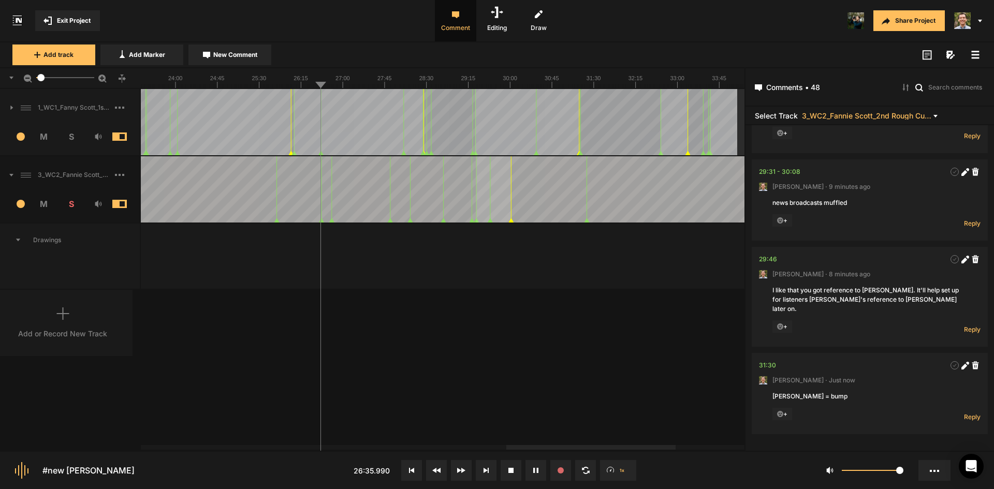
click at [674, 445] on div at bounding box center [590, 447] width 169 height 5
click at [584, 86] on line at bounding box center [584, 86] width 0 height 4
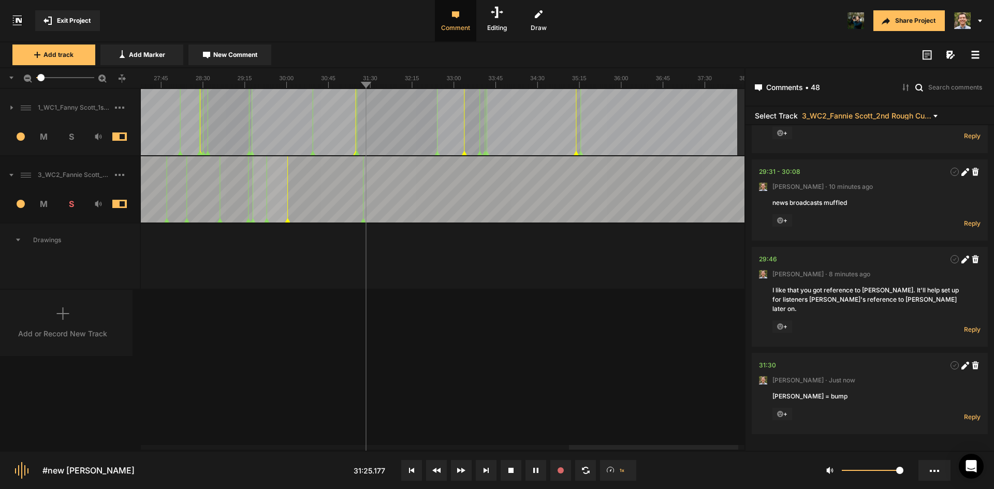
click at [683, 445] on div at bounding box center [653, 447] width 169 height 5
click at [977, 54] on rect at bounding box center [976, 55] width 8 height 2
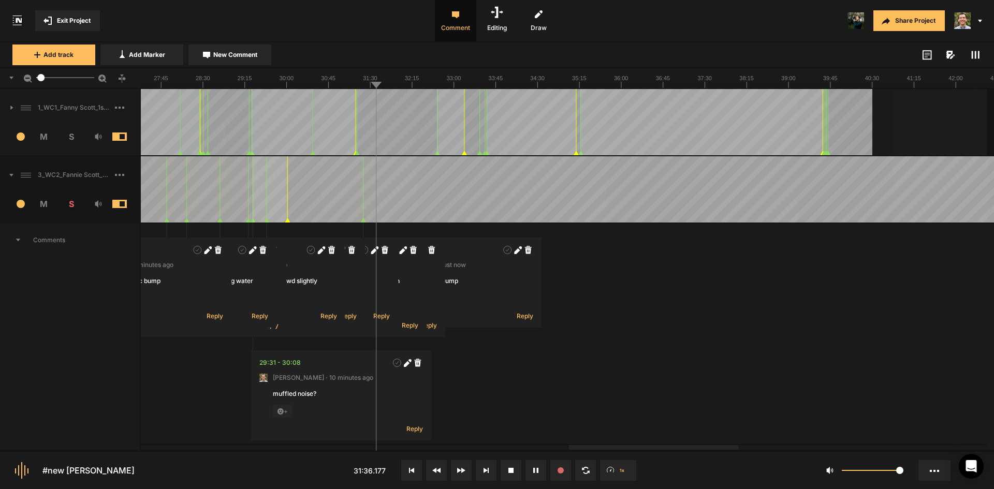
click at [976, 52] on rect at bounding box center [976, 55] width 2 height 8
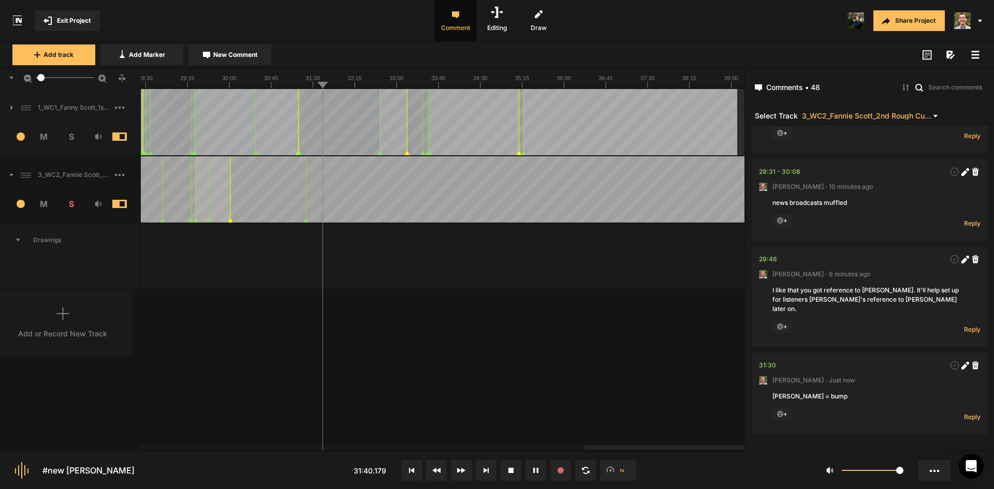
click at [676, 445] on div at bounding box center [669, 447] width 169 height 5
click at [233, 52] on span "New Comment" at bounding box center [235, 54] width 44 height 9
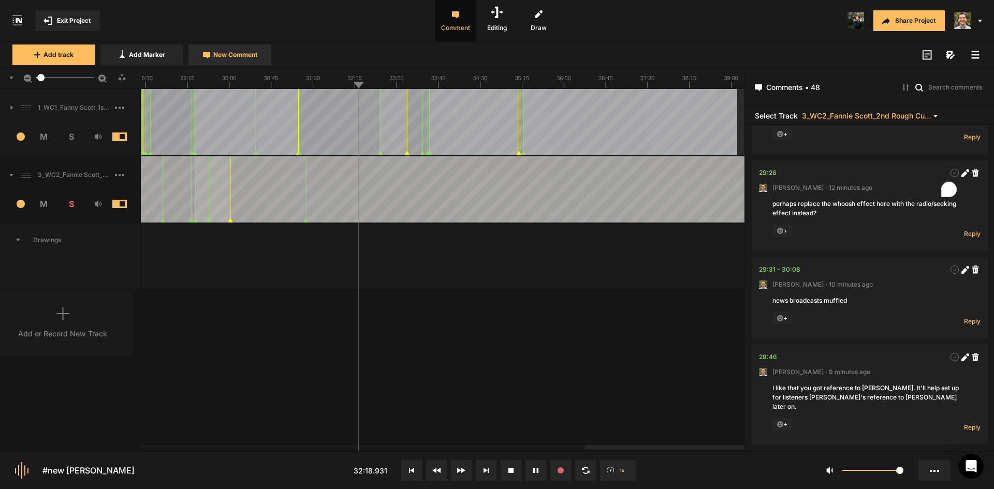
scroll to position [0, 0]
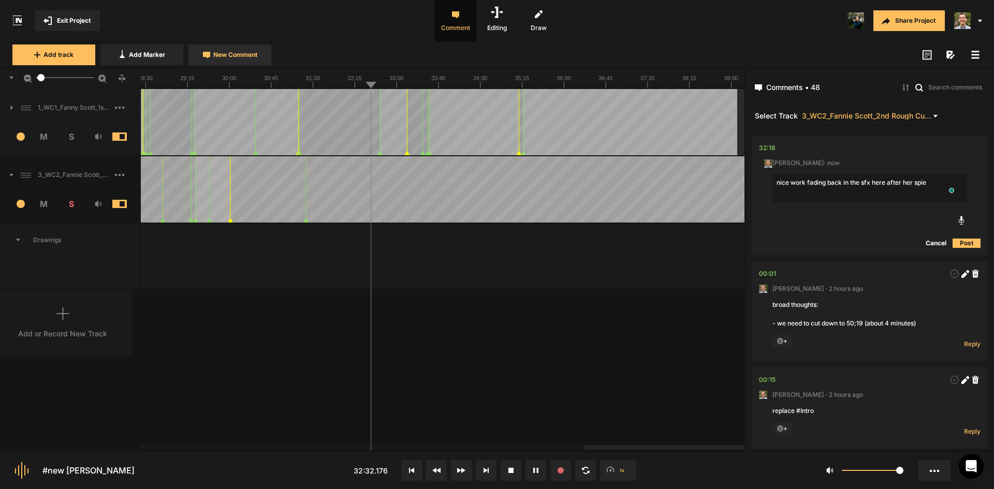
type textarea "nice work fading back in the sfx here after her spiel"
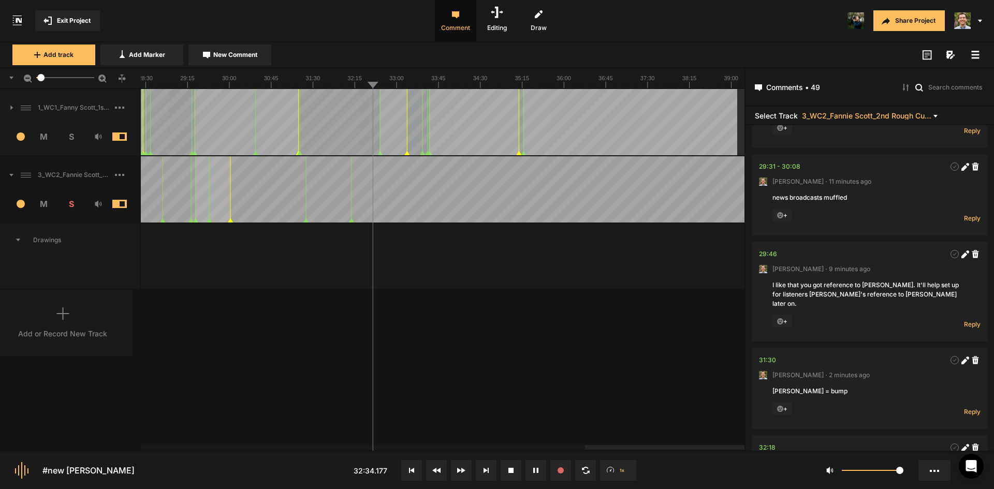
click at [366, 183] on div at bounding box center [58, 189] width 3018 height 66
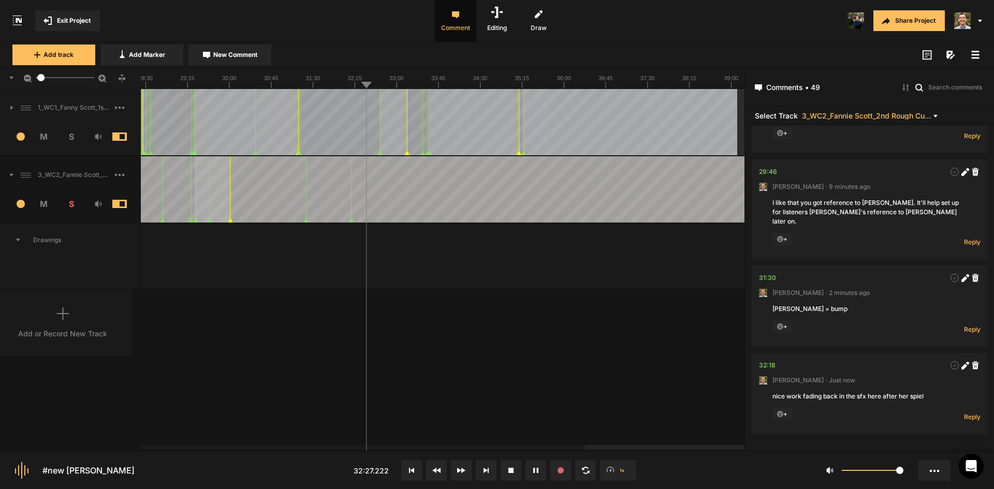
scroll to position [4531, 0]
click at [247, 55] on span "New Comment" at bounding box center [235, 54] width 44 height 9
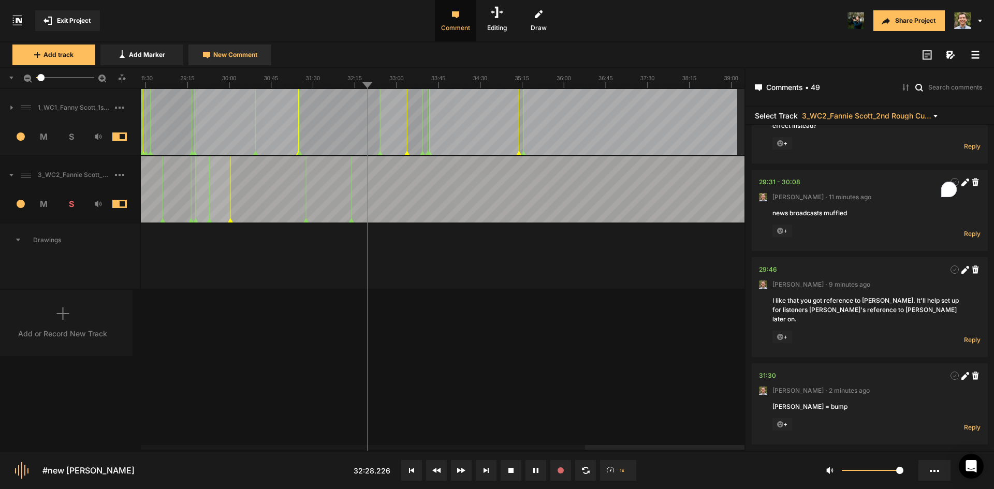
scroll to position [0, 0]
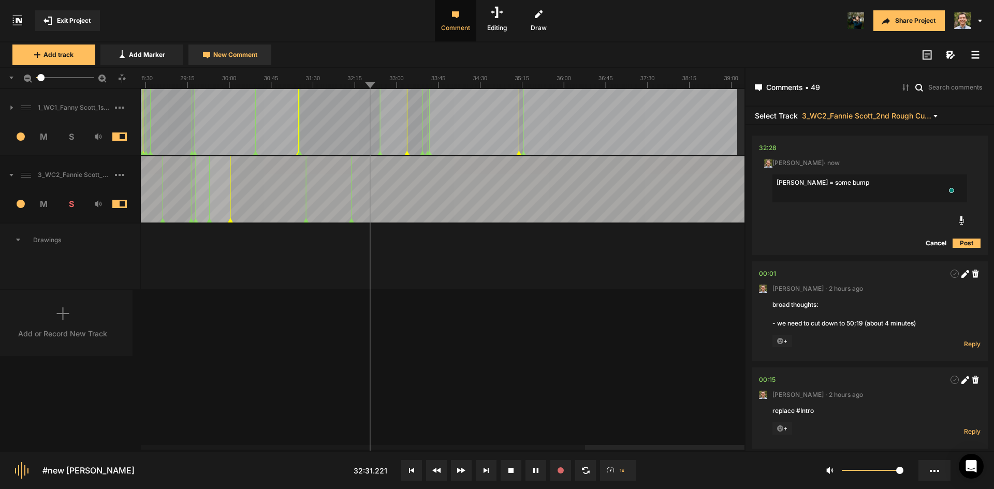
type textarea "[PERSON_NAME] = some bumps"
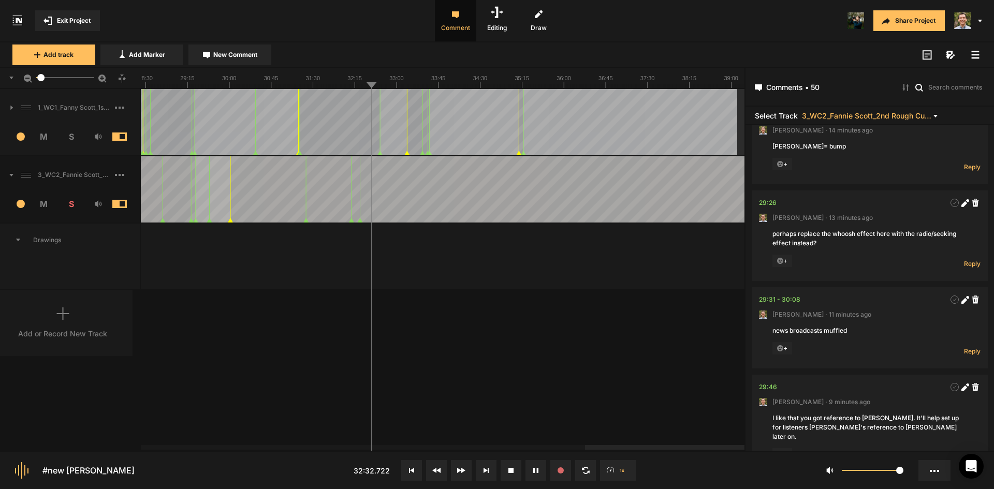
click at [524, 362] on div "1_WC1_Fanny Scott_1st Rough Cut_[DATE] 1 M S Comments 00:00 [PERSON_NAME] · [DA…" at bounding box center [372, 269] width 744 height 361
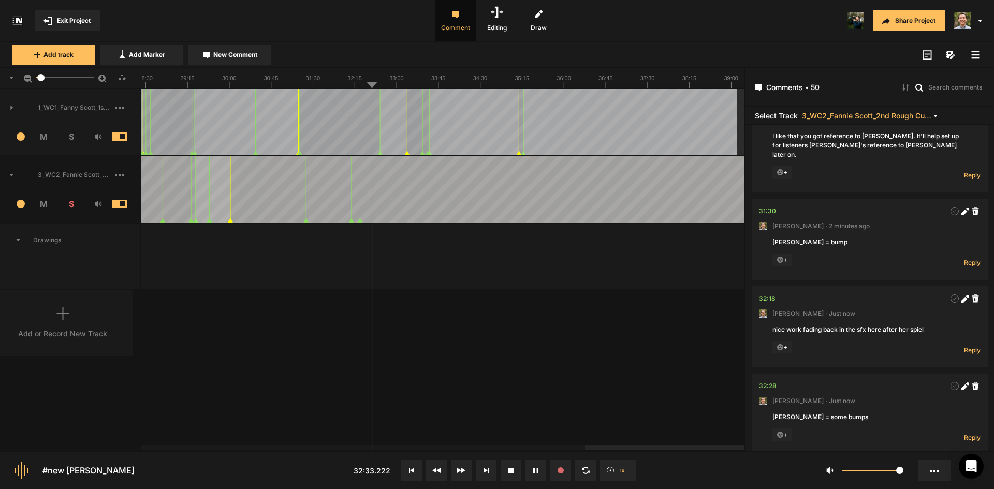
scroll to position [4619, 0]
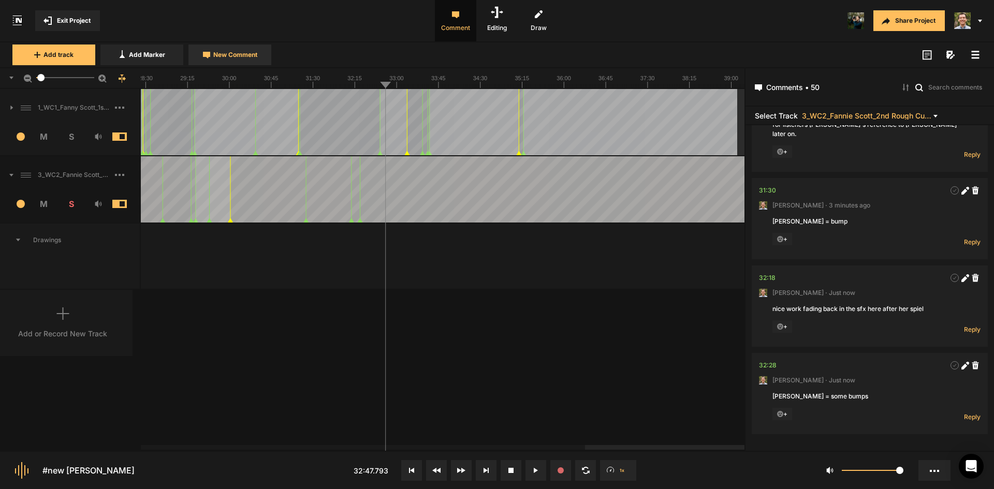
click at [221, 58] on span "New Comment" at bounding box center [235, 54] width 44 height 9
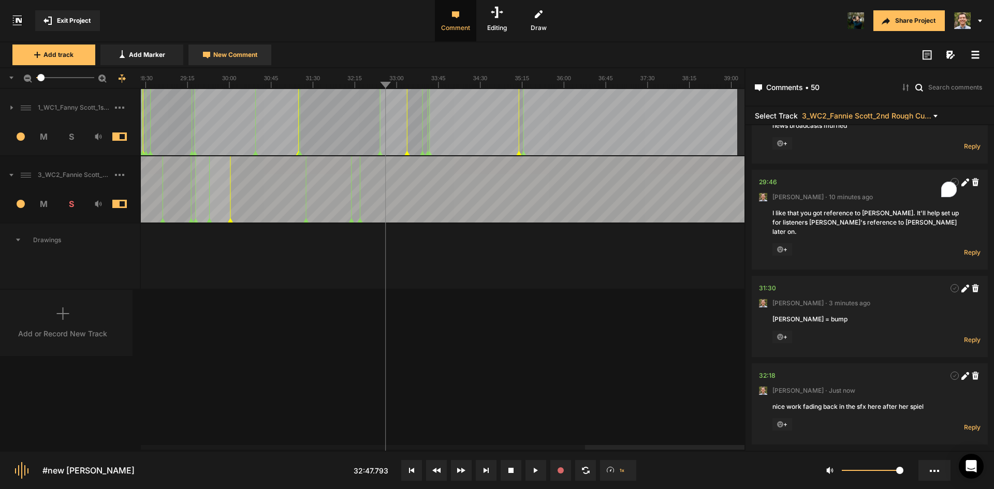
scroll to position [0, 0]
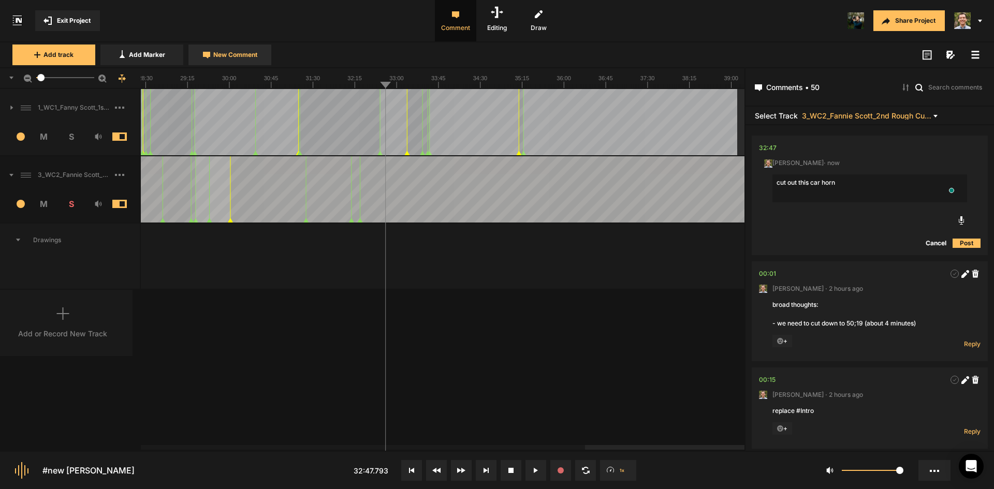
type textarea "cut out this car horn?"
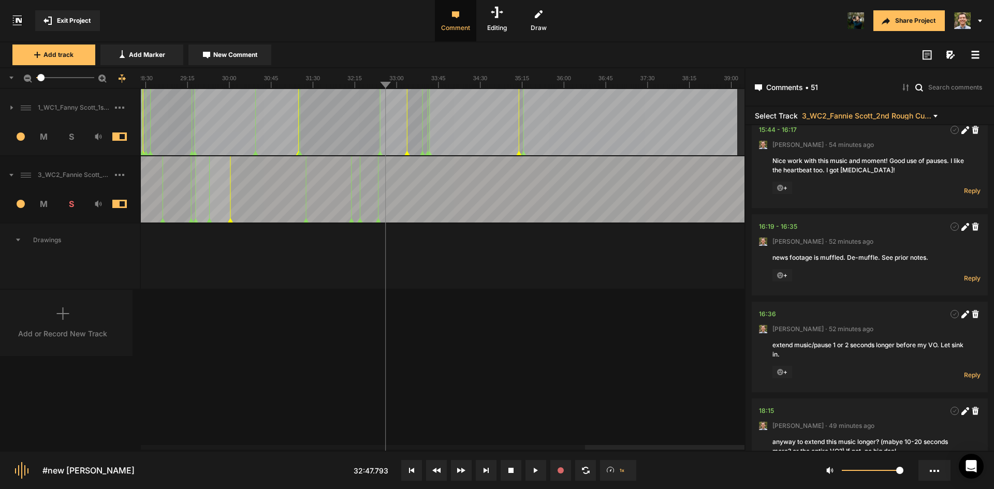
click at [505, 343] on div "1_WC1_Fanny Scott_1st Rough Cut_[DATE] 1 M S Comments 00:00 [PERSON_NAME] · [DA…" at bounding box center [372, 269] width 744 height 361
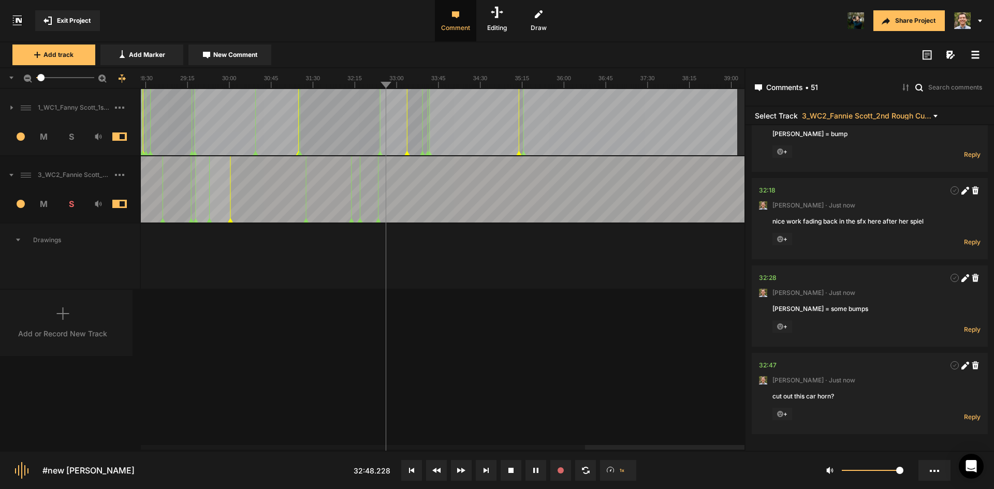
scroll to position [4706, 0]
click at [251, 54] on span "New Comment" at bounding box center [235, 54] width 44 height 9
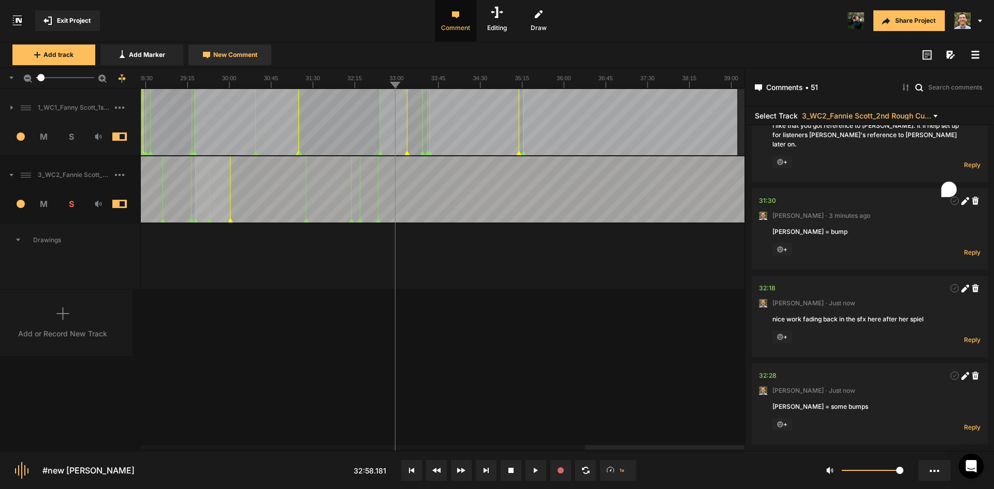
scroll to position [0, 0]
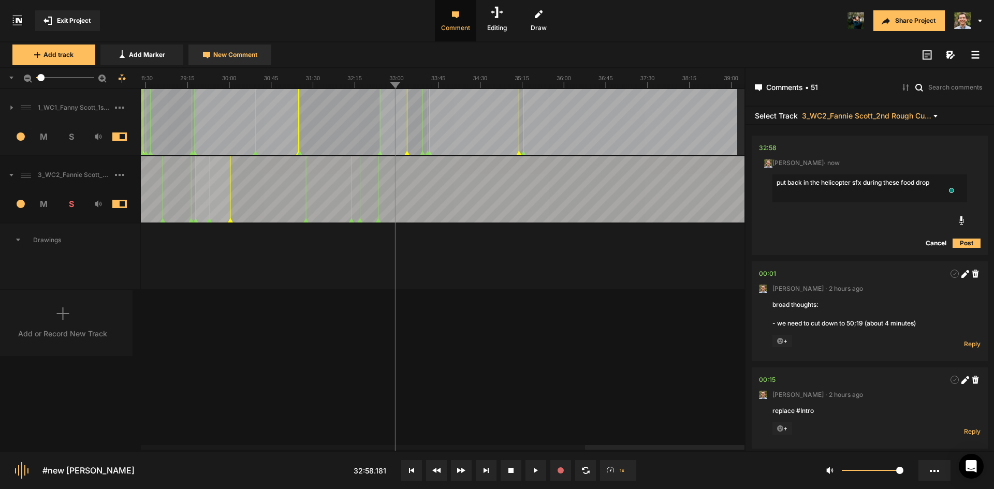
type textarea "put back in the helicopter sfx during these food drops"
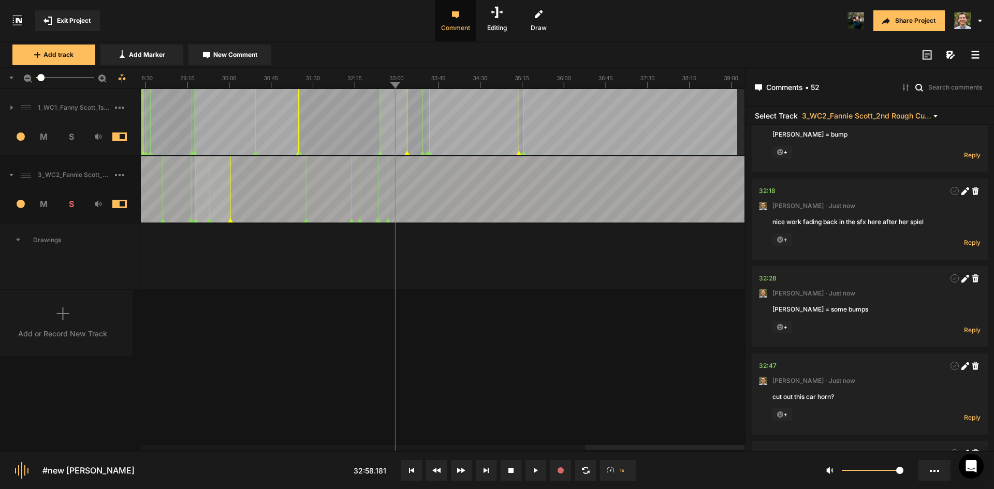
click at [608, 404] on div "1_WC1_Fanny Scott_1st Rough Cut_[DATE] 1 M S Comments 00:00 [PERSON_NAME] · [DA…" at bounding box center [372, 269] width 744 height 361
click at [249, 59] on span "New Comment" at bounding box center [235, 54] width 44 height 9
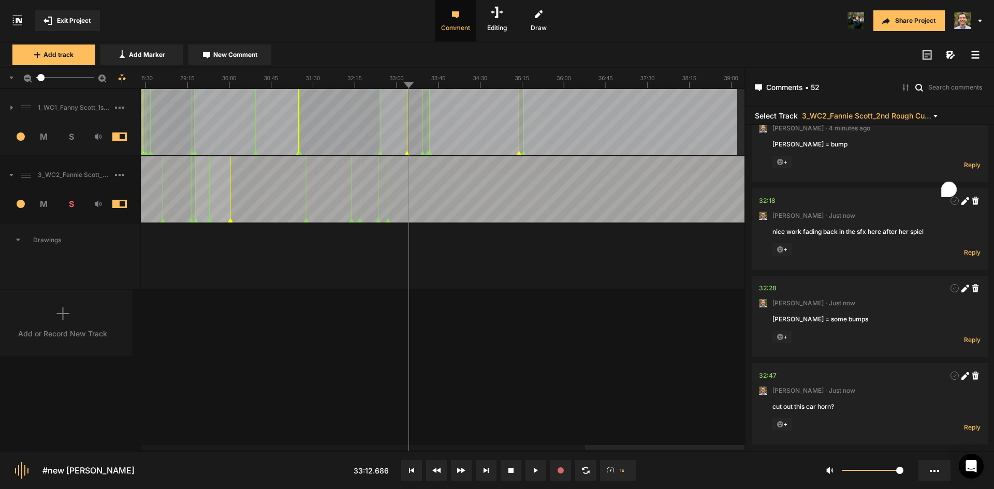
scroll to position [0, 0]
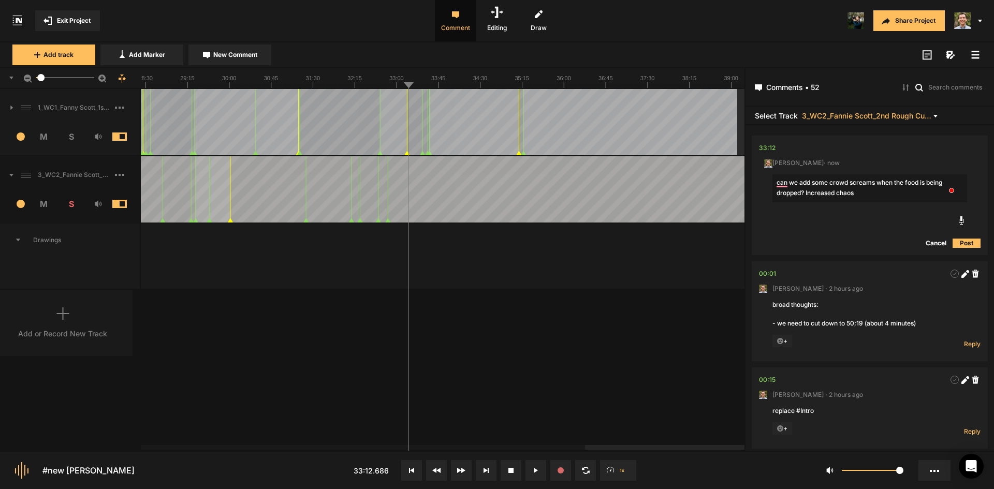
type textarea "can we add some crowd screams when the food is being dropped? Increased chaos."
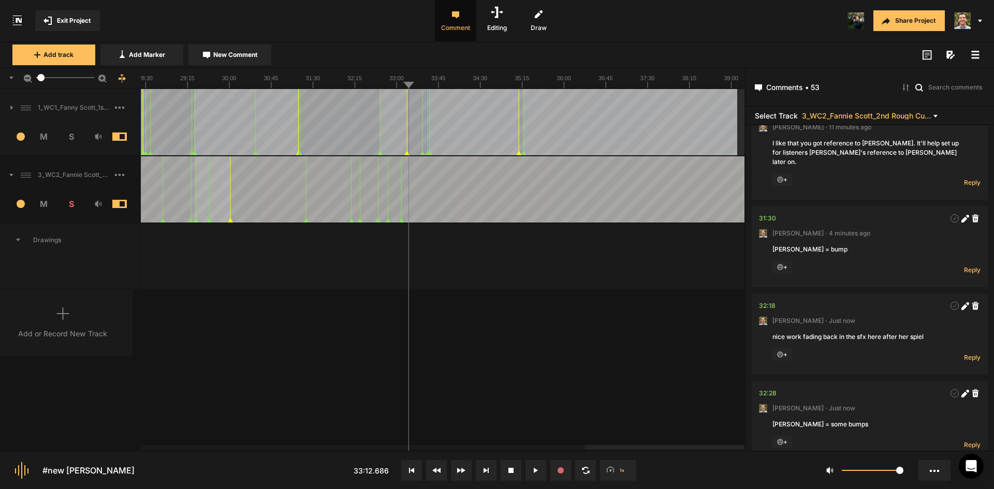
drag, startPoint x: 627, startPoint y: 381, endPoint x: 634, endPoint y: 381, distance: 6.2
click at [628, 381] on div "1_WC1_Fanny Scott_1st Rough Cut_[DATE] 1 M S Comments 00:00 [PERSON_NAME] · [DA…" at bounding box center [372, 269] width 744 height 361
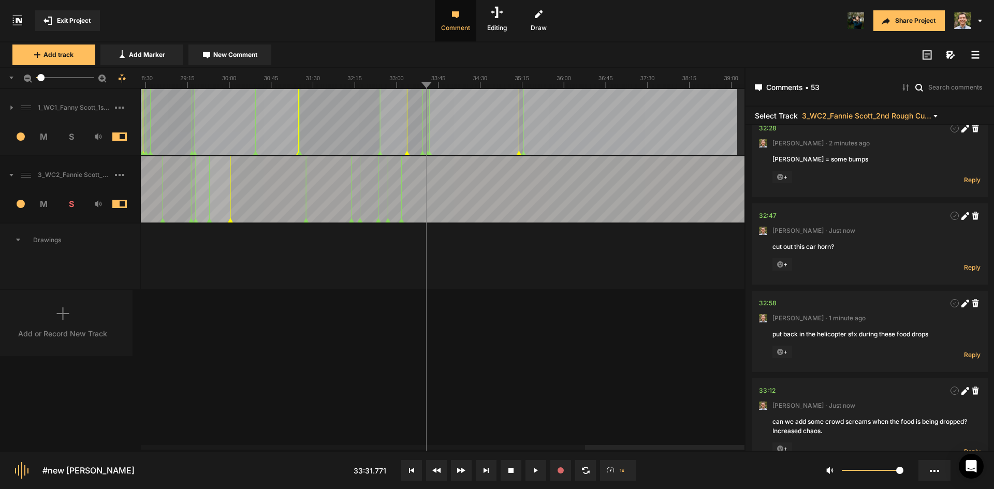
scroll to position [4839, 0]
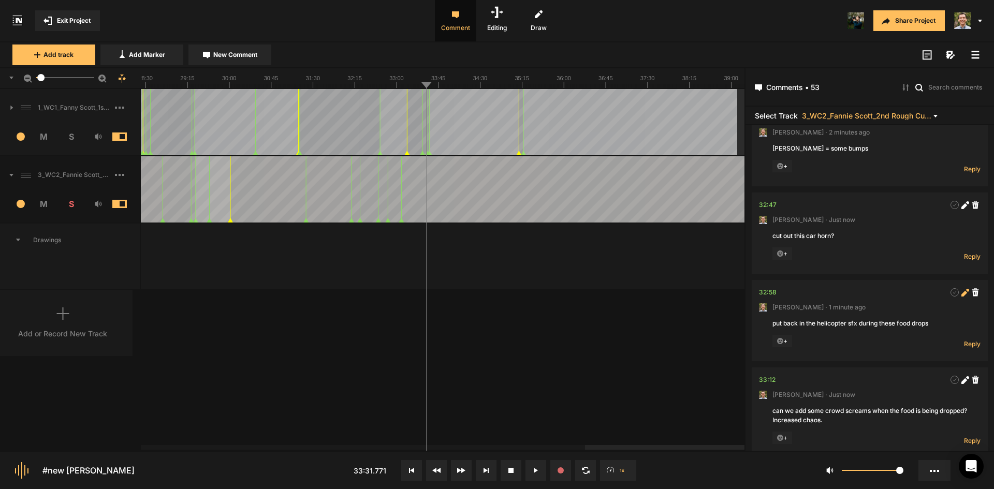
click at [961, 297] on icon at bounding box center [965, 293] width 8 height 8
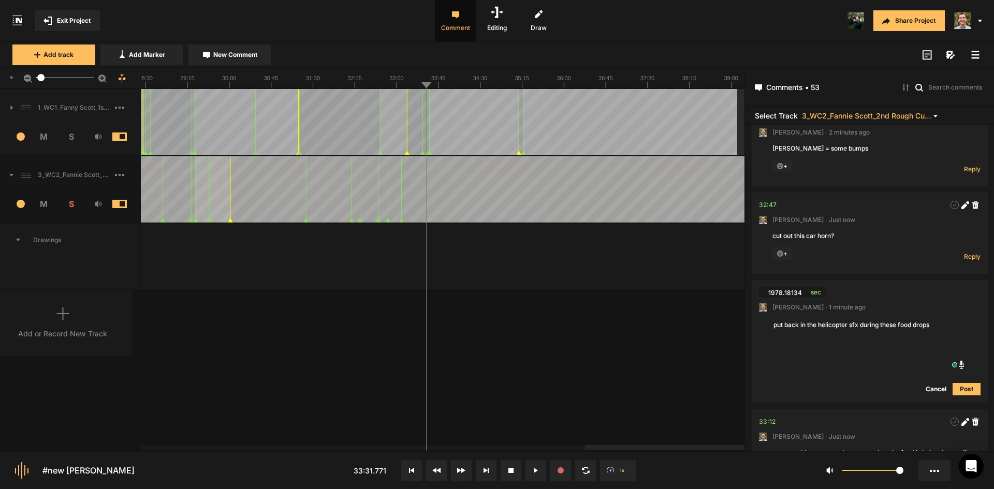
click at [930, 395] on button "Cancel" at bounding box center [935, 389] width 33 height 12
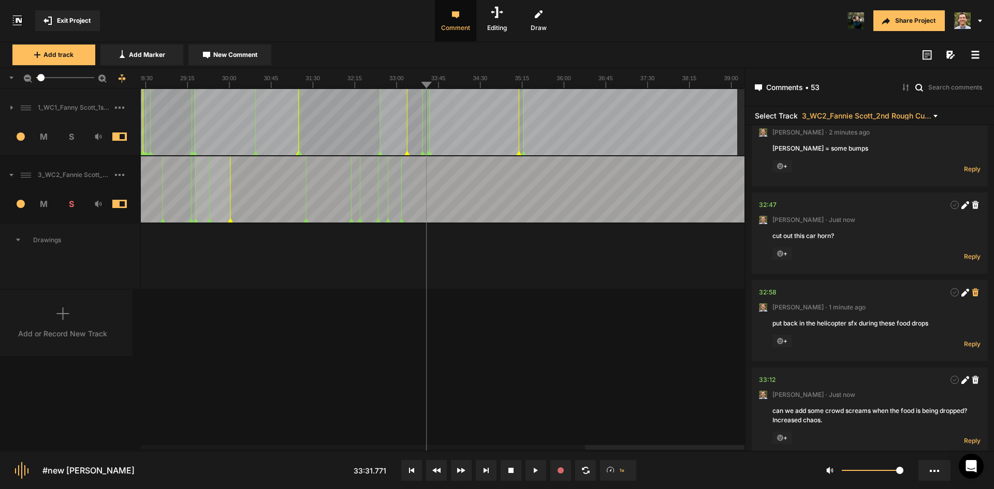
click at [974, 296] on icon at bounding box center [975, 292] width 7 height 8
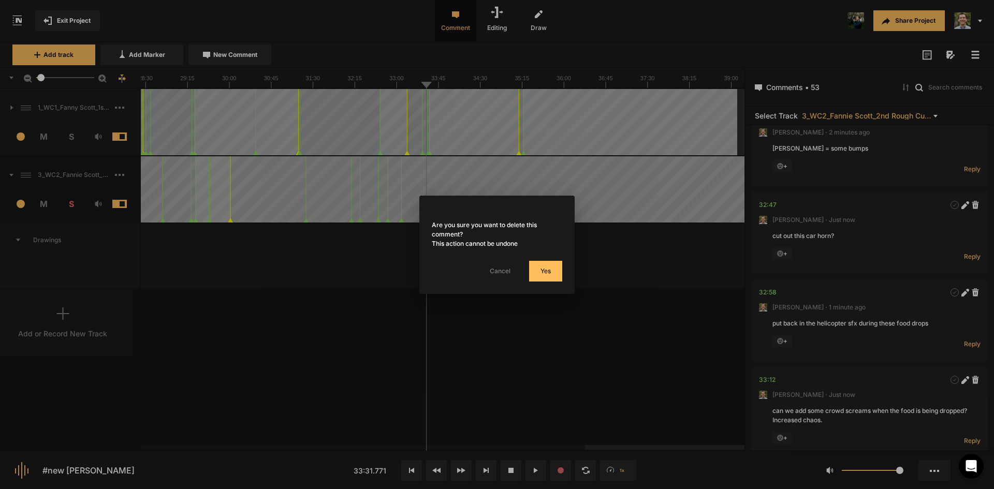
click at [543, 270] on button "Yes" at bounding box center [545, 271] width 33 height 21
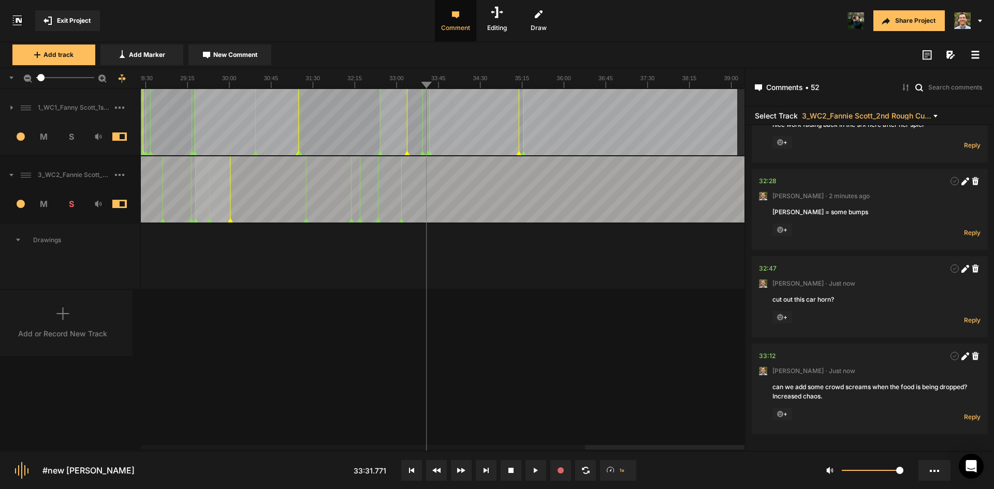
scroll to position [4803, 0]
drag, startPoint x: 430, startPoint y: 183, endPoint x: 374, endPoint y: 186, distance: 56.0
click at [374, 186] on div at bounding box center [58, 189] width 3018 height 66
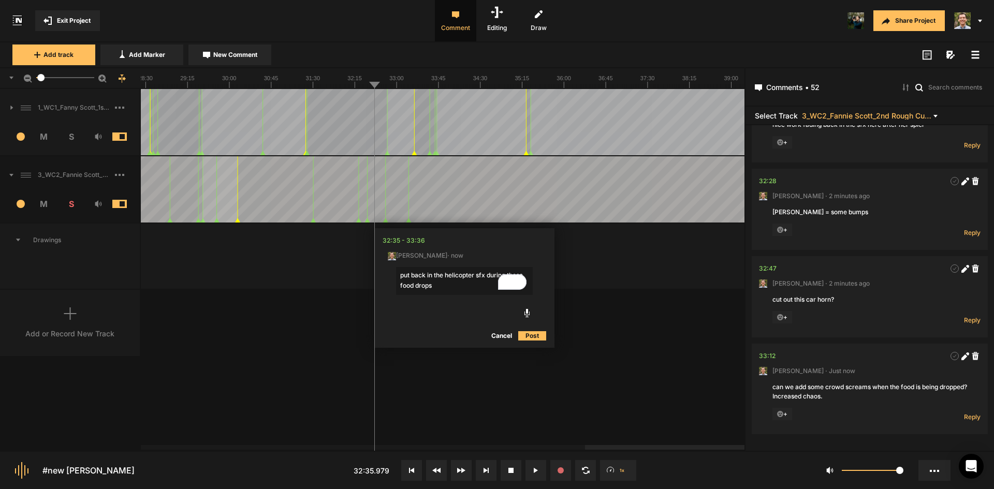
type textarea "put back in the helicopter sfx during these food drops"
click at [533, 333] on button "Post" at bounding box center [532, 336] width 28 height 12
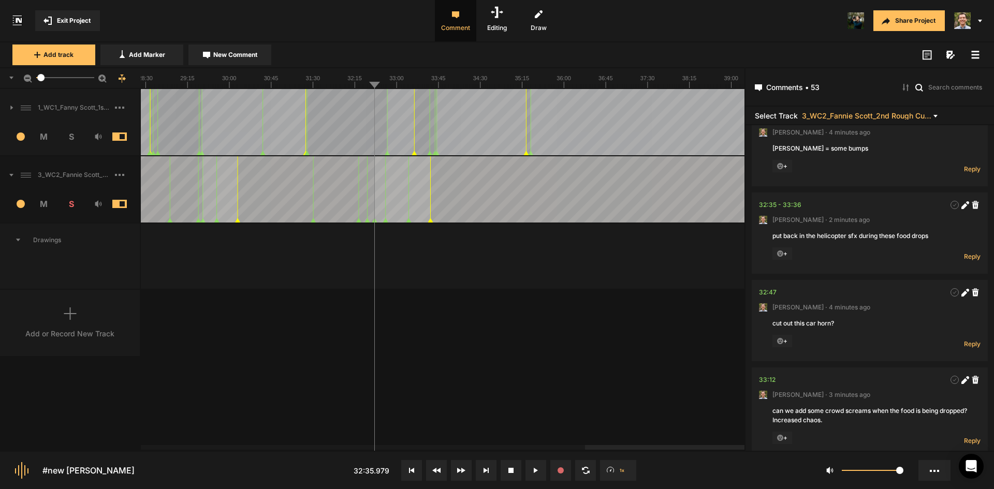
drag, startPoint x: 548, startPoint y: 316, endPoint x: 564, endPoint y: 312, distance: 16.5
click at [554, 313] on div "1_WC1_Fanny Scott_1st Rough Cut_[DATE] 1 M S Comments 00:00 [PERSON_NAME] · [DA…" at bounding box center [372, 269] width 744 height 361
click at [511, 187] on div at bounding box center [65, 189] width 3018 height 66
click at [422, 177] on div at bounding box center [65, 189] width 3018 height 66
click at [962, 209] on icon at bounding box center [965, 205] width 8 height 8
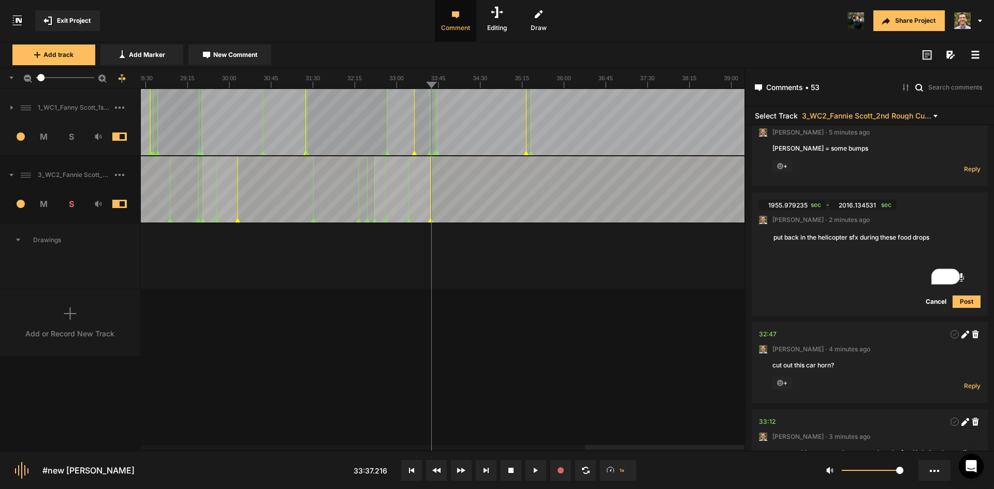
click at [818, 259] on textarea "put back in the helicopter sfx during these food drops" at bounding box center [869, 245] width 195 height 28
type textarea "put back in the distant helicopter sfx during these food drops"
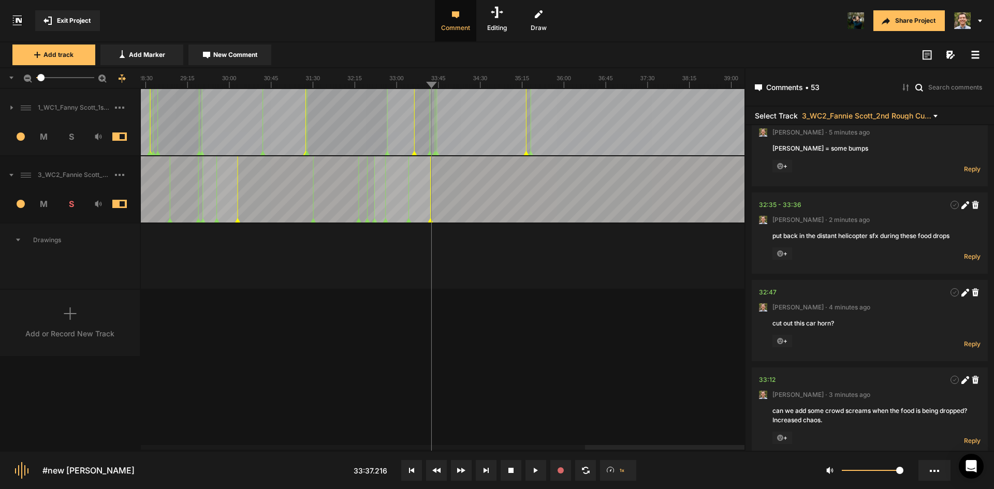
click at [576, 387] on div "1_WC1_Fanny Scott_1st Rough Cut_[DATE] 1 M S Comments 00:00 [PERSON_NAME] · [DA…" at bounding box center [372, 269] width 744 height 361
click at [427, 199] on div at bounding box center [65, 189] width 3018 height 66
click at [249, 55] on span "New Comment" at bounding box center [235, 54] width 44 height 9
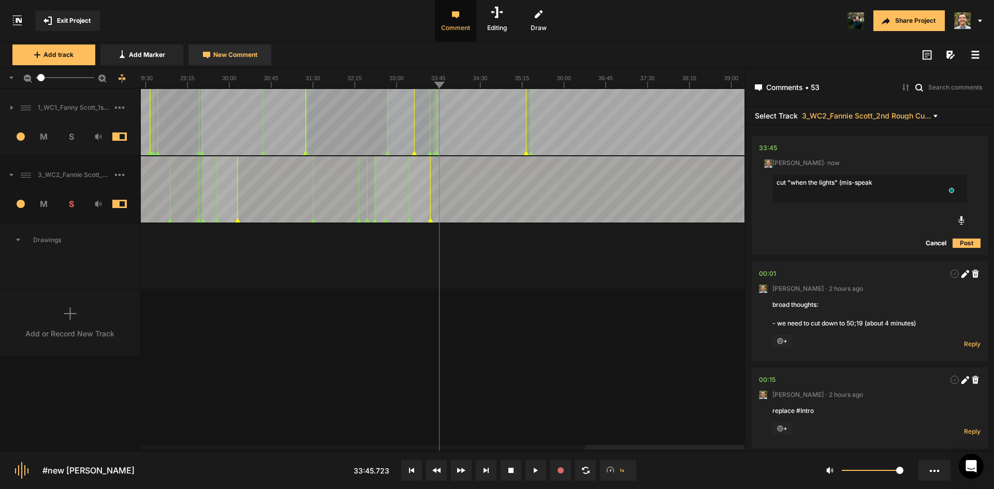
type textarea "cut "when the lights" (mis-speak)"
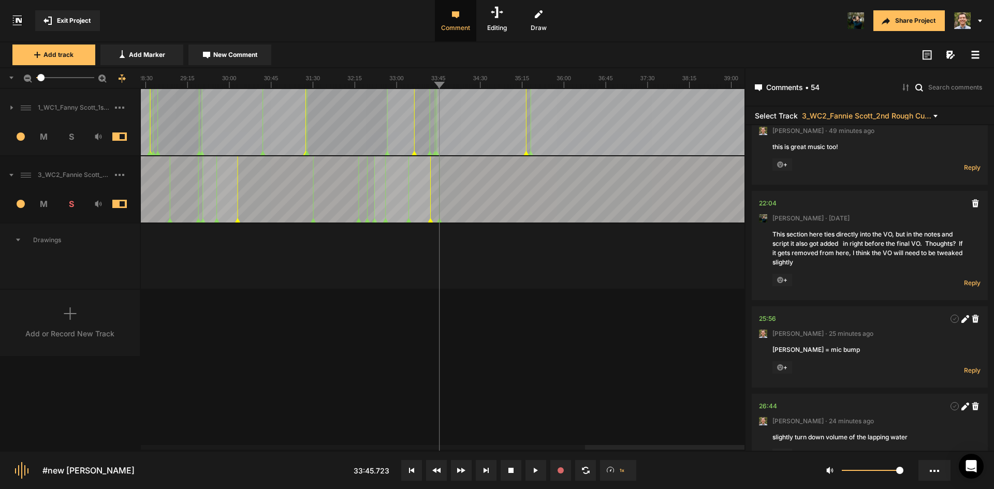
click at [543, 395] on div "1_WC1_Fanny Scott_1st Rough Cut_[DATE] 1 M S Comments 00:00 [PERSON_NAME] · [DA…" at bounding box center [372, 269] width 744 height 361
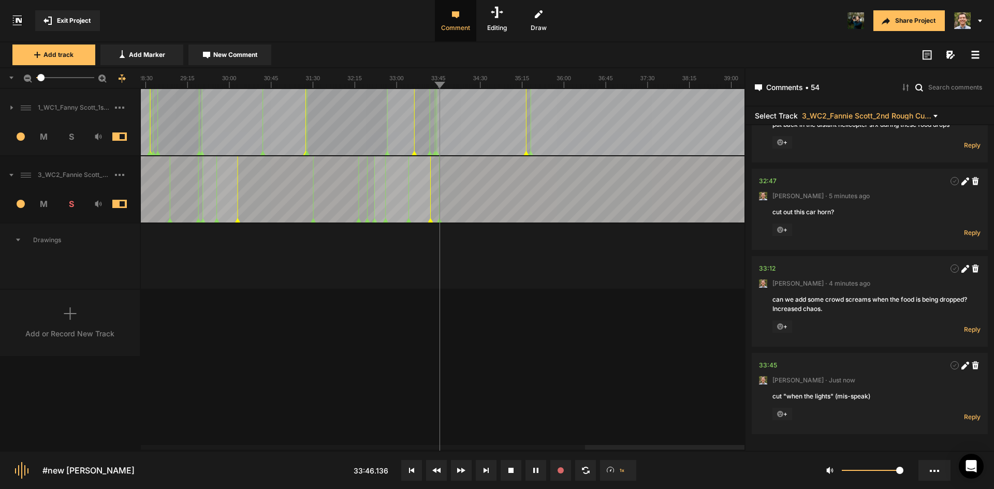
scroll to position [4978, 0]
click at [450, 223] on nt-marker at bounding box center [450, 189] width 1 height 66
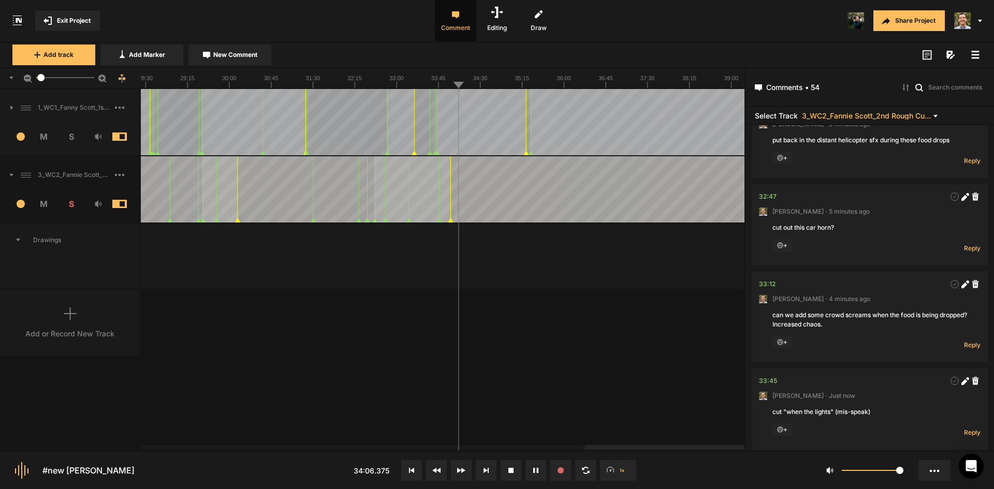
scroll to position [4875, 0]
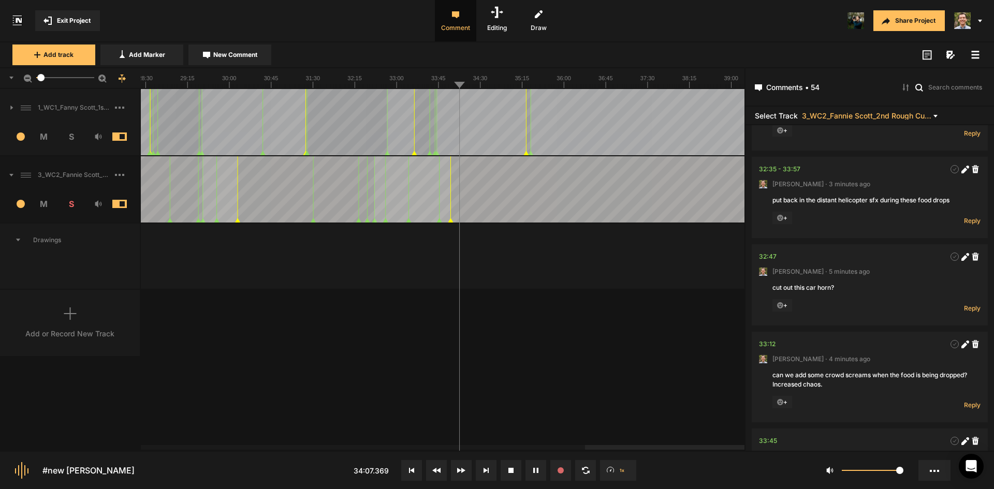
click at [580, 341] on div "1_WC1_Fanny Scott_1st Rough Cut_[DATE] 1 M S Comments 00:00 [PERSON_NAME] · [DA…" at bounding box center [372, 269] width 744 height 361
click at [961, 173] on icon at bounding box center [964, 170] width 6 height 6
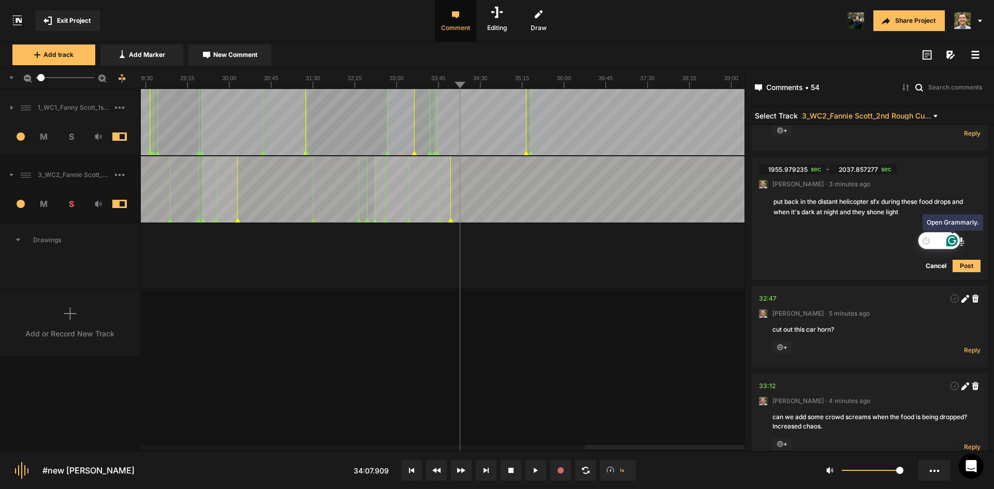
type textarea "put back in the distant helicopter sfx during these food drops and when it's da…"
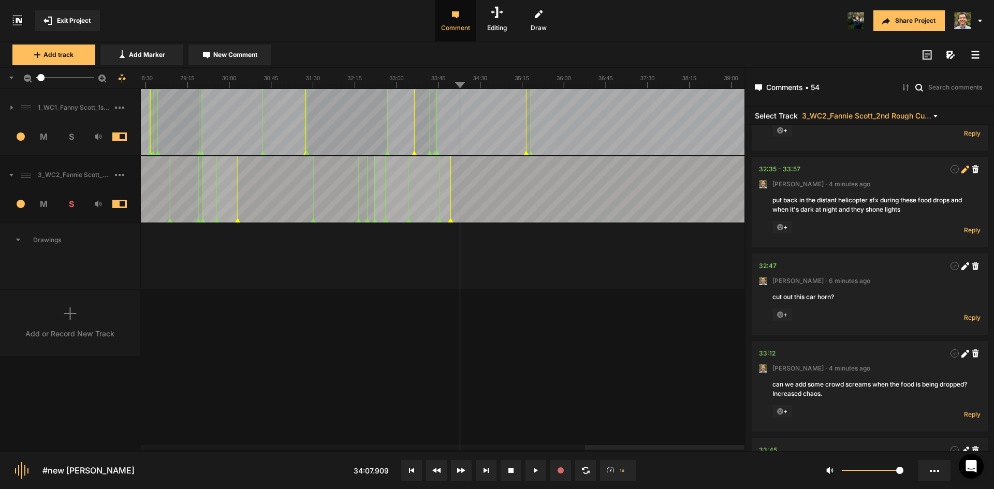
click at [961, 173] on icon at bounding box center [965, 170] width 8 height 8
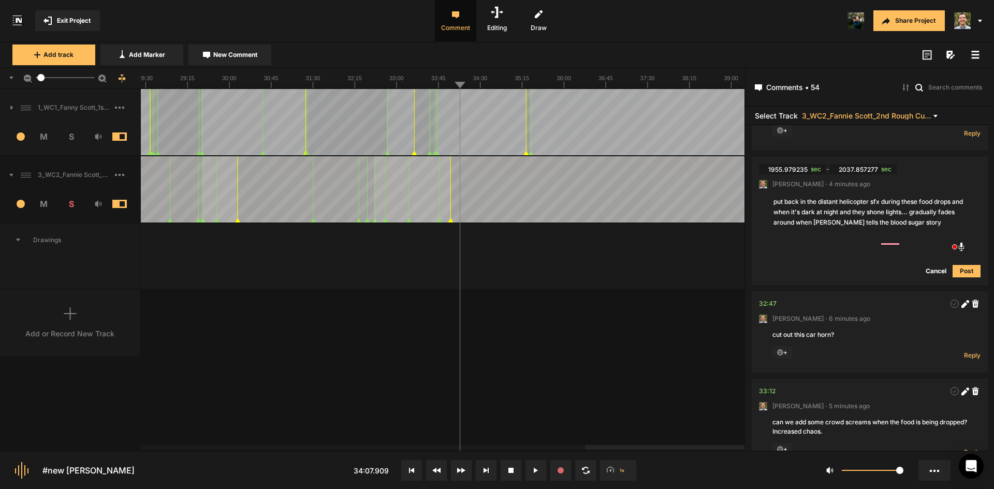
type textarea "put back in the distant helicopter sfx during these food drops and when it's da…"
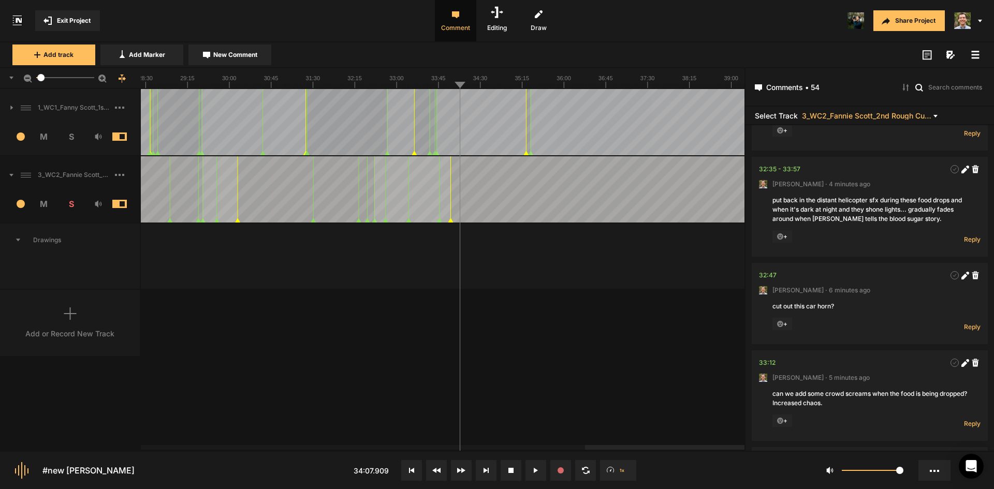
click at [656, 378] on div "1_WC1_Fanny Scott_1st Rough Cut_[DATE] 1 M S Comments 00:00 [PERSON_NAME] · [DA…" at bounding box center [372, 269] width 744 height 361
click at [450, 190] on div at bounding box center [65, 189] width 3018 height 66
click at [448, 191] on div at bounding box center [65, 189] width 3018 height 66
click at [258, 51] on button "New Comment" at bounding box center [229, 55] width 83 height 21
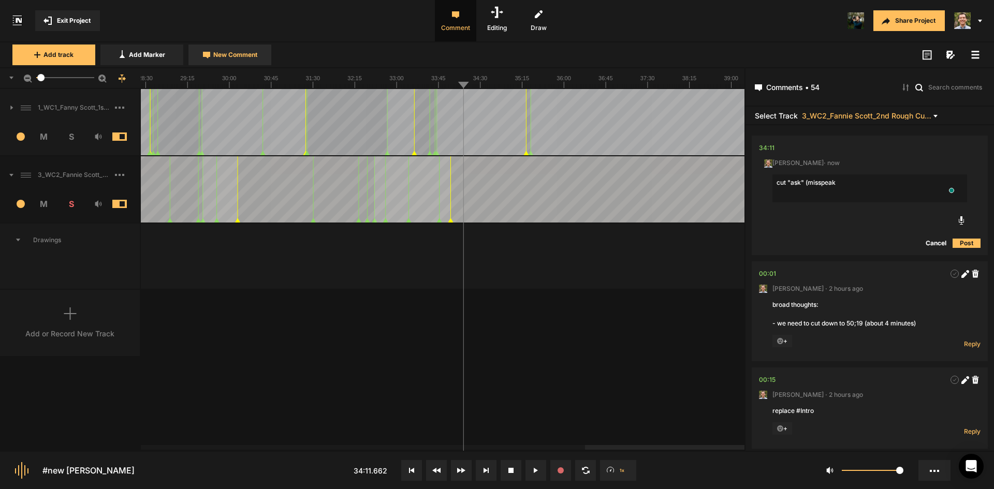
type textarea "cut "ask" (misspeak)"
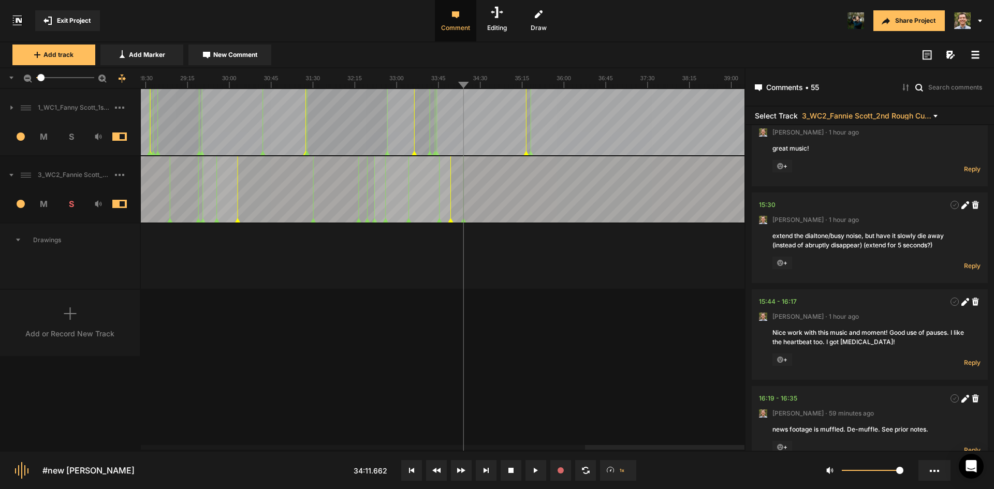
click at [600, 356] on div "1_WC1_Fanny Scott_1st Rough Cut_[DATE] 1 M S Comments 00:00 [PERSON_NAME] · [DA…" at bounding box center [372, 269] width 744 height 361
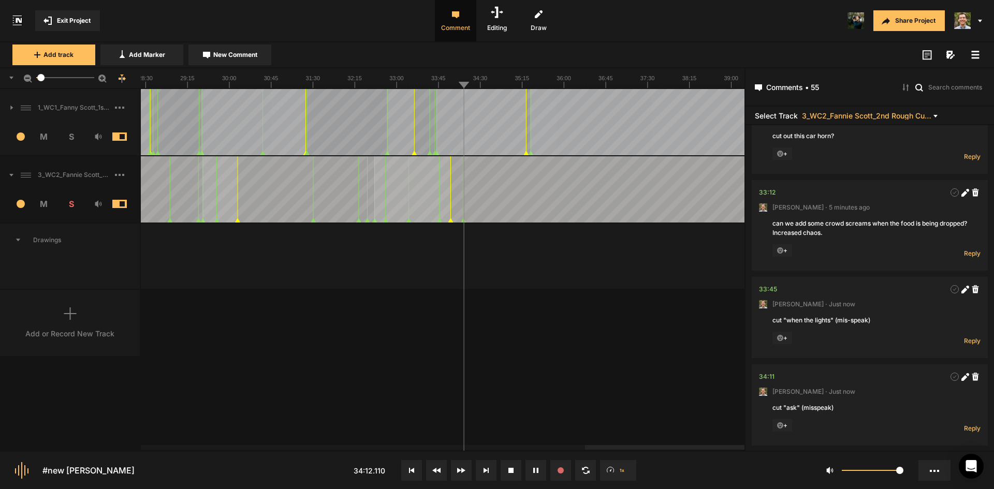
scroll to position [5084, 0]
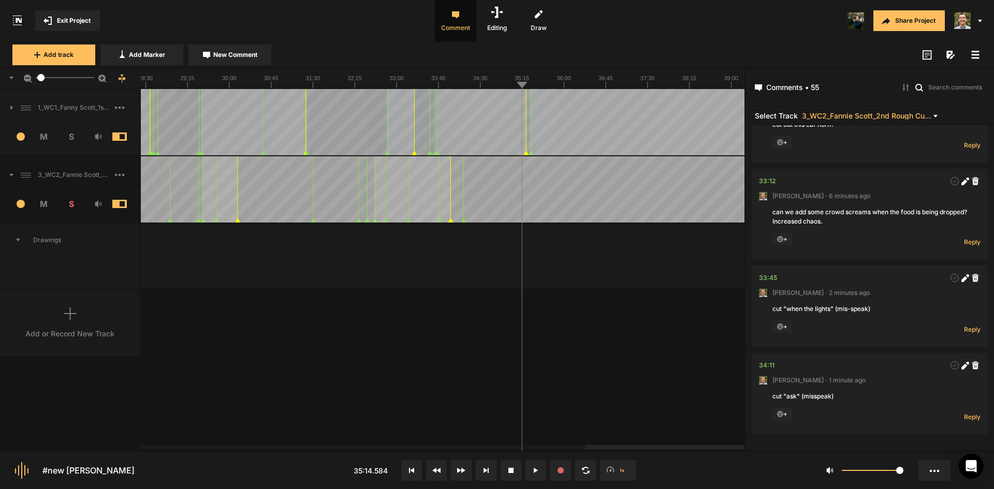
click at [520, 172] on div at bounding box center [65, 189] width 3018 height 66
click at [251, 55] on span "New Comment" at bounding box center [235, 54] width 44 height 9
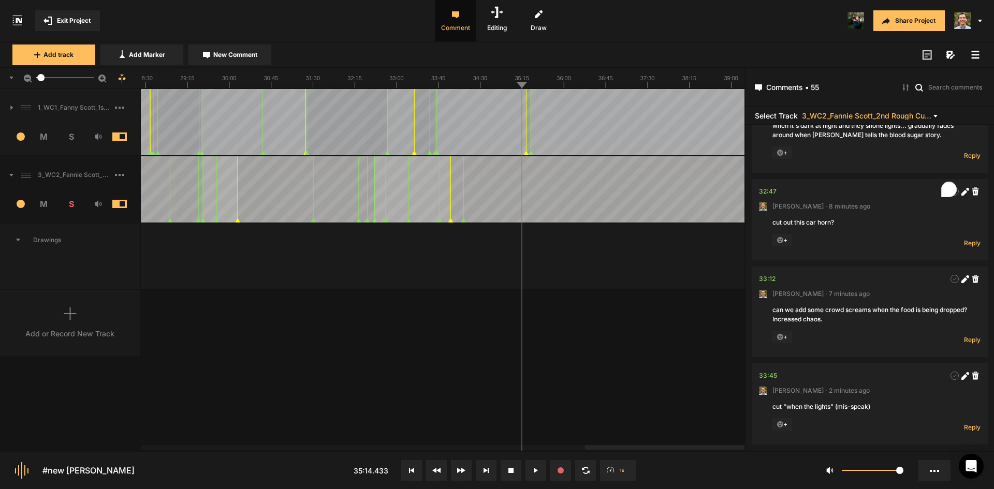
scroll to position [0, 0]
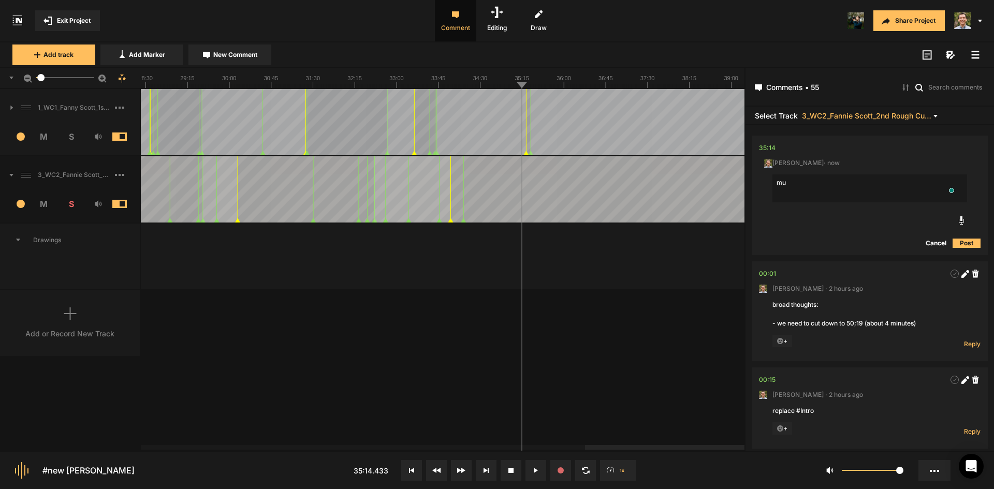
type textarea "m"
type textarea "The crowd noise at this point should be muffled, while people are zipped up int…"
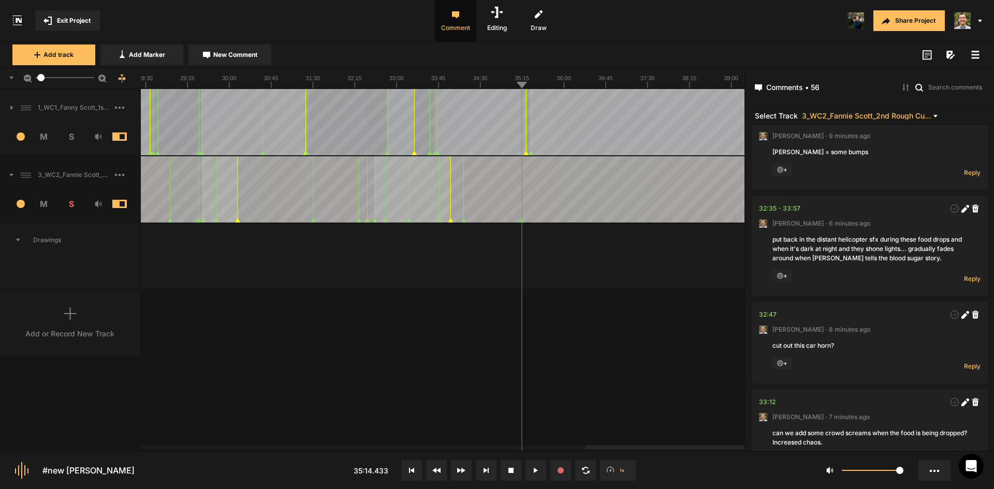
click at [632, 303] on div "1_WC1_Fanny Scott_1st Rough Cut_[DATE] 1 M S Comments 00:00 [PERSON_NAME] · [DA…" at bounding box center [372, 269] width 744 height 361
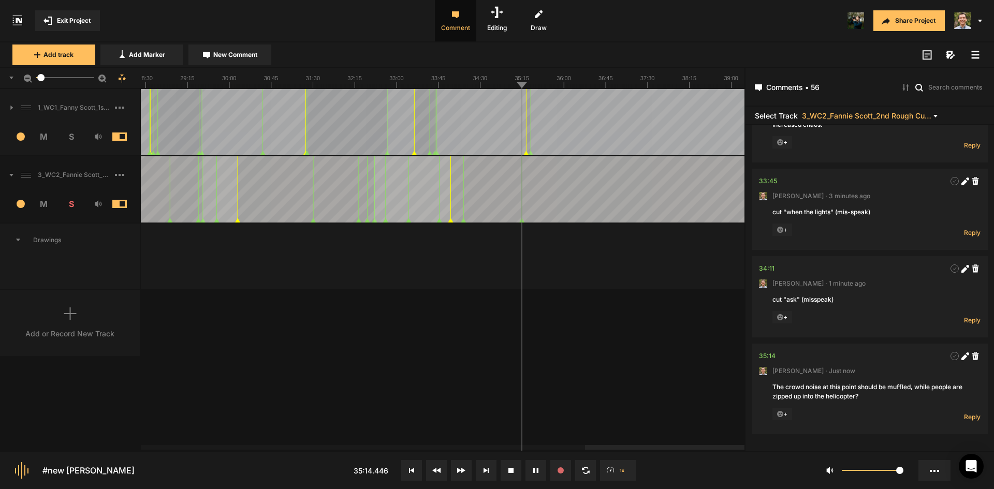
scroll to position [5181, 0]
click at [226, 57] on span "New Comment" at bounding box center [235, 54] width 44 height 9
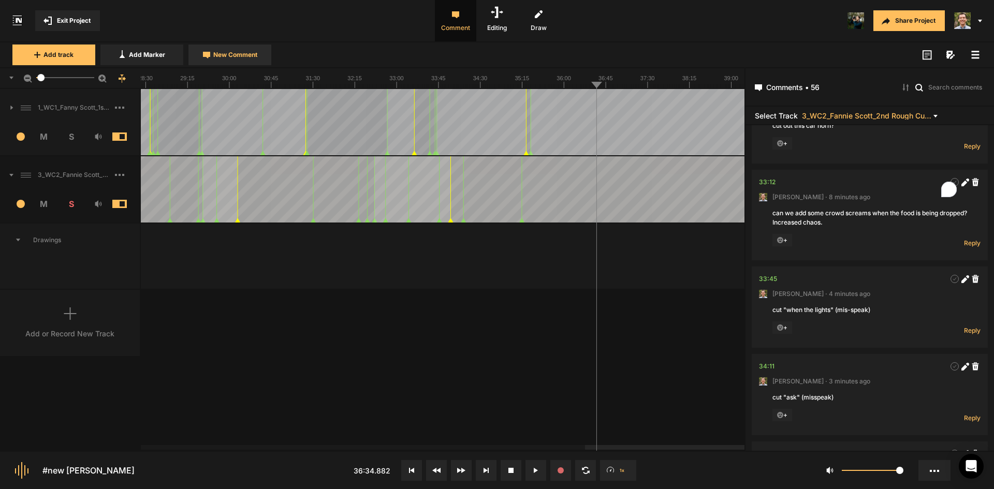
scroll to position [0, 0]
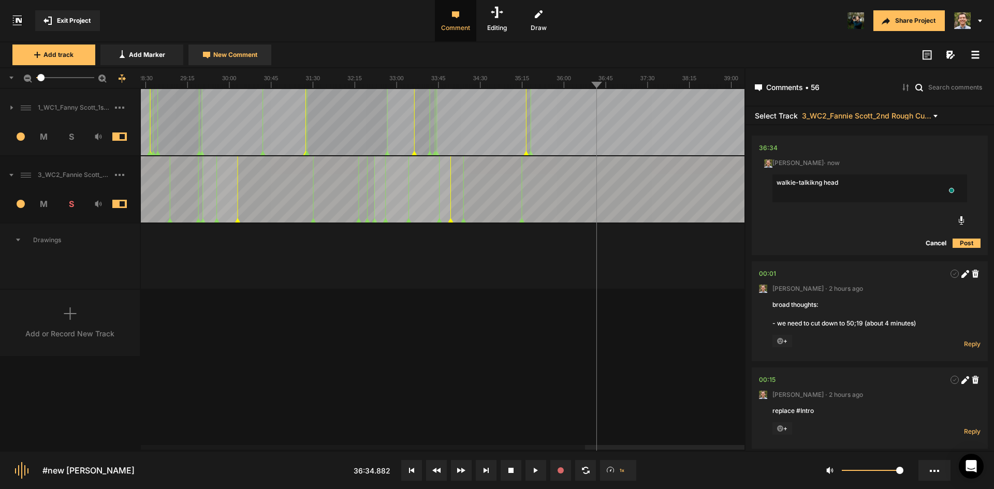
type textarea "walkie-talkikng hea"
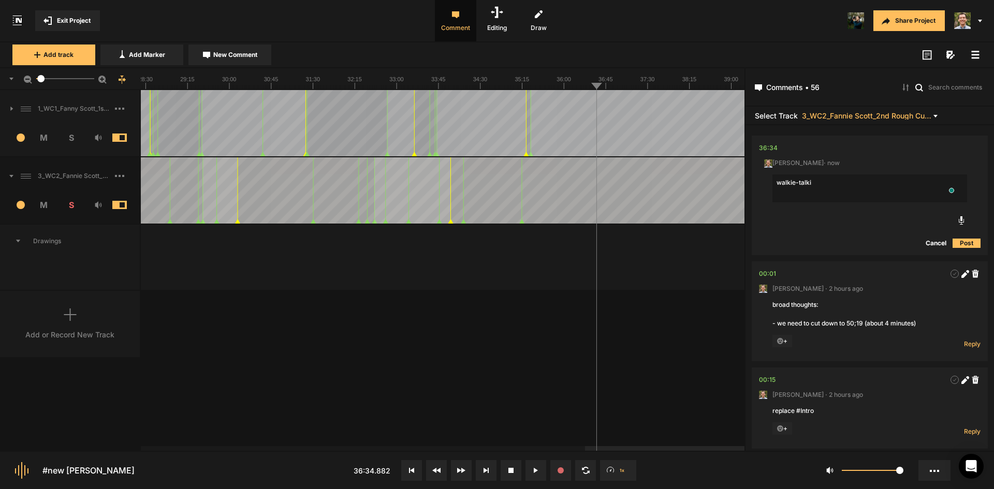
scroll to position [1, 0]
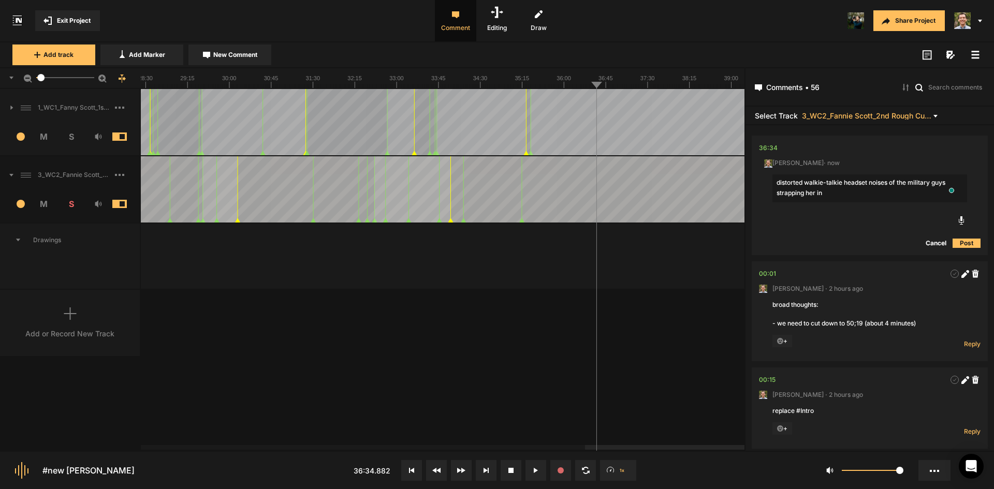
type textarea "distorted walkie-talkie headset noises of the military guys strapping her in?"
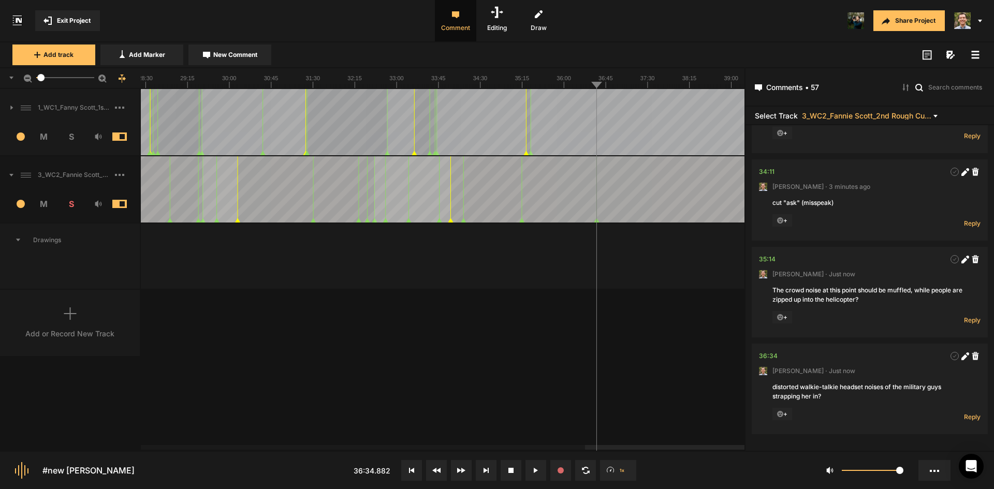
click at [658, 334] on div "1_WC1_Fanny Scott_1st Rough Cut_[DATE] 1 M S Comments 00:00 [PERSON_NAME] · [DA…" at bounding box center [372, 269] width 744 height 361
click at [242, 58] on span "New Comment" at bounding box center [235, 54] width 44 height 9
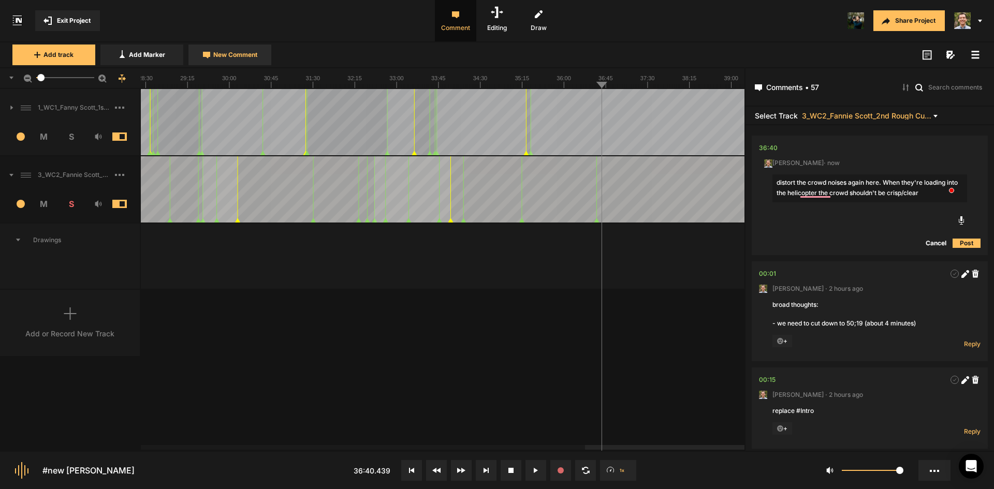
type textarea "distort the crowd noises again here. When they're loading into the helicopter t…"
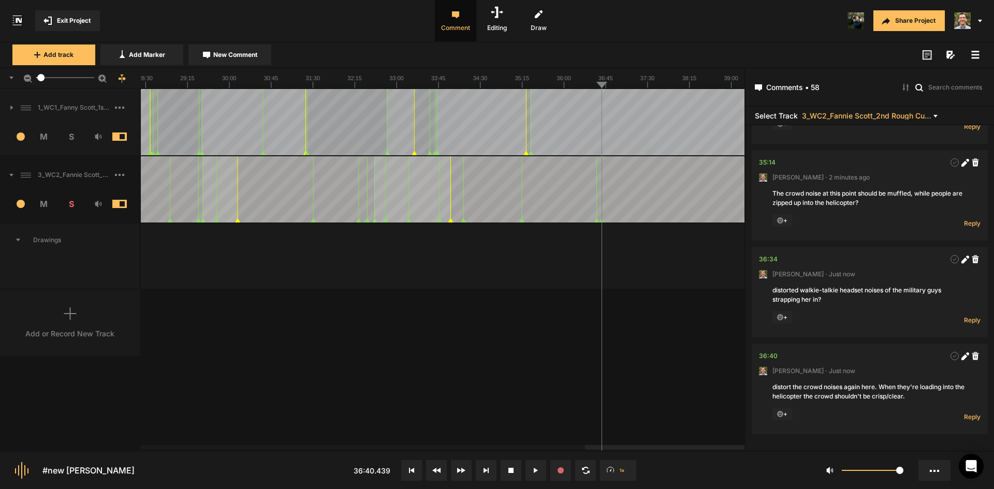
scroll to position [5375, 0]
click at [677, 404] on div "1_WC1_Fanny Scott_1st Rough Cut_[DATE] 1 M S Comments 00:00 [PERSON_NAME] · [DA…" at bounding box center [372, 269] width 744 height 361
click at [610, 223] on nt-marker at bounding box center [610, 189] width 1 height 66
click at [638, 277] on div at bounding box center [65, 256] width 3018 height 65
click at [226, 54] on span "New Comment" at bounding box center [235, 54] width 44 height 9
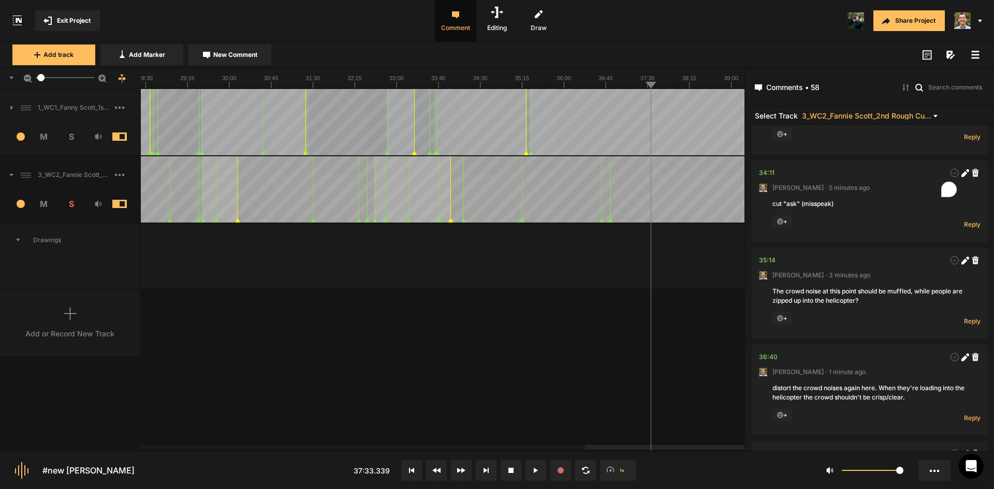
scroll to position [0, 0]
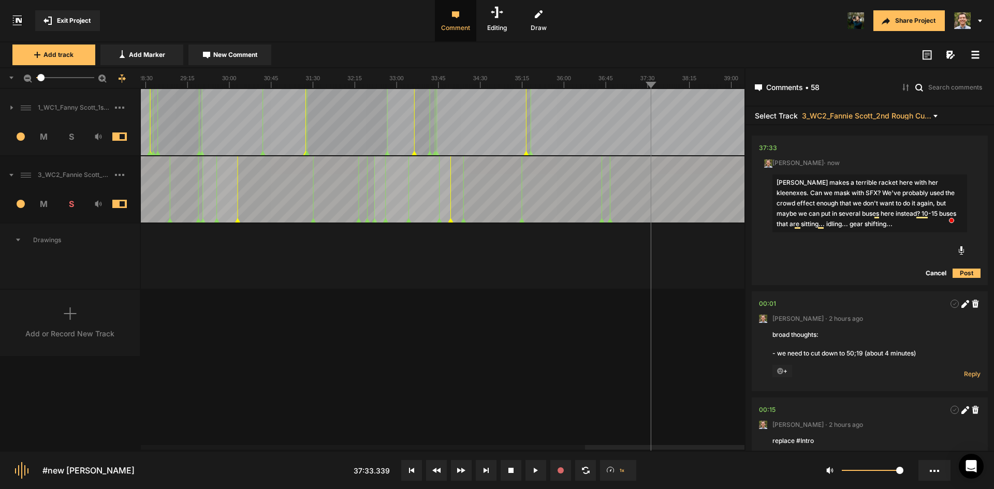
type textarea "[PERSON_NAME] makes a terrible racket here with her kleenexes. Can we mask with…"
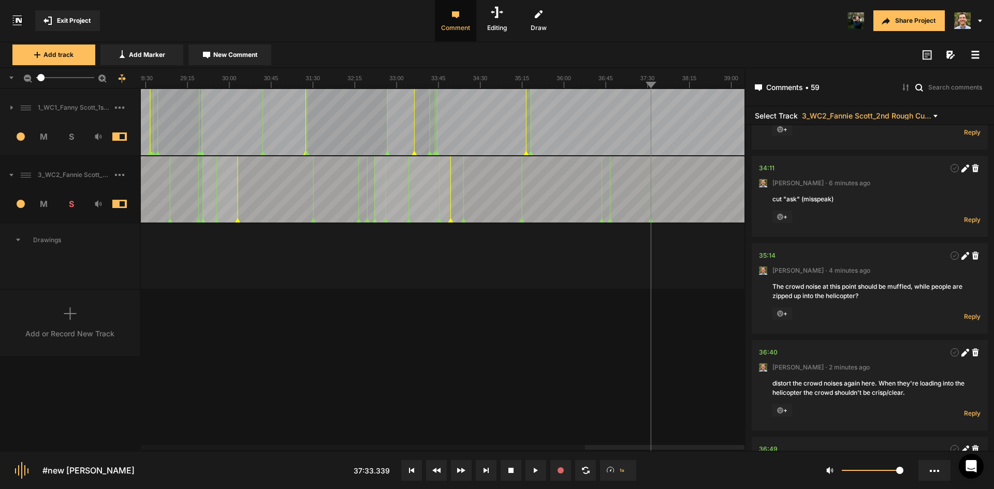
click at [698, 361] on div "1_WC1_Fanny Scott_1st Rough Cut_[DATE] 1 M S Comments 00:00 [PERSON_NAME] · [DA…" at bounding box center [372, 269] width 744 height 361
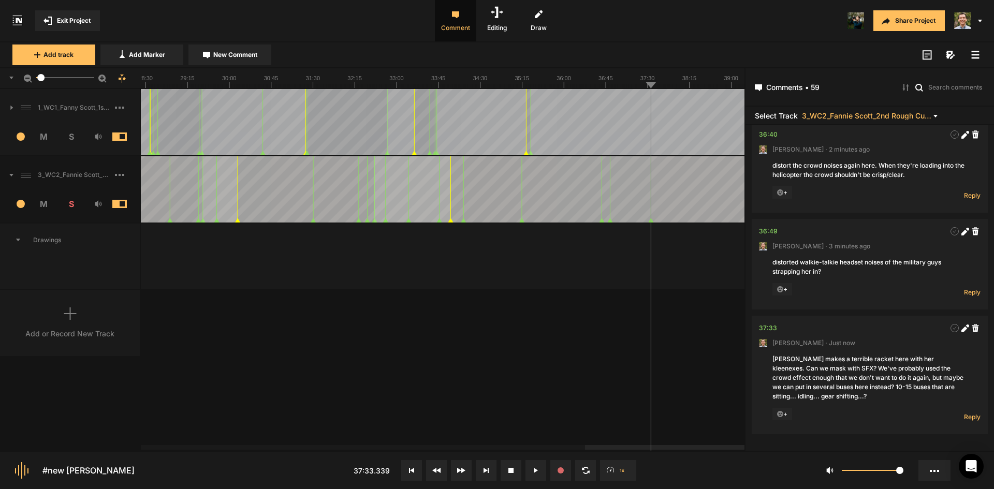
scroll to position [5499, 0]
click at [638, 199] on div at bounding box center [65, 189] width 3018 height 66
click at [644, 203] on div at bounding box center [65, 189] width 3018 height 66
click at [961, 327] on icon at bounding box center [964, 329] width 6 height 6
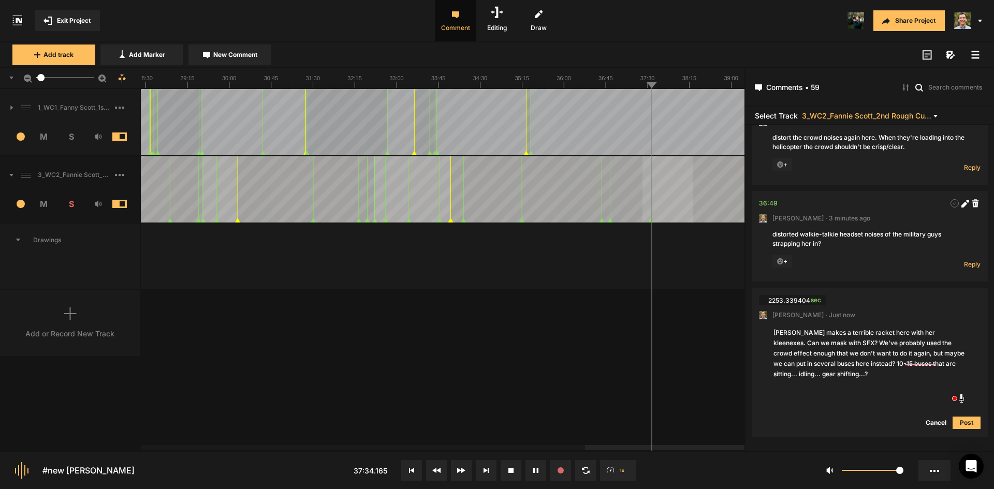
drag, startPoint x: 642, startPoint y: 205, endPoint x: 693, endPoint y: 205, distance: 50.2
click at [693, 205] on div at bounding box center [65, 189] width 3018 height 66
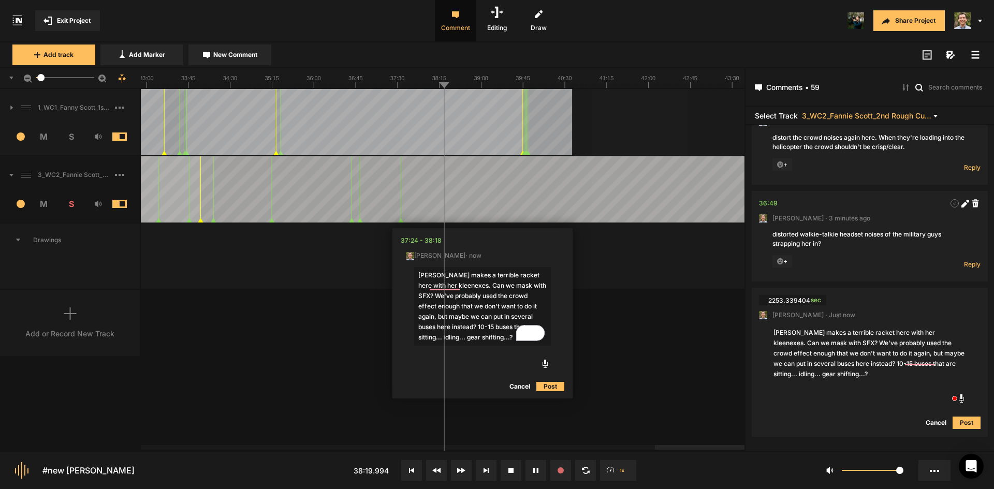
type textarea "[PERSON_NAME] makes a terrible racket here with her kleenexes. Can we mask with…"
click at [555, 394] on nt-edit-comment "37:24 - 38:18 Paul Hastings · now Fannie makes a terrible racket here with her …" at bounding box center [482, 313] width 180 height 170
click at [556, 383] on button "Post" at bounding box center [550, 386] width 28 height 12
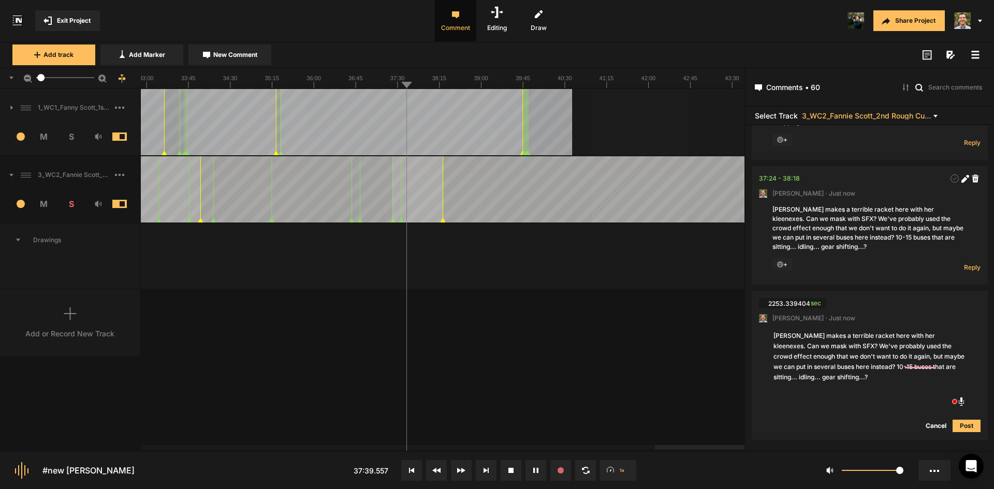
scroll to position [5655, 0]
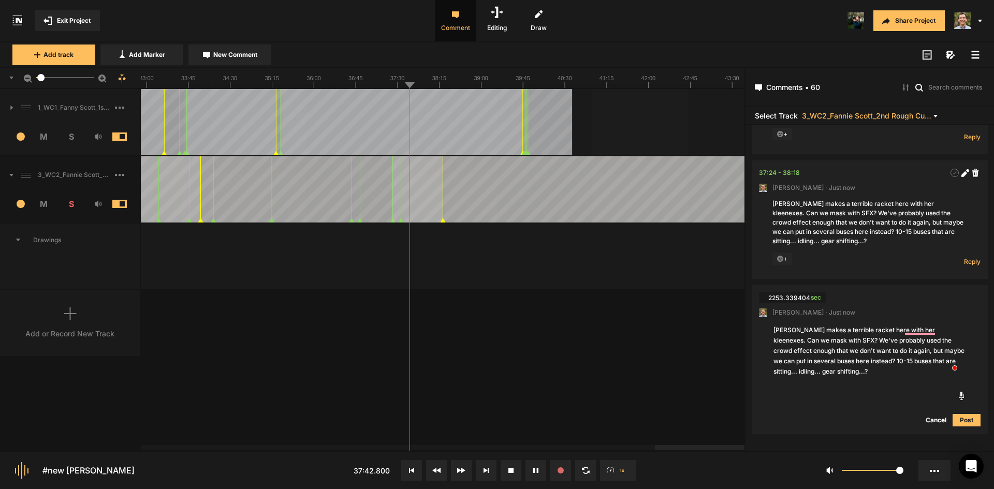
click at [930, 417] on button "Cancel" at bounding box center [935, 420] width 33 height 12
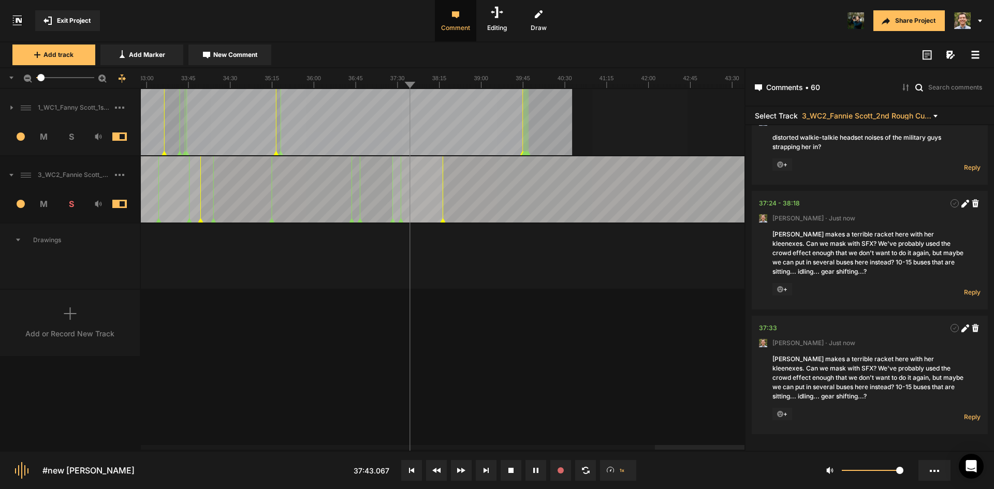
scroll to position [5624, 0]
click at [973, 329] on icon at bounding box center [975, 328] width 7 height 8
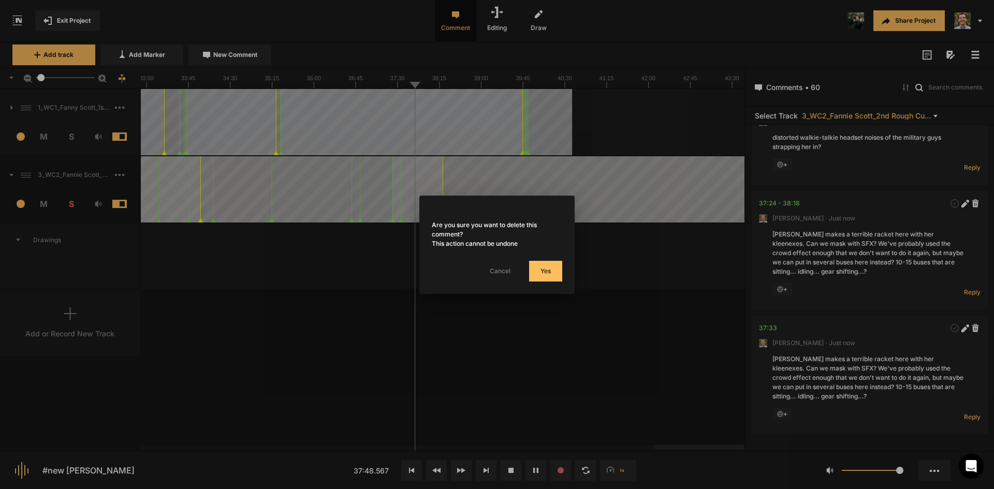
click at [546, 275] on button "Yes" at bounding box center [545, 271] width 33 height 21
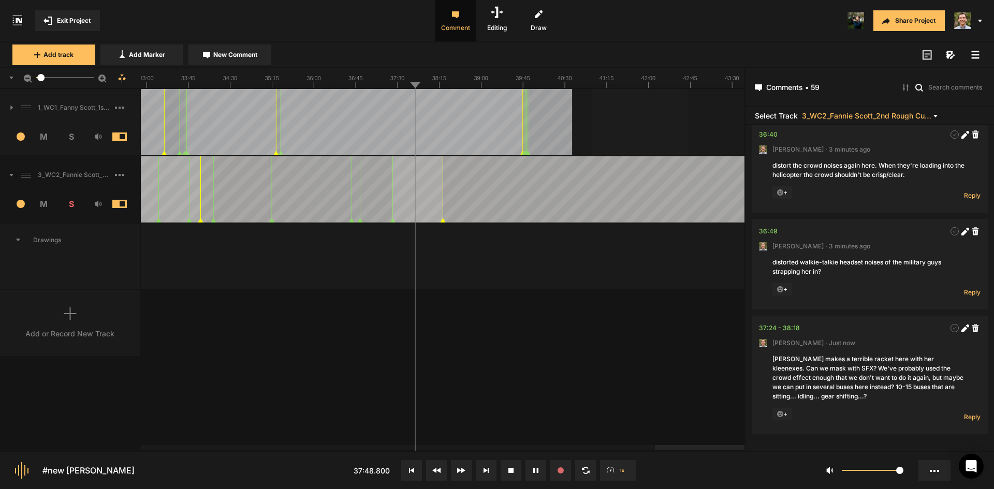
scroll to position [5499, 0]
click at [425, 222] on nt-marker at bounding box center [425, 189] width 1 height 66
click at [441, 223] on nt-marker at bounding box center [441, 189] width 1 height 66
click at [261, 52] on button "New Comment" at bounding box center [229, 55] width 83 height 21
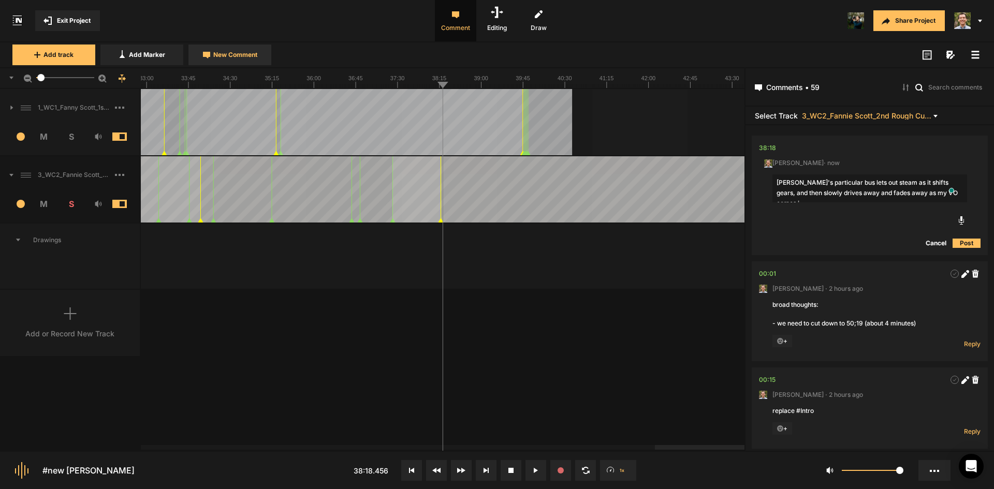
type textarea "[PERSON_NAME]'s particular bus lets out steam as it shifts gears, and then slow…"
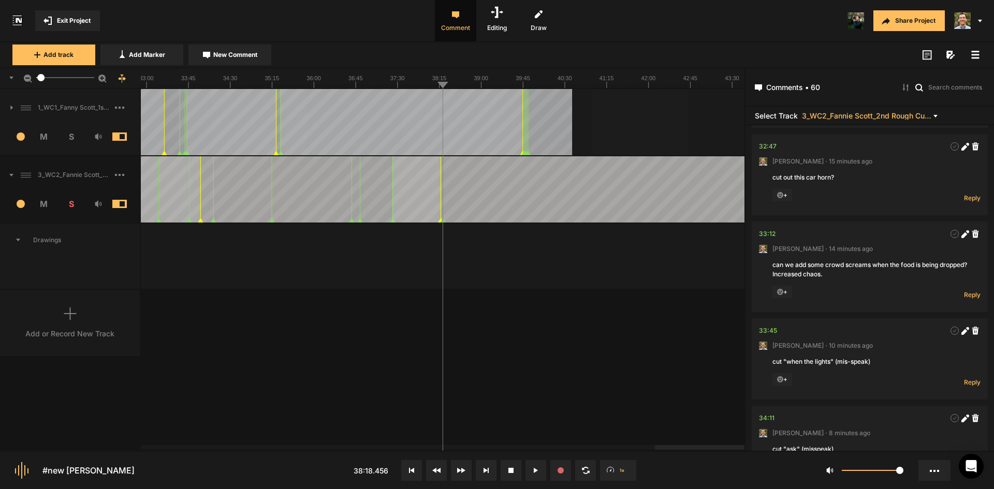
click at [519, 393] on div "1_WC1_Fanny Scott_1st Rough Cut_[DATE] 1 M S Comments 00:00 [PERSON_NAME] · [DA…" at bounding box center [372, 269] width 744 height 361
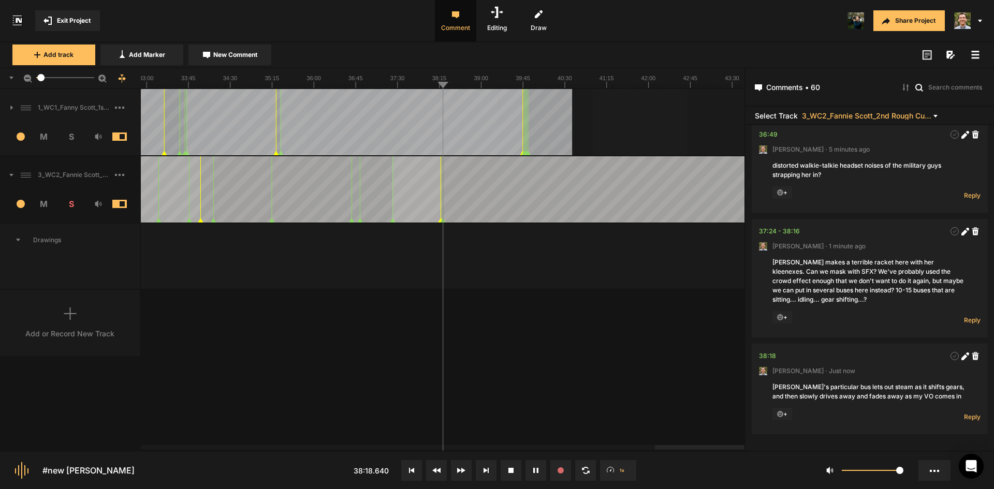
scroll to position [5596, 0]
click at [559, 343] on div "1_WC1_Fanny Scott_1st Rough Cut_[DATE] 1 M S Comments 00:00 [PERSON_NAME] · [DA…" at bounding box center [372, 269] width 744 height 361
click at [599, 353] on div "1_WC1_Fanny Scott_1st Rough Cut_[DATE] 1 M S Comments 00:00 [PERSON_NAME] · [DA…" at bounding box center [372, 269] width 744 height 361
click at [609, 358] on div "1_WC1_Fanny Scott_1st Rough Cut_[DATE] 1 M S Comments 00:00 [PERSON_NAME] · [DA…" at bounding box center [372, 269] width 744 height 361
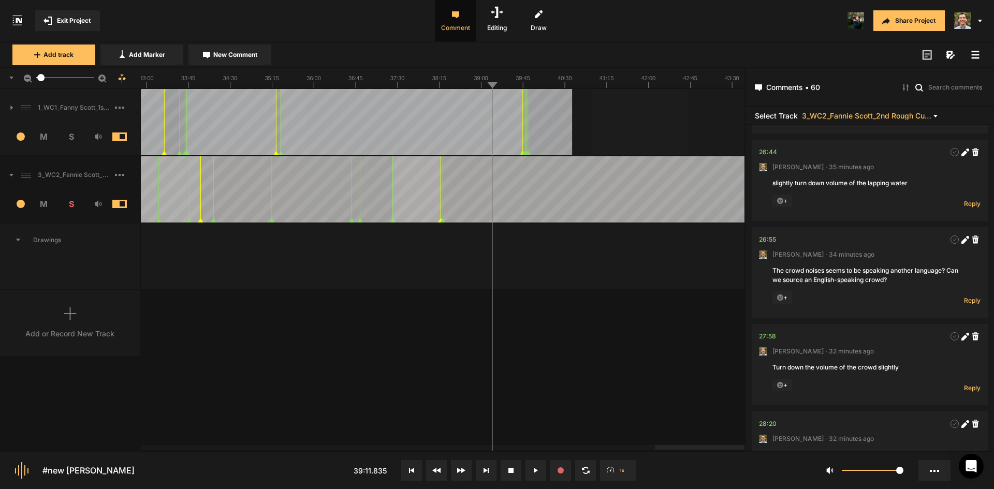
scroll to position [3888, 0]
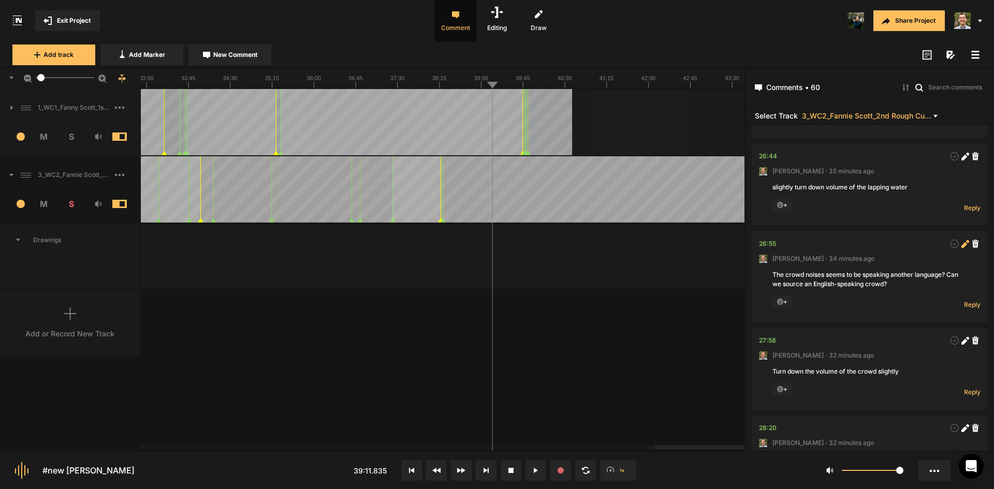
click at [961, 248] on icon at bounding box center [965, 244] width 8 height 8
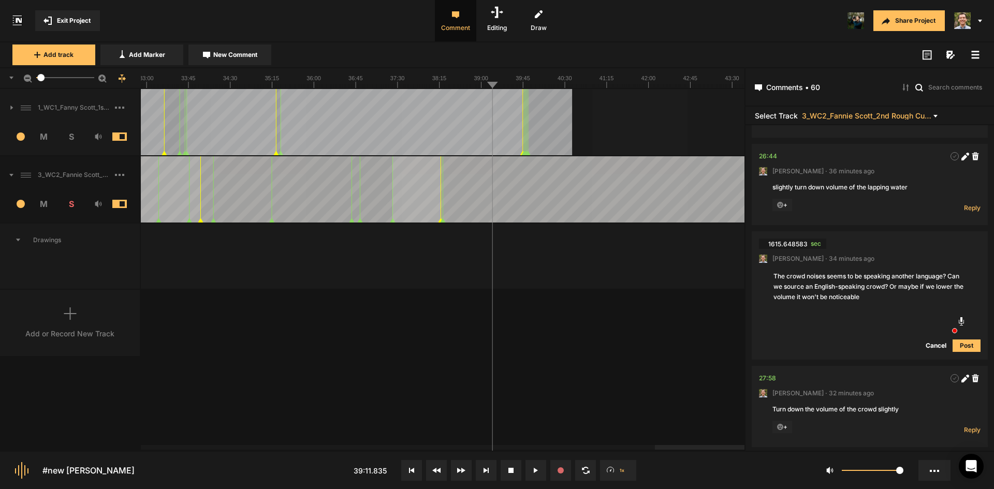
type textarea "The crowd noises seems to be speaking another language? Can we source an Englis…"
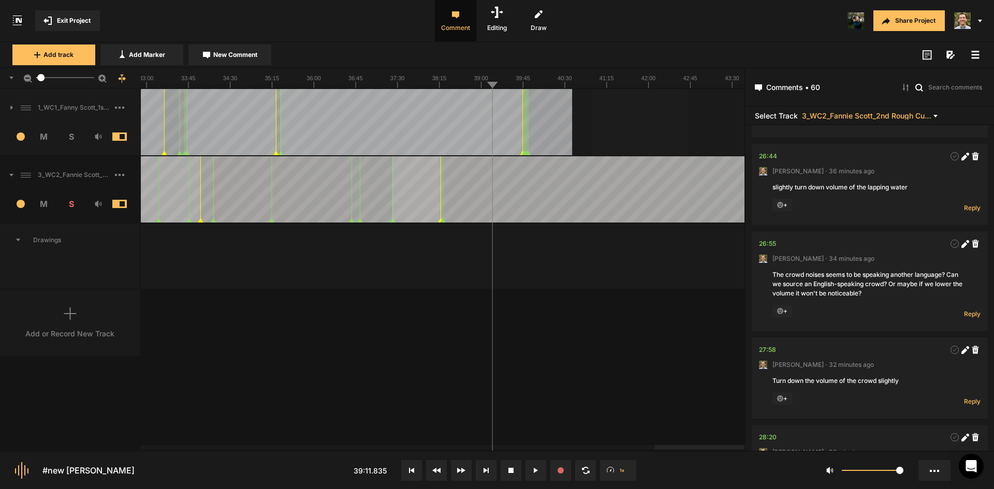
click at [605, 327] on div "1_WC1_Fanny Scott_1st Rough Cut_[DATE] 1 M S Comments 00:00 [PERSON_NAME] · [DA…" at bounding box center [372, 269] width 744 height 361
click at [241, 53] on span "New Comment" at bounding box center [235, 54] width 44 height 9
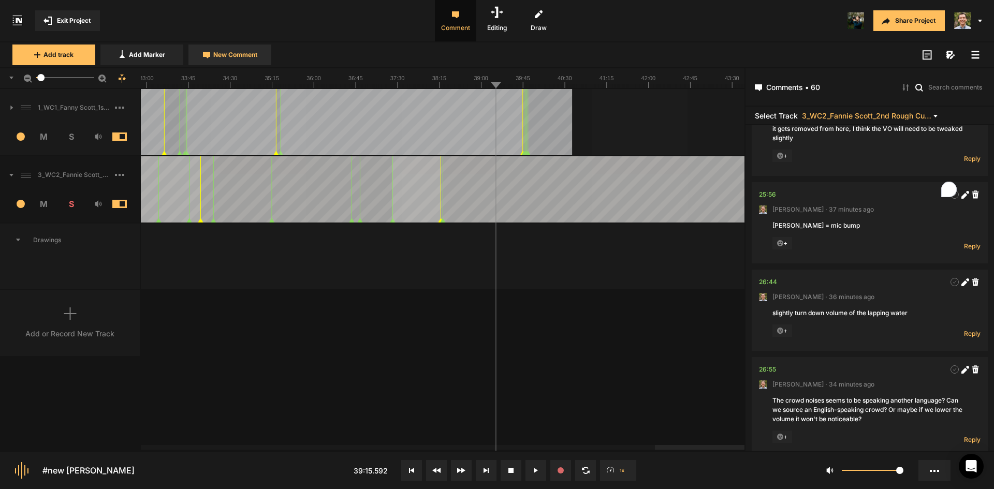
scroll to position [0, 0]
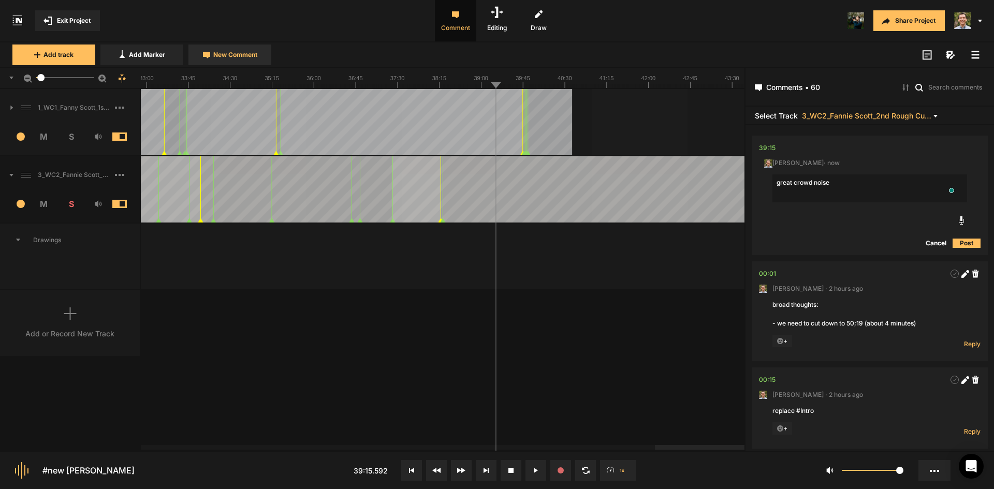
type textarea "great crowd noise!"
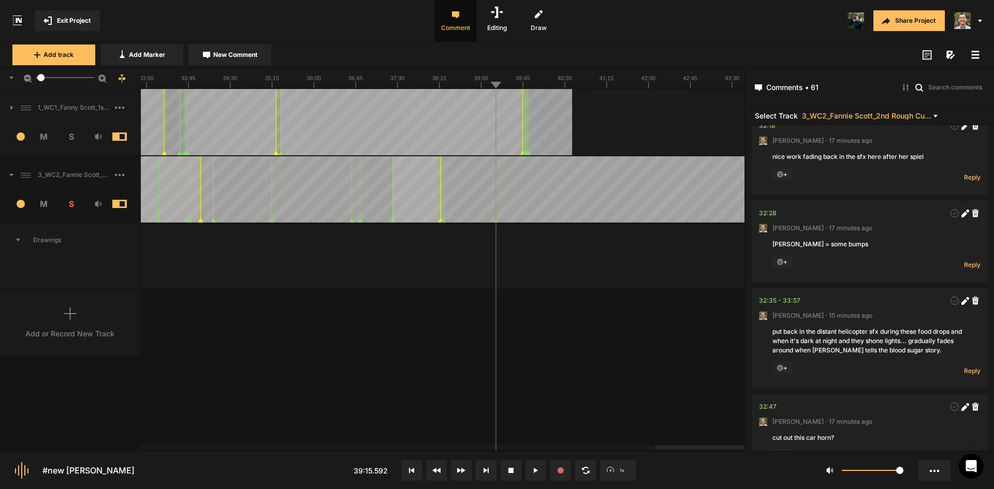
click at [556, 375] on div "1_WC1_Fanny Scott_1st Rough Cut_[DATE] 1 M S Comments 00:00 [PERSON_NAME] · [DA…" at bounding box center [372, 269] width 744 height 361
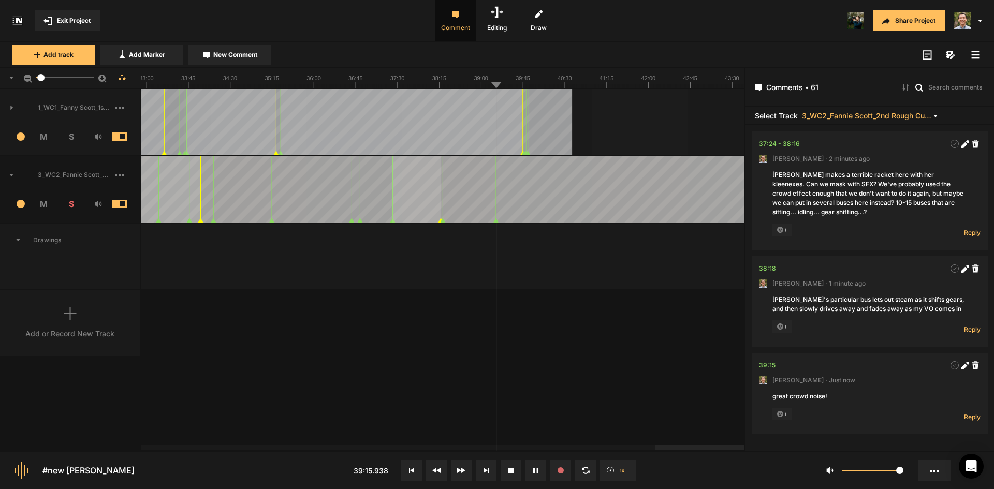
scroll to position [5693, 0]
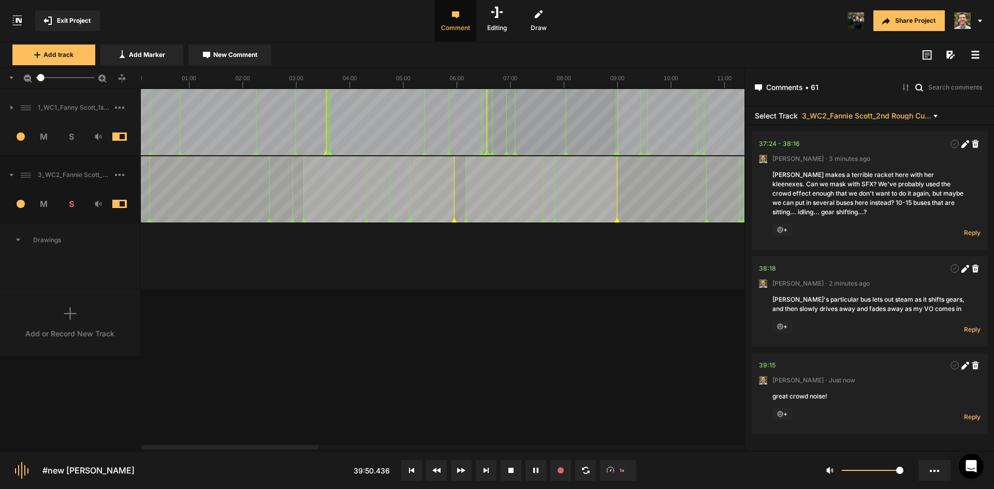
click at [120, 80] on icon at bounding box center [122, 79] width 7 height 8
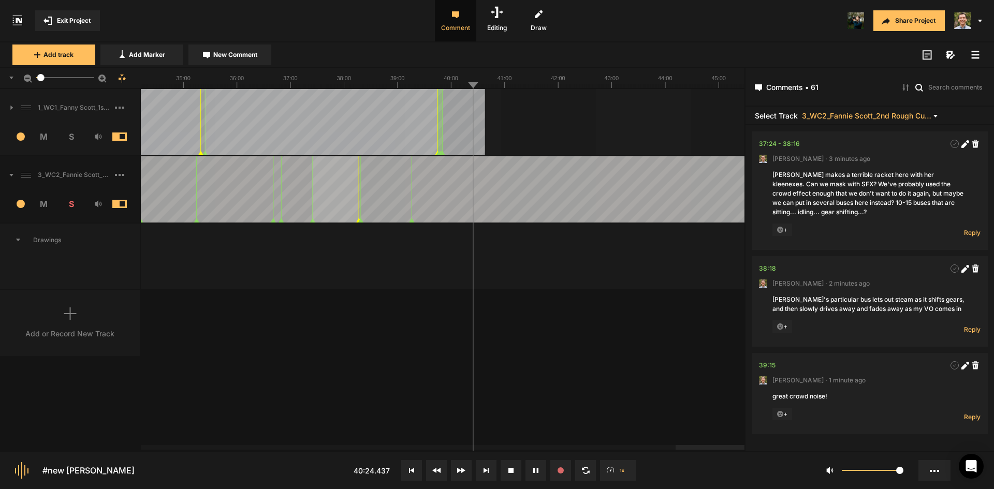
click at [643, 380] on div "1_WC1_Fanny Scott_1st Rough Cut_[DATE] 1 M S Comments 00:00 [PERSON_NAME] · [DA…" at bounding box center [372, 269] width 744 height 361
click at [386, 304] on div "1_WC1_Fanny Scott_1st Rough Cut_[DATE] 1 M S Comments 00:00 [PERSON_NAME] · [DA…" at bounding box center [372, 269] width 744 height 361
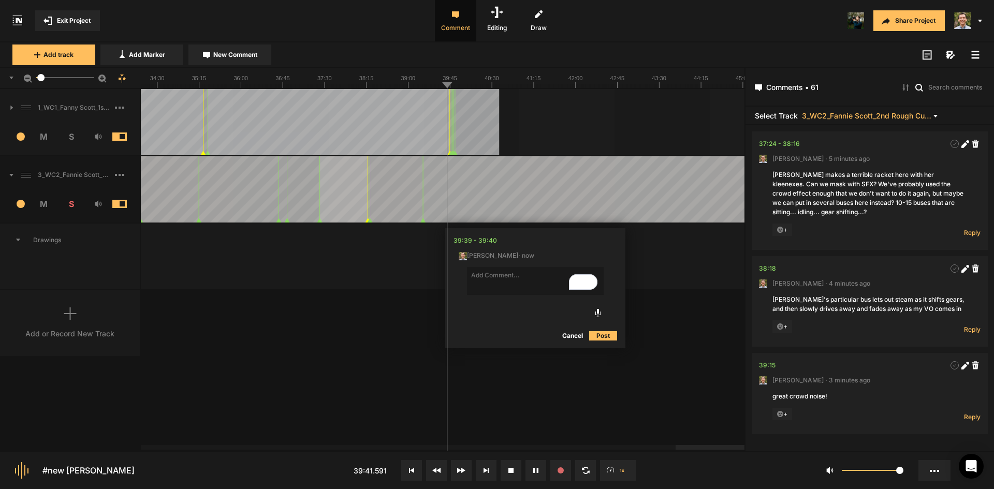
click at [575, 335] on button "Cancel" at bounding box center [572, 336] width 33 height 12
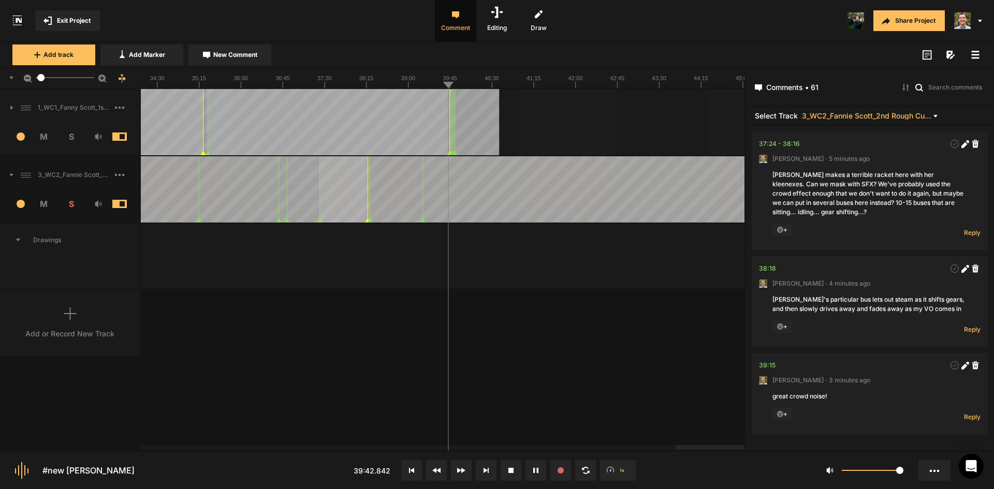
click at [577, 303] on div "1_WC1_Fanny Scott_1st Rough Cut_[DATE] 1 M S Comments 00:00 [PERSON_NAME] · [DA…" at bounding box center [372, 269] width 744 height 361
click at [233, 56] on span "New Comment" at bounding box center [235, 54] width 44 height 9
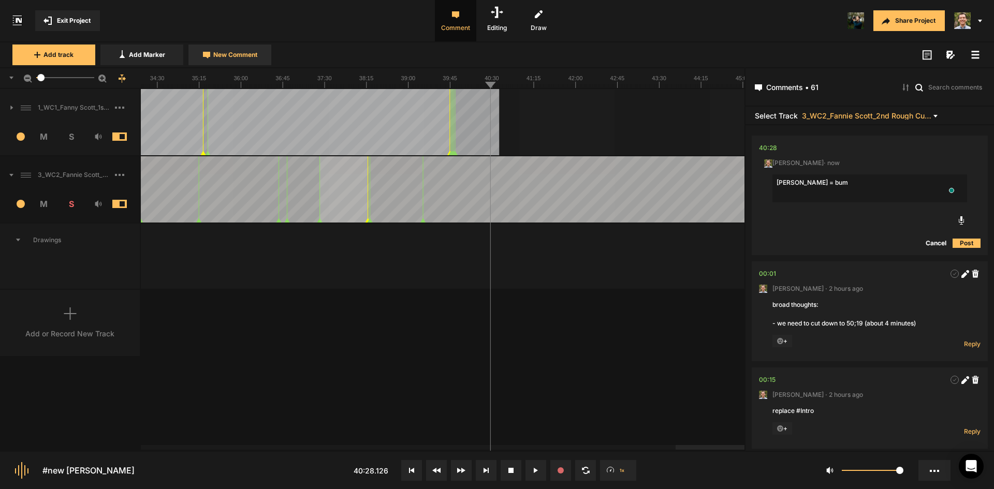
type textarea "[PERSON_NAME] = bump"
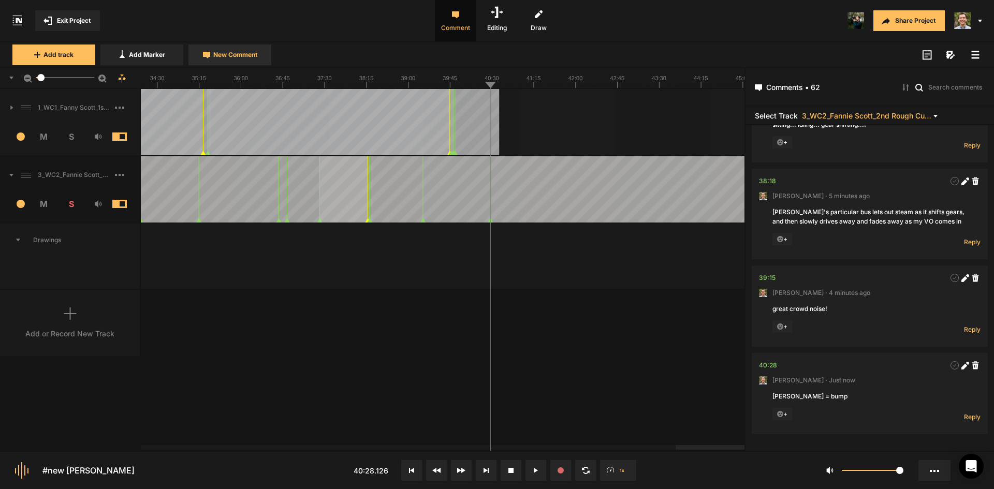
scroll to position [5780, 0]
click at [657, 364] on div "1_WC1_Fanny Scott_1st Rough Cut_[DATE] 1 M S Comments 00:00 [PERSON_NAME] · [DA…" at bounding box center [372, 269] width 744 height 361
click at [654, 364] on div "1_WC1_Fanny Scott_1st Rough Cut_[DATE] 1 M S Comments 00:00 [PERSON_NAME] · [DA…" at bounding box center [372, 269] width 744 height 361
click at [210, 53] on button "New Comment" at bounding box center [229, 55] width 83 height 21
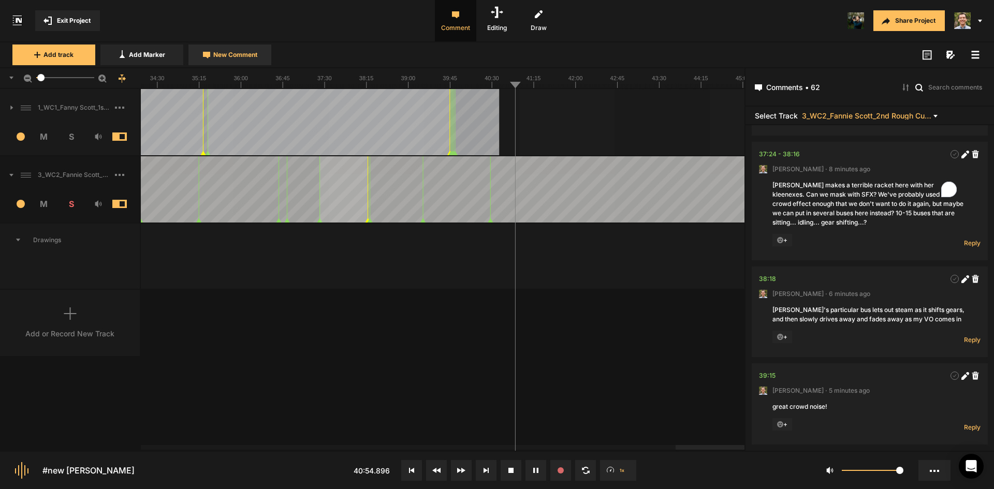
scroll to position [0, 0]
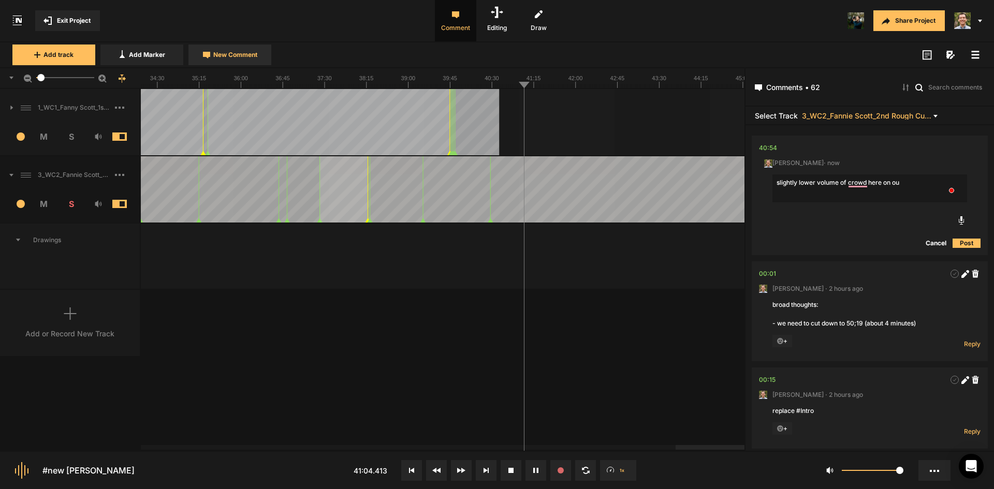
type textarea "slightly lower volume of crowd here on out"
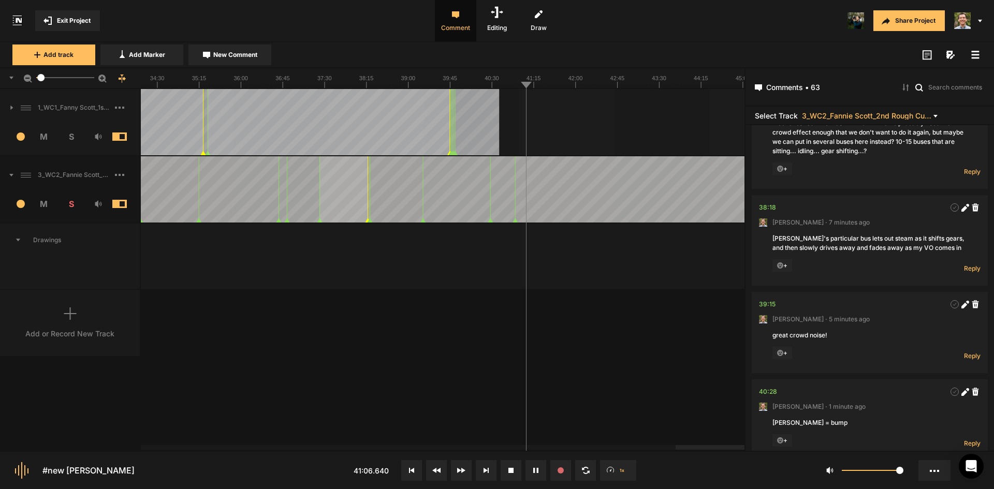
click at [609, 332] on div "1_WC1_Fanny Scott_1st Rough Cut_[DATE] 1 M S Comments 00:00 [PERSON_NAME] · [DA…" at bounding box center [372, 269] width 744 height 361
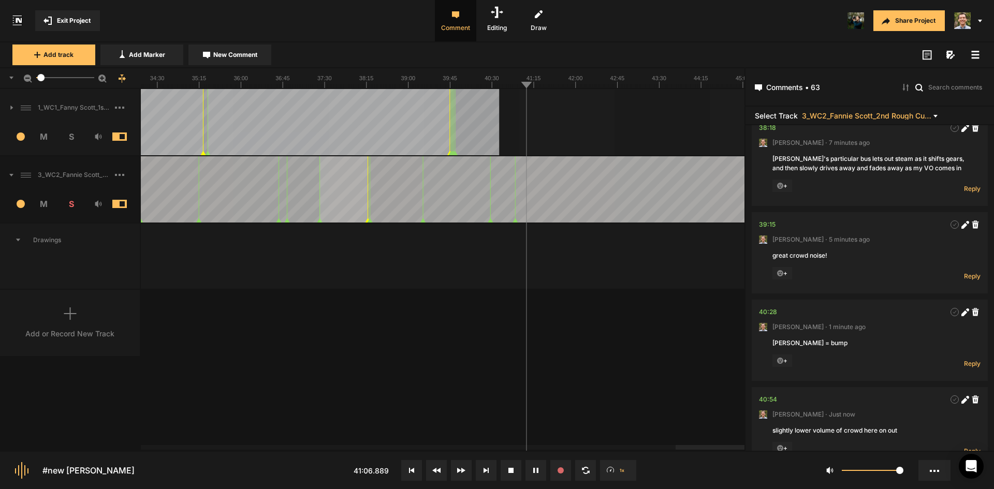
scroll to position [5868, 0]
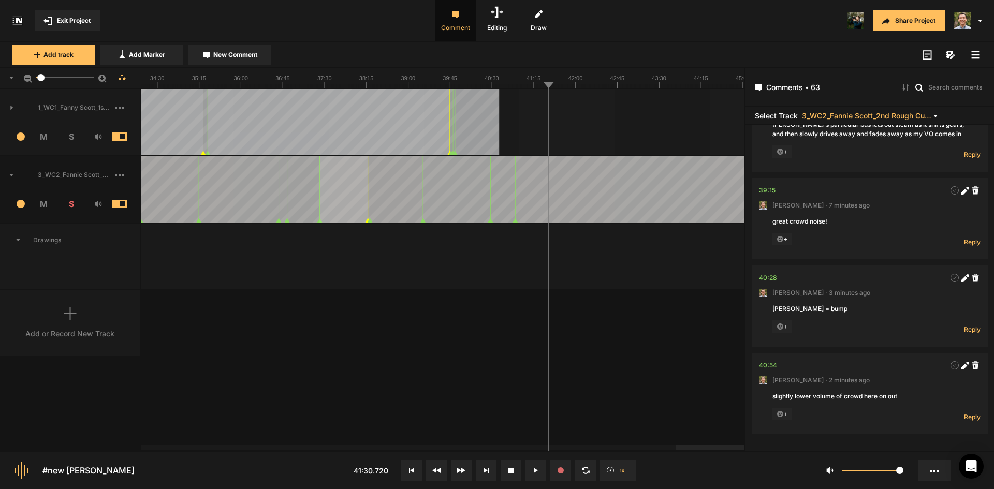
click at [610, 332] on div "1_WC1_Fanny Scott_1st Rough Cut_[DATE] 1 M S Comments 00:00 [PERSON_NAME] · [DA…" at bounding box center [372, 269] width 744 height 361
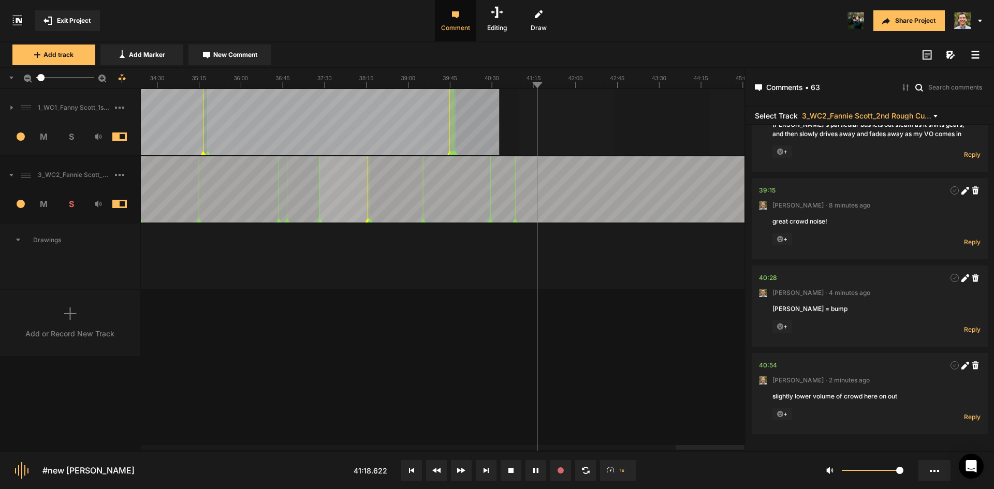
click at [265, 52] on button "New Comment" at bounding box center [229, 55] width 83 height 21
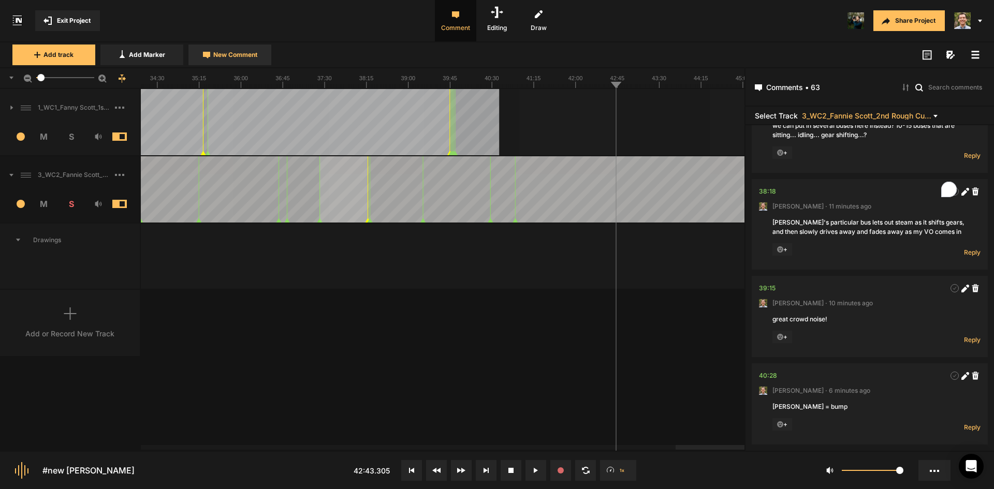
scroll to position [0, 0]
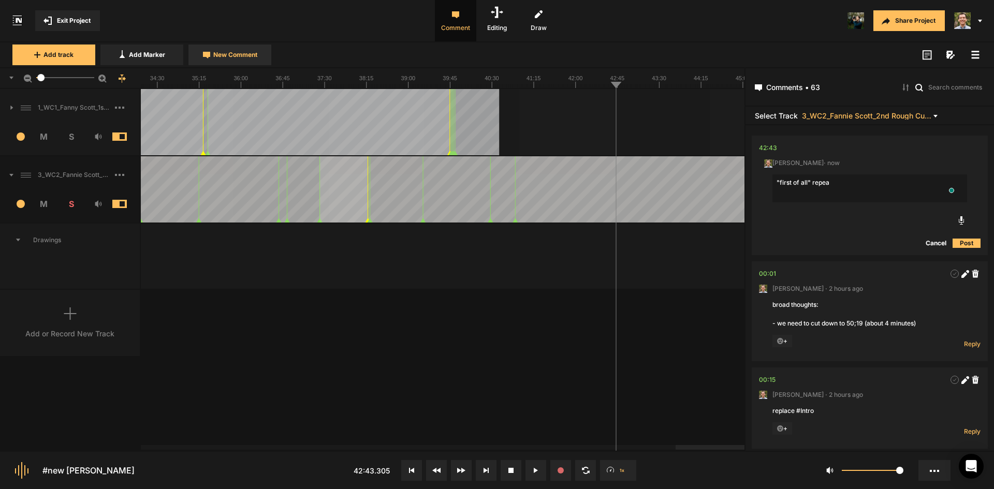
type textarea ""first of all" repeat"
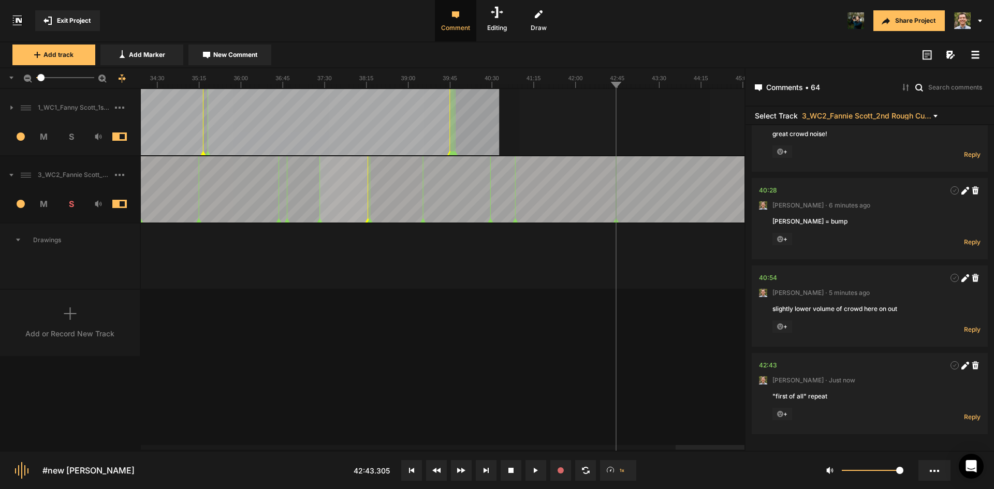
scroll to position [5955, 0]
drag, startPoint x: 589, startPoint y: 198, endPoint x: 675, endPoint y: 202, distance: 86.0
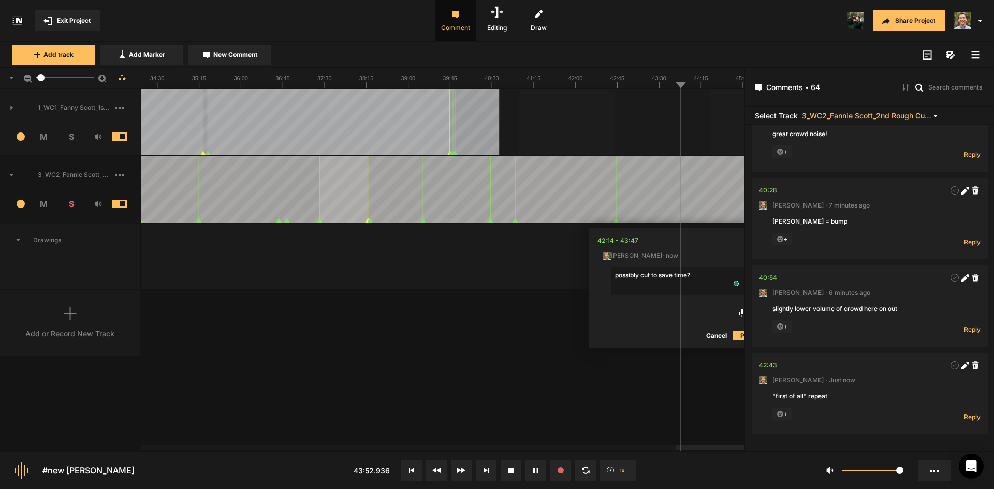
type textarea "possibly cut to save time?"
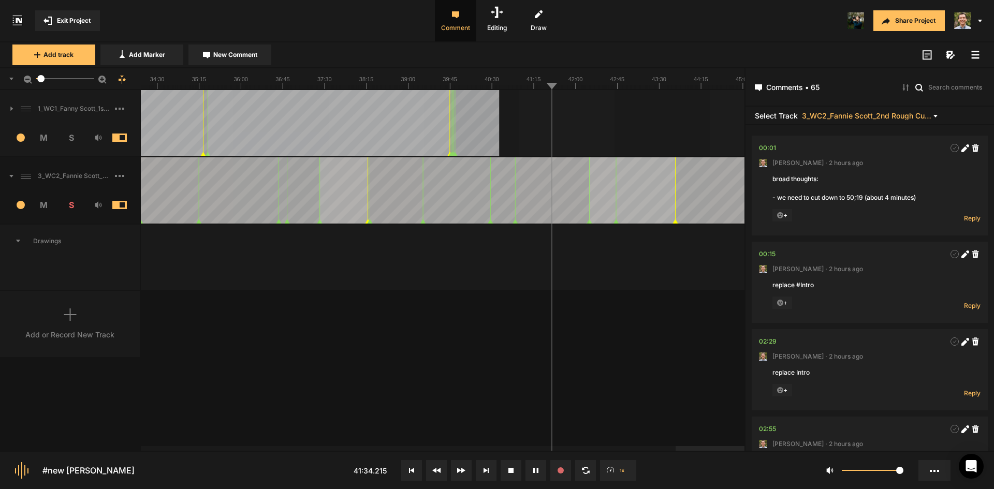
scroll to position [5955, 0]
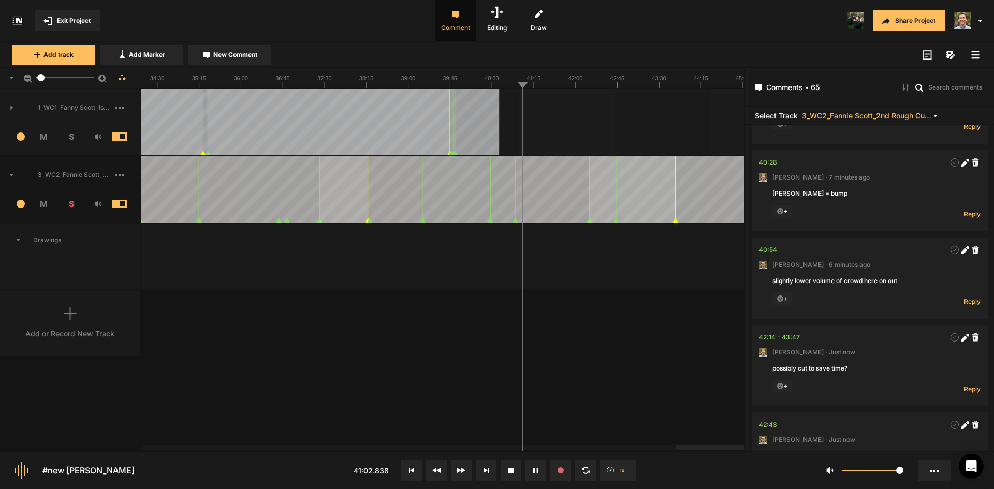
click at [520, 218] on nt-marker at bounding box center [519, 189] width 1 height 66
click at [525, 214] on nt-marker at bounding box center [525, 189] width 1 height 66
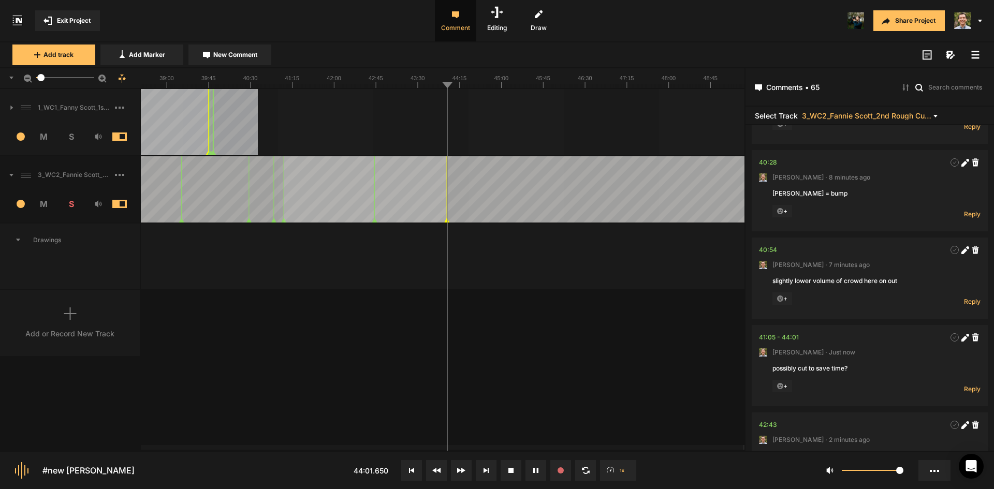
click at [447, 222] on nt-marker at bounding box center [447, 189] width 1 height 66
click at [668, 404] on div "1_WC1_Fanny Scott_1st Rough Cut_[DATE] 1 M S Comments 00:00 [PERSON_NAME] · [DA…" at bounding box center [372, 269] width 744 height 361
click at [226, 52] on span "New Comment" at bounding box center [235, 54] width 44 height 9
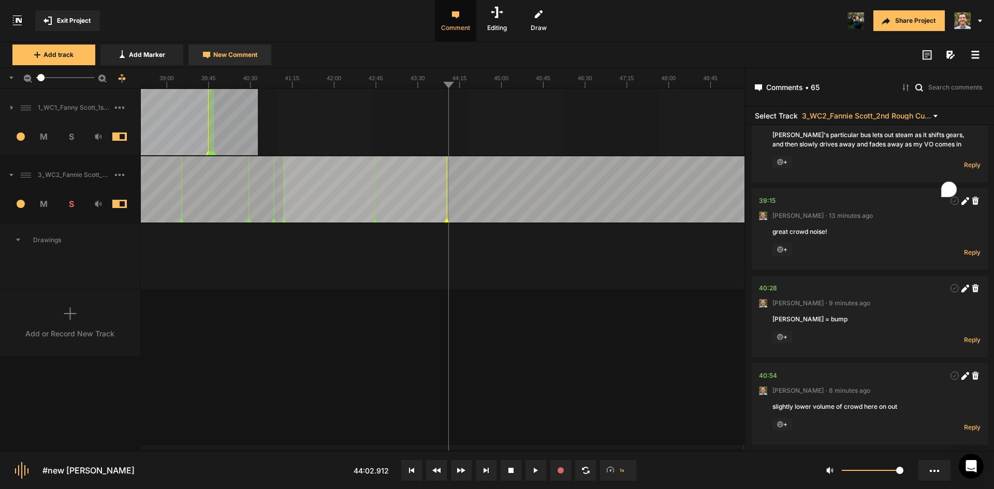
scroll to position [0, 0]
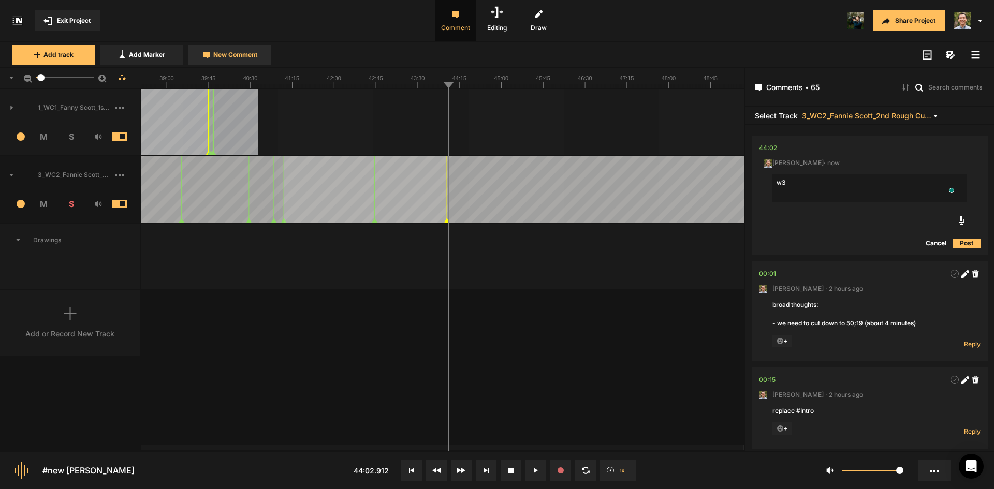
type textarea "w"
click at [944, 182] on textarea "if we cut the previous section, then begin this VO with" at bounding box center [869, 188] width 195 height 28
paste textarea "After a few weeks in Houston, it was time to move."
type textarea "if we cut the previous section, then begin this VO with "After a few weeks in […"
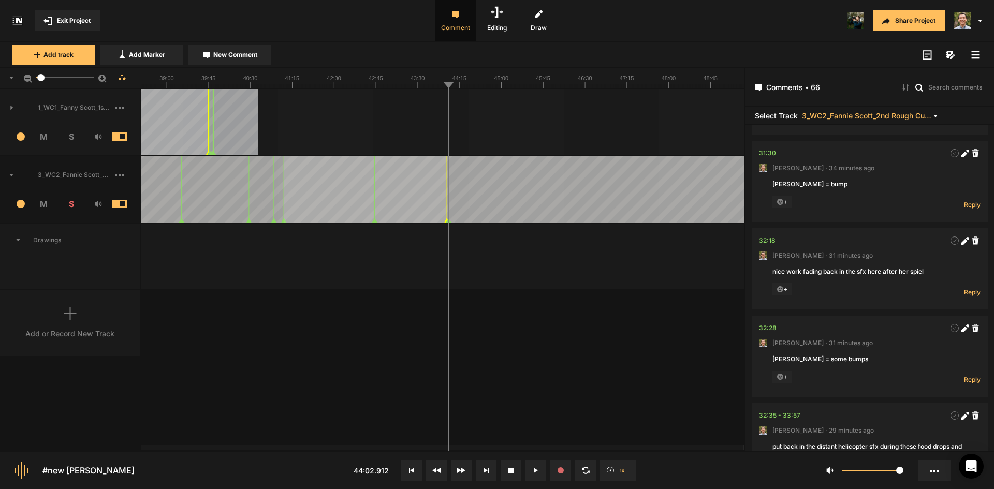
click at [561, 318] on div "1_WC1_Fanny Scott_1st Rough Cut_[DATE] 1 M S Comments 00:00 [PERSON_NAME] · [DA…" at bounding box center [372, 269] width 744 height 361
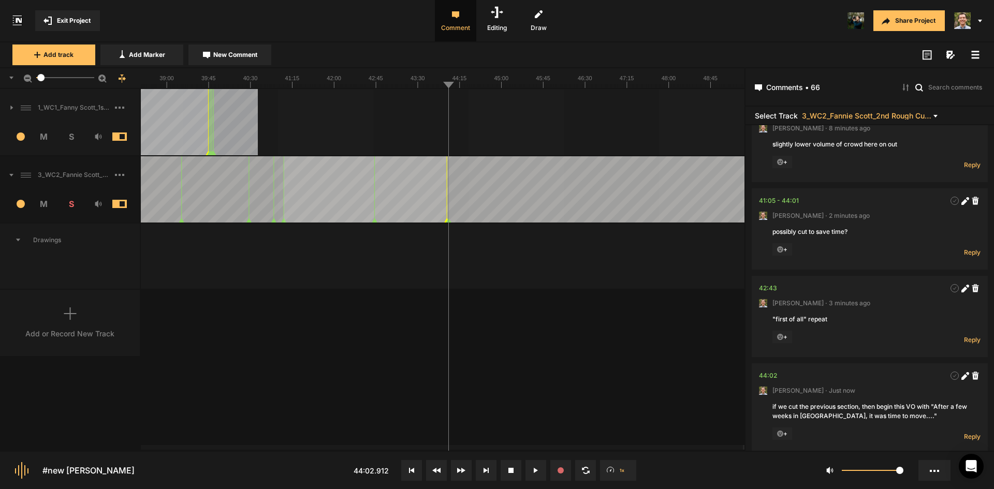
scroll to position [6140, 0]
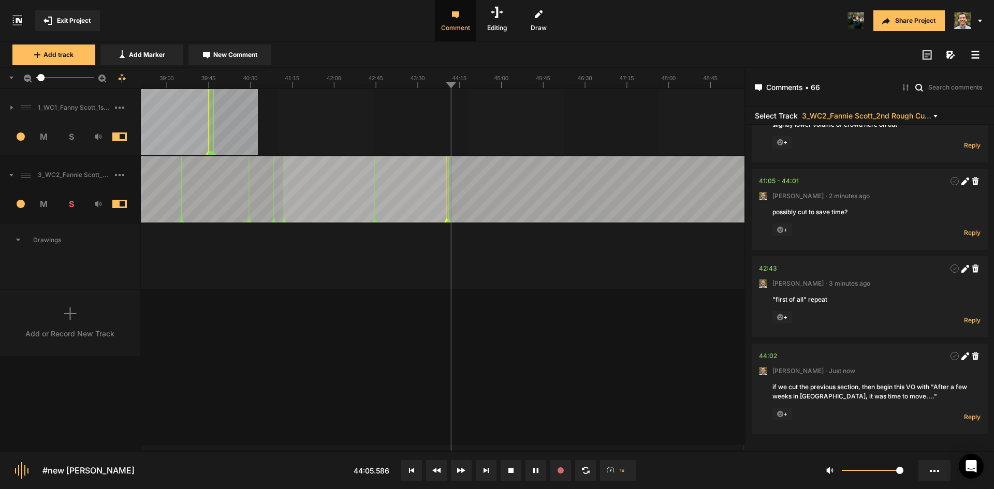
click at [506, 349] on div "1_WC1_Fanny Scott_1st Rough Cut_[DATE] 1 M S Comments 00:00 [PERSON_NAME] · [DA…" at bounding box center [372, 269] width 744 height 361
click at [587, 362] on div "1_WC1_Fanny Scott_1st Rough Cut_[DATE] 1 M S Comments 00:00 [PERSON_NAME] · [DA…" at bounding box center [372, 269] width 744 height 361
click at [578, 395] on div "1_WC1_Fanny Scott_1st Rough Cut_[DATE] 1 M S Comments 00:00 [PERSON_NAME] · [DA…" at bounding box center [372, 269] width 744 height 361
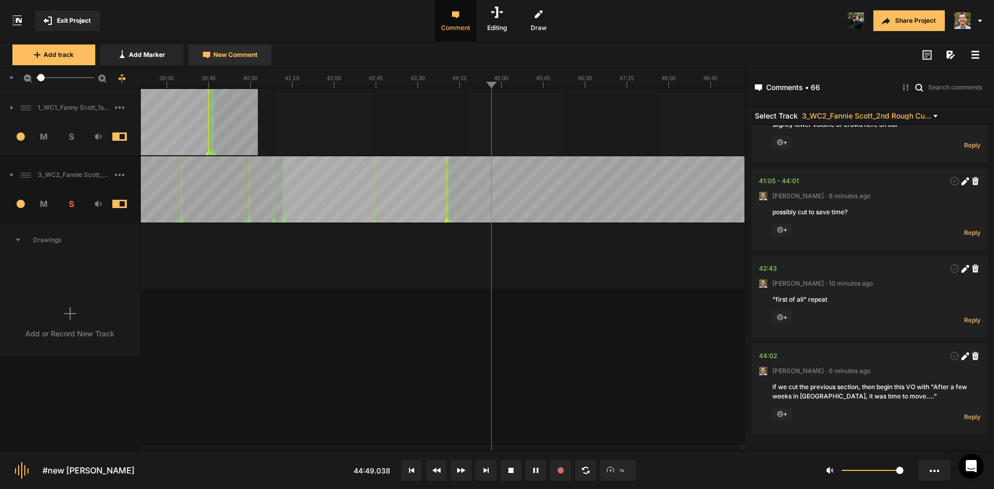
click at [242, 58] on span "New Comment" at bounding box center [235, 54] width 44 height 9
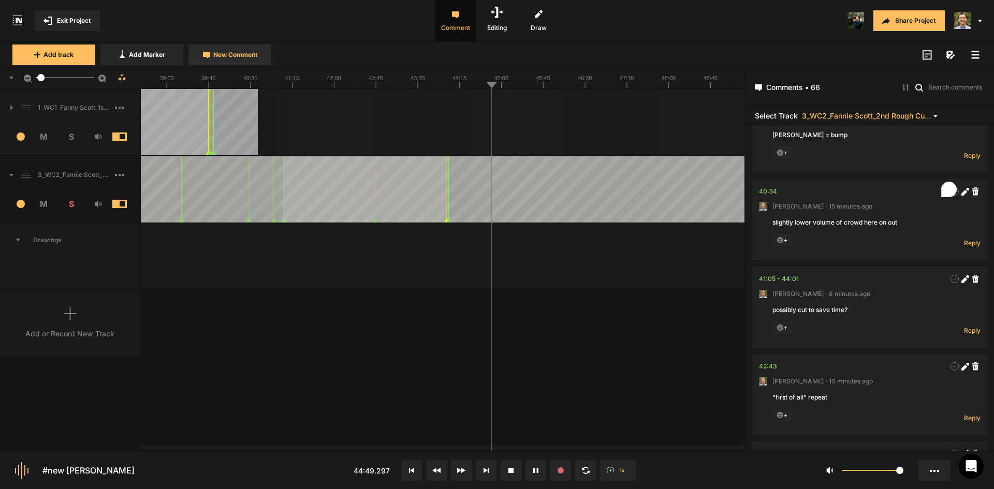
scroll to position [0, 0]
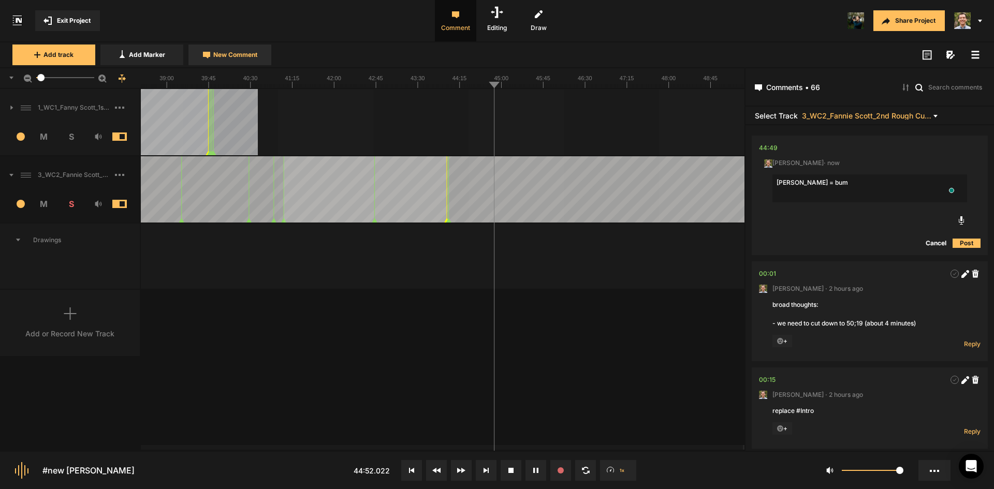
type textarea "[PERSON_NAME] = bump"
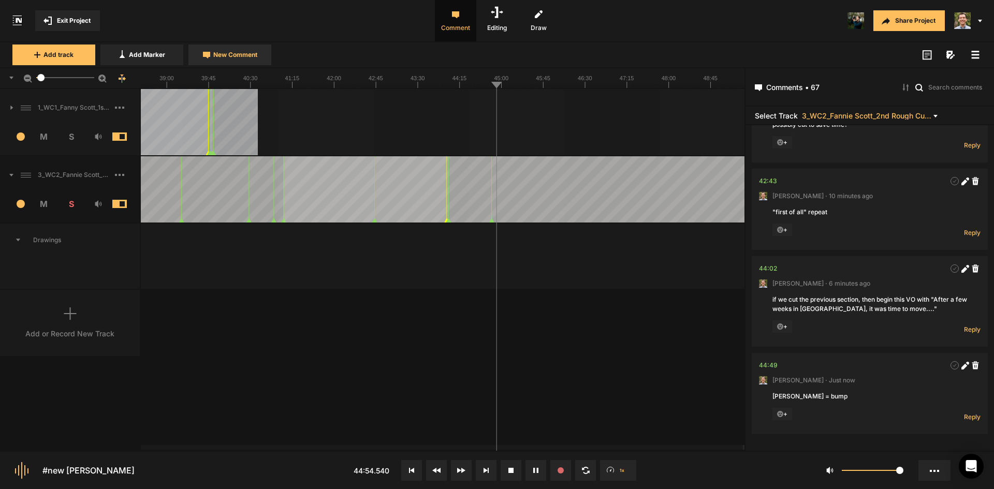
scroll to position [6227, 0]
click at [232, 49] on button "New Comment" at bounding box center [229, 55] width 83 height 21
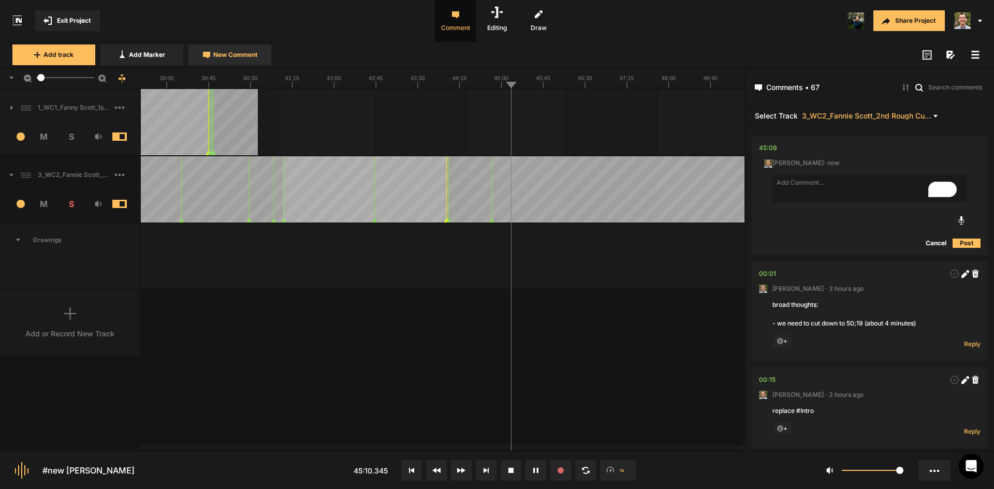
type textarea "b"
type textarea "her bracelet is very clinky."
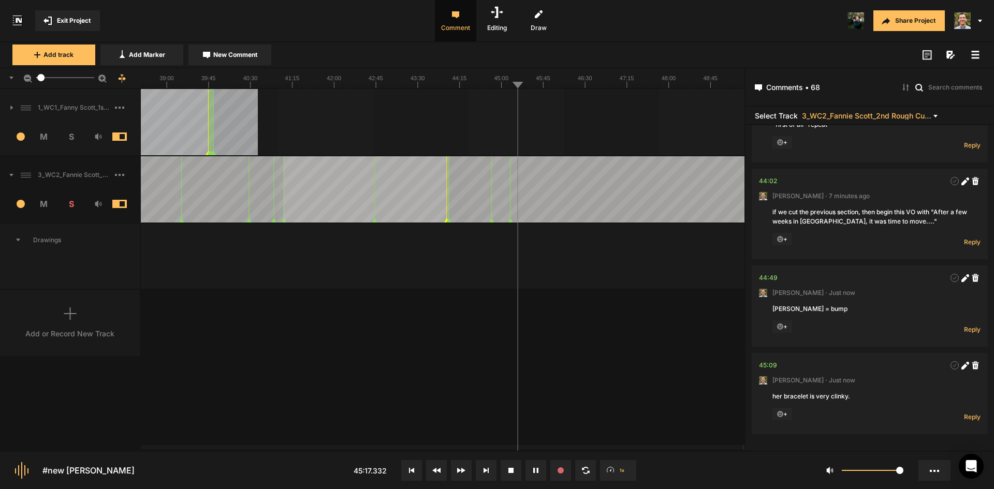
scroll to position [6315, 0]
click at [961, 365] on icon at bounding box center [965, 366] width 8 height 8
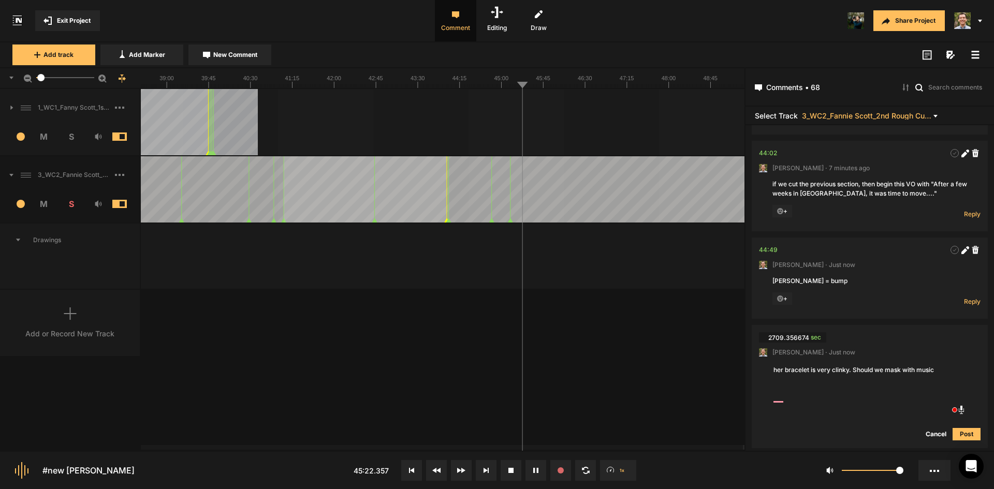
type textarea "her bracelet is very clinky. Should we mask with music?"
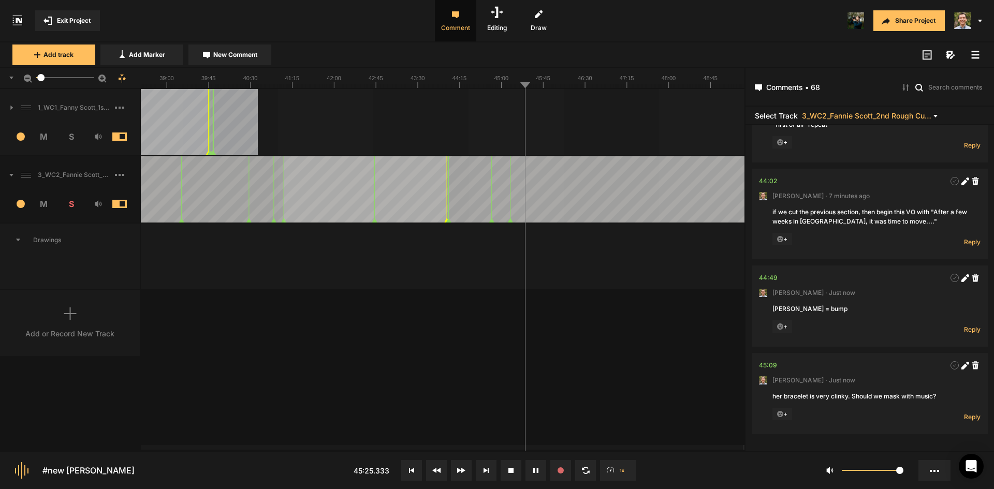
click at [502, 365] on div "1_WC1_Fanny Scott_1st Rough Cut_[DATE] 1 M S Comments 00:00 [PERSON_NAME] · [DA…" at bounding box center [372, 269] width 744 height 361
click at [961, 364] on icon at bounding box center [964, 366] width 6 height 6
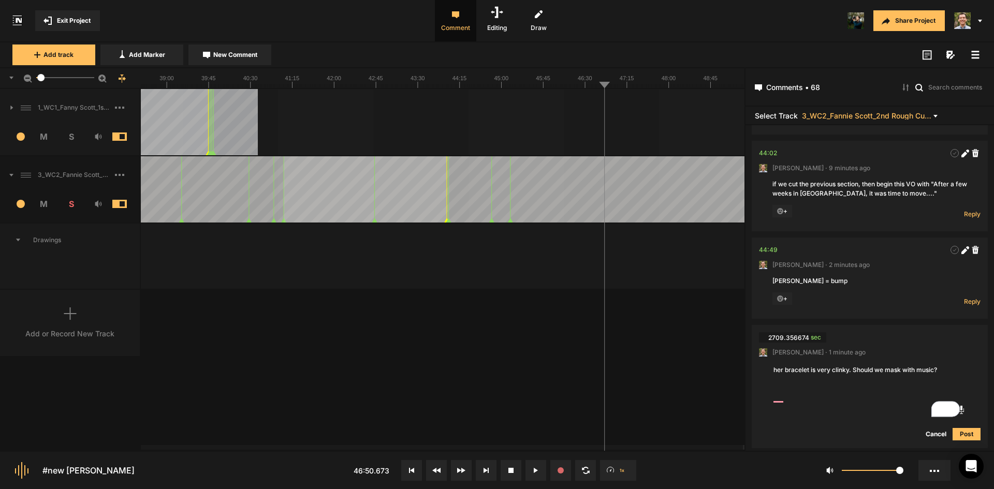
click at [851, 392] on textarea "her bracelet is very clinky. Should we mask with music?" at bounding box center [869, 378] width 195 height 28
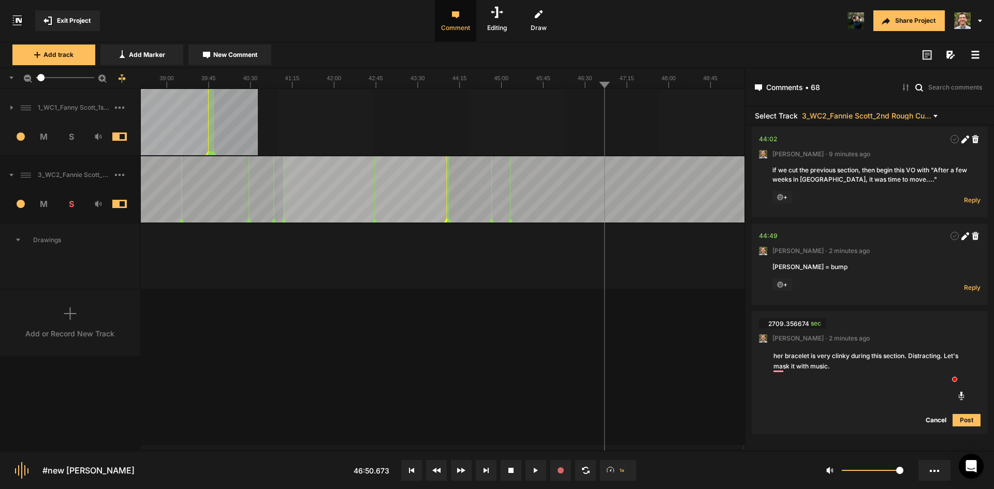
scroll to position [6356, 0]
type textarea "her bracelet is very clinky during this section. Distracting. Let's mask it wit…"
click at [930, 421] on button "Cancel" at bounding box center [935, 420] width 33 height 12
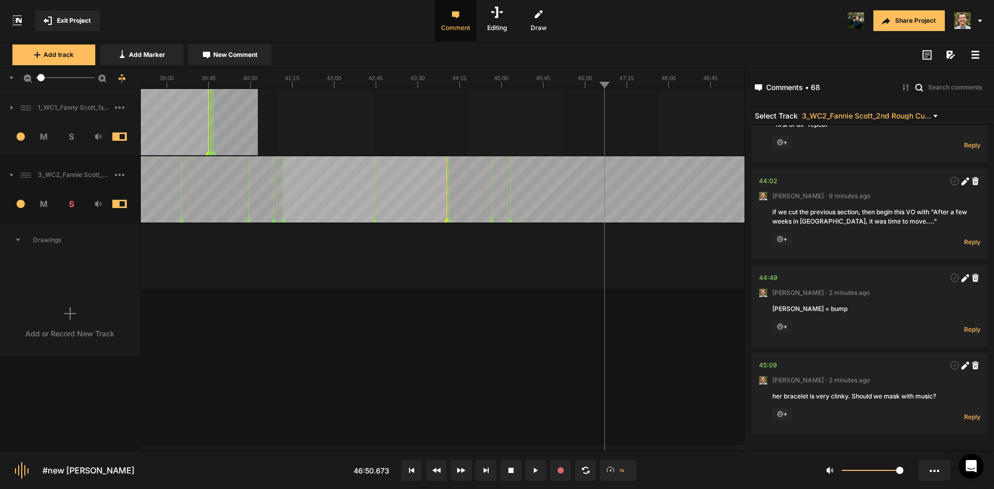
scroll to position [6315, 0]
click at [972, 365] on icon at bounding box center [975, 365] width 7 height 8
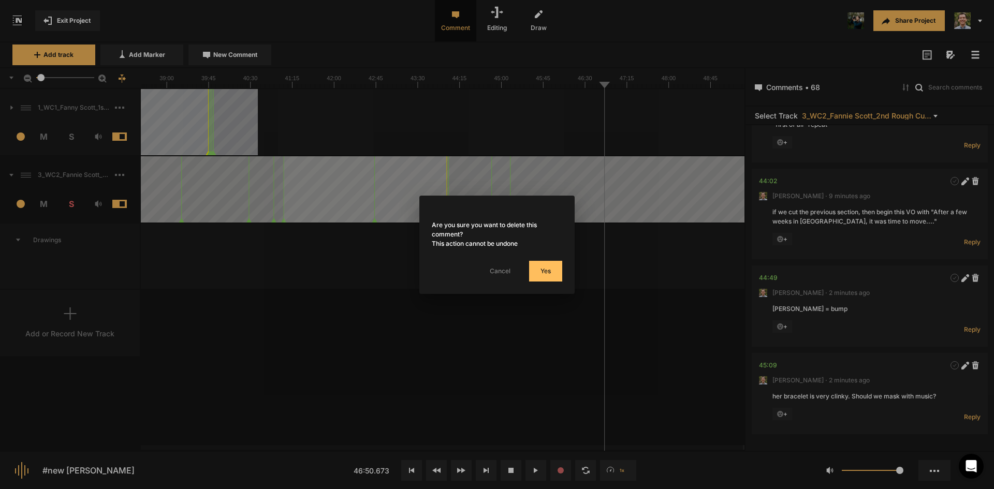
click at [541, 268] on button "Yes" at bounding box center [545, 271] width 33 height 21
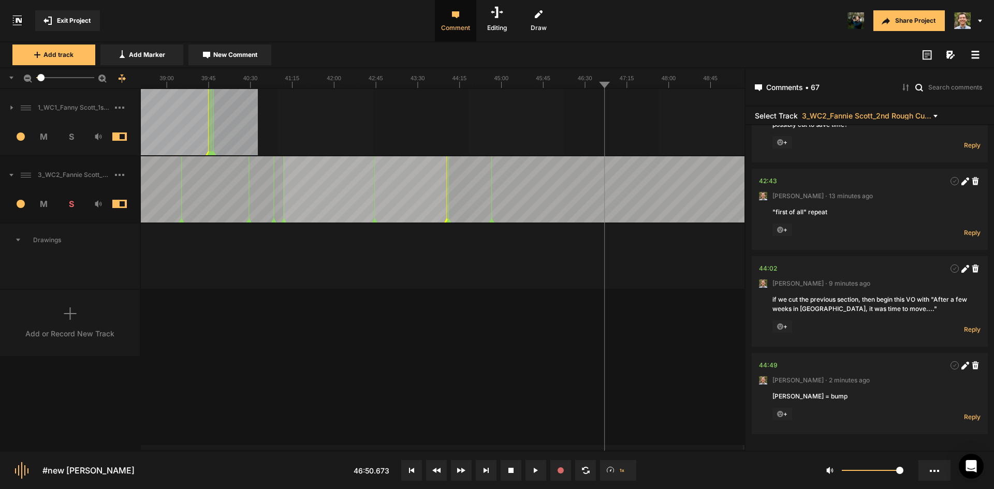
scroll to position [6227, 0]
drag, startPoint x: 502, startPoint y: 199, endPoint x: 605, endPoint y: 205, distance: 102.6
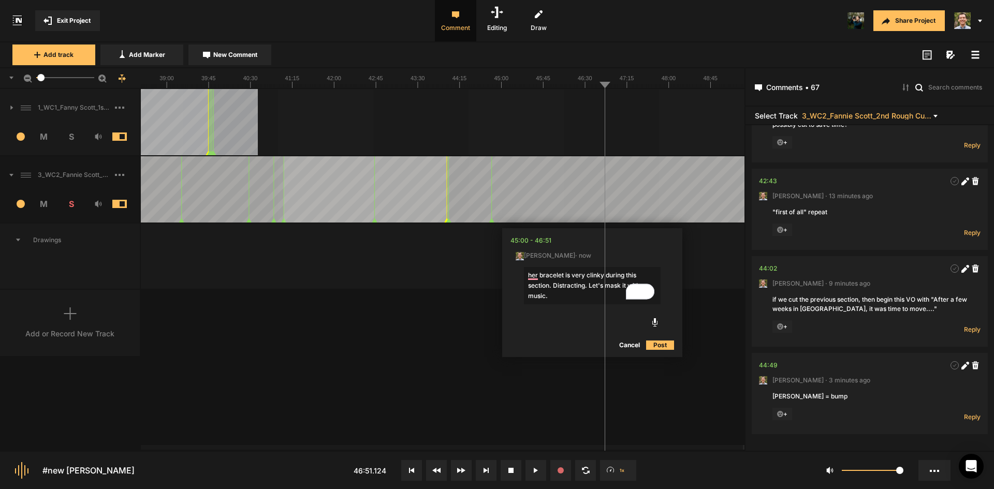
type textarea "her bracelet is very clinky during this section. Distracting. Let's mask it wit…"
click at [669, 348] on button "Post" at bounding box center [660, 345] width 28 height 12
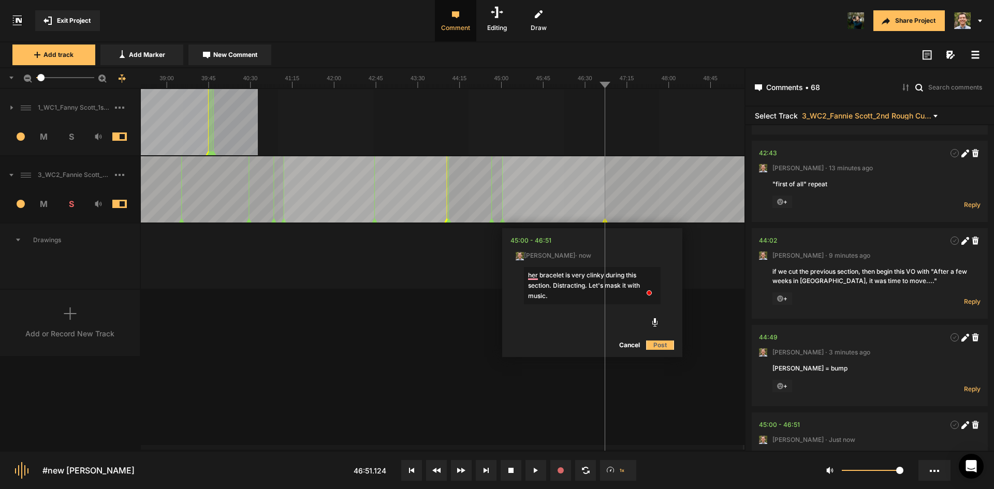
scroll to position [6324, 0]
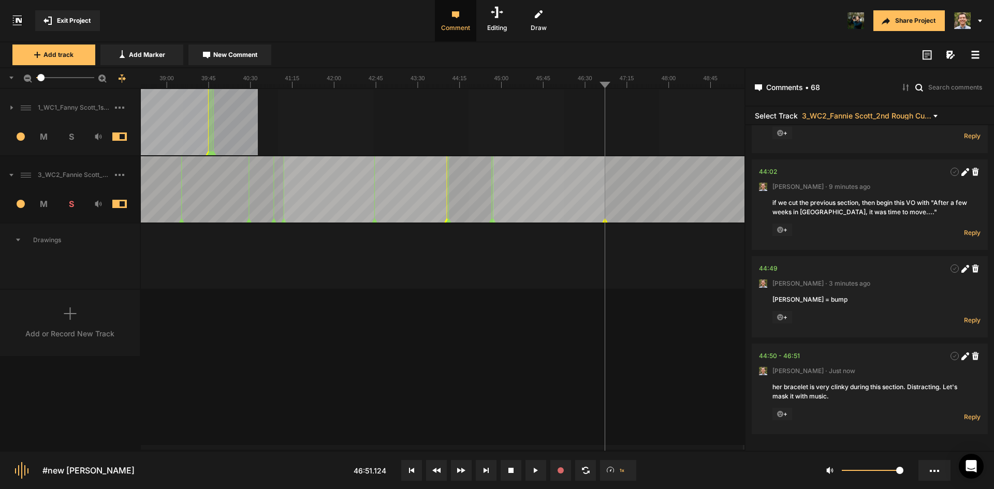
click at [493, 223] on nt-marker at bounding box center [493, 189] width 1 height 66
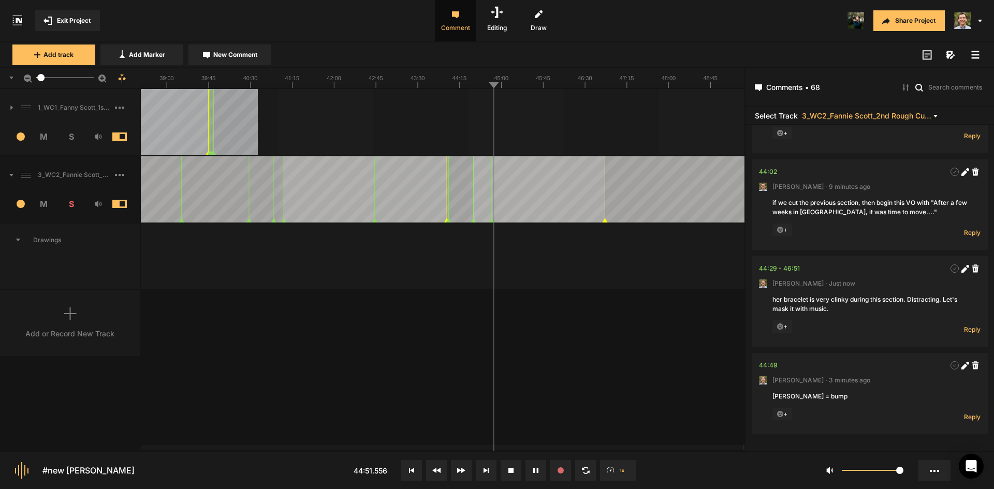
click at [478, 223] on nt-marker at bounding box center [477, 189] width 1 height 66
click at [476, 219] on nt-marker at bounding box center [475, 189] width 1 height 66
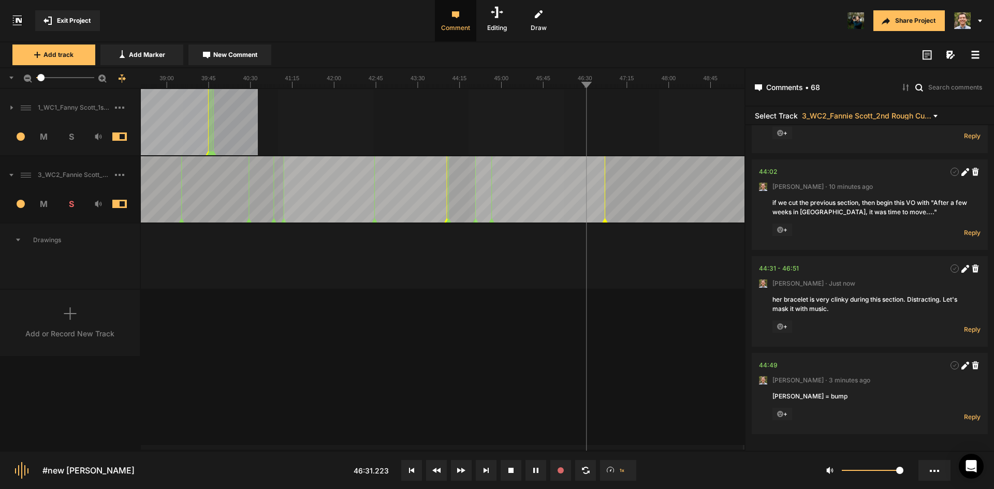
click at [245, 56] on span "New Comment" at bounding box center [235, 54] width 44 height 9
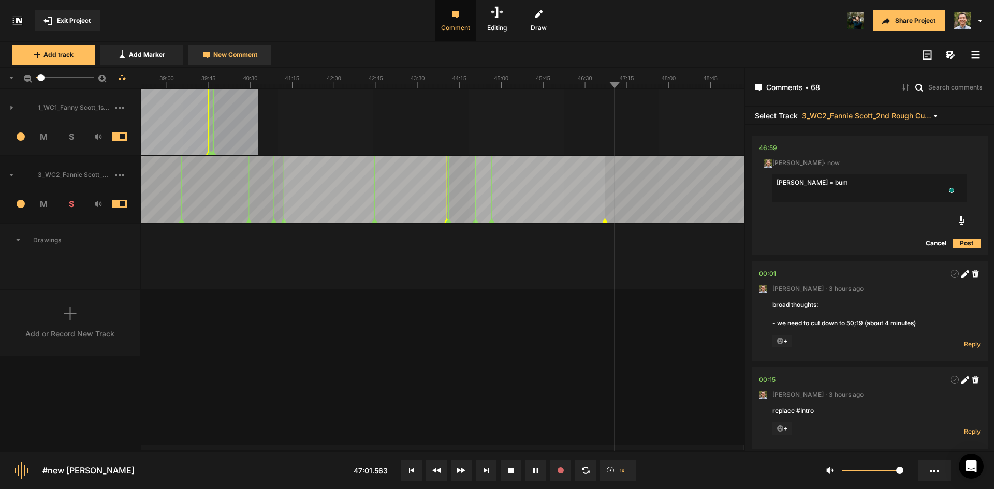
type textarea "[PERSON_NAME] = bump"
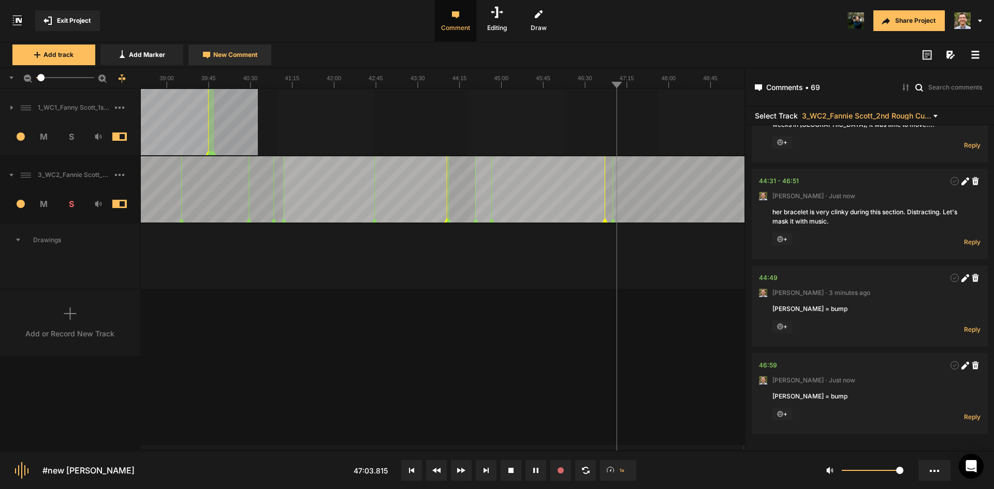
scroll to position [6411, 0]
click at [633, 217] on nt-marker at bounding box center [633, 189] width 1 height 66
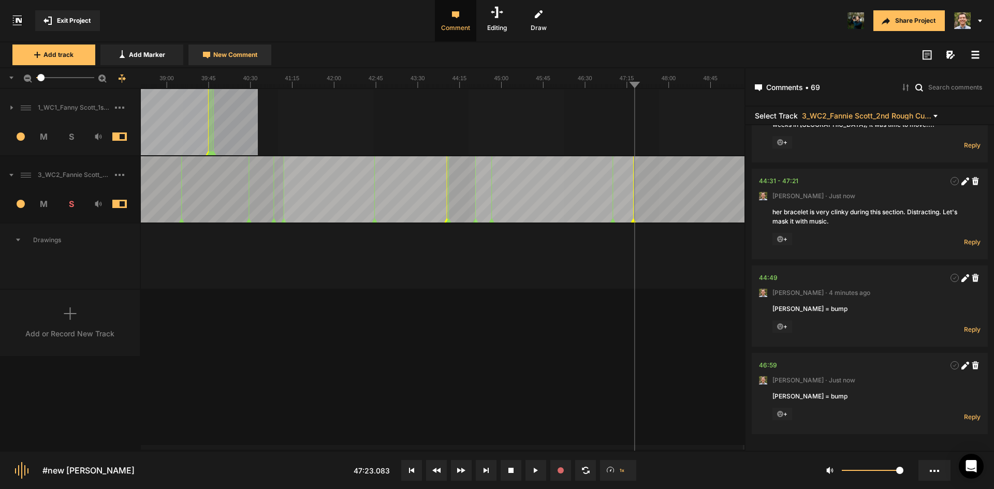
click at [240, 51] on span "New Comment" at bounding box center [235, 54] width 44 height 9
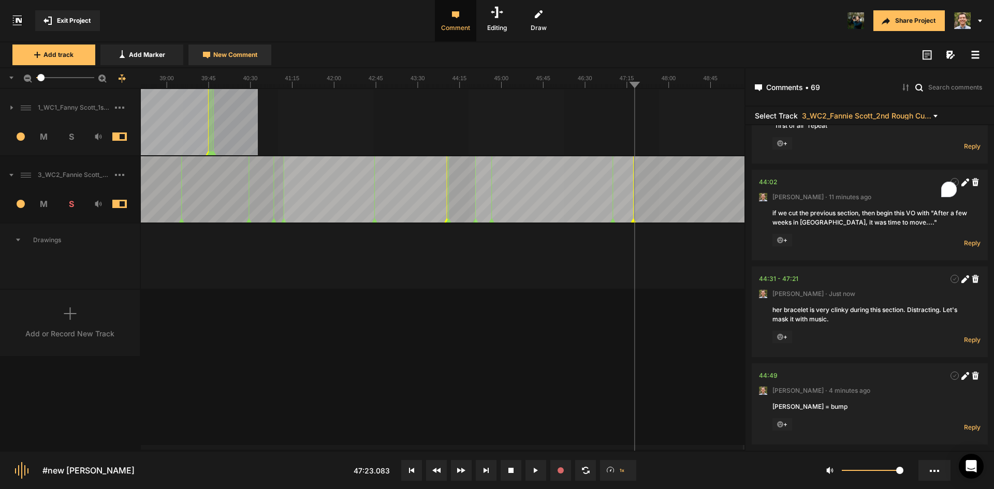
scroll to position [0, 0]
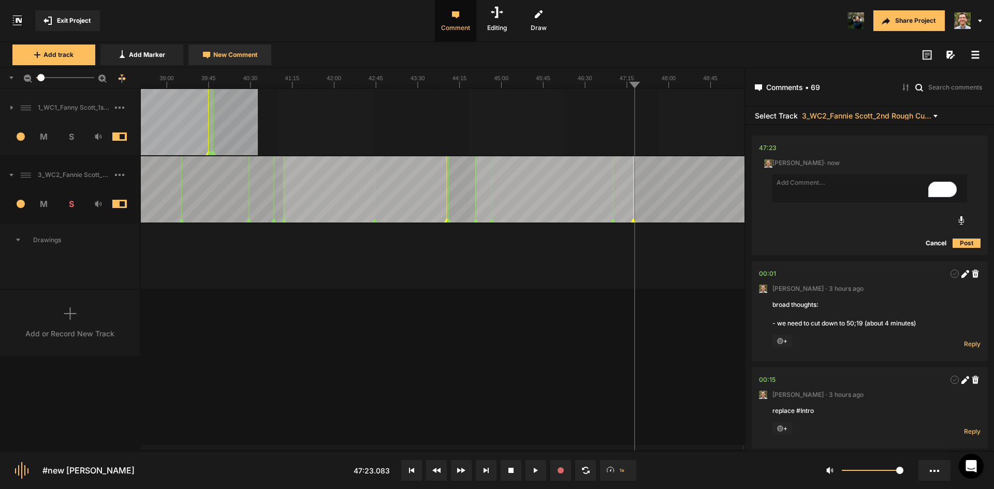
type textarea "m"
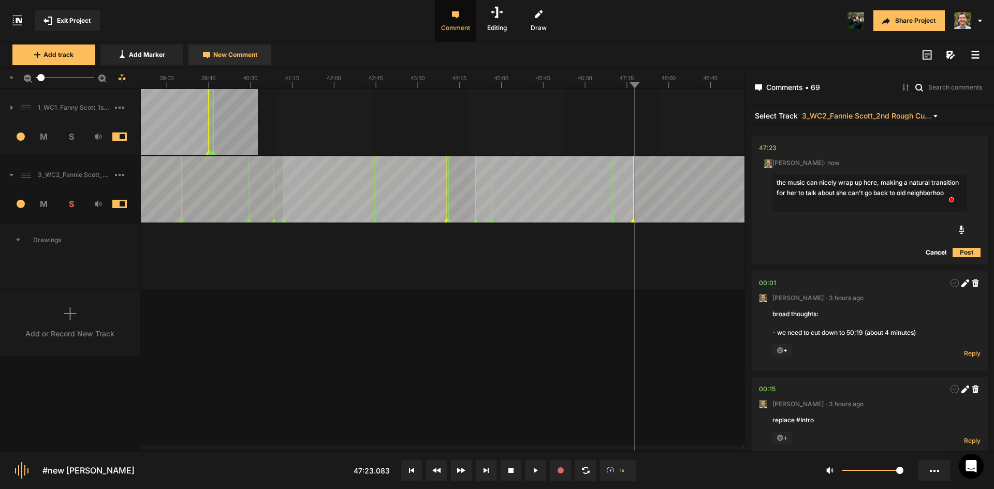
type textarea "the music can nicely wrap up here, making a natural transition for her to talk …"
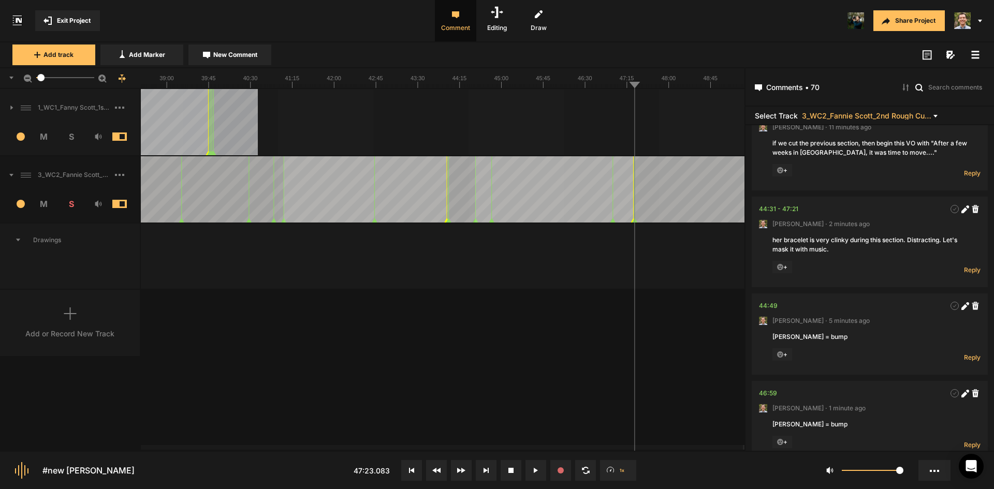
click at [496, 354] on div "1_WC1_Fanny Scott_1st Rough Cut_[DATE] 1 M S Comments 00:00 [PERSON_NAME] · [DA…" at bounding box center [372, 269] width 744 height 361
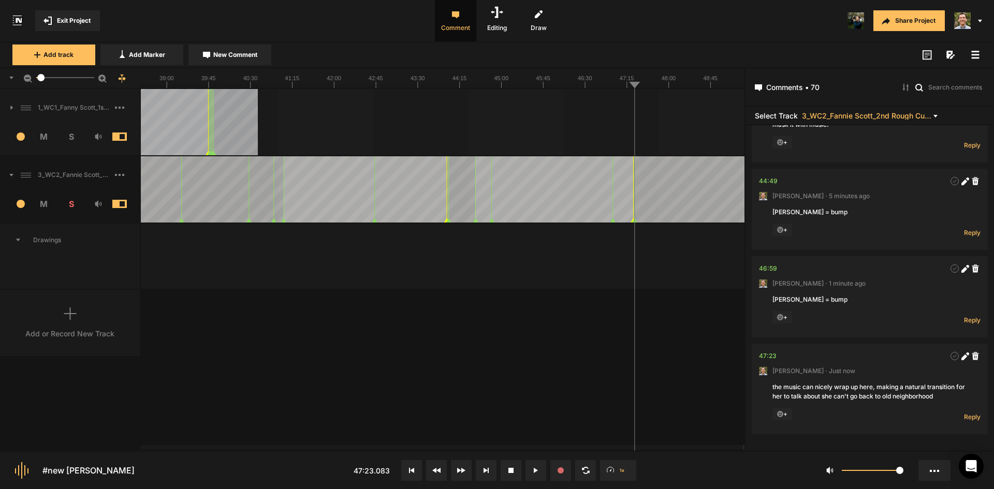
scroll to position [6508, 0]
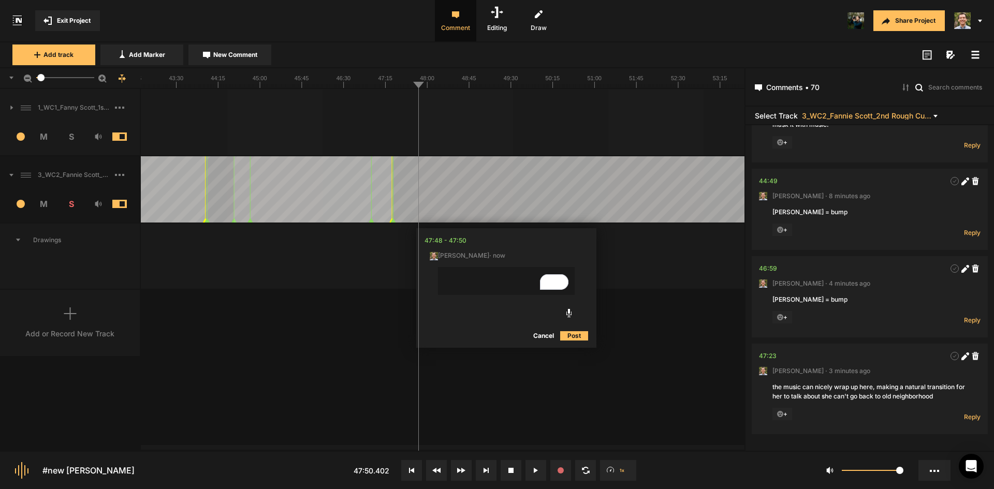
click at [544, 337] on button "Cancel" at bounding box center [543, 336] width 33 height 12
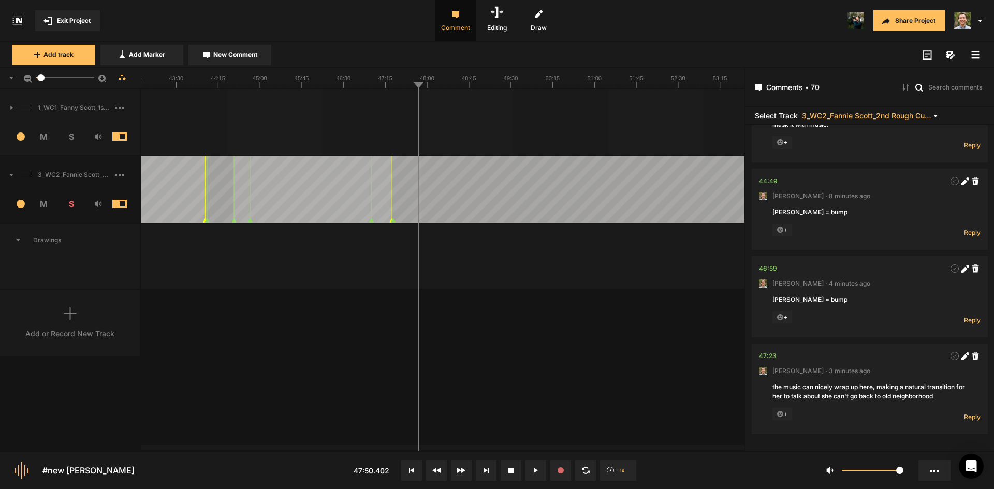
click at [464, 328] on div "1_WC1_Fanny Scott_1st Rough Cut_[DATE] 1 M S Comments 00:00 [PERSON_NAME] · [DA…" at bounding box center [372, 269] width 744 height 361
click at [221, 49] on button "New Comment" at bounding box center [229, 55] width 83 height 21
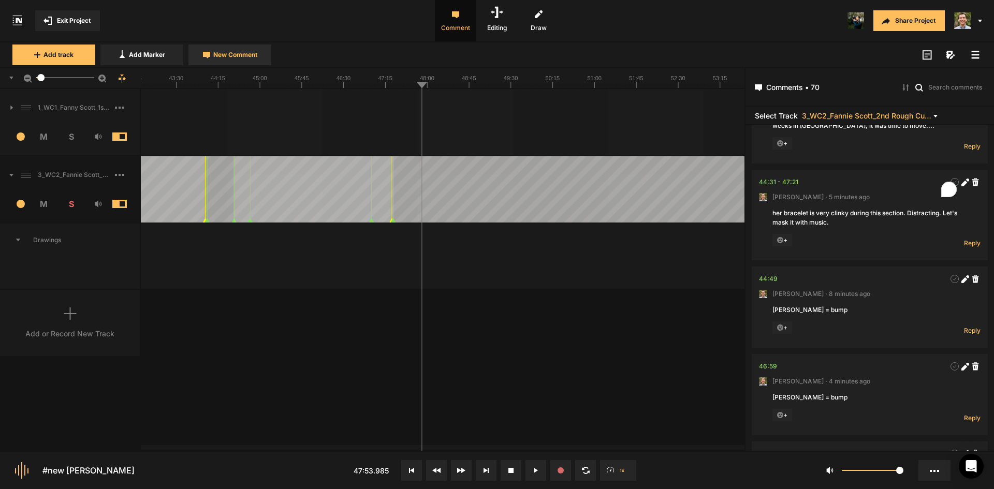
scroll to position [0, 0]
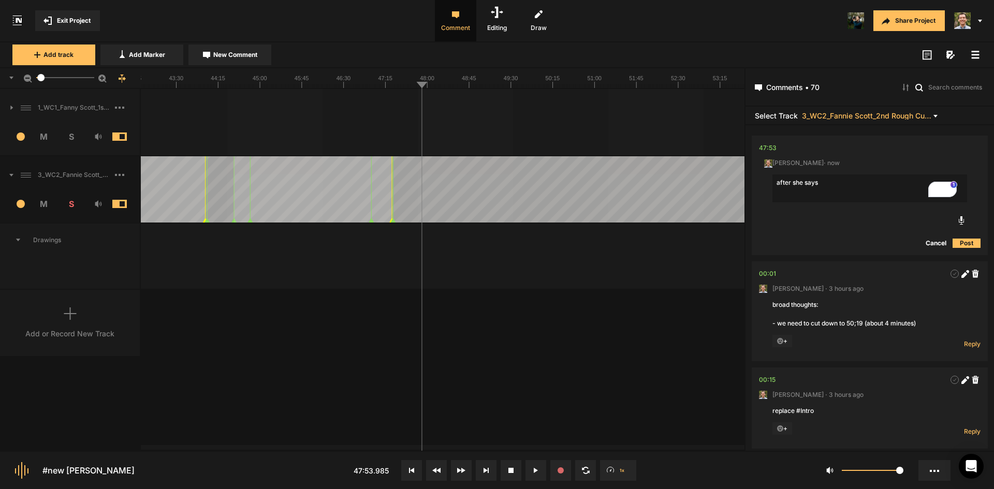
click at [857, 183] on textarea "after she says" at bounding box center [869, 188] width 195 height 28
paste textarea "And so I find myself just staying in areas that are alive, you know, like the N…"
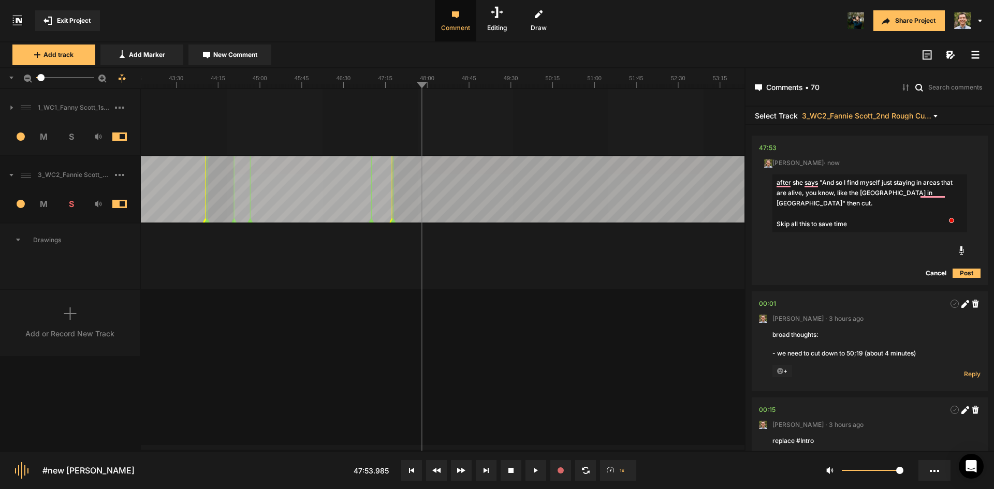
type textarea "after she says "And so I find myself just staying in areas that are alive, you …"
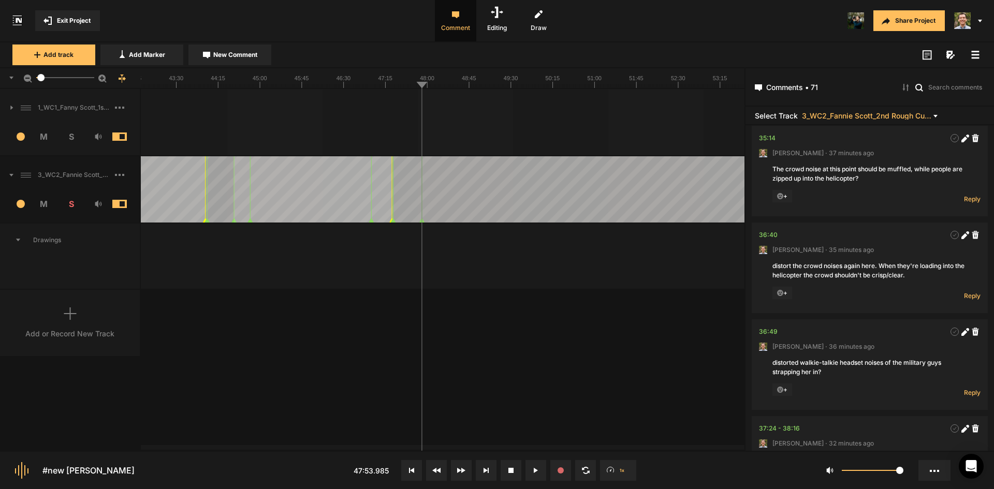
click at [612, 372] on div "1_WC1_Fanny Scott_1st Rough Cut_[DATE] 1 M S Comments 00:00 [PERSON_NAME] · [DA…" at bounding box center [372, 269] width 744 height 361
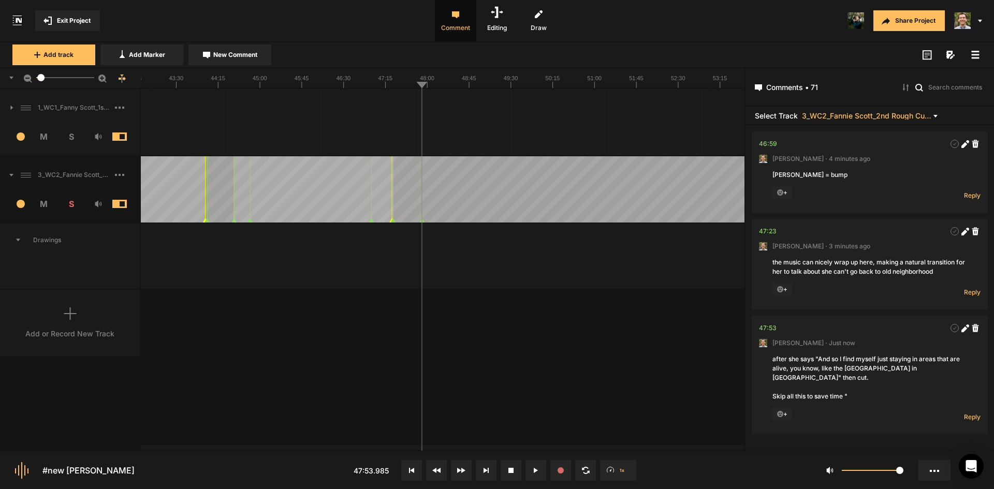
scroll to position [6624, 0]
click at [652, 297] on div "1_WC1_Fanny Scott_1st Rough Cut_[DATE] 1 M S Comments 00:00 [PERSON_NAME] · [DA…" at bounding box center [372, 269] width 744 height 361
click at [521, 334] on div "1_WC1_Fanny Scott_1st Rough Cut_[DATE] 1 M S Comments 00:00 [PERSON_NAME] · [DA…" at bounding box center [372, 269] width 744 height 361
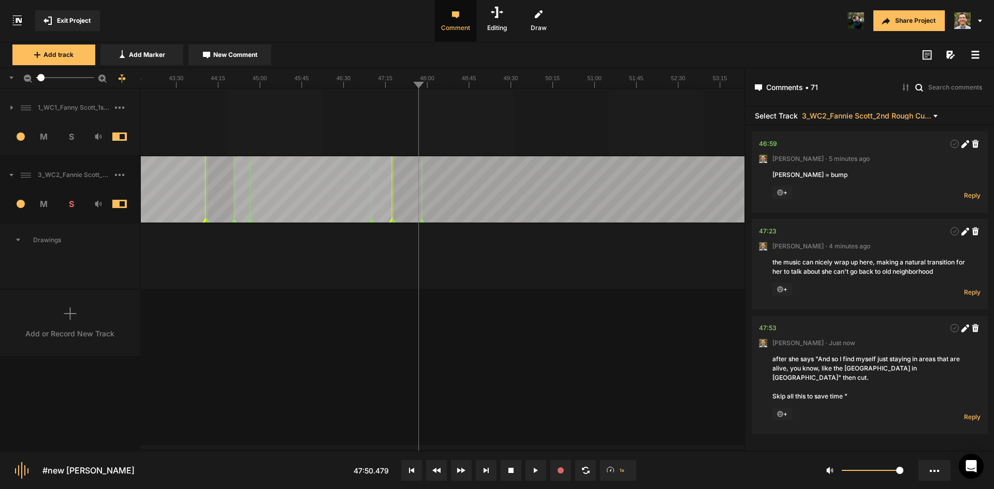
click at [961, 332] on icon at bounding box center [965, 329] width 8 height 8
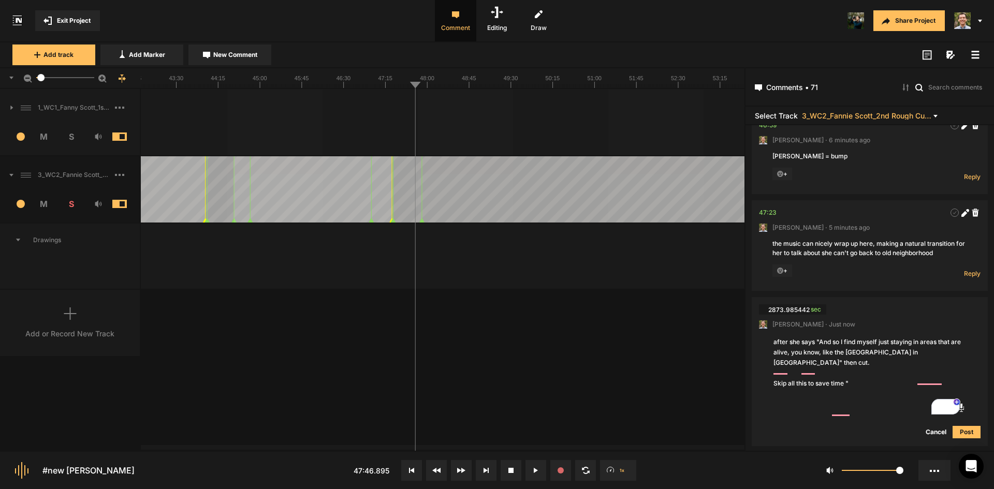
drag, startPoint x: 802, startPoint y: 390, endPoint x: 818, endPoint y: 366, distance: 29.1
click at [818, 366] on textarea "after she says "And so I find myself just staying in areas that are alive, you …" at bounding box center [869, 363] width 195 height 54
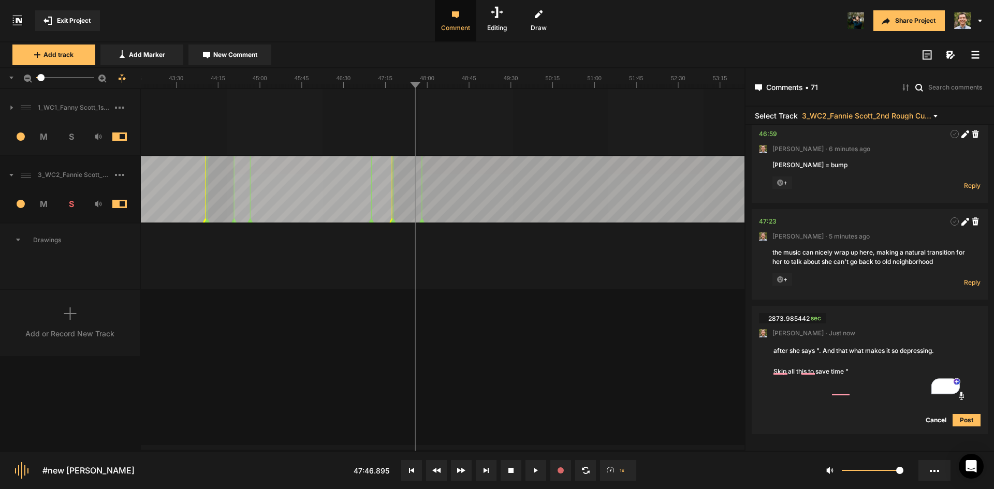
click at [824, 370] on textarea "after she says ". And that what makes it so depressing. Skip all this to save t…" at bounding box center [869, 361] width 195 height 33
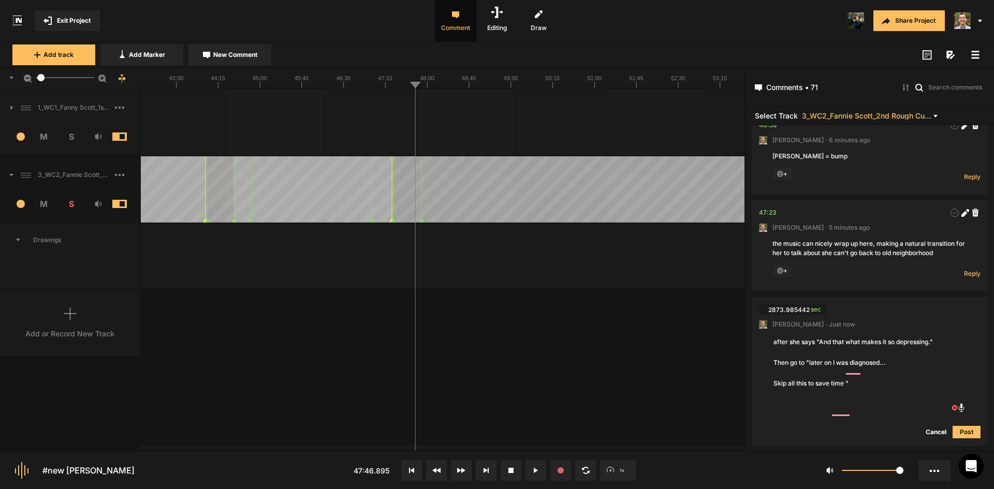
type textarea "after she says "And that what makes it so depressing." Then go to "later on I w…"
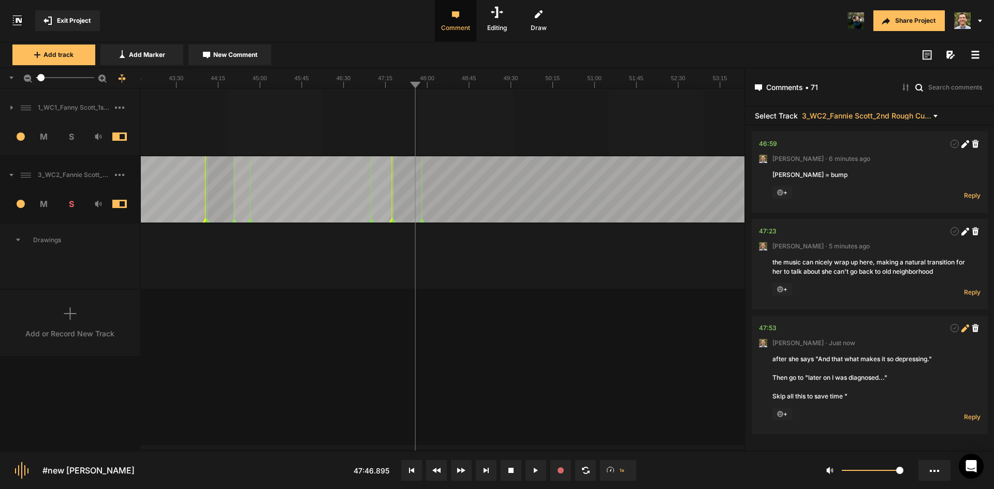
click at [961, 332] on icon at bounding box center [965, 329] width 8 height 8
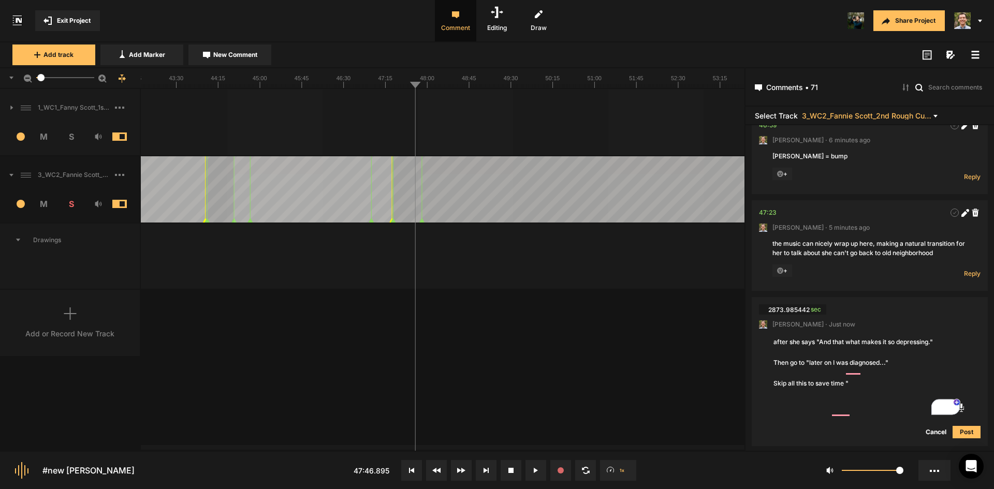
drag, startPoint x: 858, startPoint y: 416, endPoint x: 663, endPoint y: 424, distance: 195.3
click at [660, 416] on nt-project-view "Exit Project Comment Editing Draw Share Project Add track Add Marker New Commen…" at bounding box center [497, 244] width 994 height 489
click at [811, 390] on textarea "after she says "And that what makes it so depressing." Then go to "later on I w…" at bounding box center [869, 363] width 195 height 54
click at [895, 390] on textarea "after she says "And that what makes it so depressing." Then go to "later on I w…" at bounding box center [869, 363] width 195 height 54
paste textarea "And so I find myself just staying in areas that are alive, you know, like the N…"
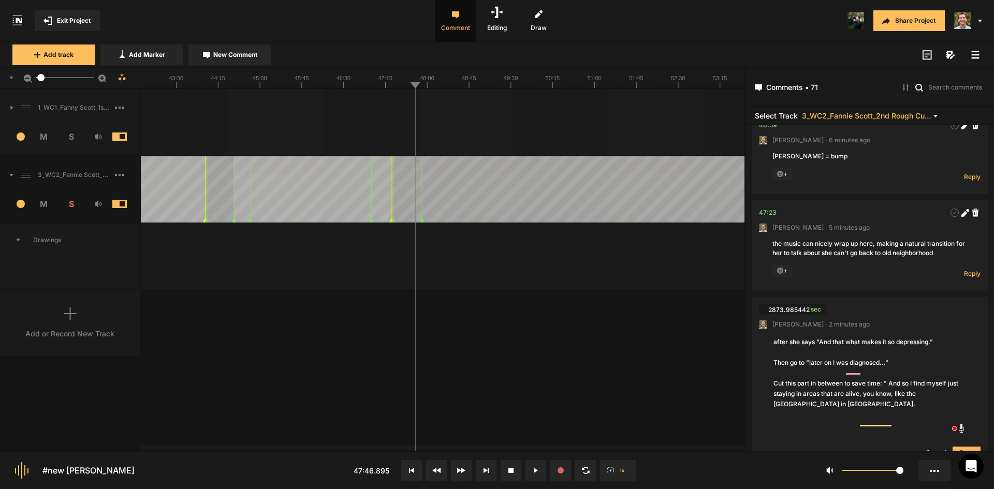
click at [895, 406] on textarea "after she says "And that what makes it so depressing." Then go to "later on I w…" at bounding box center [869, 373] width 195 height 75
click at [840, 410] on textarea "after she says "And that what makes it so depressing." Then go to "later on I w…" at bounding box center [869, 373] width 195 height 75
paste textarea "And stuff like that. So I, it's hard for me to even go, you know, my kids, not …"
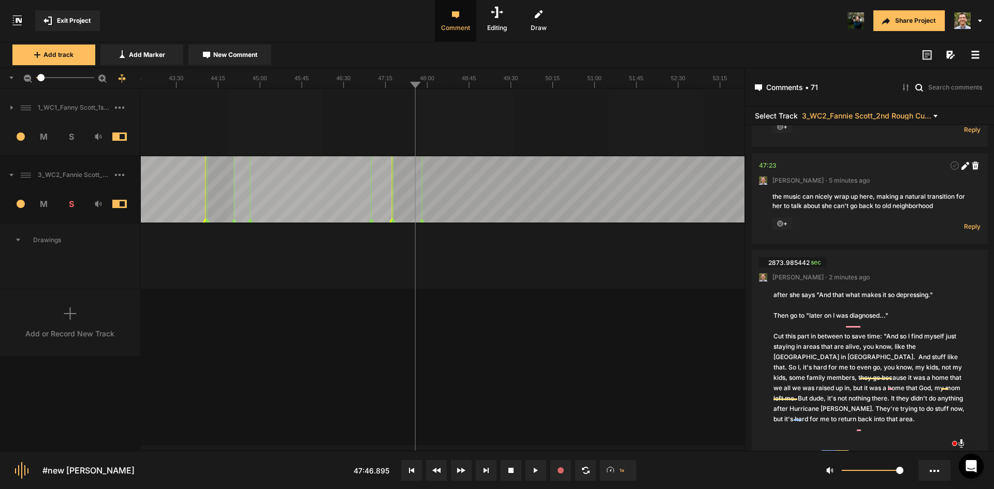
type textarea "after she says "And that what makes it so depressing." Then go to "later on I w…"
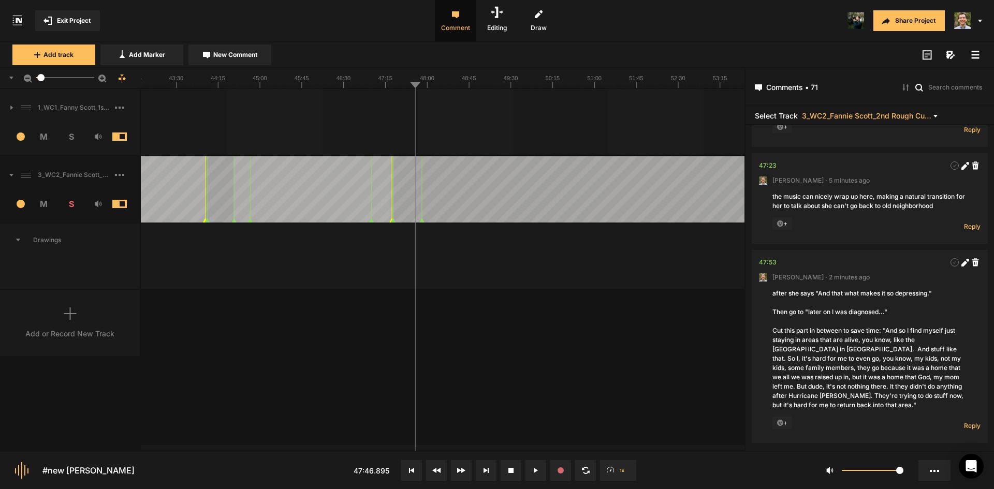
click at [522, 340] on div "1_WC1_Fanny Scott_1st Rough Cut_[DATE] 1 M S Comments 00:00 [PERSON_NAME] · [DA…" at bounding box center [372, 269] width 744 height 361
click at [961, 266] on icon at bounding box center [964, 263] width 6 height 6
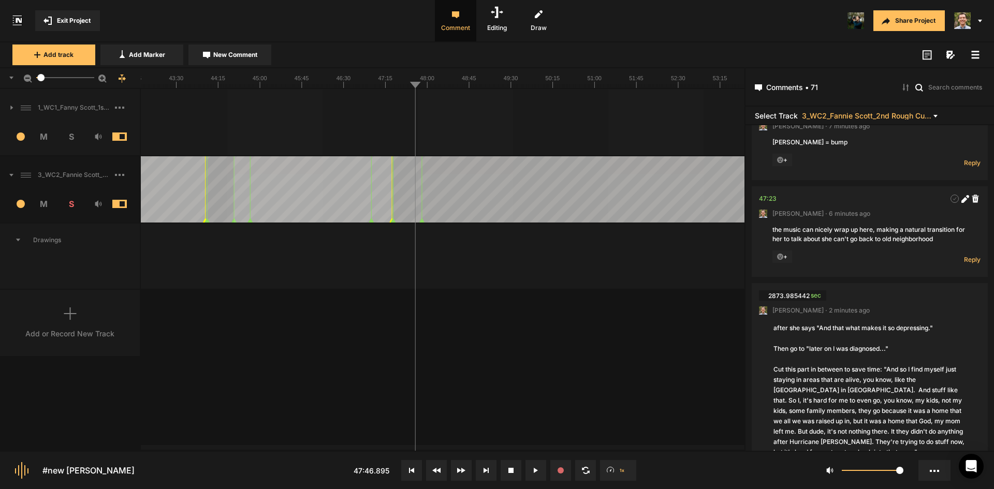
scroll to position [6638, 0]
click at [846, 384] on textarea "after she says "And that what makes it so depressing." Then go to "later on I w…" at bounding box center [869, 390] width 195 height 137
drag, startPoint x: 415, startPoint y: 211, endPoint x: 460, endPoint y: 197, distance: 47.2
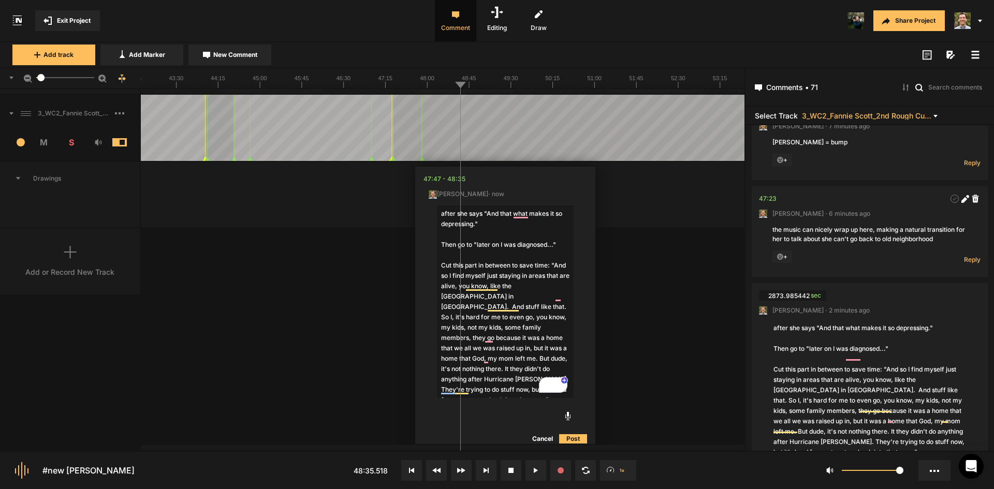
scroll to position [63, 0]
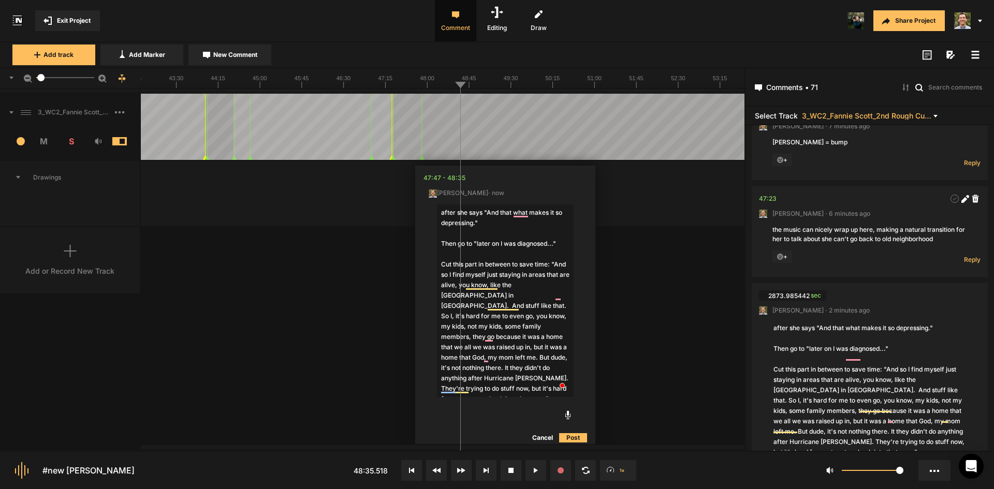
type textarea "after she says "And that what makes it so depressing." Then go to "later on I w…"
click at [568, 441] on button "Post" at bounding box center [573, 438] width 28 height 12
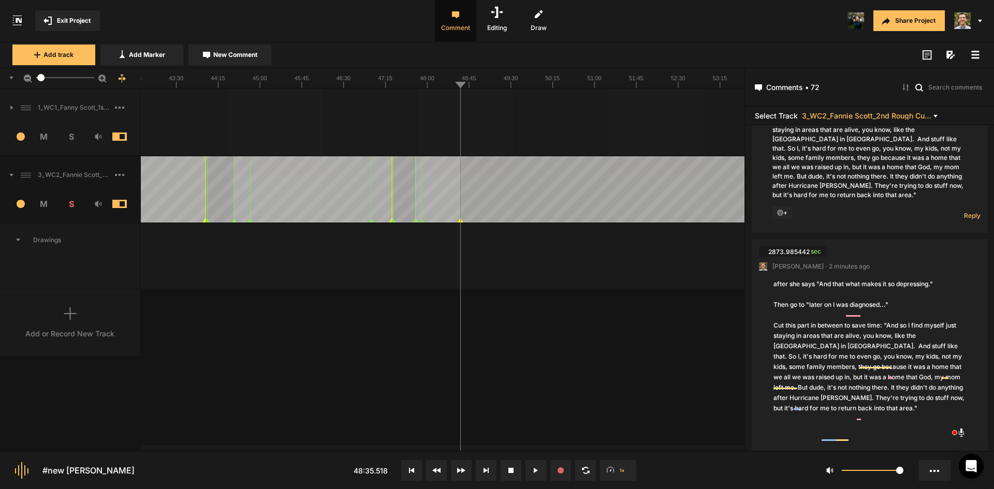
scroll to position [6946, 0]
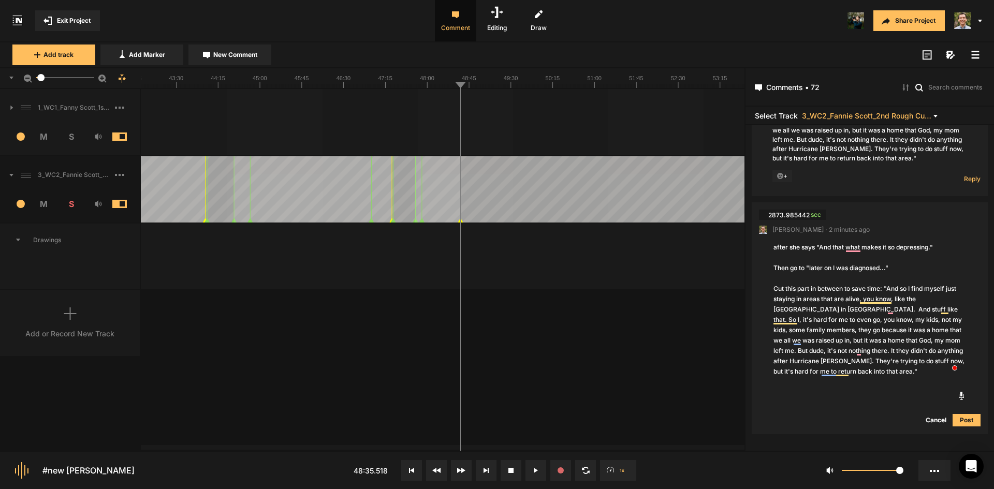
click at [881, 345] on textarea "after she says "And that what makes it so depressing." Then go to "later on I w…" at bounding box center [869, 309] width 195 height 137
click at [927, 420] on button "Cancel" at bounding box center [935, 420] width 33 height 12
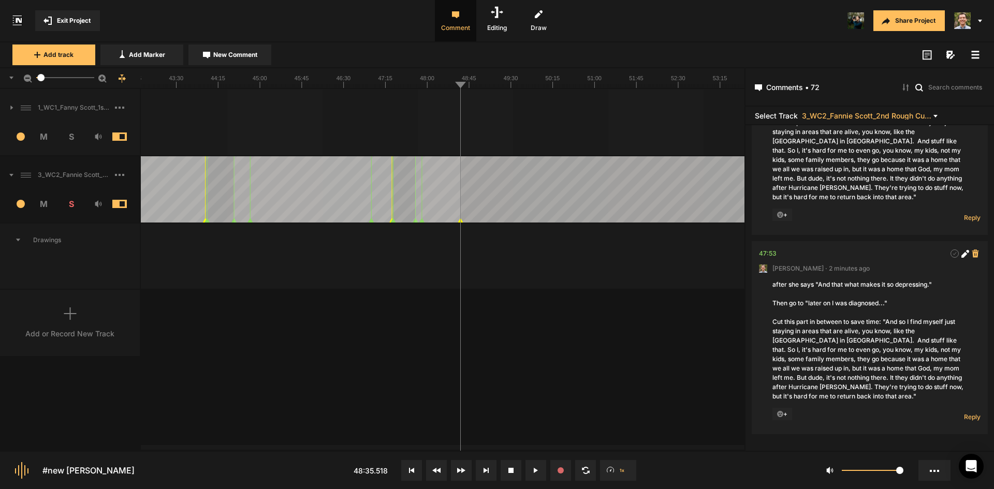
click at [972, 256] on icon at bounding box center [975, 253] width 7 height 8
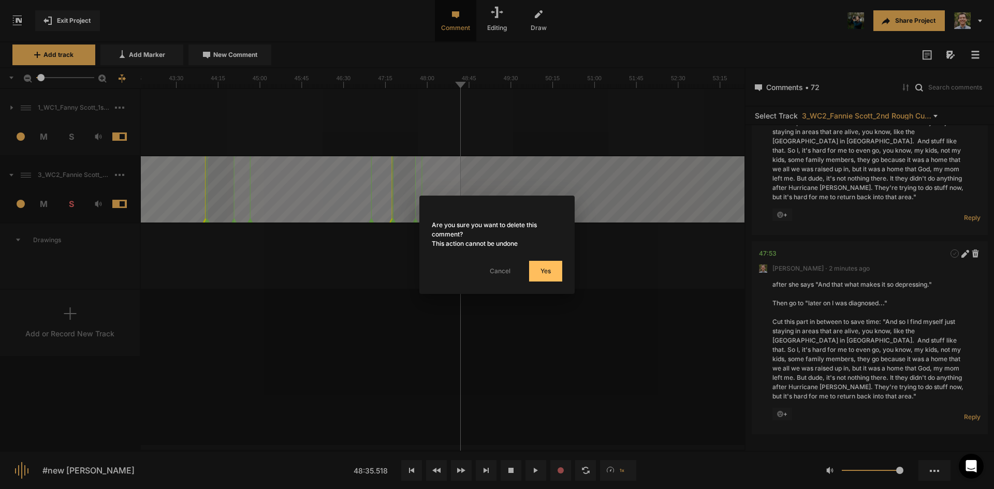
click at [551, 270] on button "Yes" at bounding box center [545, 271] width 33 height 21
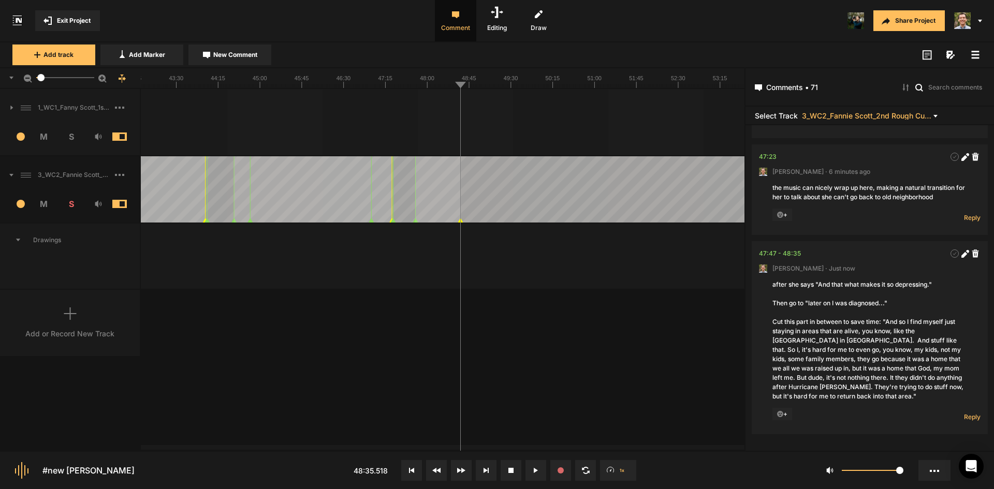
scroll to position [6707, 0]
click at [444, 221] on nt-marker at bounding box center [443, 189] width 1 height 66
click at [961, 253] on icon at bounding box center [964, 255] width 6 height 6
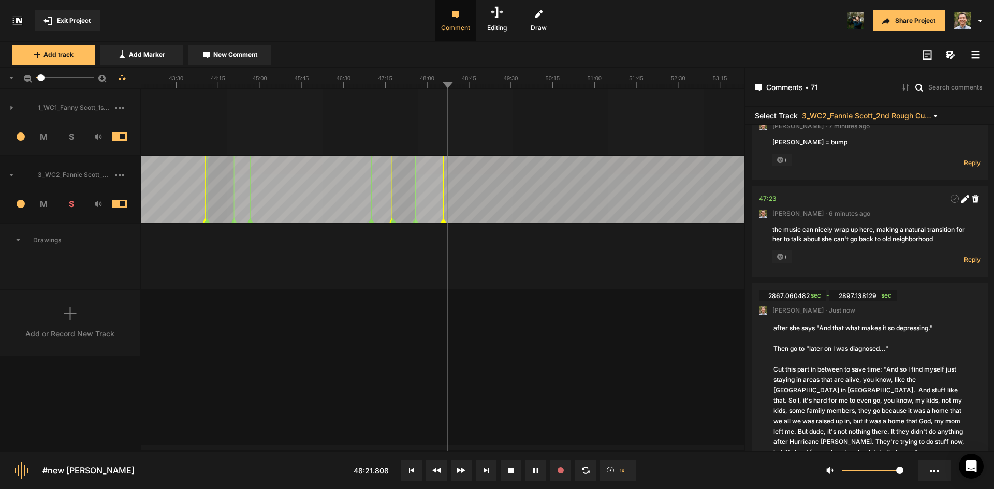
scroll to position [6638, 0]
click at [833, 383] on textarea "after she says "And that what makes it so depressing." Then go to "later on I w…" at bounding box center [869, 390] width 195 height 137
click at [834, 379] on textarea "after she says "And that what makes it so depressing." Then go to "later on I w…" at bounding box center [869, 390] width 195 height 137
type textarea "after she says "And that what makes it so depressing." Then go to "later I was …"
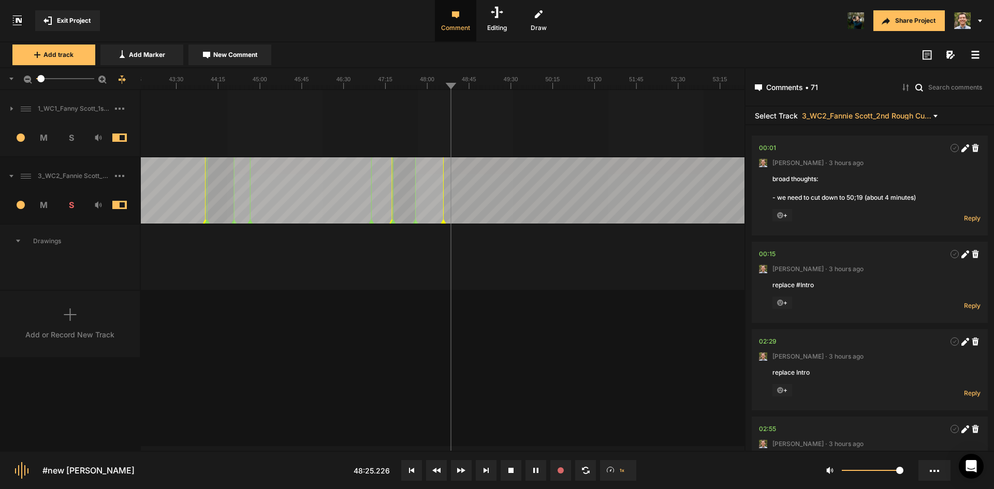
scroll to position [6638, 0]
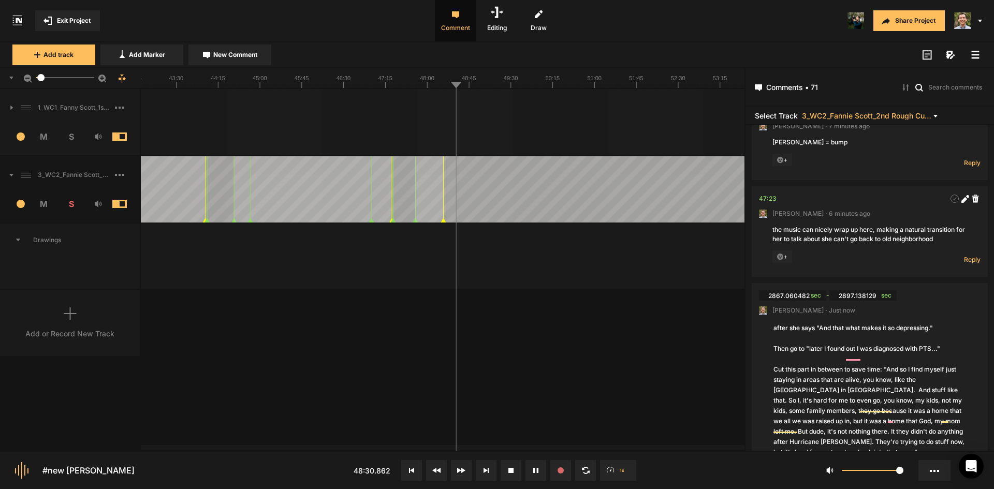
type textarea "after she says "And that what makes it so depressing." Then go to "later I foun…"
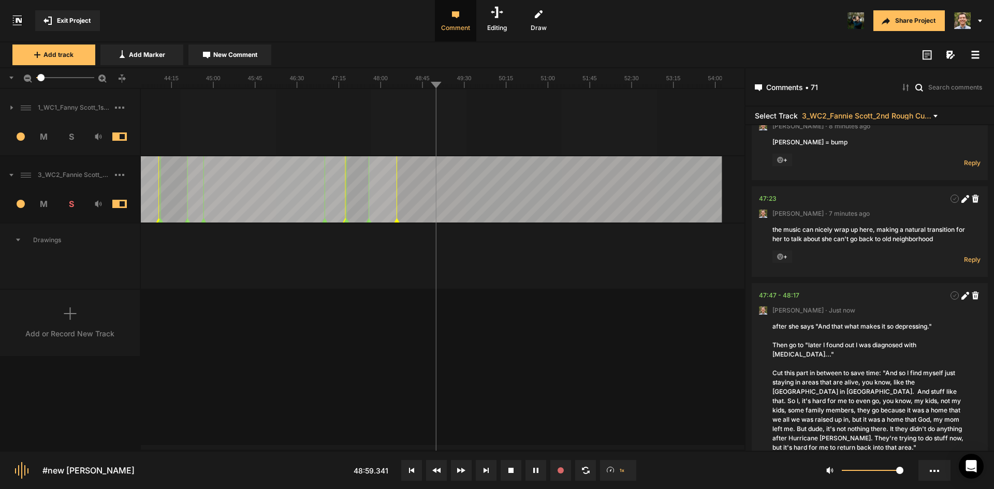
click at [596, 336] on div "1_WC1_Fanny Scott_1st Rough Cut_[DATE] 1 M S Comments 00:00 [PERSON_NAME] · [DA…" at bounding box center [372, 269] width 744 height 361
click at [561, 381] on div "1_WC1_Fanny Scott_1st Rough Cut_[DATE] 1 M S Comments 00:00 [PERSON_NAME] · [DA…" at bounding box center [372, 269] width 744 height 361
drag, startPoint x: 503, startPoint y: 205, endPoint x: 551, endPoint y: 201, distance: 48.3
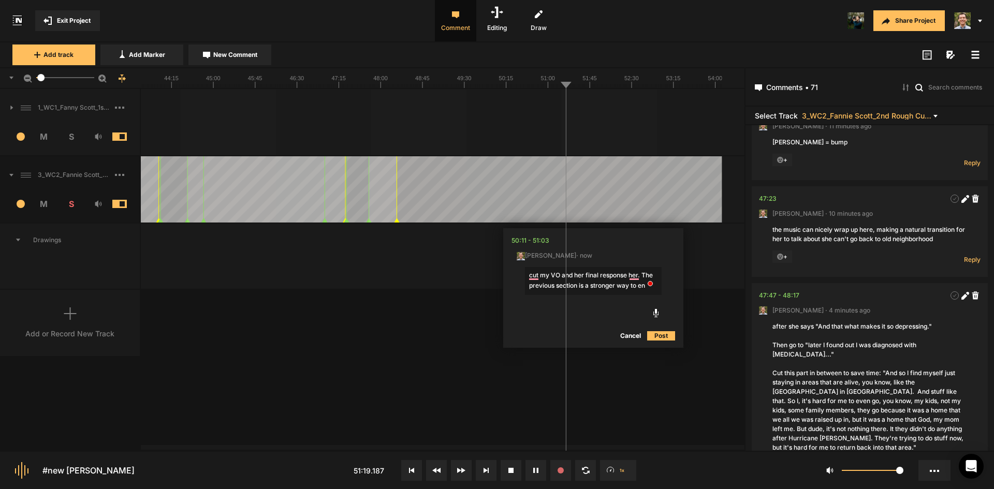
type textarea "cut my VO and her final response her. The previous section is a stronger way to…"
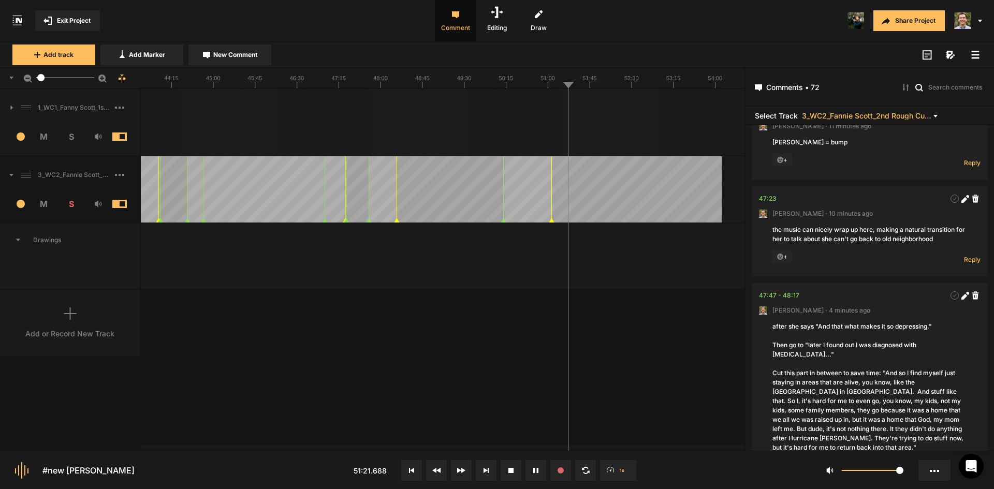
click at [479, 343] on div "1_WC1_Fanny Scott_1st Rough Cut_[DATE] 1 M S Comments 00:00 [PERSON_NAME] · [DA…" at bounding box center [372, 269] width 744 height 361
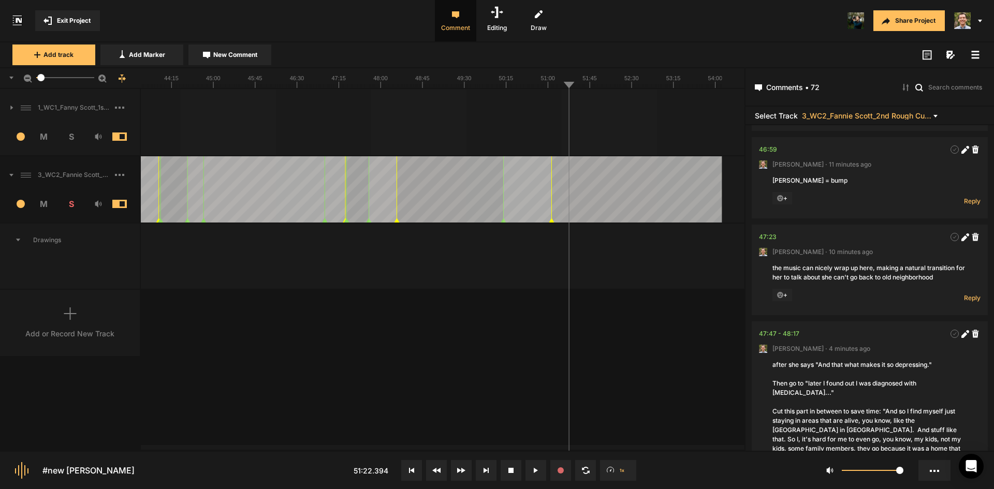
scroll to position [6597, 0]
click at [551, 193] on nt-marker at bounding box center [551, 189] width 1 height 66
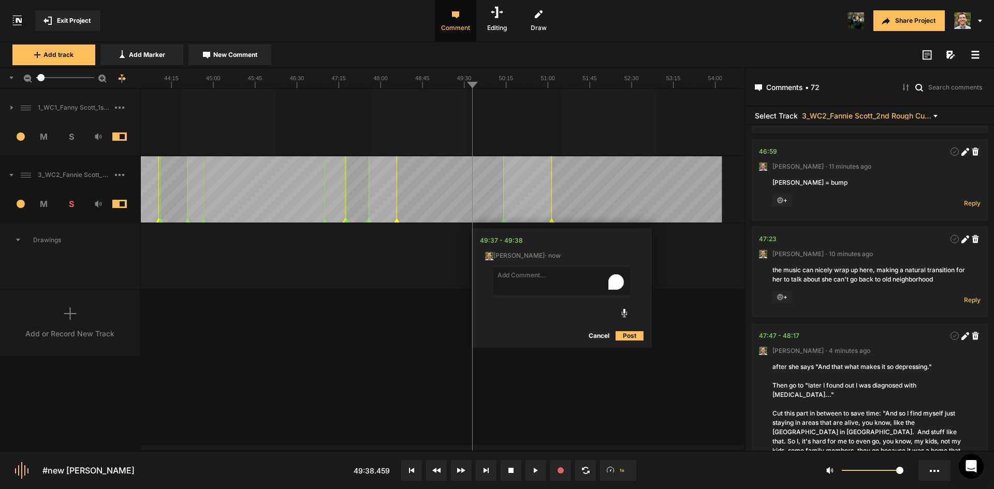
click at [599, 340] on button "Cancel" at bounding box center [598, 336] width 33 height 12
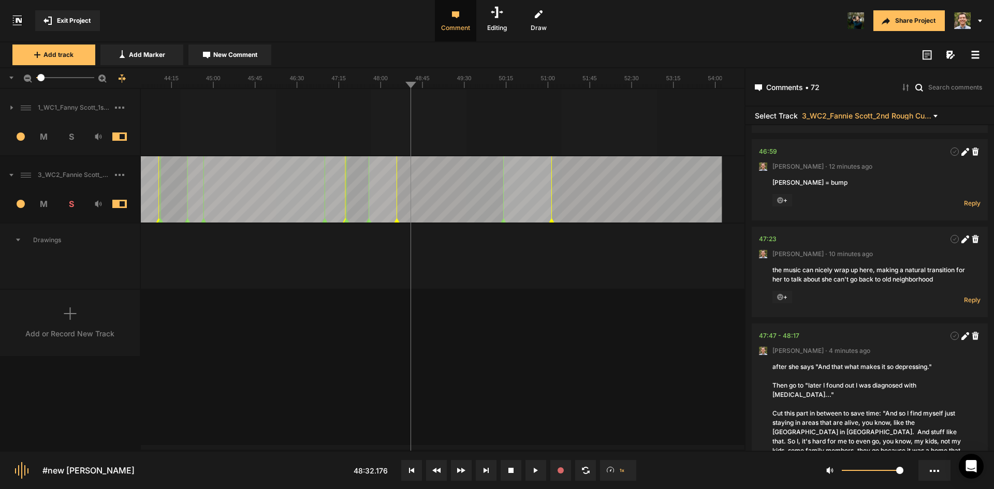
click at [550, 351] on div "1_WC1_Fanny Scott_1st Rough Cut_[DATE] 1 M S Comments 00:00 [PERSON_NAME] · [DA…" at bounding box center [372, 269] width 744 height 361
click at [664, 402] on div "1_WC1_Fanny Scott_1st Rough Cut_[DATE] 1 M S Comments 00:00 [PERSON_NAME] · [DA…" at bounding box center [372, 269] width 744 height 361
click at [332, 336] on div "1_WC1_Fanny Scott_1st Rough Cut_[DATE] 1 M S Comments 00:00 [PERSON_NAME] · [DA…" at bounding box center [372, 269] width 744 height 361
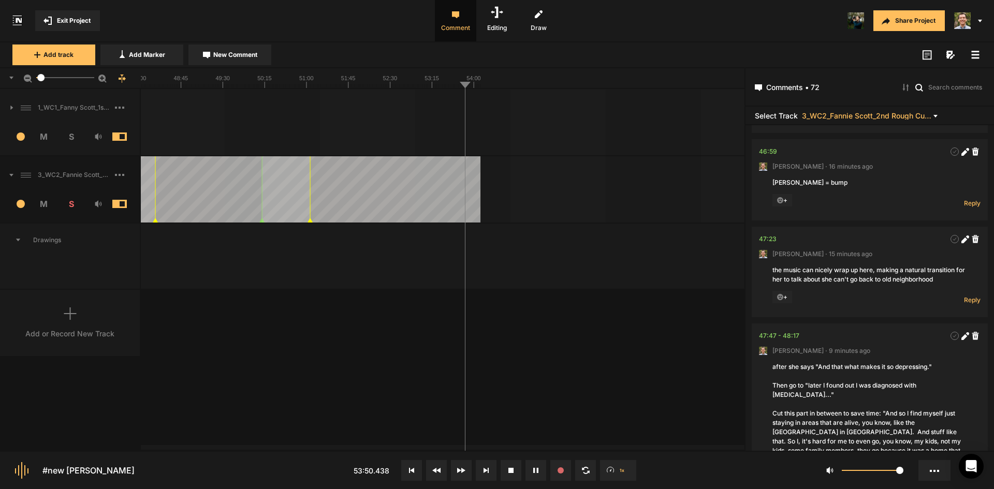
click at [619, 307] on div "1_WC1_Fanny Scott_1st Rough Cut_[DATE] 1 M S Comments 00:00 [PERSON_NAME] · [DA…" at bounding box center [372, 269] width 744 height 361
click at [328, 410] on div "1_WC1_Fanny Scott_1st Rough Cut_[DATE] 1 M S Comments 00:00 [PERSON_NAME] · [DA…" at bounding box center [372, 269] width 744 height 361
drag, startPoint x: 313, startPoint y: 358, endPoint x: 446, endPoint y: 305, distance: 143.1
click at [462, 320] on div "1_WC1_Fanny Scott_1st Rough Cut_[DATE] 1 M S Comments 00:00 [PERSON_NAME] · [DA…" at bounding box center [372, 269] width 744 height 361
drag, startPoint x: 311, startPoint y: 87, endPoint x: 242, endPoint y: 83, distance: 68.4
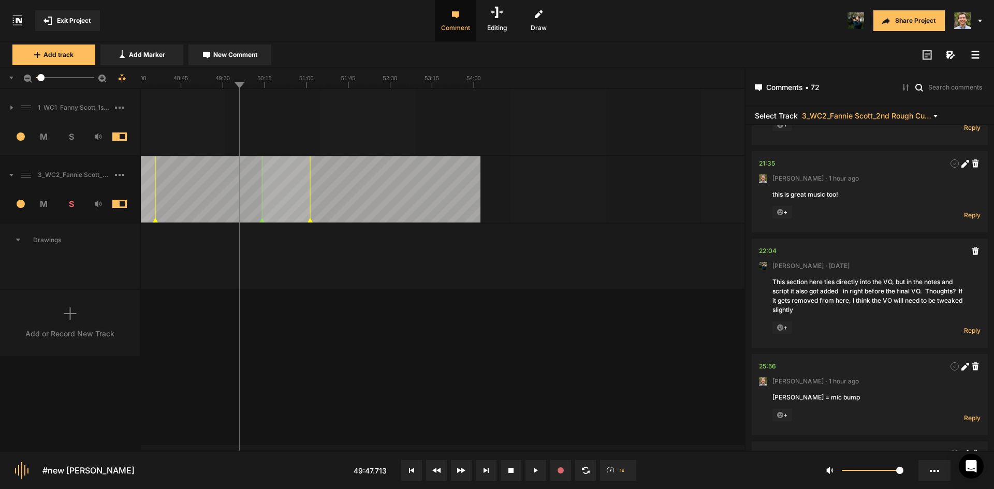
scroll to position [3595, 0]
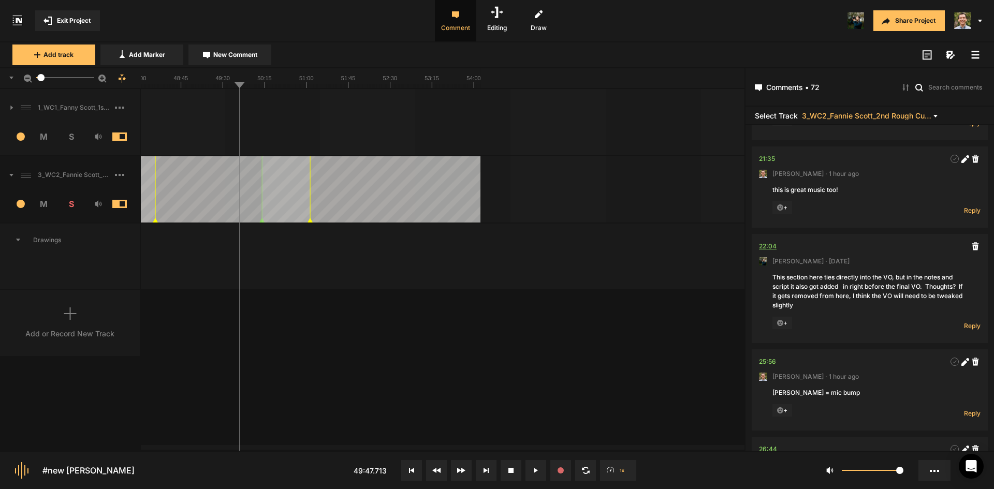
click at [764, 252] on div "22:04" at bounding box center [768, 246] width 18 height 10
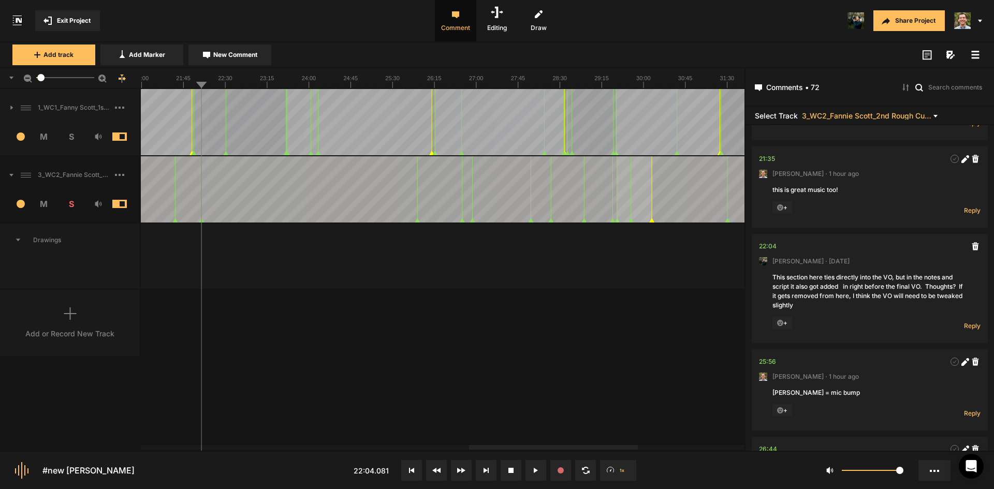
click at [312, 307] on div "1_WC1_Fanny Scott_1st Rough Cut_[DATE] 1 M S Comments 00:00 [PERSON_NAME] · [DA…" at bounding box center [372, 269] width 744 height 361
click at [190, 200] on div at bounding box center [479, 189] width 3018 height 66
click at [343, 180] on div at bounding box center [479, 189] width 3018 height 66
click at [337, 185] on div at bounding box center [479, 189] width 3018 height 66
click at [298, 188] on div at bounding box center [479, 189] width 3018 height 66
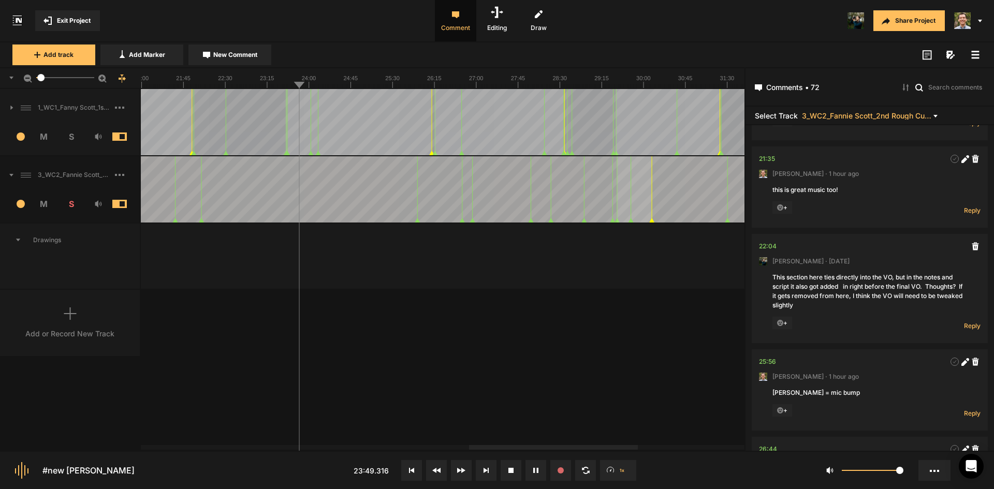
click at [286, 185] on div at bounding box center [479, 189] width 3018 height 66
click at [268, 183] on div at bounding box center [479, 189] width 3018 height 66
click at [252, 186] on div at bounding box center [479, 189] width 3018 height 66
drag, startPoint x: 259, startPoint y: 199, endPoint x: 201, endPoint y: 205, distance: 57.8
click at [201, 205] on div at bounding box center [479, 189] width 3018 height 66
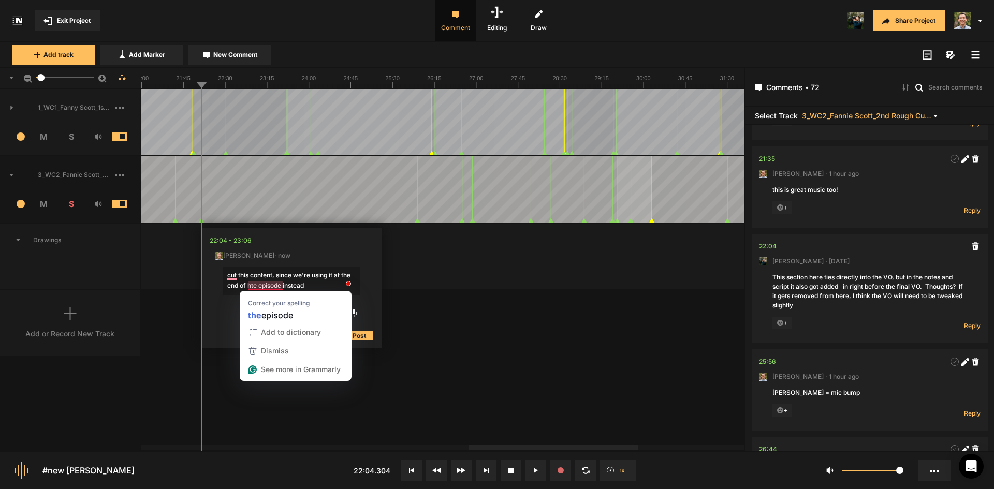
drag, startPoint x: 261, startPoint y: 284, endPoint x: 265, endPoint y: 291, distance: 8.1
click at [261, 286] on textarea "cut this content, since we're using it at the end of hte episode instead" at bounding box center [291, 281] width 137 height 28
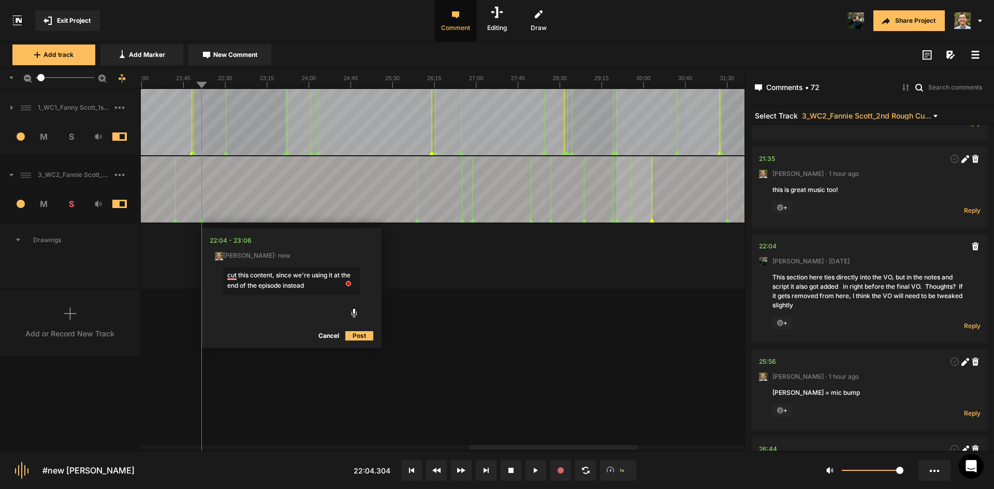
type textarea "cut this content, since we're using it at the end of the episode instead"
click at [356, 335] on button "Post" at bounding box center [359, 336] width 28 height 12
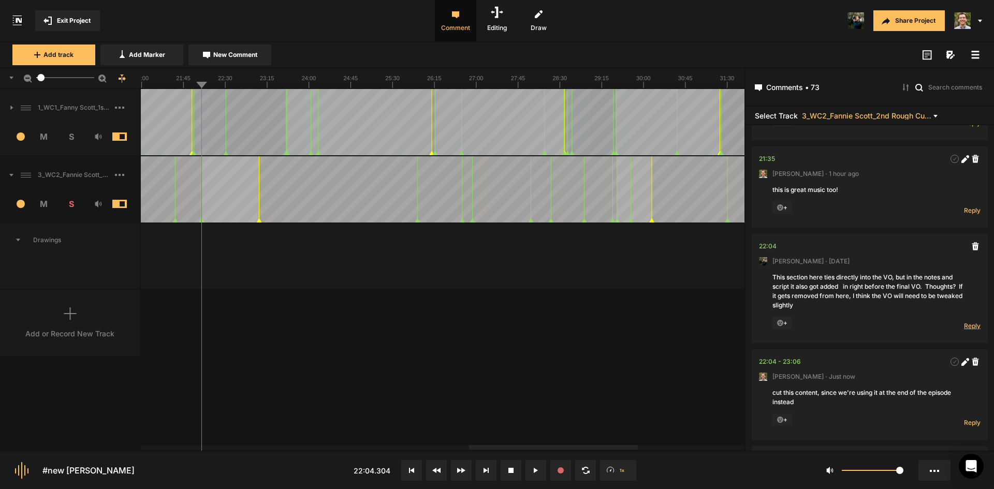
click at [964, 330] on span "Reply" at bounding box center [972, 325] width 17 height 9
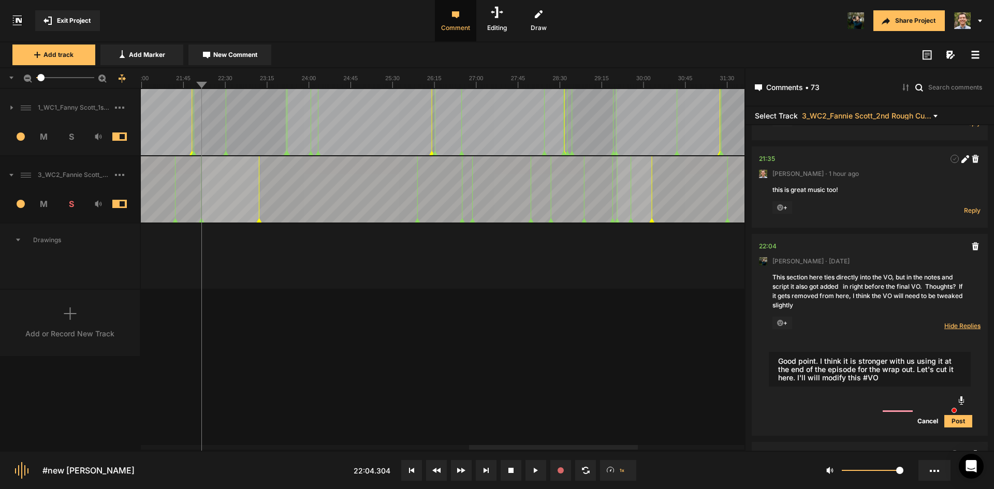
type textarea "Good point. I think it is stronger with us using it at the end of the episode f…"
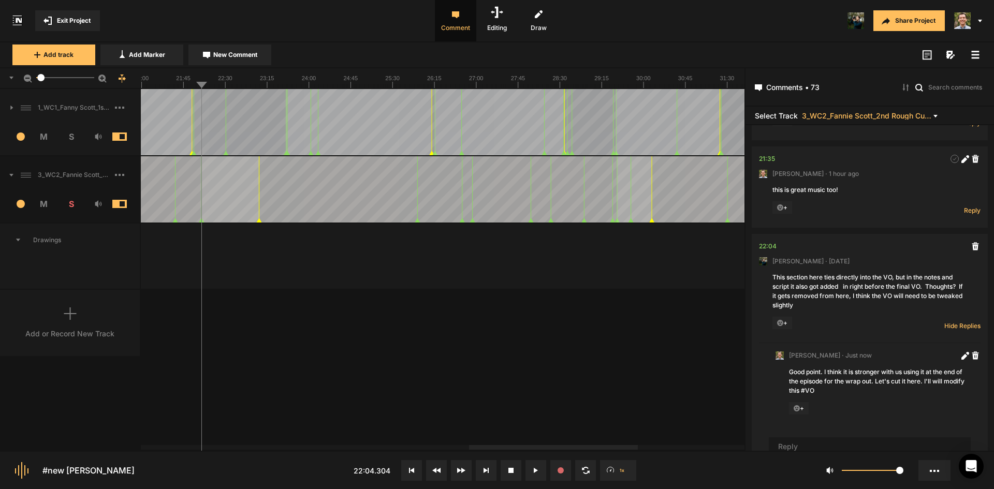
scroll to position [3686, 0]
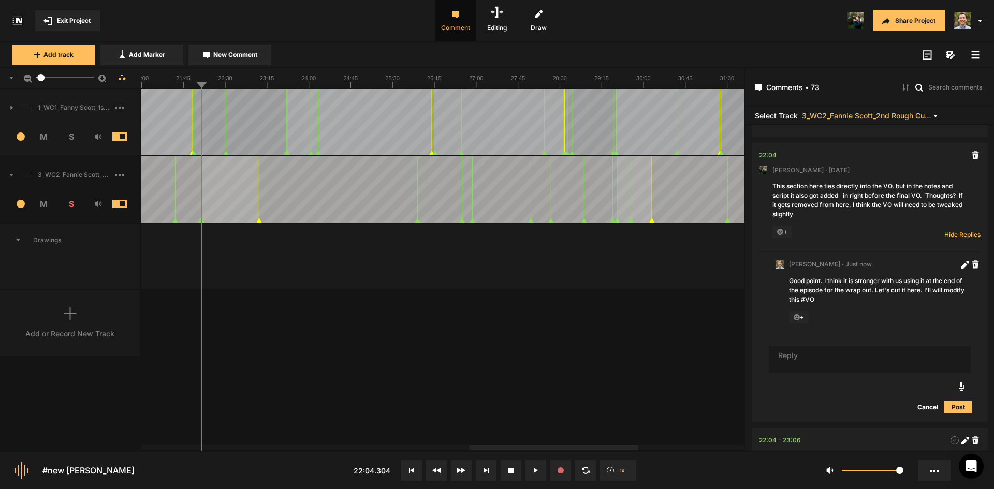
click at [272, 196] on div at bounding box center [479, 189] width 3018 height 66
click at [234, 45] on button "New Comment" at bounding box center [229, 55] width 83 height 21
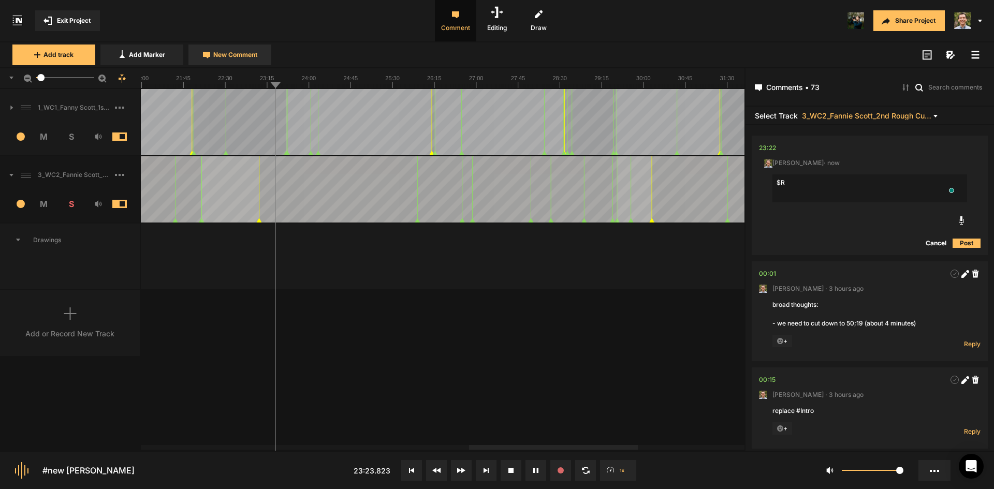
type textarea "$"
click at [794, 182] on textarea "Repalce #VO" at bounding box center [869, 188] width 195 height 28
type textarea "Replace #VO"
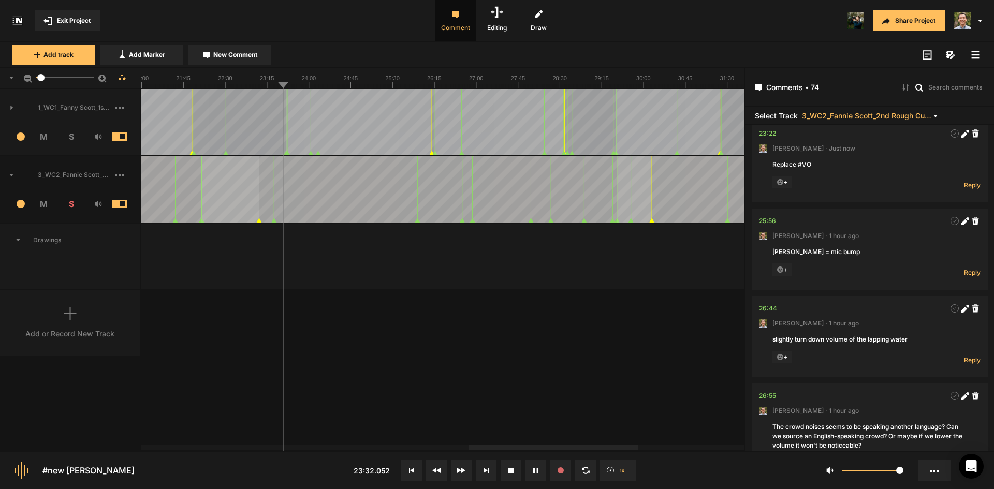
scroll to position [4130, 0]
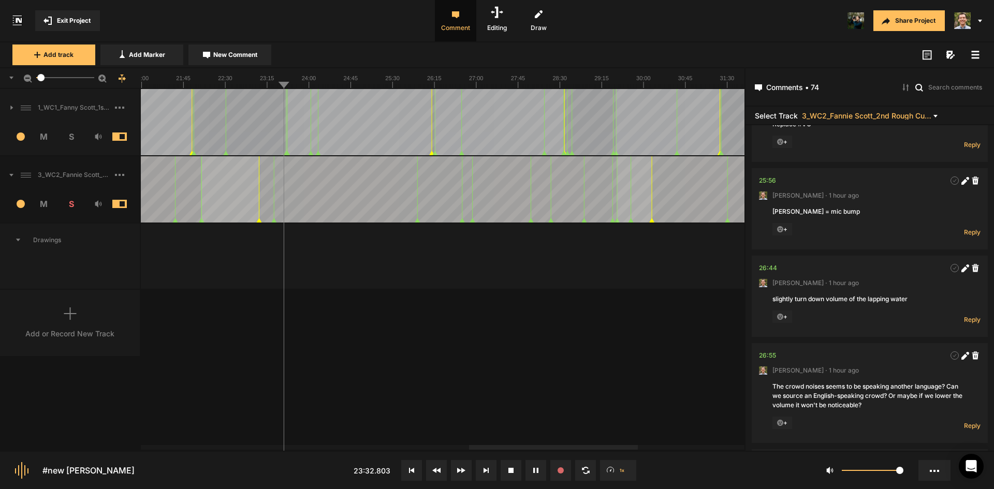
click at [604, 379] on div "1_WC1_Fanny Scott_1st Rough Cut_[DATE] 1 M S Comments 00:00 [PERSON_NAME] · [DA…" at bounding box center [372, 269] width 744 height 361
click at [604, 373] on div "1_WC1_Fanny Scott_1st Rough Cut_[DATE] 1 M S Comments 00:00 [PERSON_NAME] · [DA…" at bounding box center [372, 269] width 744 height 361
click at [187, 197] on div at bounding box center [479, 189] width 3018 height 66
click at [167, 194] on div at bounding box center [479, 189] width 3018 height 66
